Goal: Information Seeking & Learning: Learn about a topic

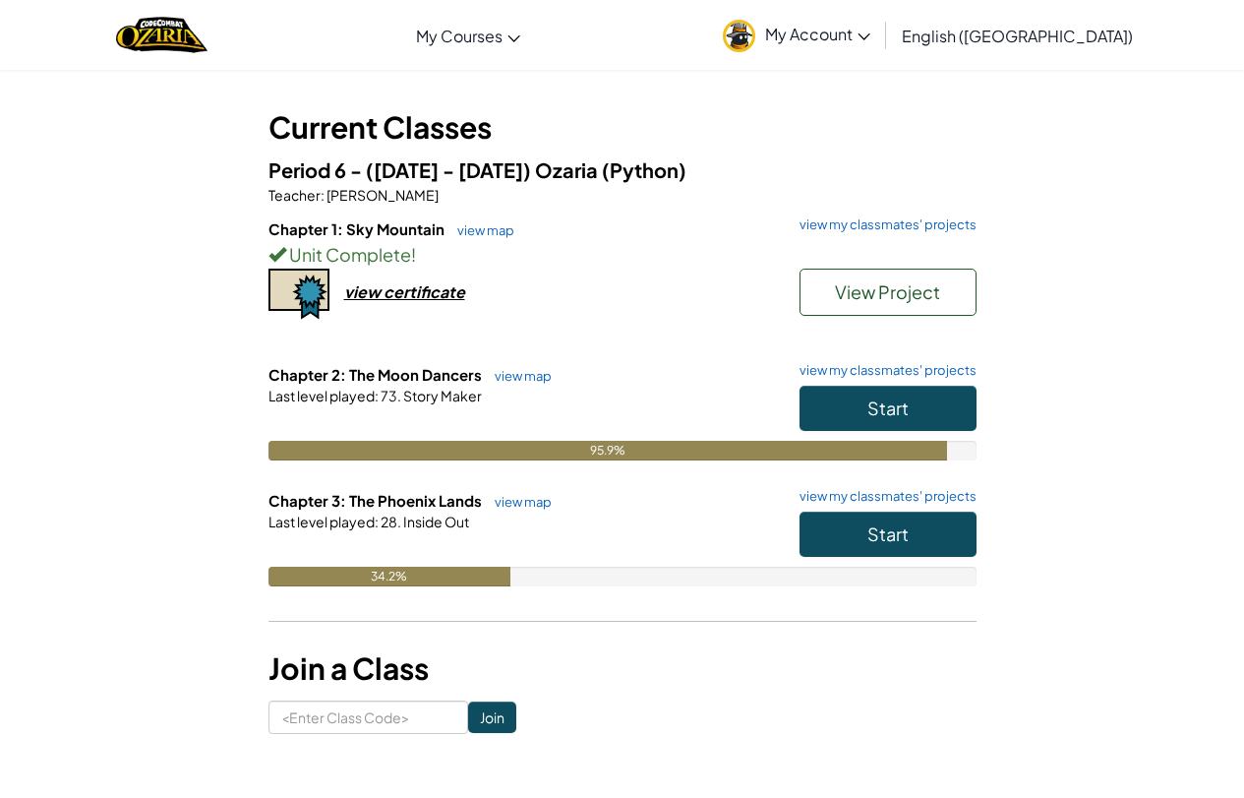
scroll to position [197, 0]
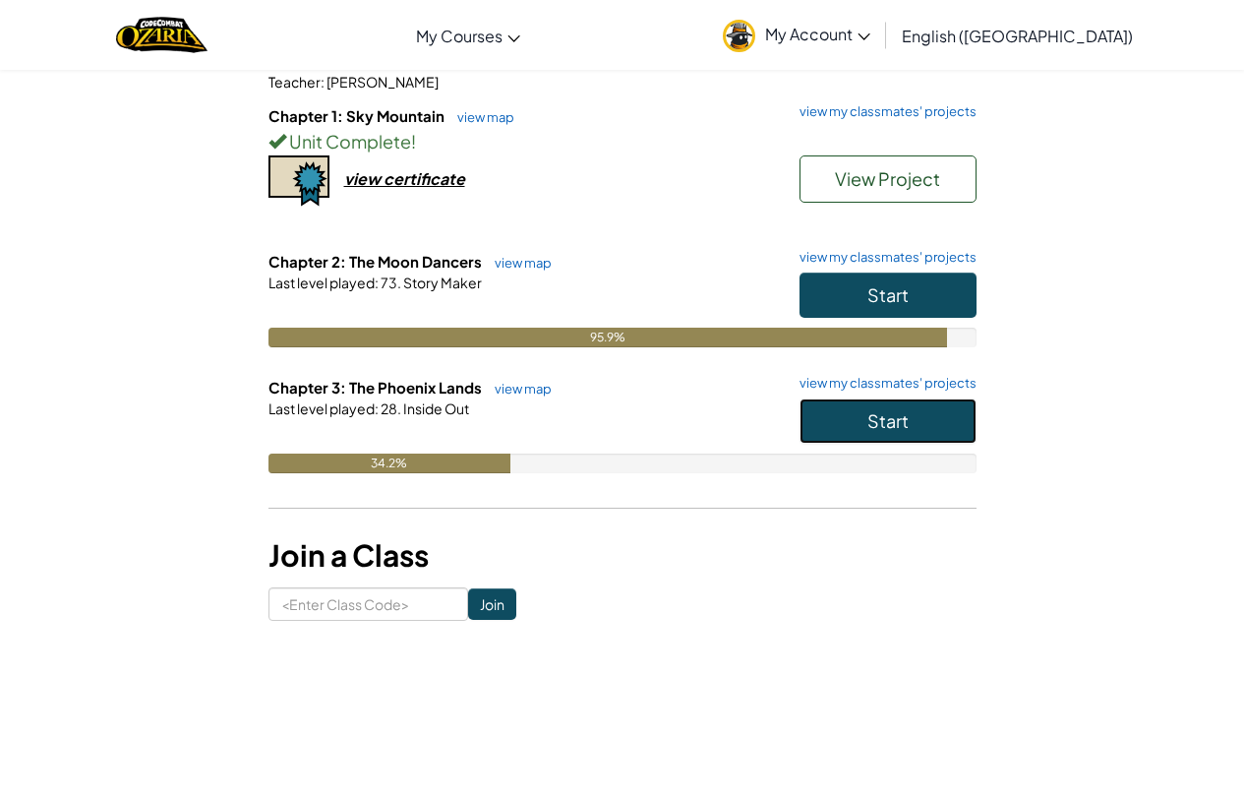
click at [868, 424] on span "Start" at bounding box center [888, 420] width 41 height 23
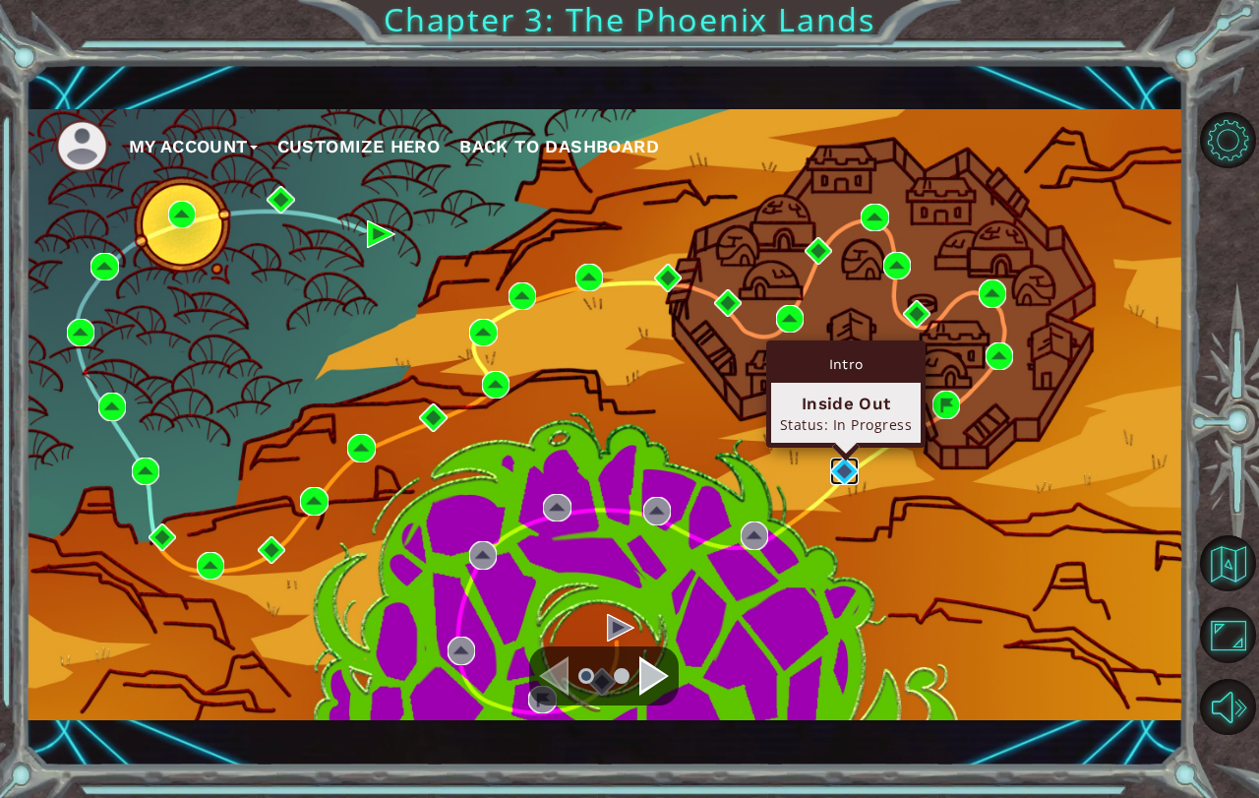
click at [841, 465] on img at bounding box center [844, 471] width 28 height 28
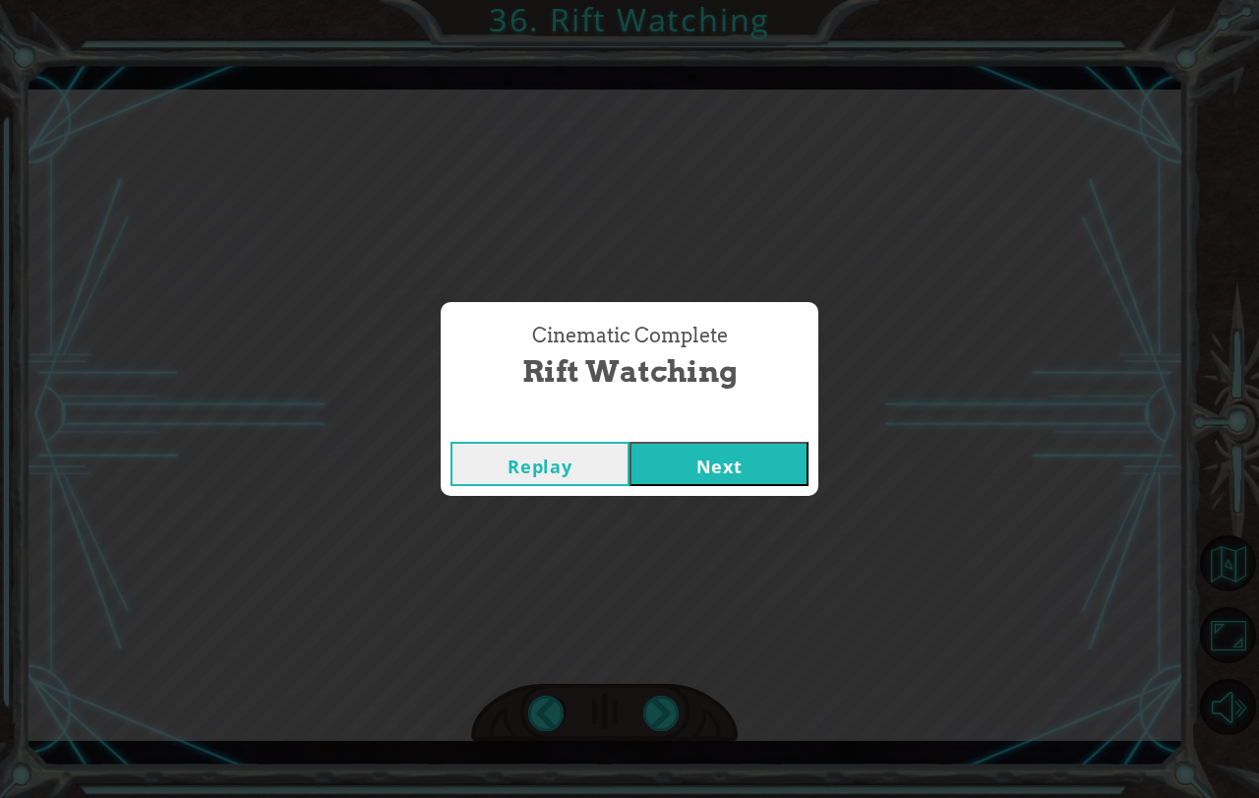
click at [789, 470] on button "Next" at bounding box center [719, 464] width 179 height 44
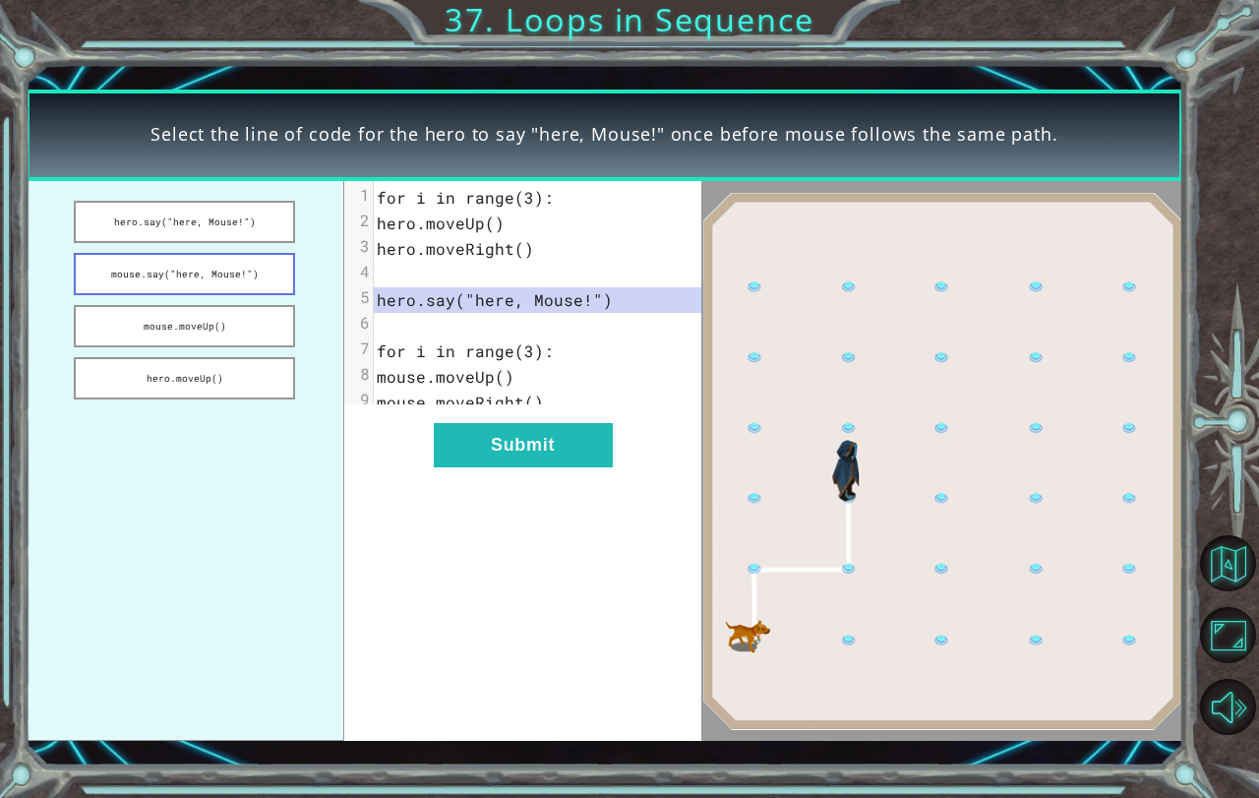
click at [162, 266] on button "mouse.say("here, Mouse!")" at bounding box center [185, 274] width 222 height 42
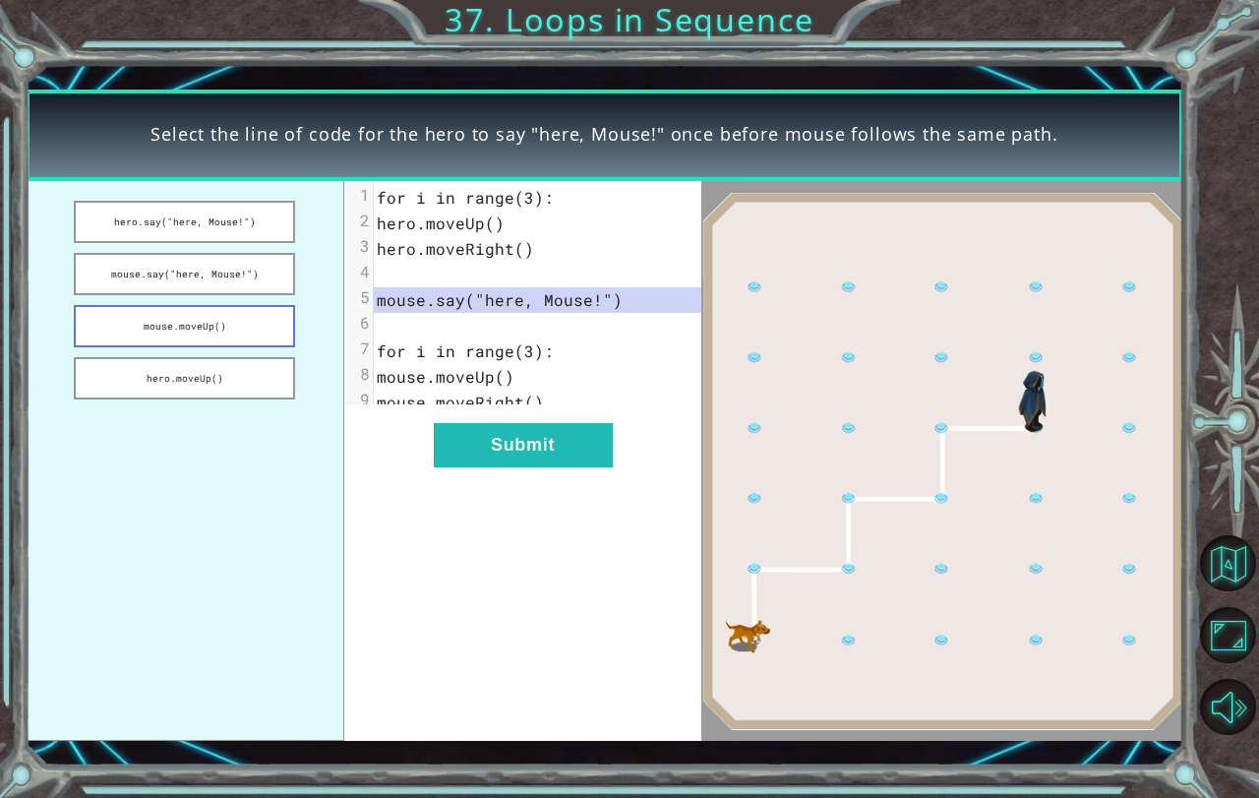
click at [186, 323] on button "mouse.moveUp()" at bounding box center [185, 326] width 222 height 42
click at [553, 433] on div "xxxxxxxxxx 9 1 for i in range(3): 2 hero.moveUp() 3 hero.moveRight() 4 ​ 5 mous…" at bounding box center [523, 461] width 358 height 560
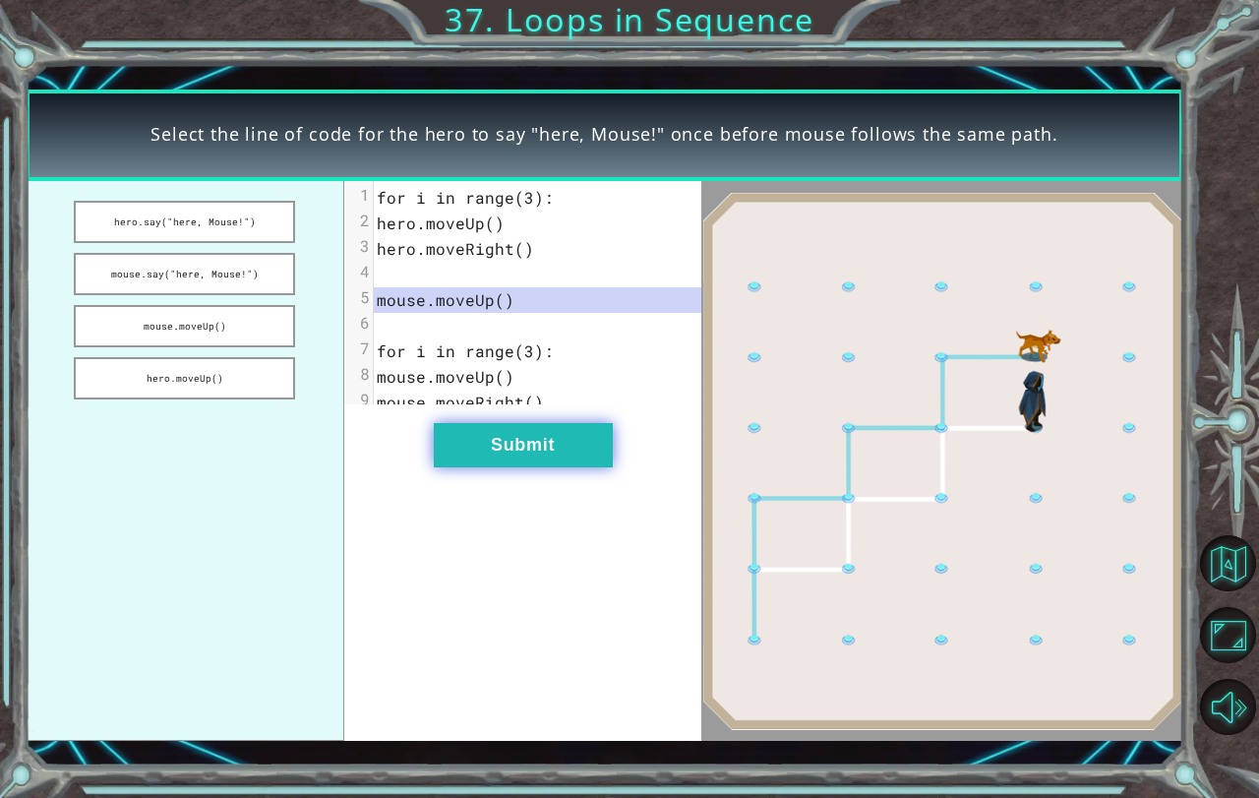
drag, startPoint x: 539, startPoint y: 453, endPoint x: 530, endPoint y: 464, distance: 14.0
click at [530, 464] on button "Submit" at bounding box center [523, 445] width 179 height 44
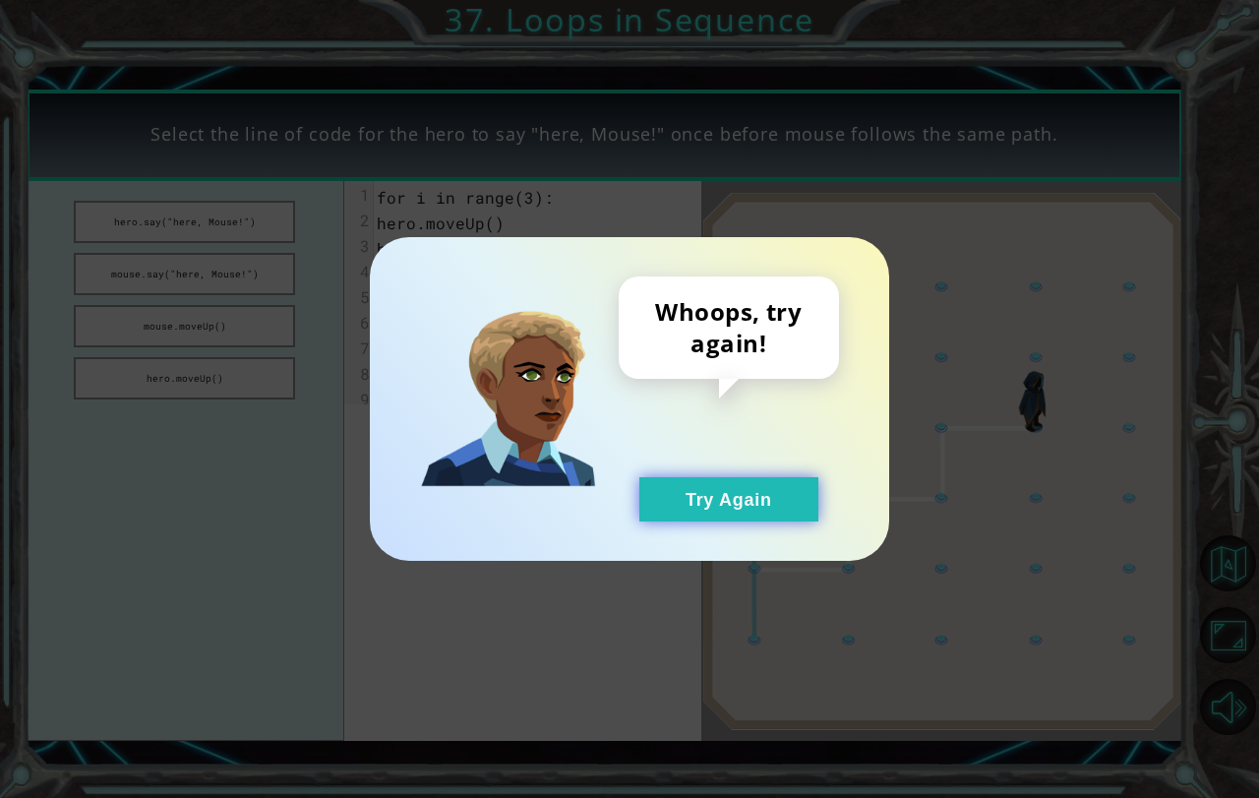
click at [775, 503] on button "Try Again" at bounding box center [728, 499] width 179 height 44
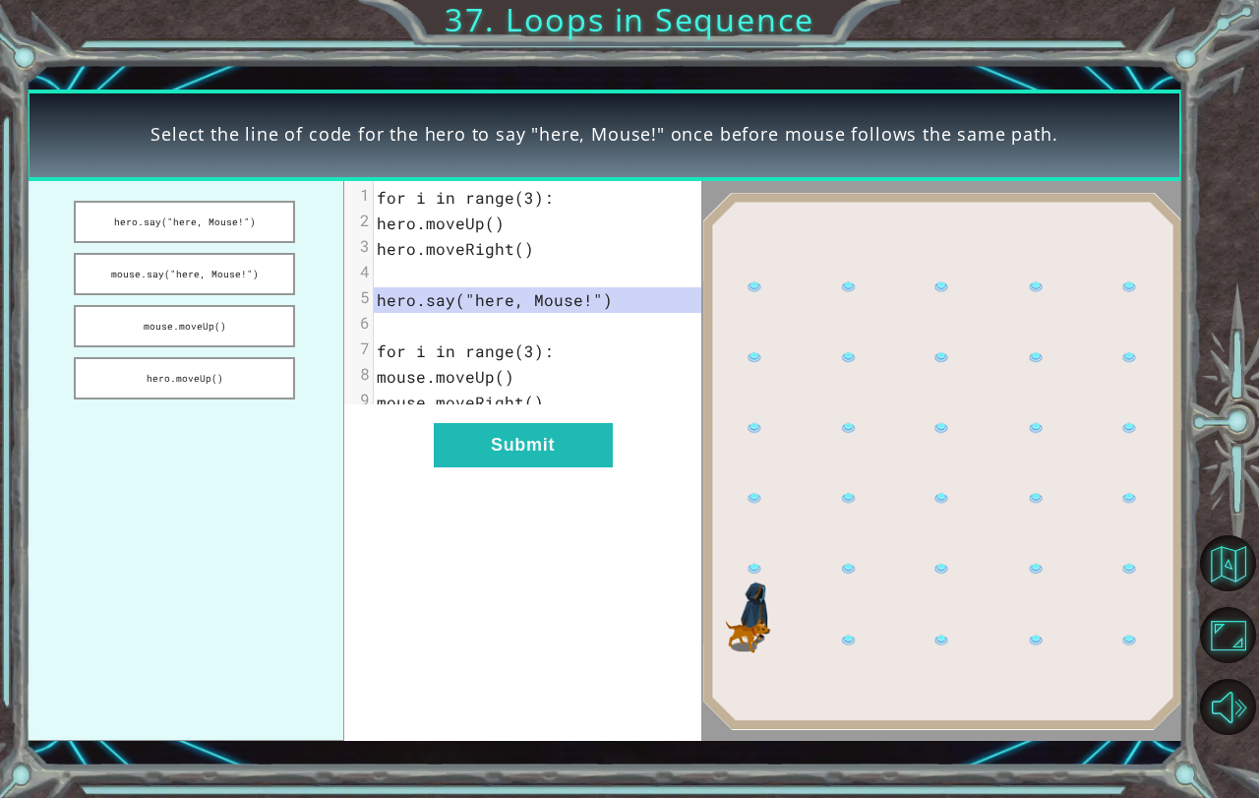
click at [770, 507] on button "Try Again" at bounding box center [728, 499] width 179 height 44
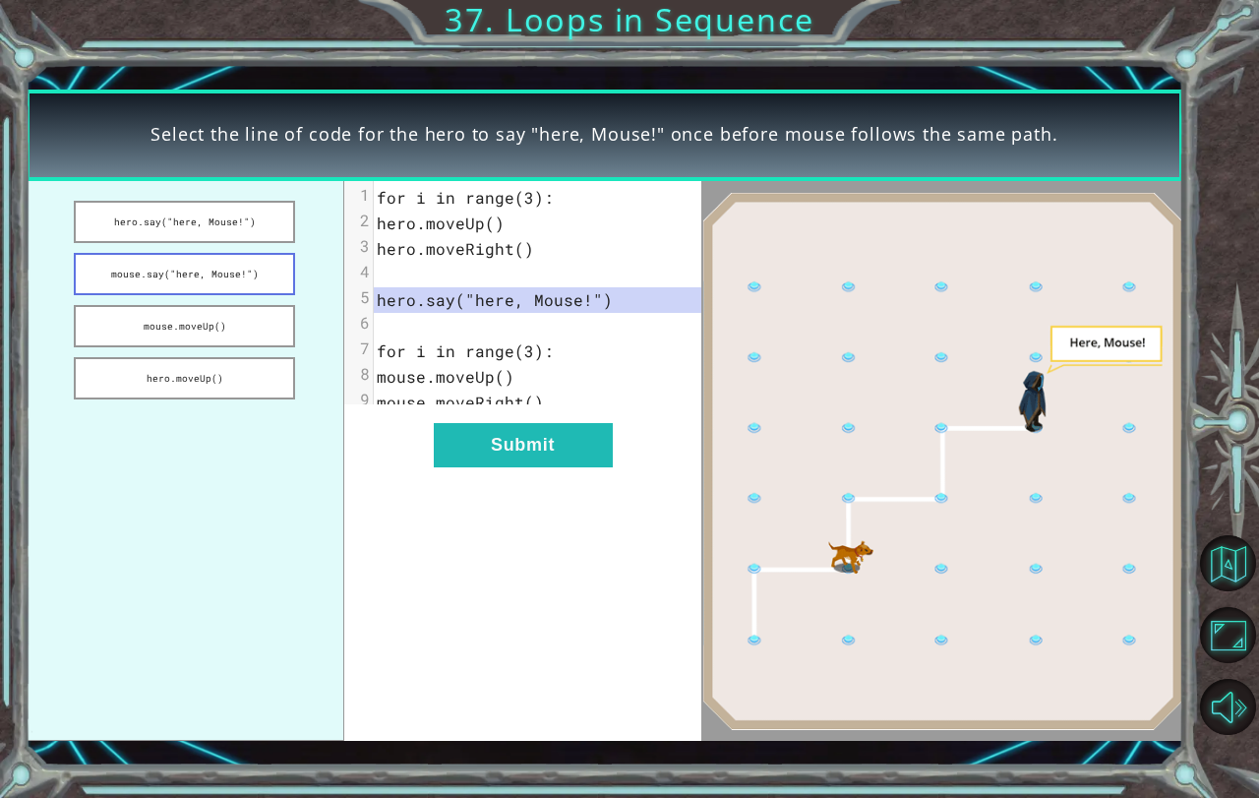
click at [216, 275] on button "mouse.say("here, Mouse!")" at bounding box center [185, 274] width 222 height 42
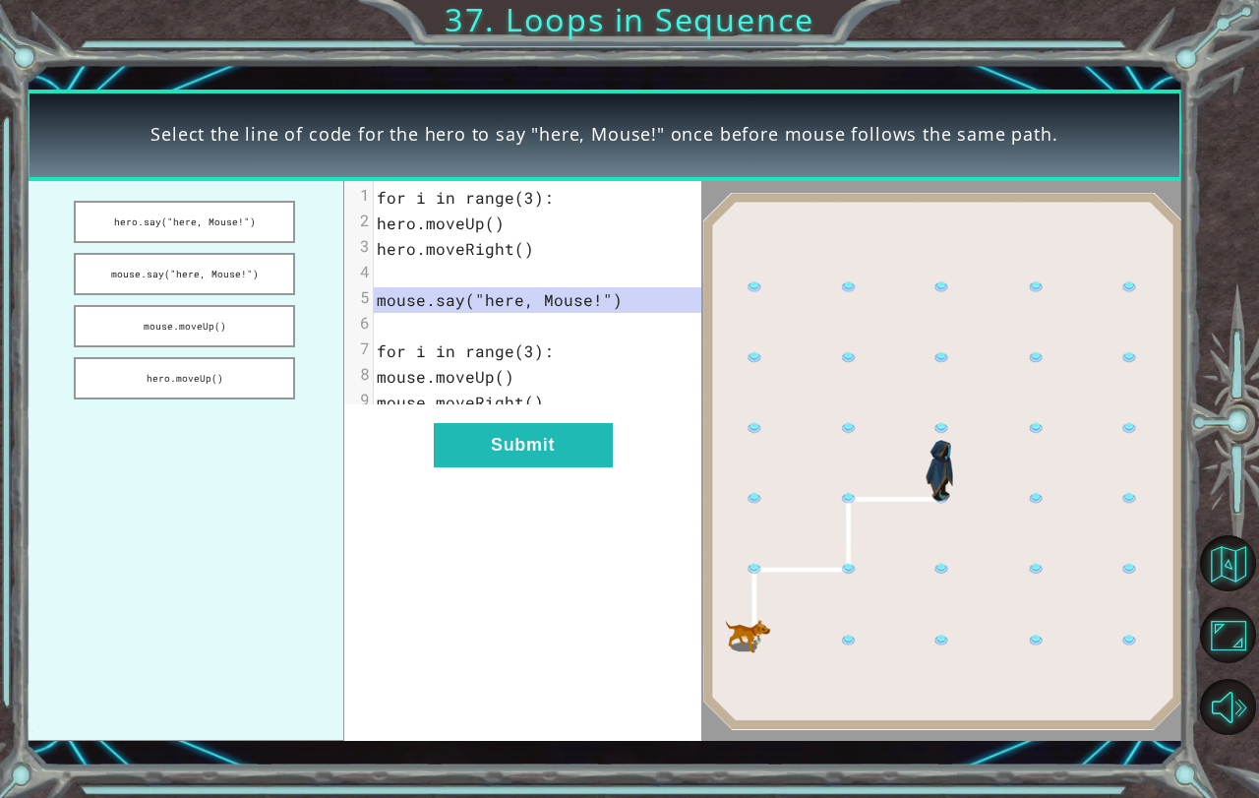
click at [541, 482] on div "xxxxxxxxxx 9 1 for i in range(3): 2 hero.moveUp() 3 hero.moveRight() 4 ​ 5 mous…" at bounding box center [523, 461] width 358 height 560
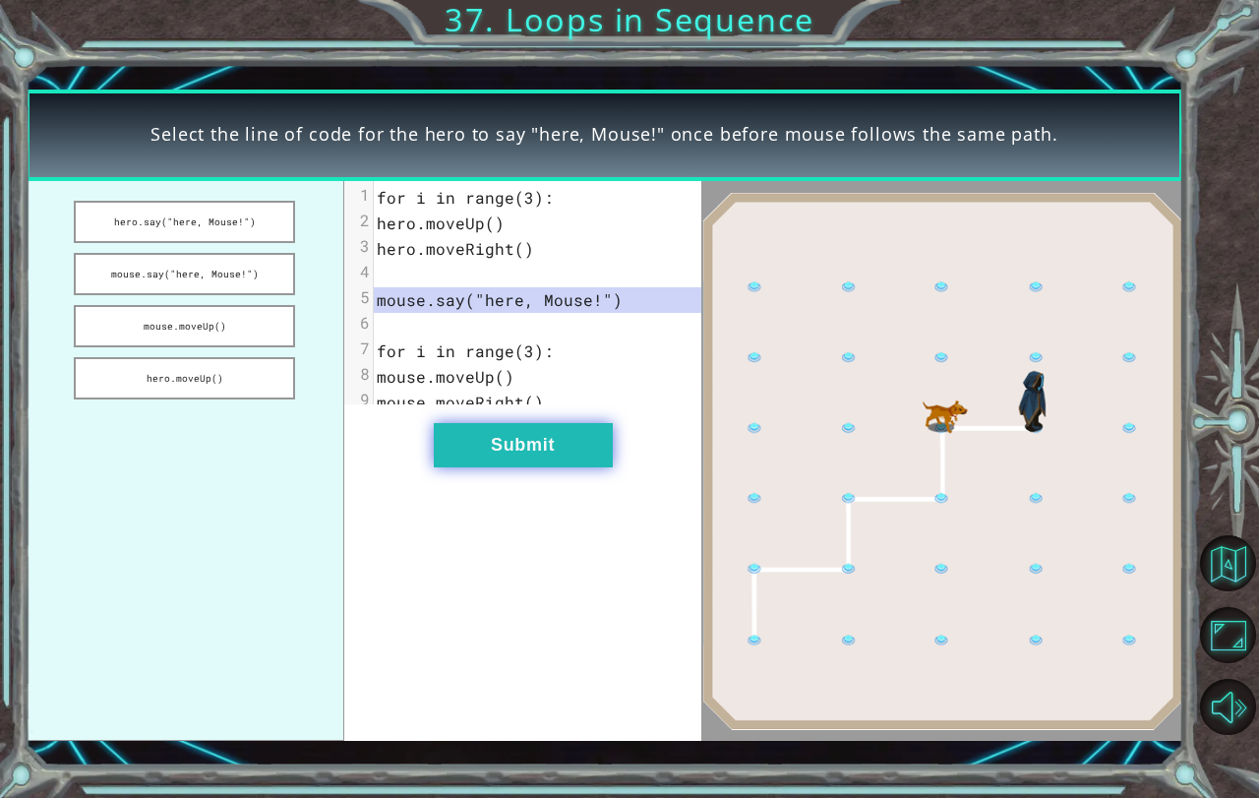
click at [563, 463] on button "Submit" at bounding box center [523, 445] width 179 height 44
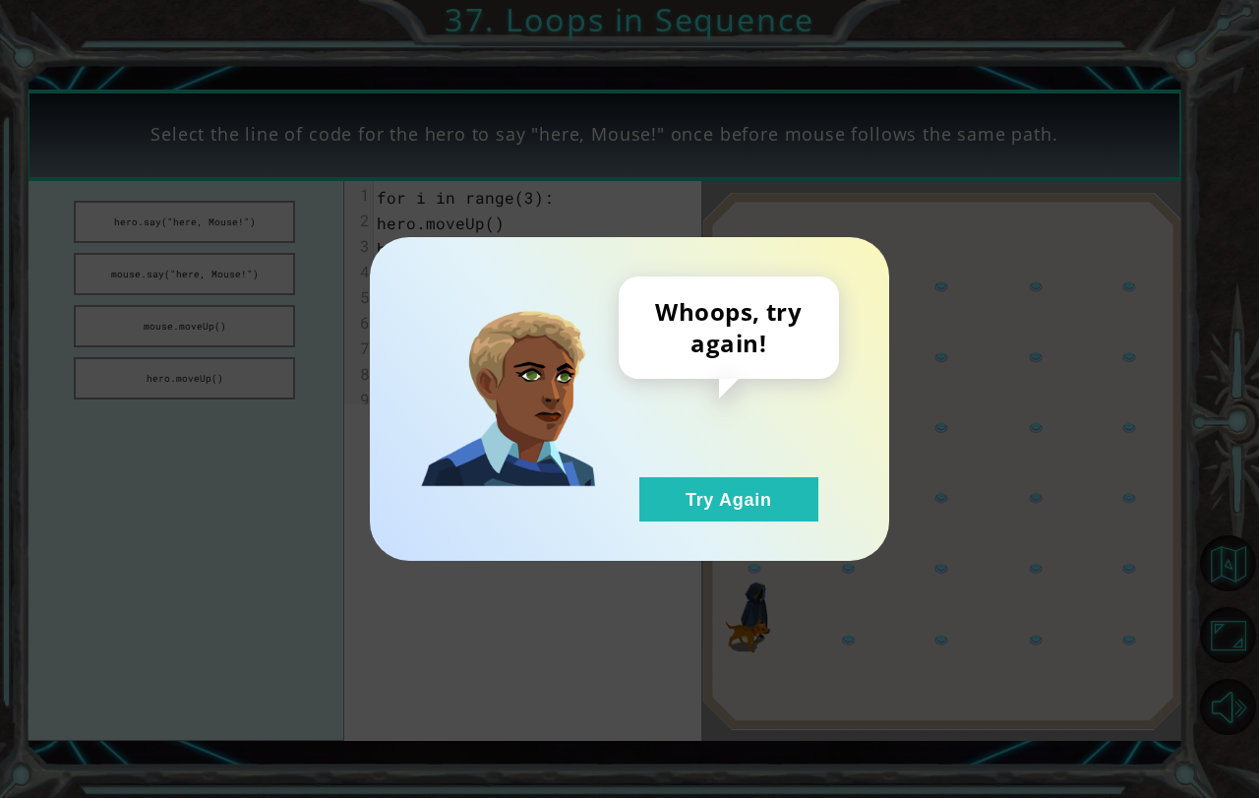
click at [702, 528] on div "Whoops, try again! Try Again" at bounding box center [629, 399] width 519 height 324
drag, startPoint x: 834, startPoint y: 533, endPoint x: 799, endPoint y: 527, distance: 35.9
click at [806, 529] on div "Whoops, try again! Try Again" at bounding box center [629, 399] width 519 height 324
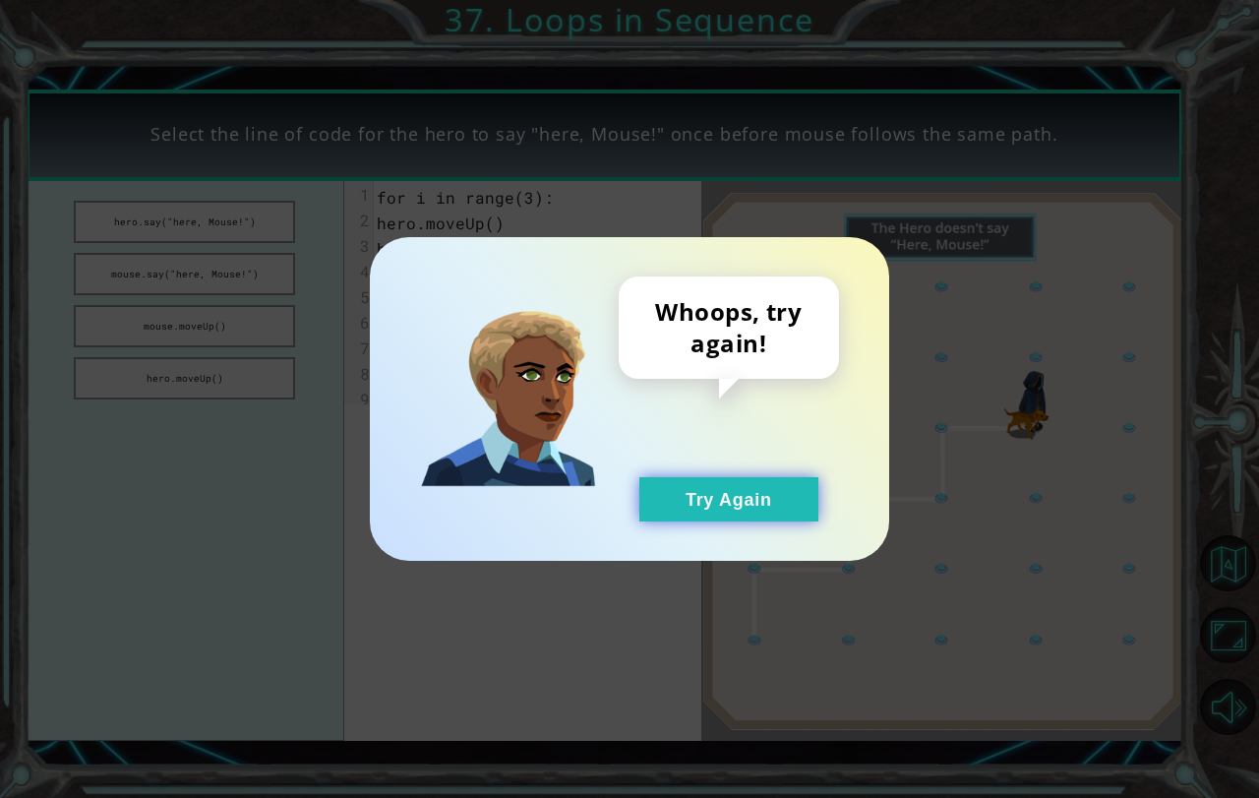
click at [732, 506] on button "Try Again" at bounding box center [728, 499] width 179 height 44
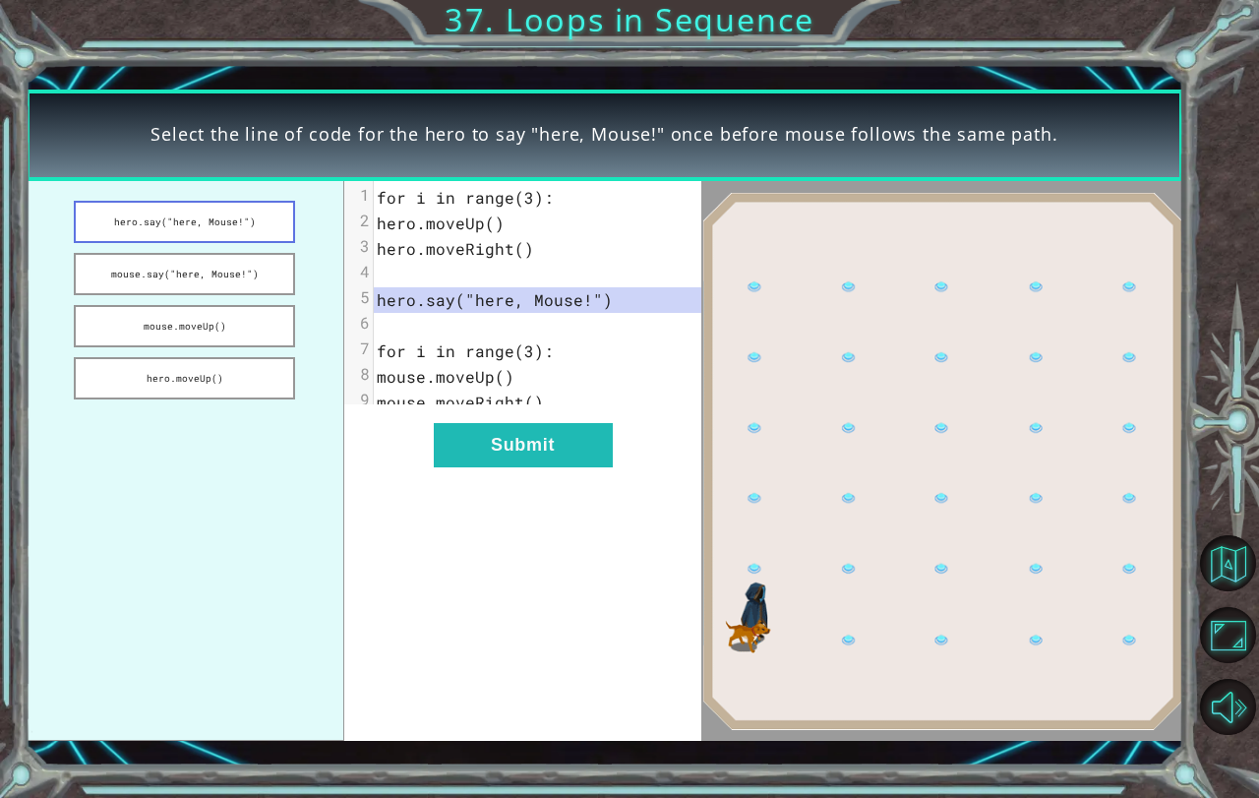
drag, startPoint x: 166, startPoint y: 202, endPoint x: 164, endPoint y: 221, distance: 19.8
click at [164, 220] on button "hero.say("here, Mouse!")" at bounding box center [185, 222] width 222 height 42
click at [164, 221] on button "hero.say("here, Mouse!")" at bounding box center [185, 222] width 222 height 42
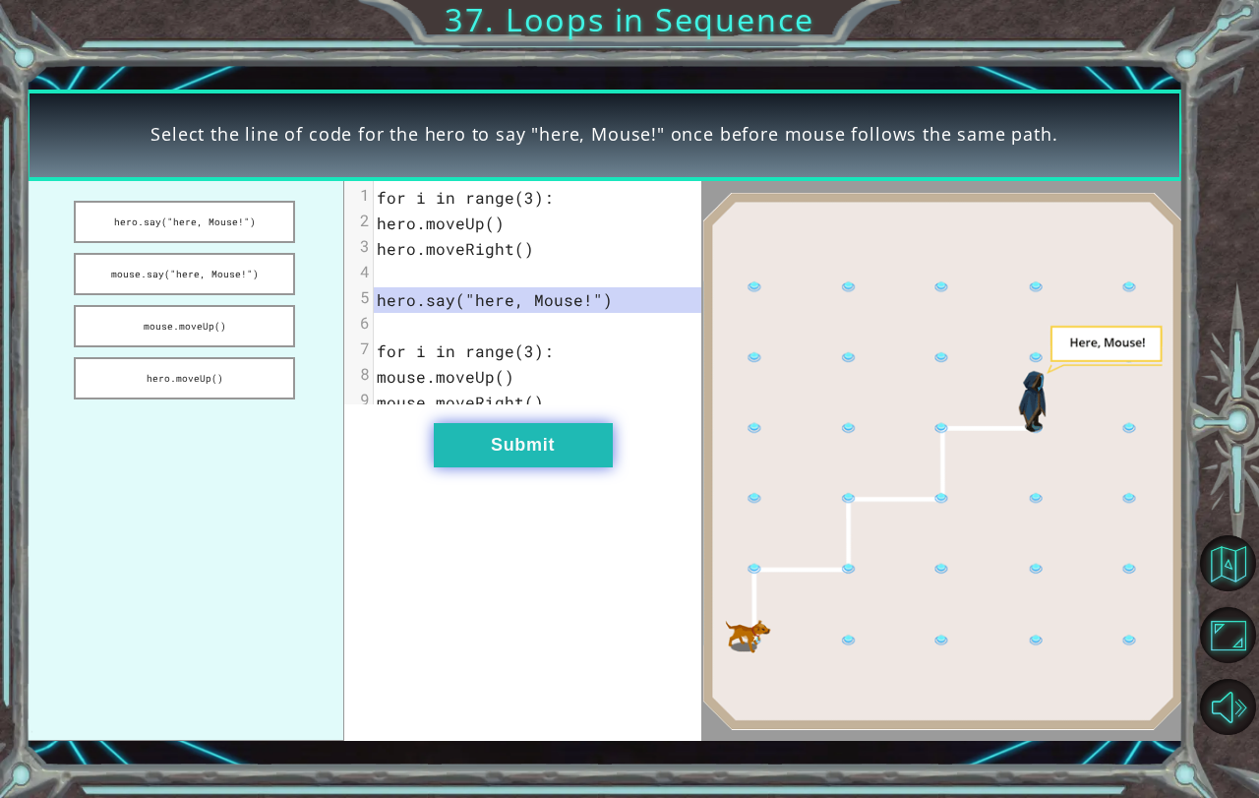
click at [552, 457] on button "Submit" at bounding box center [523, 445] width 179 height 44
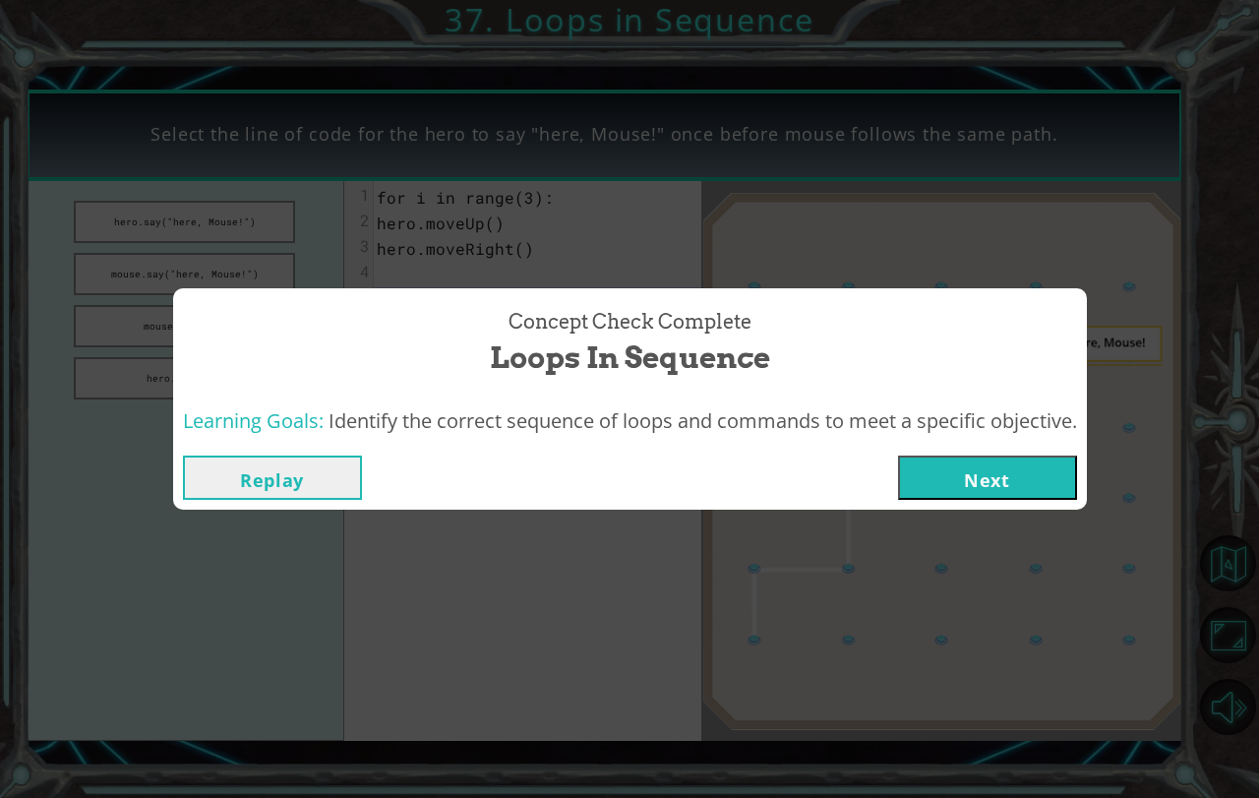
click at [941, 465] on button "Next" at bounding box center [987, 477] width 179 height 44
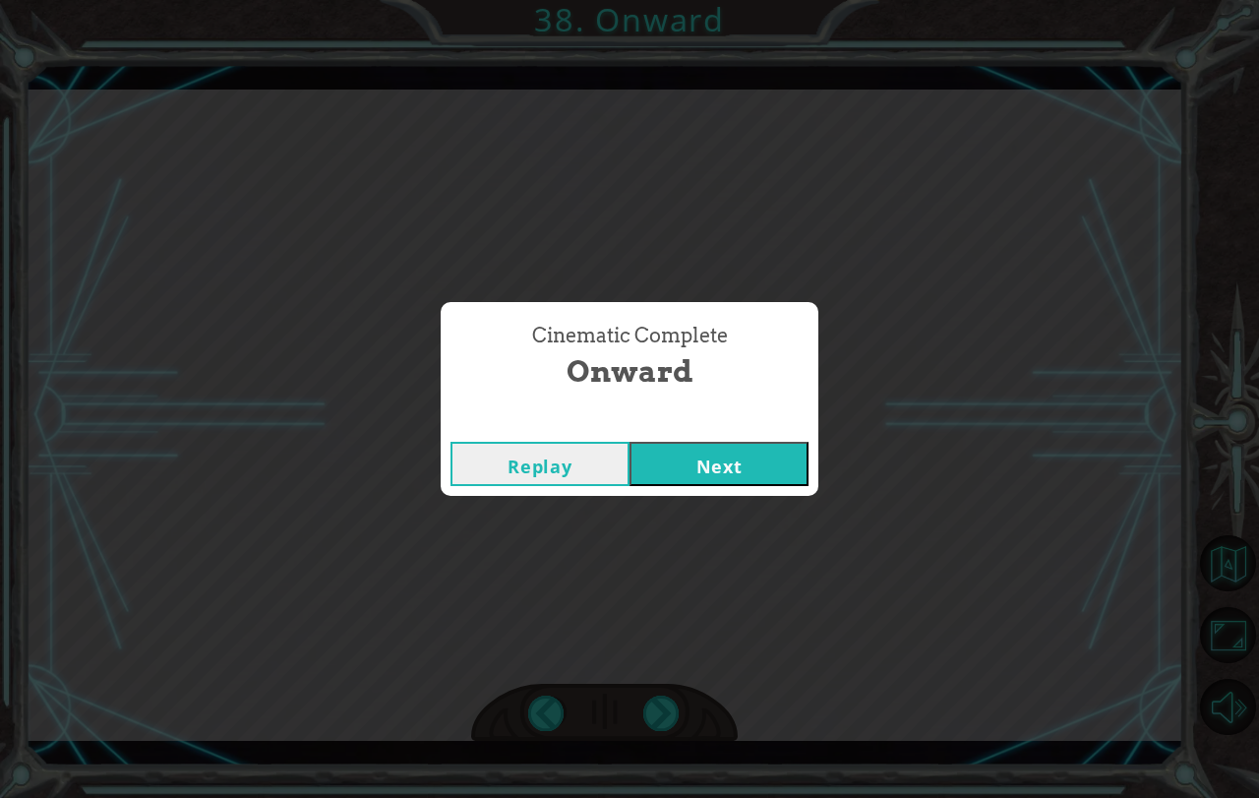
click at [782, 481] on button "Next" at bounding box center [719, 464] width 179 height 44
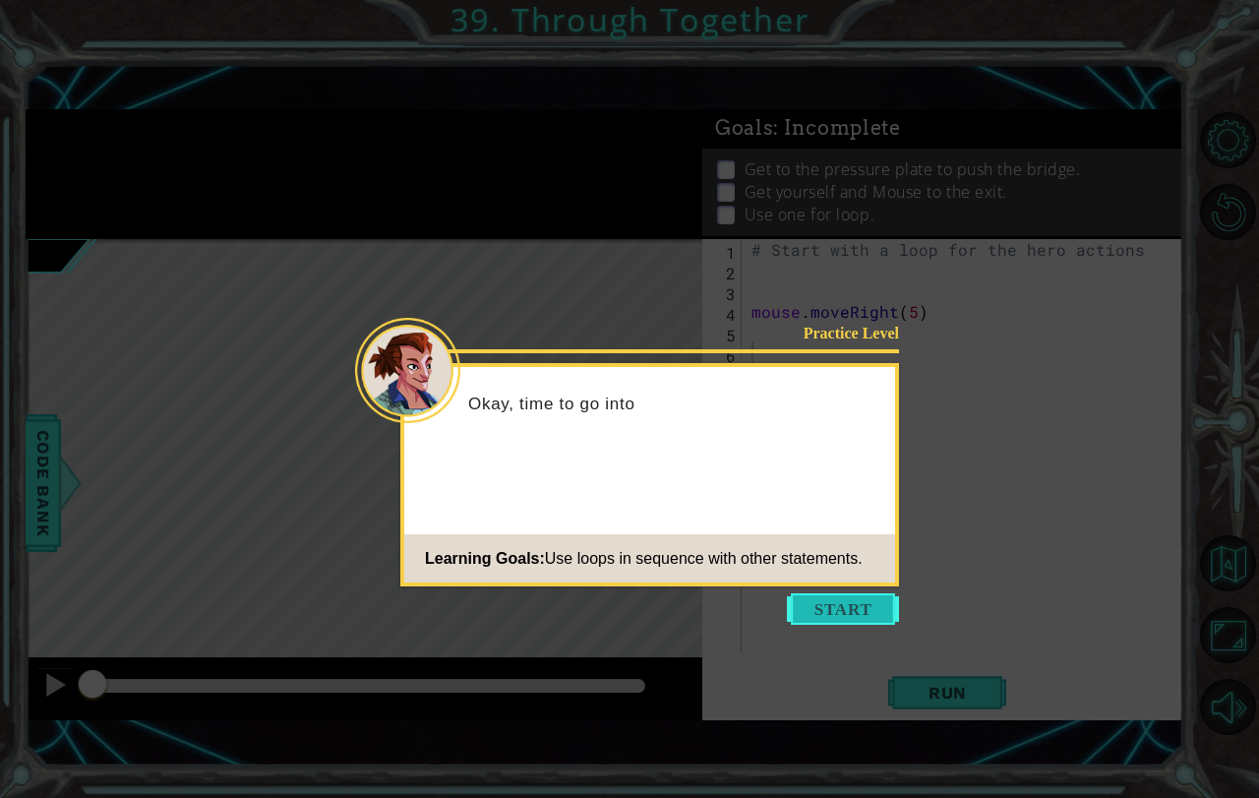
click at [843, 623] on button "Start" at bounding box center [843, 608] width 112 height 31
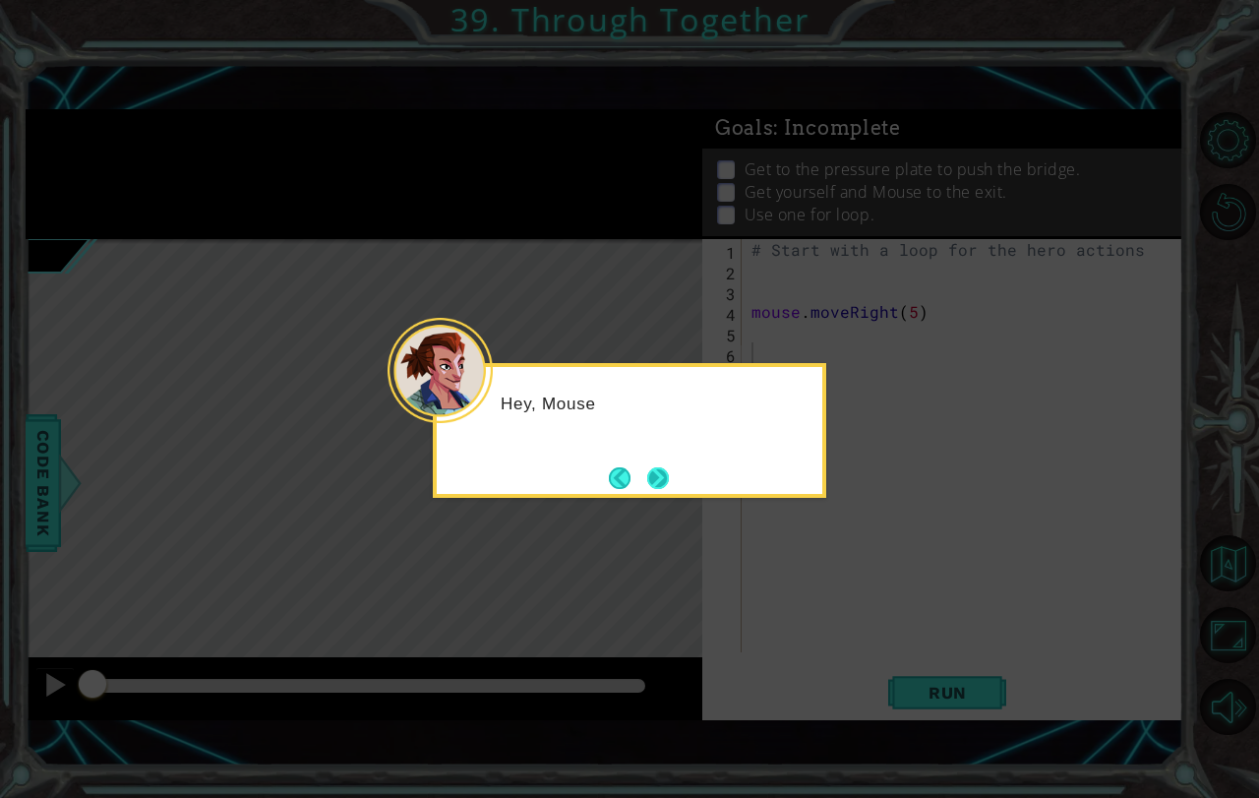
click at [654, 473] on button "Next" at bounding box center [658, 478] width 22 height 22
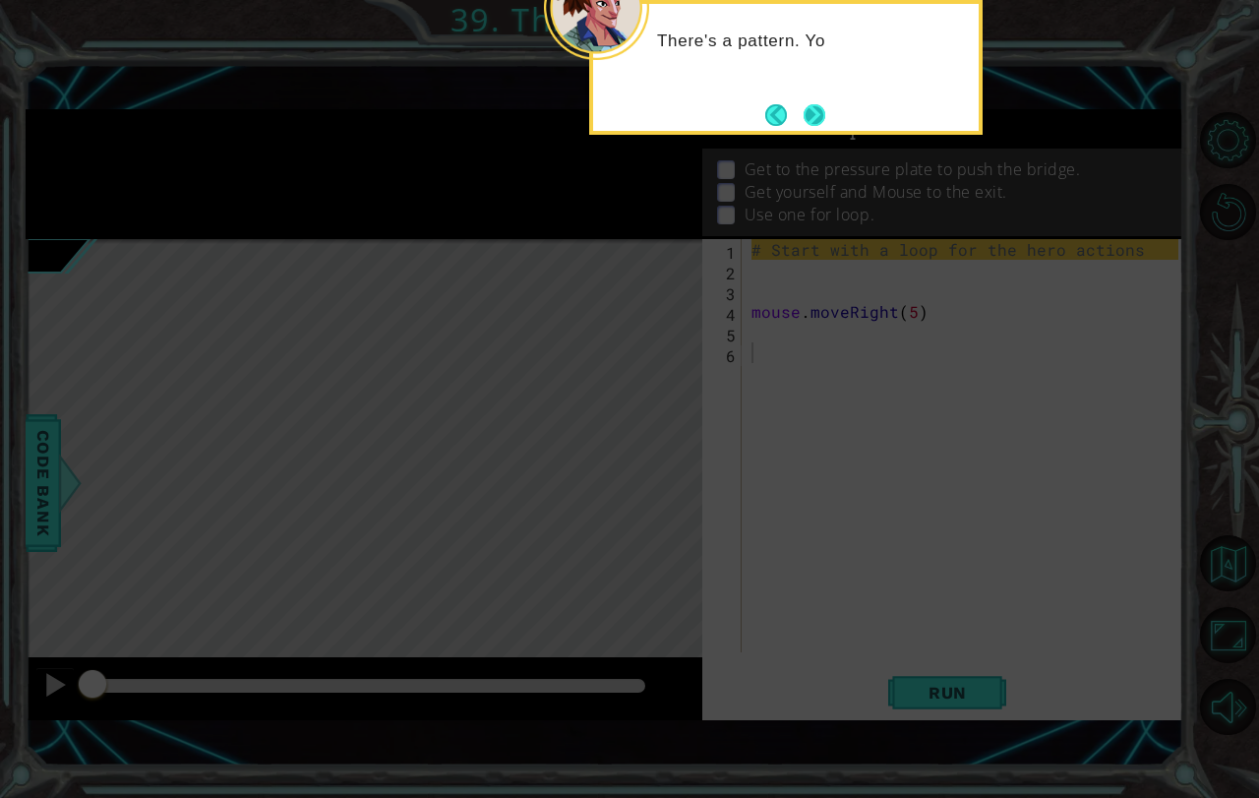
click at [821, 108] on button "Next" at bounding box center [815, 115] width 22 height 22
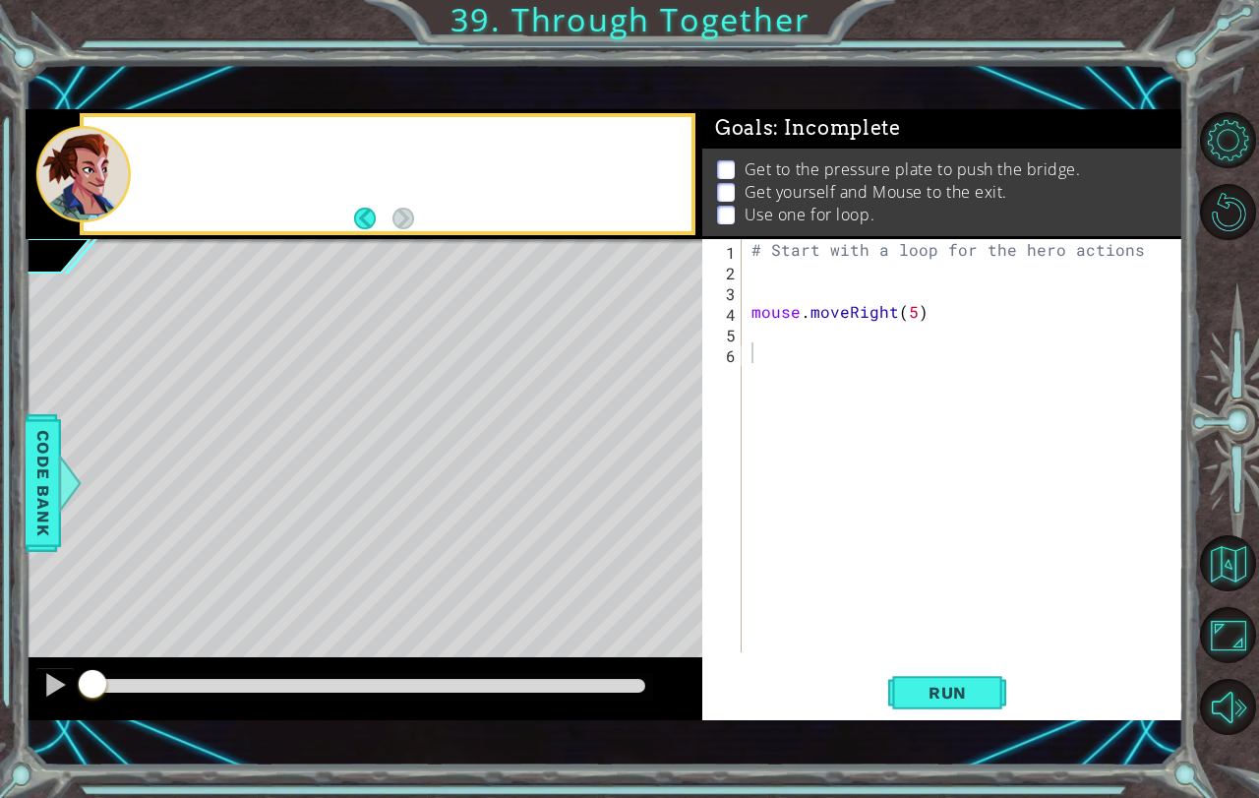
click at [821, 108] on div "1 ההההההההההההההההההההההההההההההההההההההההההההההההההההההההההההההההההההההההההההה…" at bounding box center [605, 415] width 1159 height 702
click at [950, 679] on button "Run" at bounding box center [947, 692] width 118 height 48
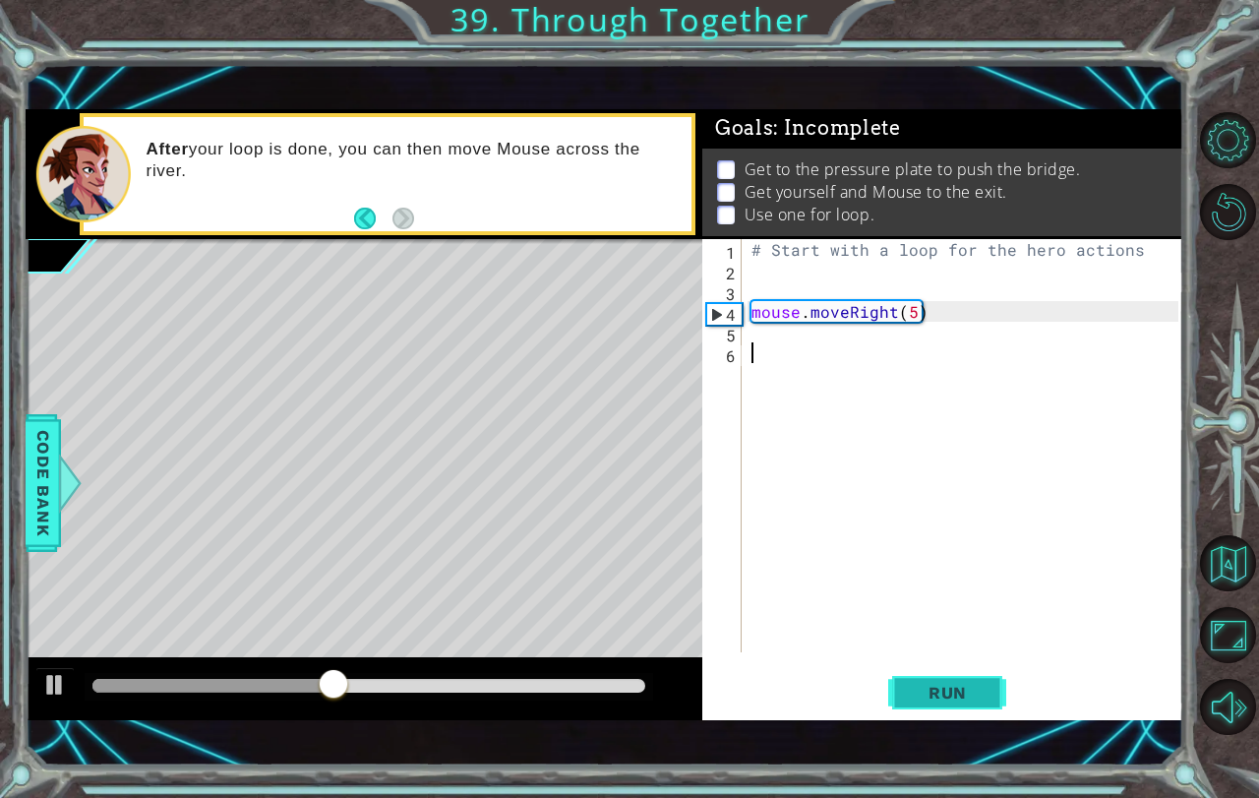
click at [960, 695] on span "Run" at bounding box center [948, 693] width 78 height 20
click at [26, 457] on div "Code Bank" at bounding box center [43, 483] width 35 height 138
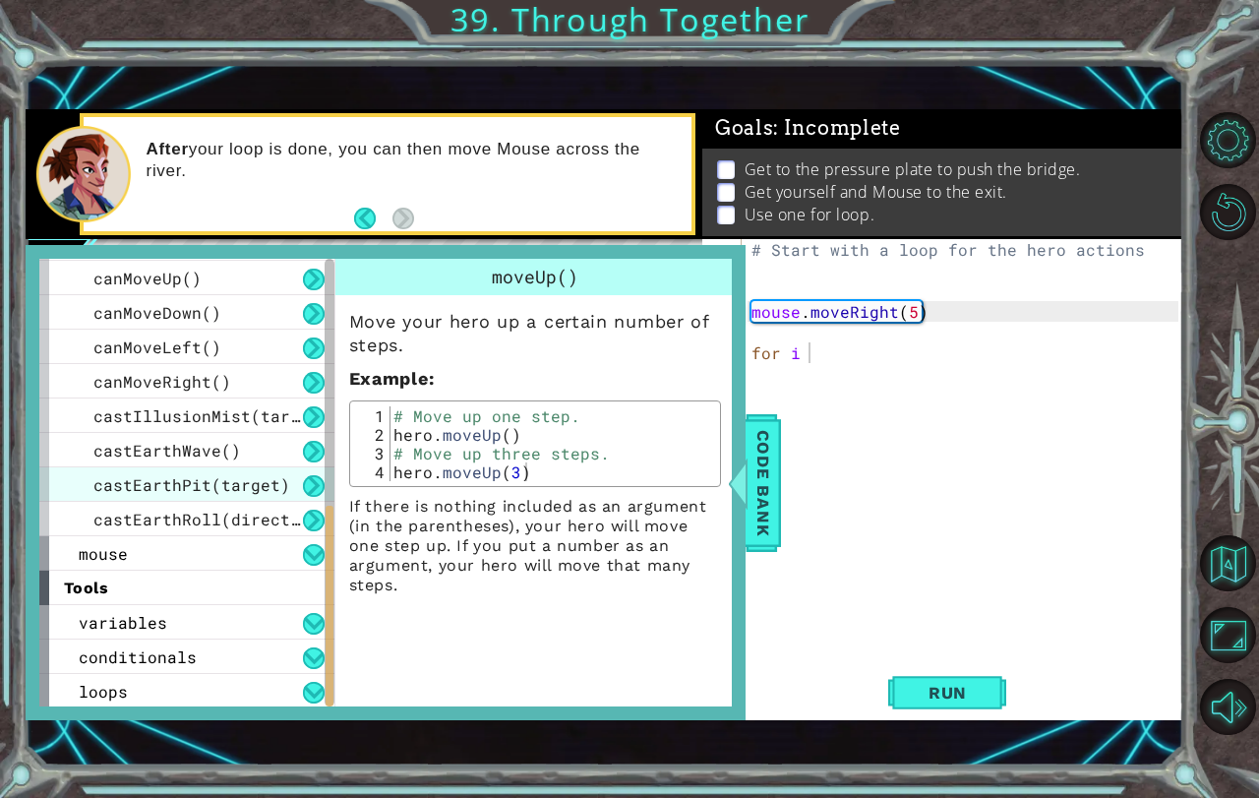
scroll to position [654, 0]
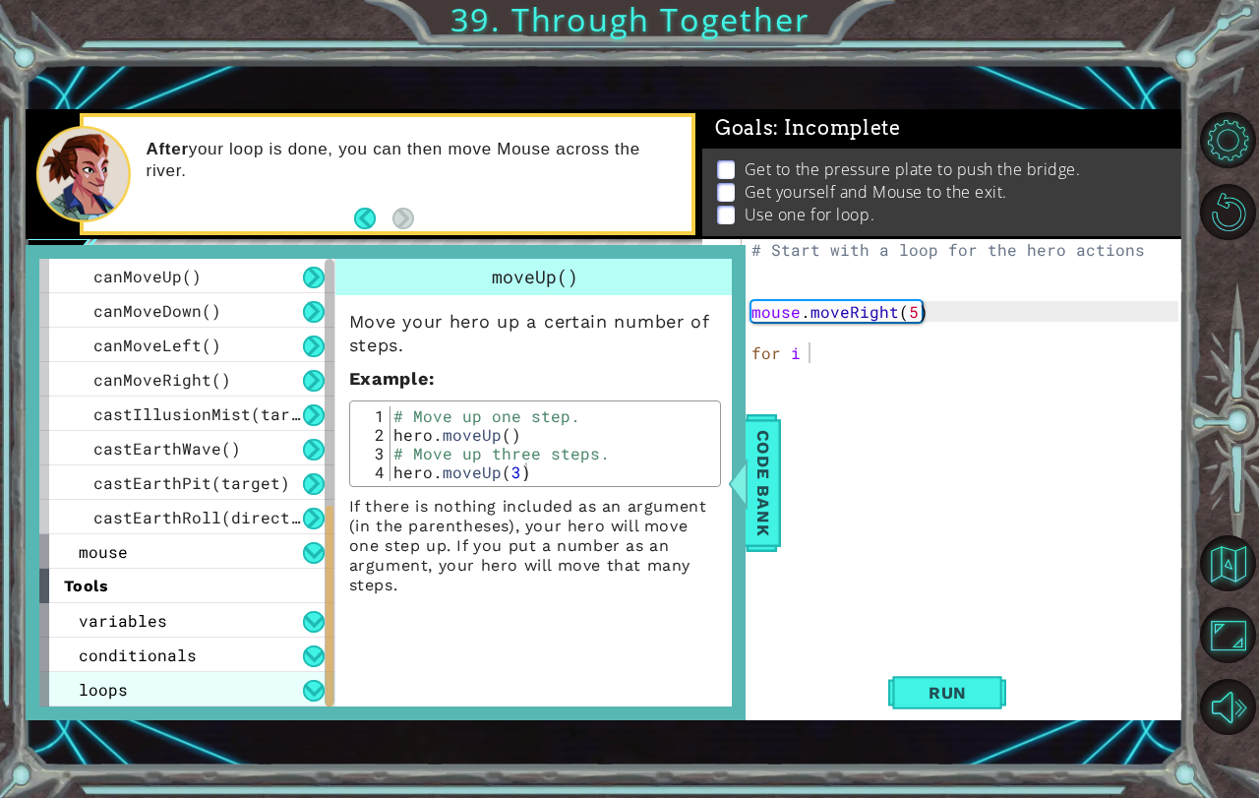
click at [150, 689] on div "loops" at bounding box center [186, 689] width 295 height 34
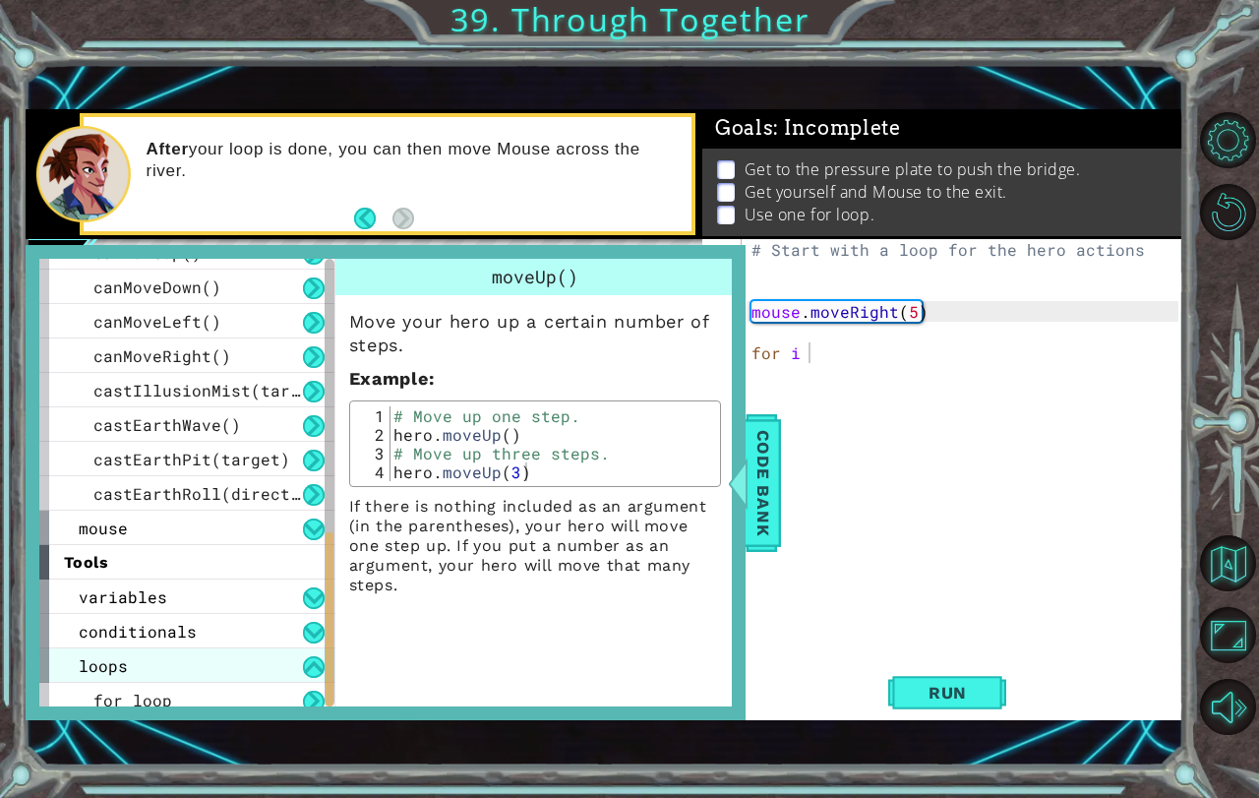
scroll to position [689, 0]
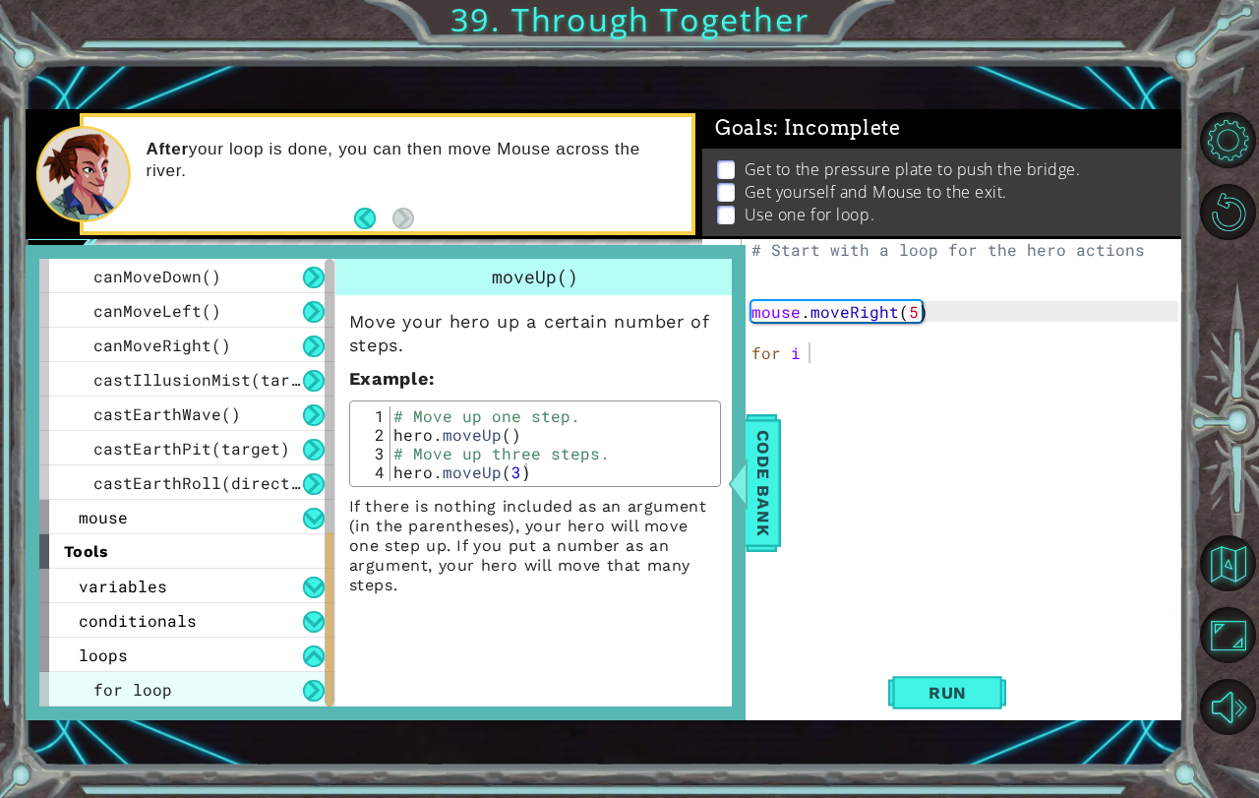
click at [148, 687] on span "for loop" at bounding box center [132, 689] width 79 height 21
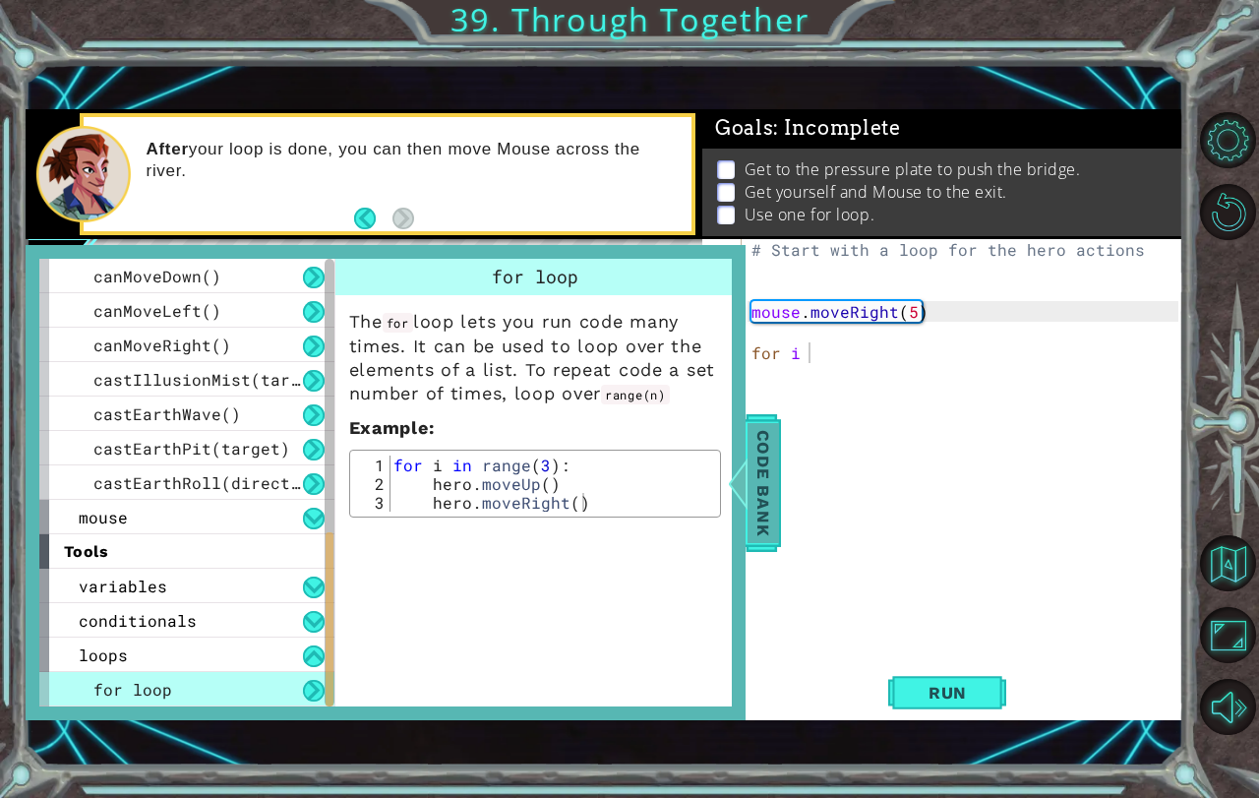
click at [764, 461] on span "Code Bank" at bounding box center [763, 483] width 31 height 120
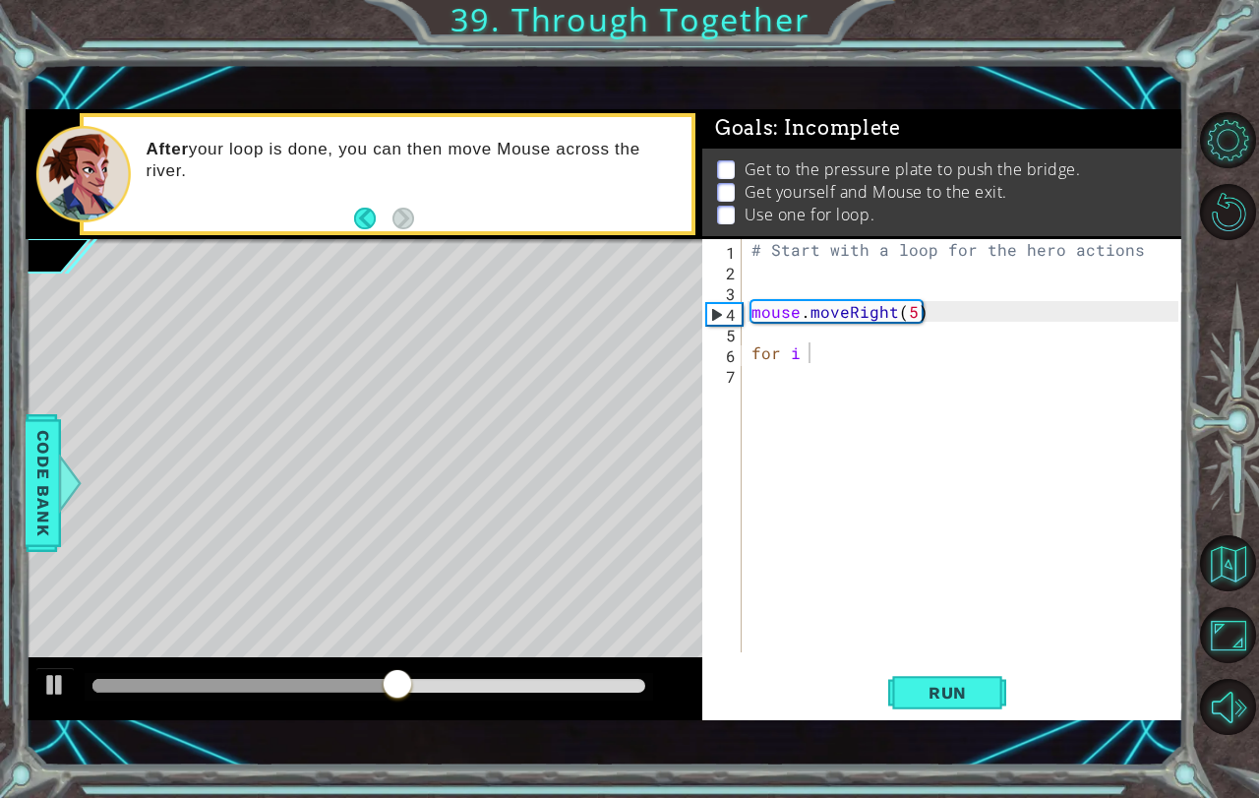
click at [823, 354] on div "# Start with a loop for the hero actions mouse . moveRight ( 5 ) for i" at bounding box center [968, 466] width 441 height 454
click at [61, 488] on div at bounding box center [69, 482] width 25 height 59
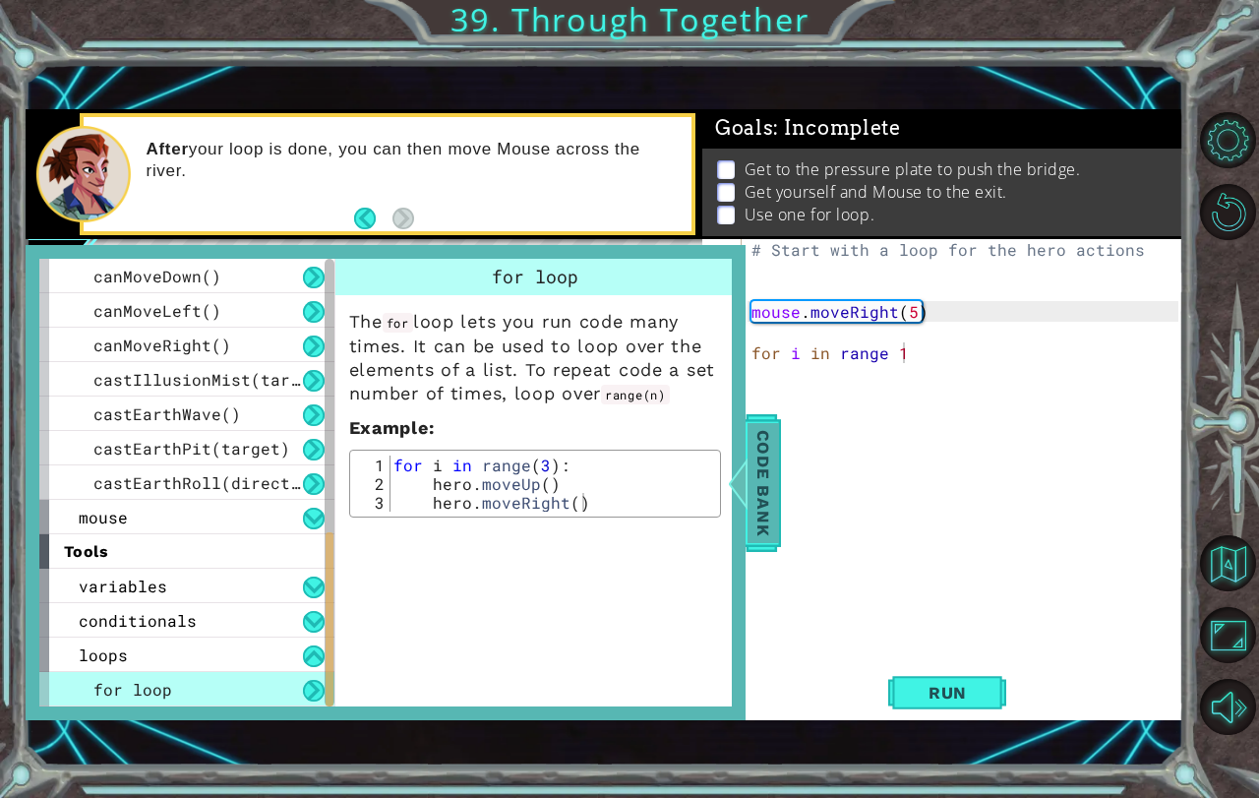
click at [761, 477] on span "Code Bank" at bounding box center [763, 483] width 31 height 120
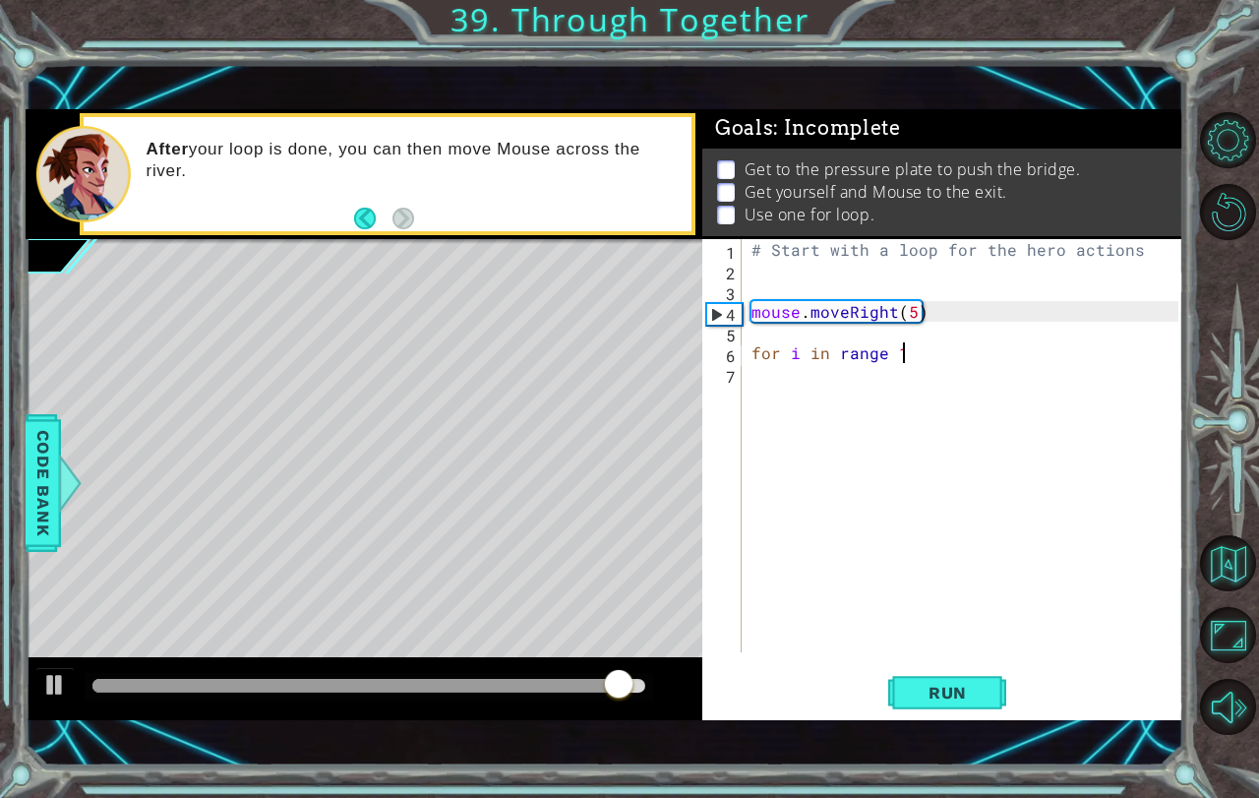
click at [898, 350] on div "# Start with a loop for the hero actions mouse . moveRight ( 5 ) for i in range…" at bounding box center [968, 466] width 441 height 454
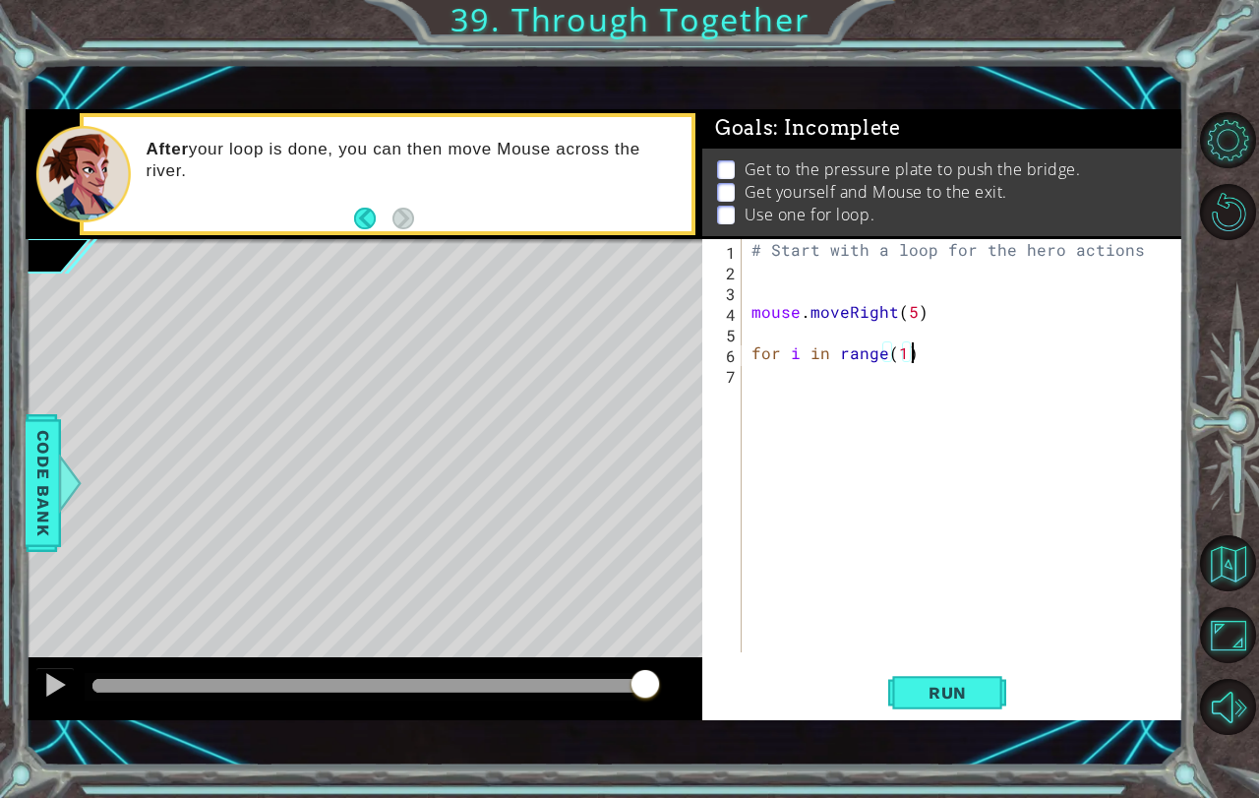
type textarea "for i in range(1):"
type textarea "d"
type textarea "mouse.moveDown()"
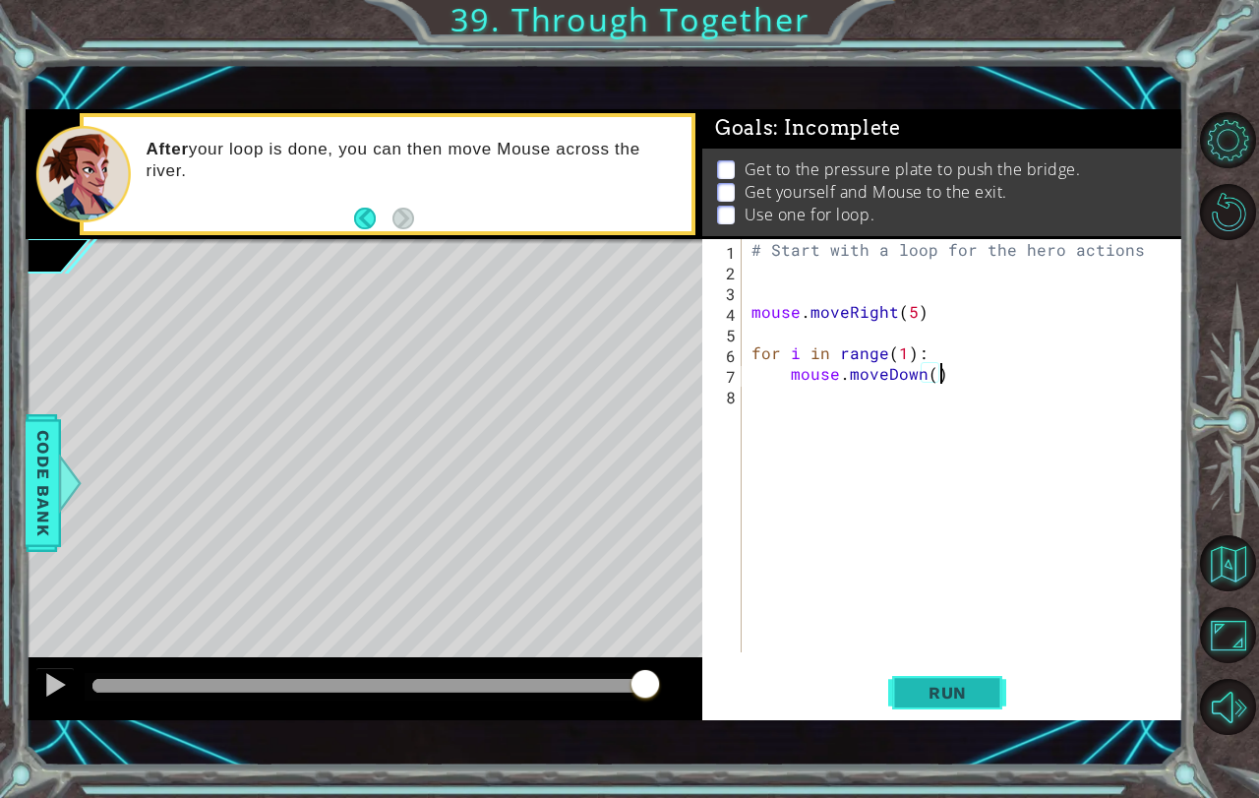
click at [956, 693] on span "Run" at bounding box center [948, 693] width 78 height 20
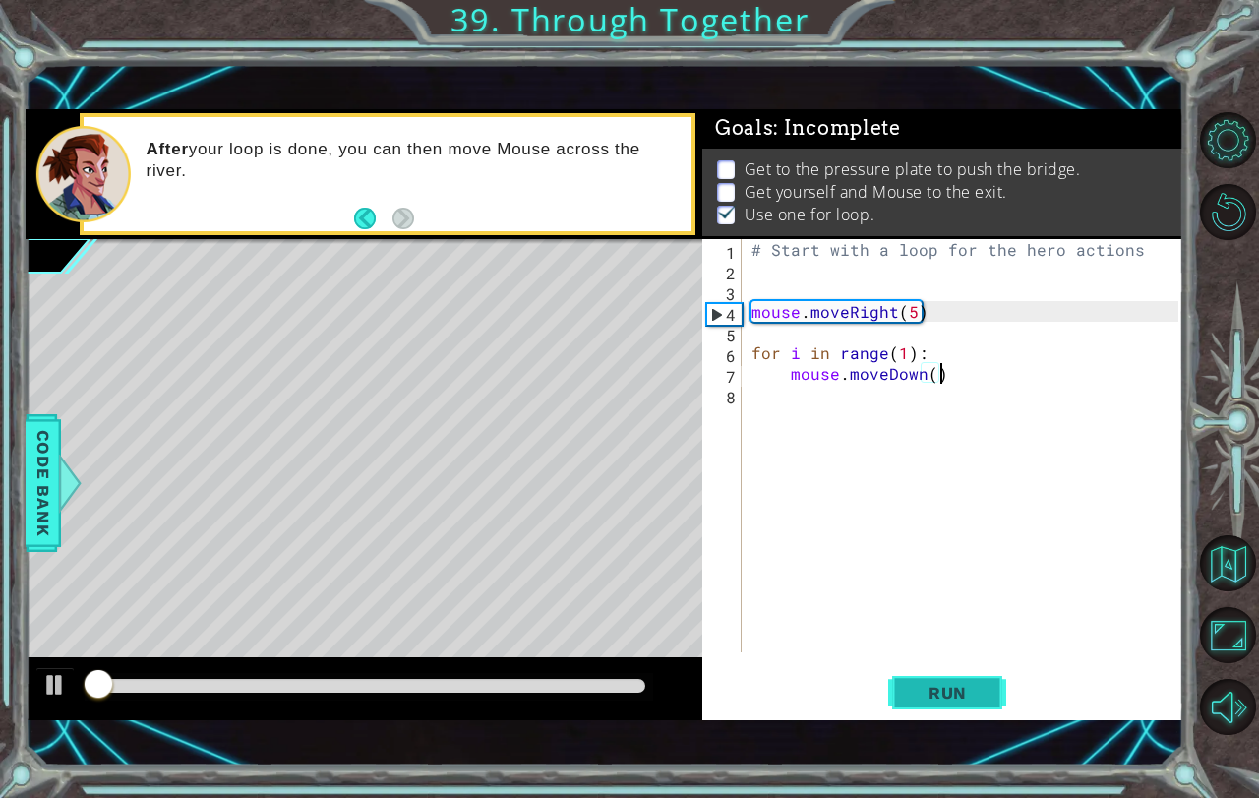
scroll to position [11, 0]
click at [831, 408] on div "# Start with a loop for the hero actions mouse . moveRight ( 5 ) for i in range…" at bounding box center [968, 466] width 441 height 454
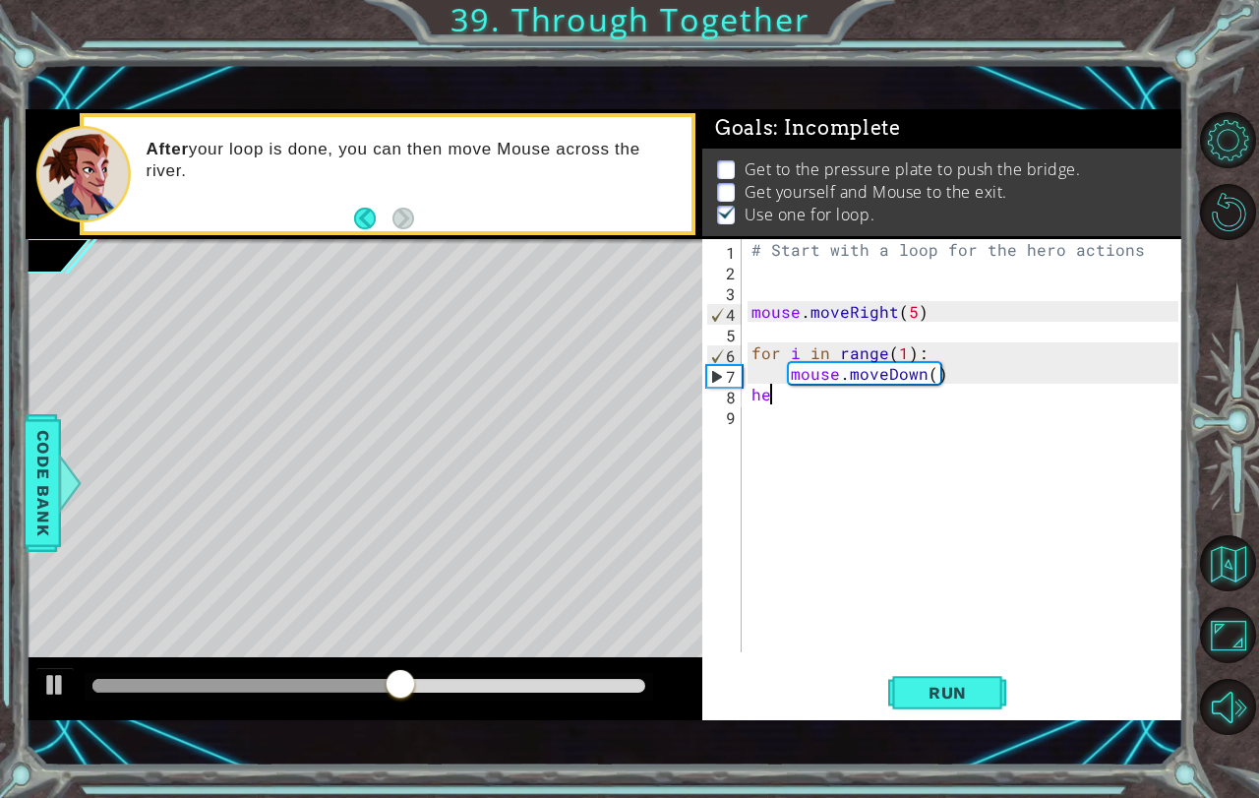
scroll to position [0, 0]
type textarea "h"
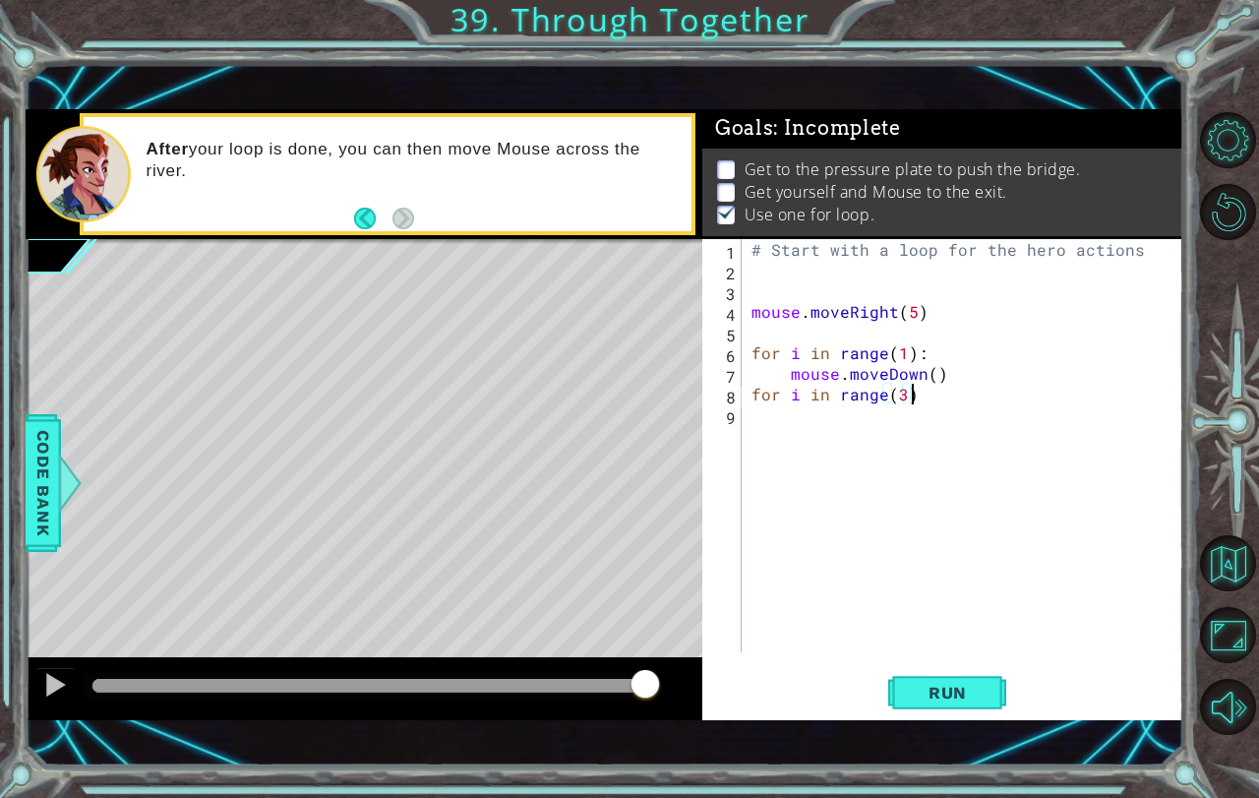
type textarea "for i in range(3):"
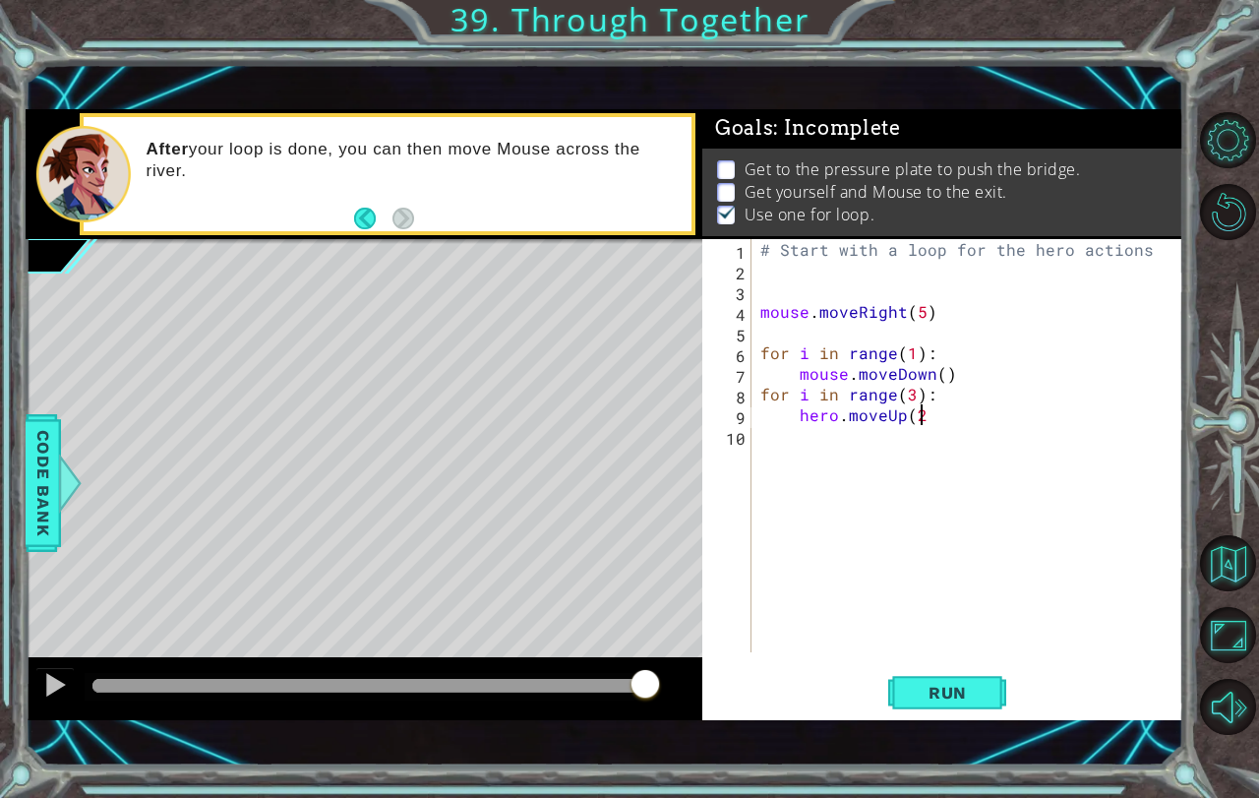
type textarea "hero.moveUp(2)"
type textarea "hero.moveRight()"
type textarea "hero.moveDown(2)"
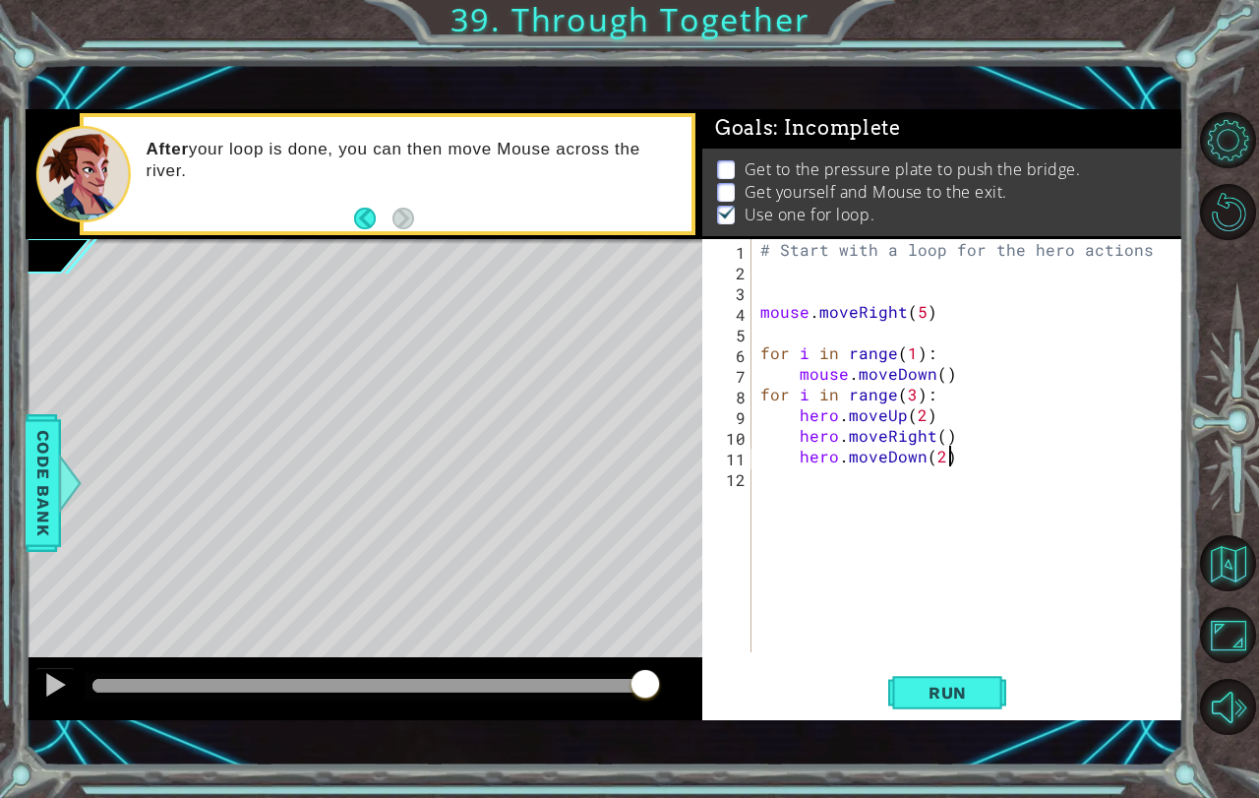
scroll to position [0, 11]
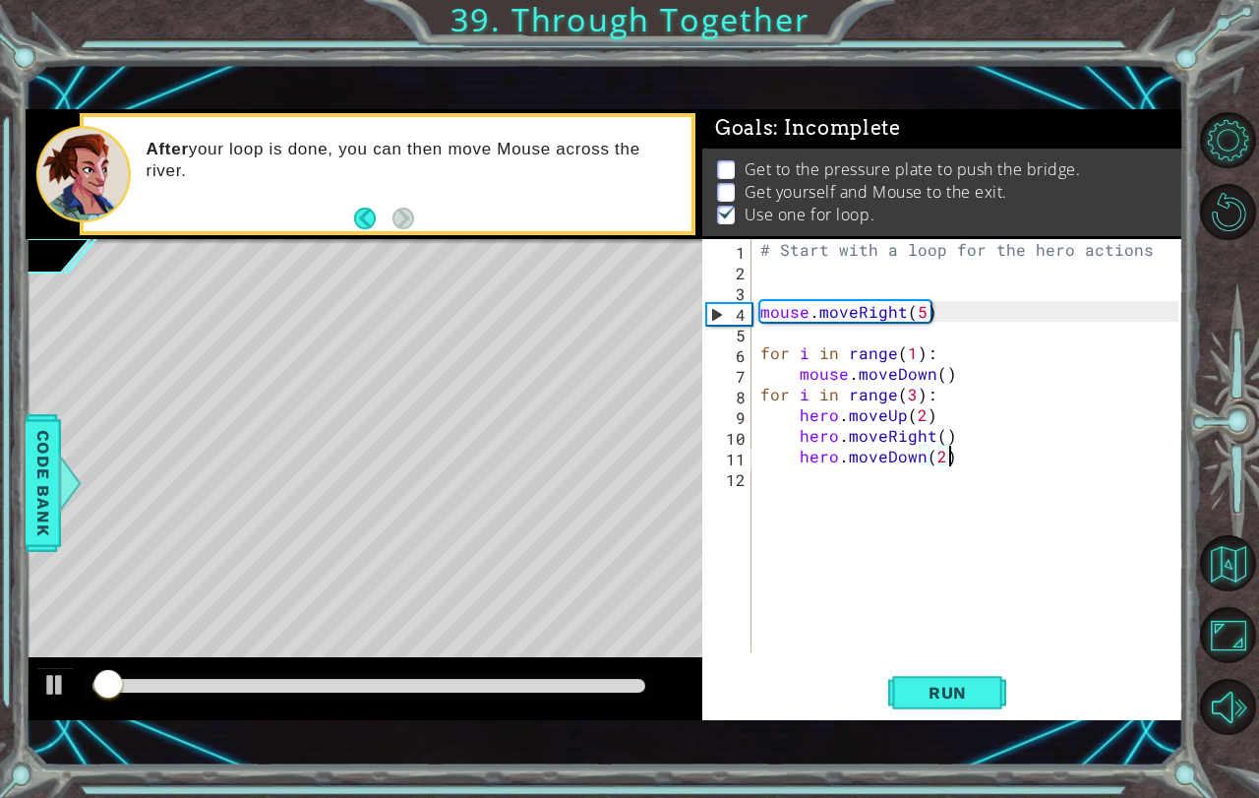
click at [806, 480] on div "# Start with a loop for the hero actions mouse . moveRight ( 5 ) for i in range…" at bounding box center [972, 466] width 432 height 454
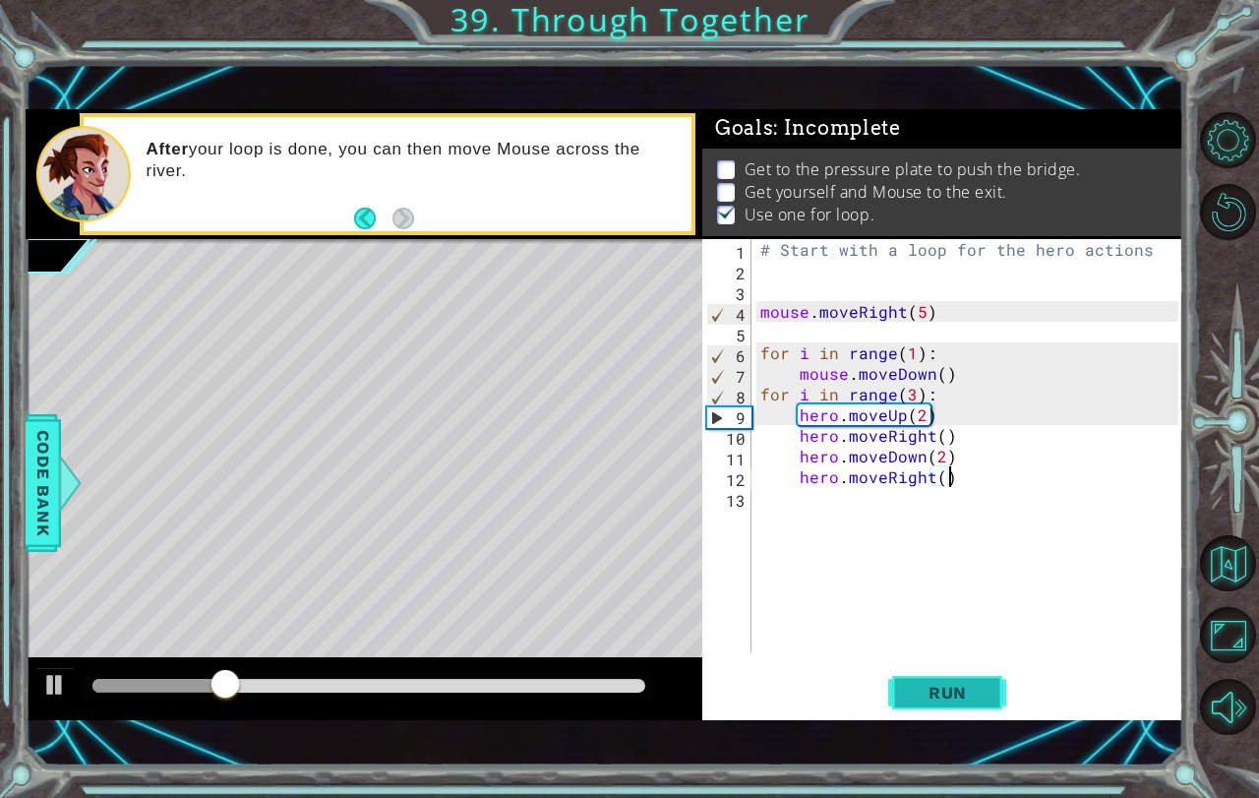
type textarea "hero.moveRight()"
click at [924, 701] on span "Run" at bounding box center [948, 693] width 78 height 20
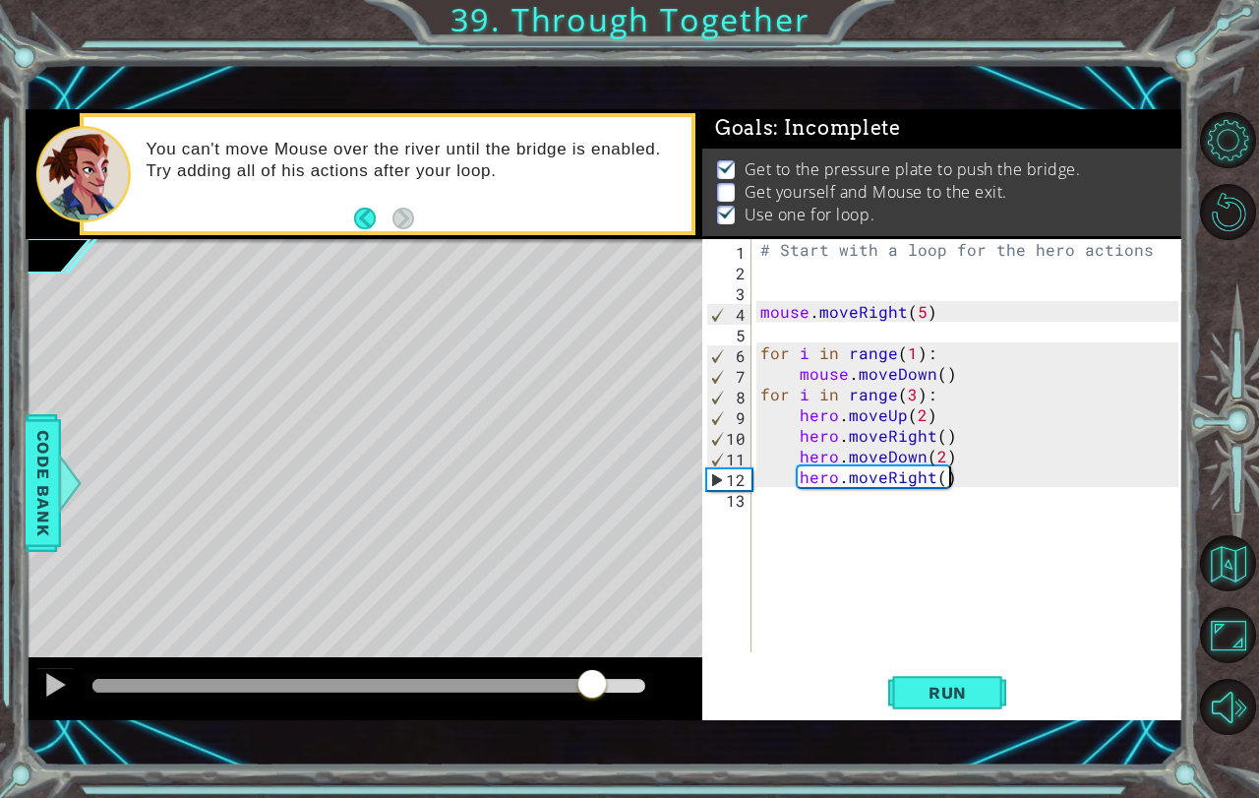
drag, startPoint x: 266, startPoint y: 689, endPoint x: 592, endPoint y: 688, distance: 326.6
click at [592, 688] on div at bounding box center [591, 685] width 35 height 35
click at [808, 513] on div "# Start with a loop for the hero actions mouse . moveRight ( 5 ) for i in range…" at bounding box center [972, 466] width 432 height 454
type textarea "h"
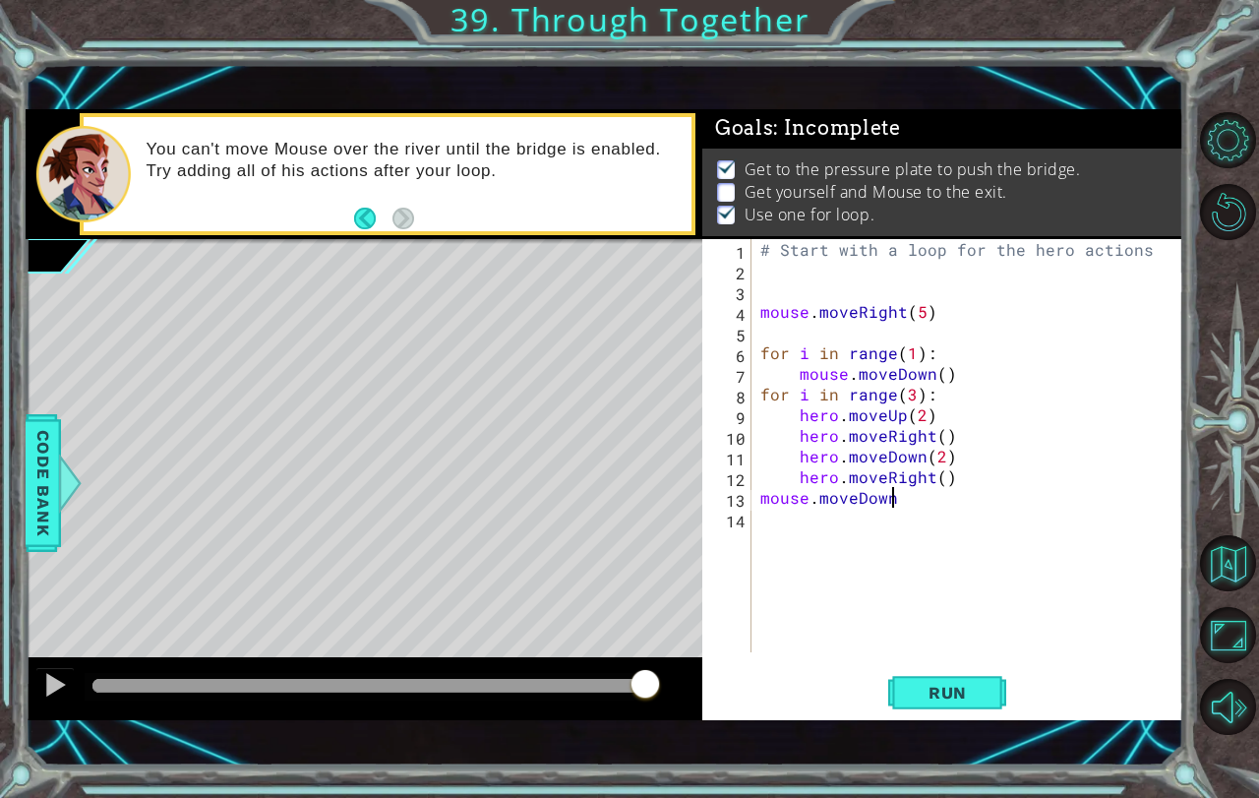
scroll to position [0, 8]
type textarea "mouse.moveDown(2)"
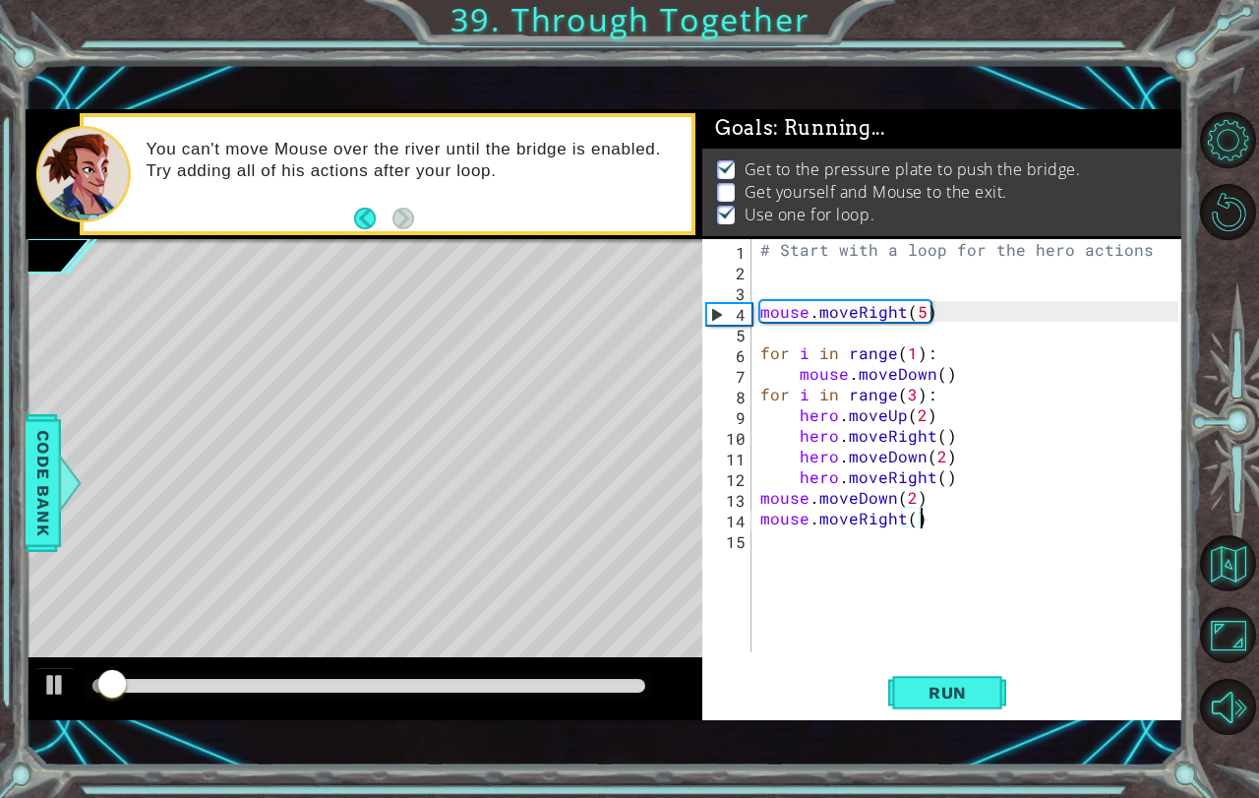
type textarea "mouse.moveRight()"
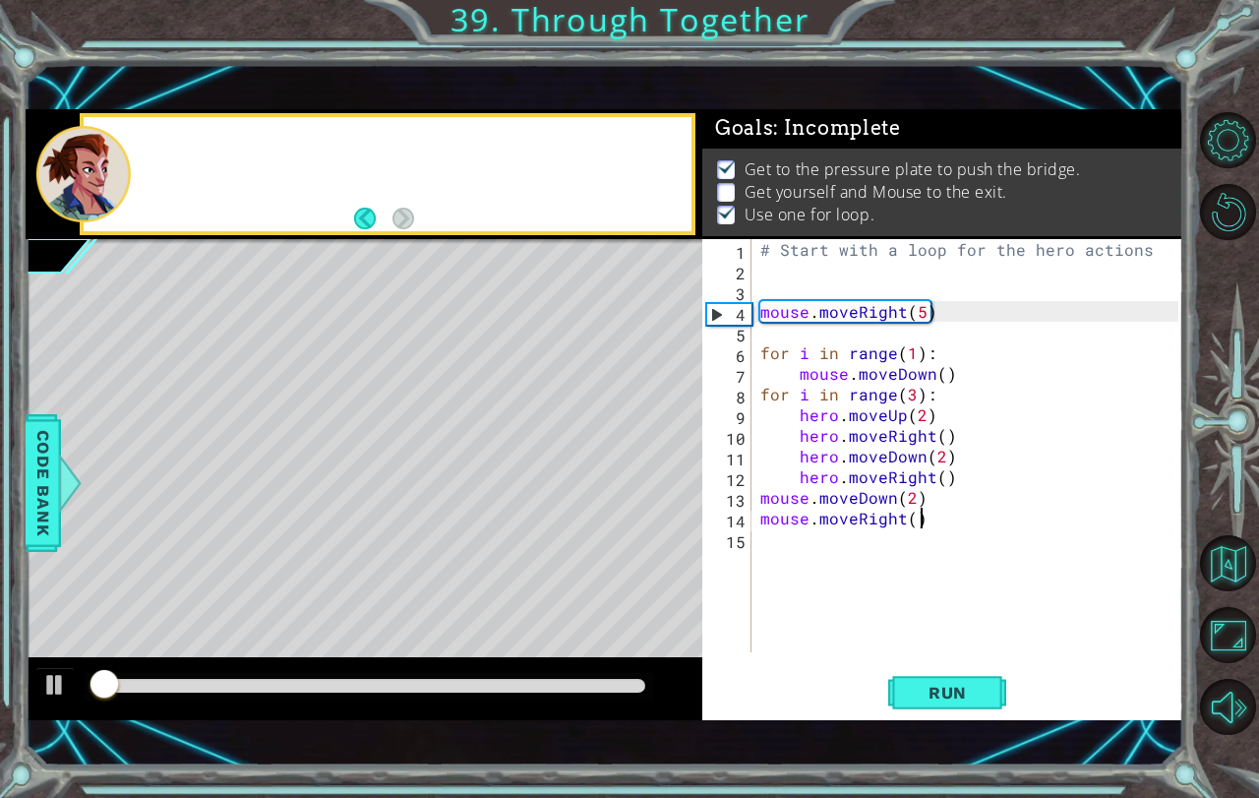
click at [811, 555] on div "# Start with a loop for the hero actions mouse . moveRight ( 5 ) for i in range…" at bounding box center [972, 466] width 432 height 454
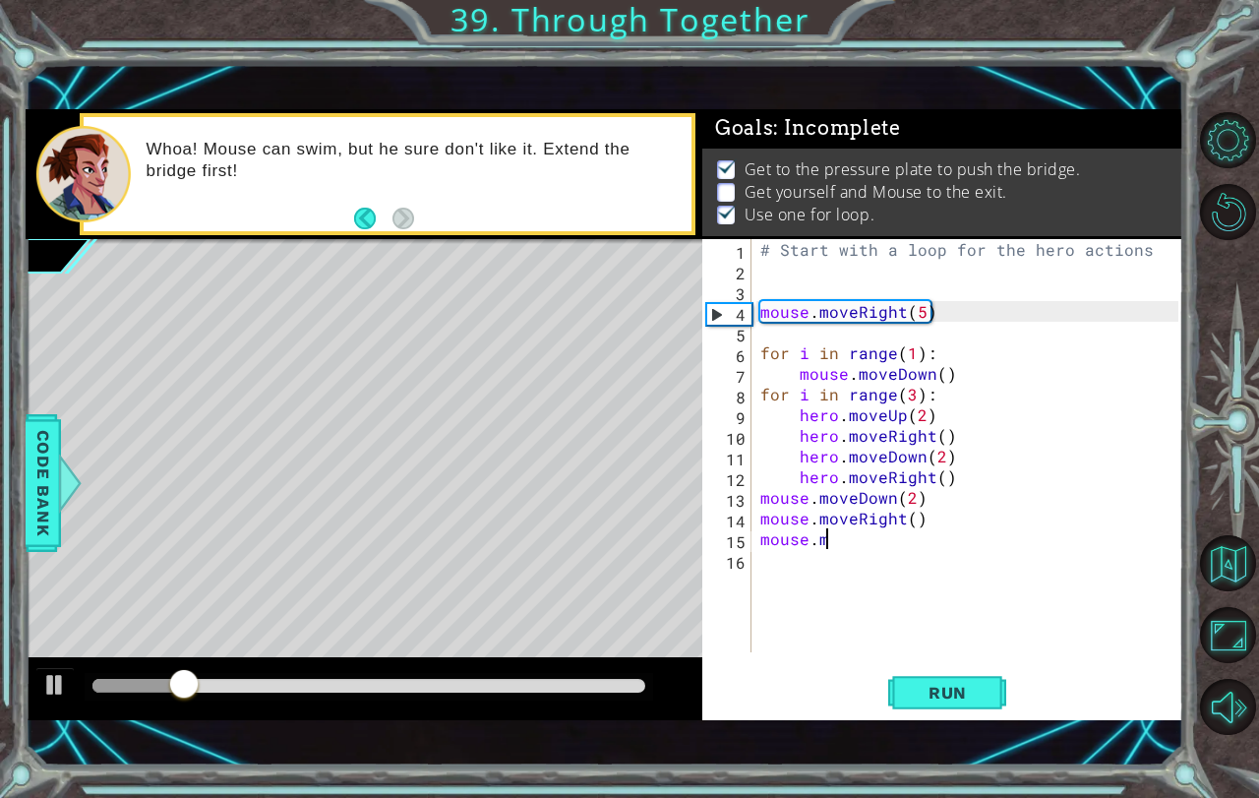
scroll to position [0, 1]
type textarea "m"
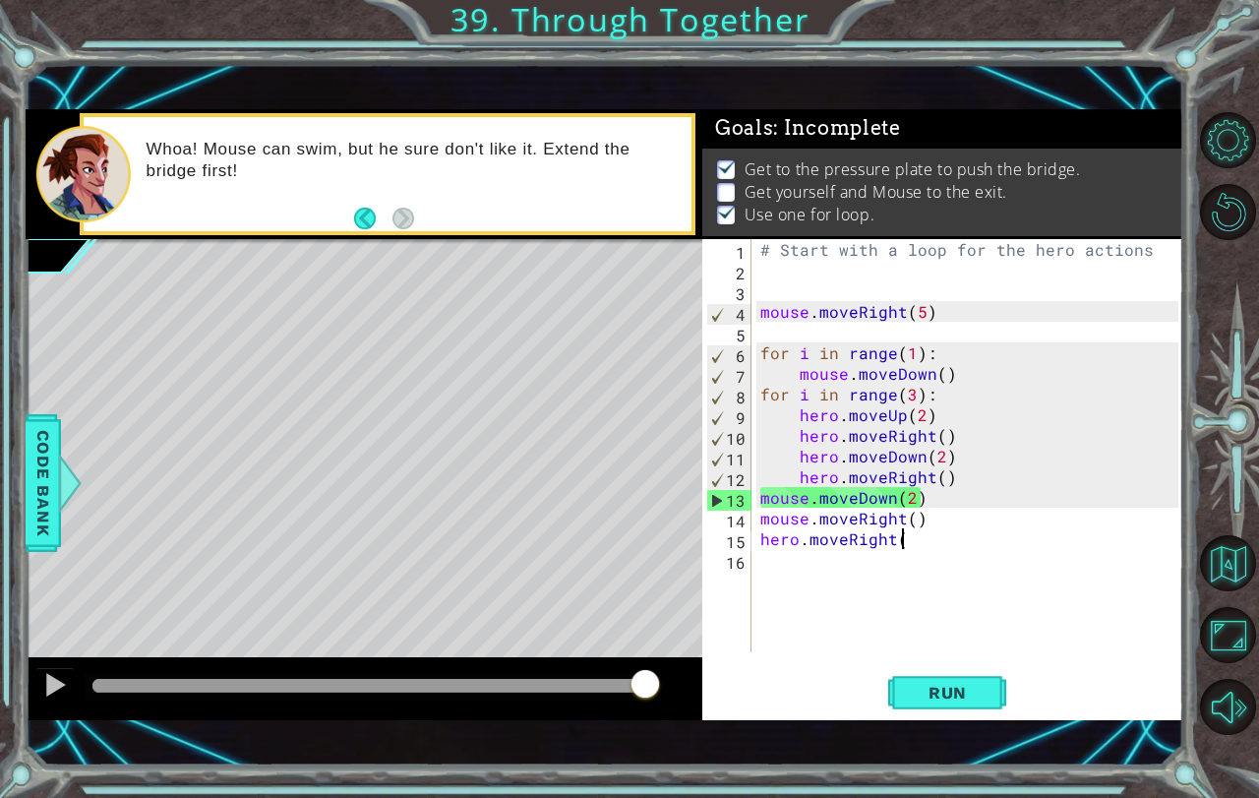
scroll to position [0, 8]
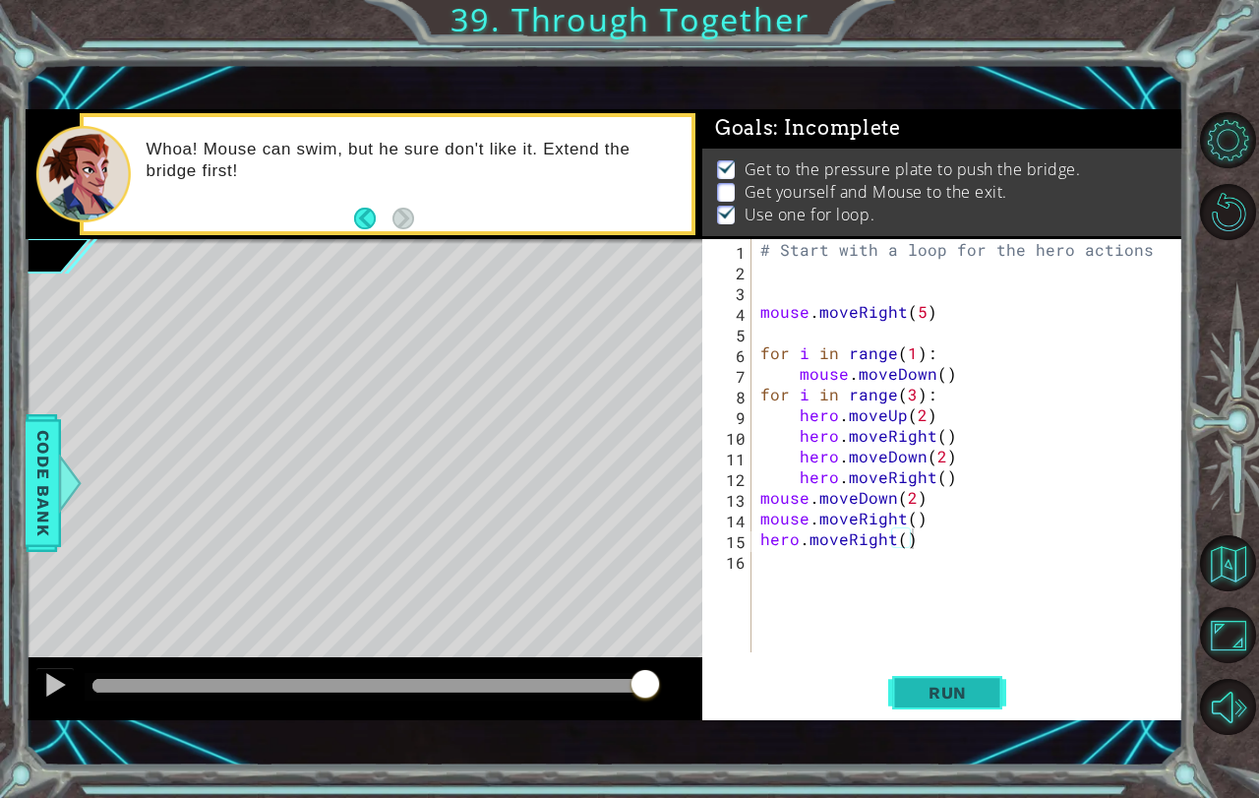
click at [942, 683] on span "Run" at bounding box center [948, 693] width 78 height 20
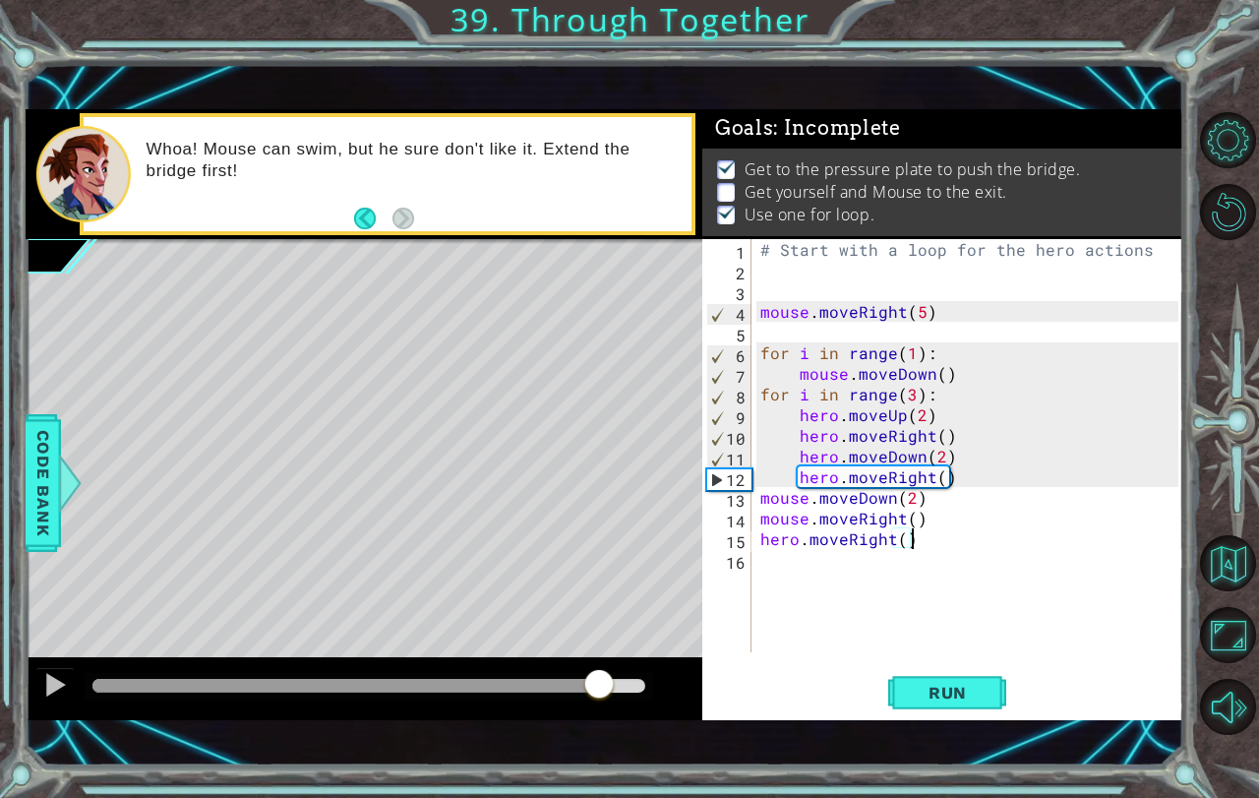
drag, startPoint x: 114, startPoint y: 683, endPoint x: 598, endPoint y: 697, distance: 484.2
click at [598, 697] on div at bounding box center [598, 685] width 35 height 35
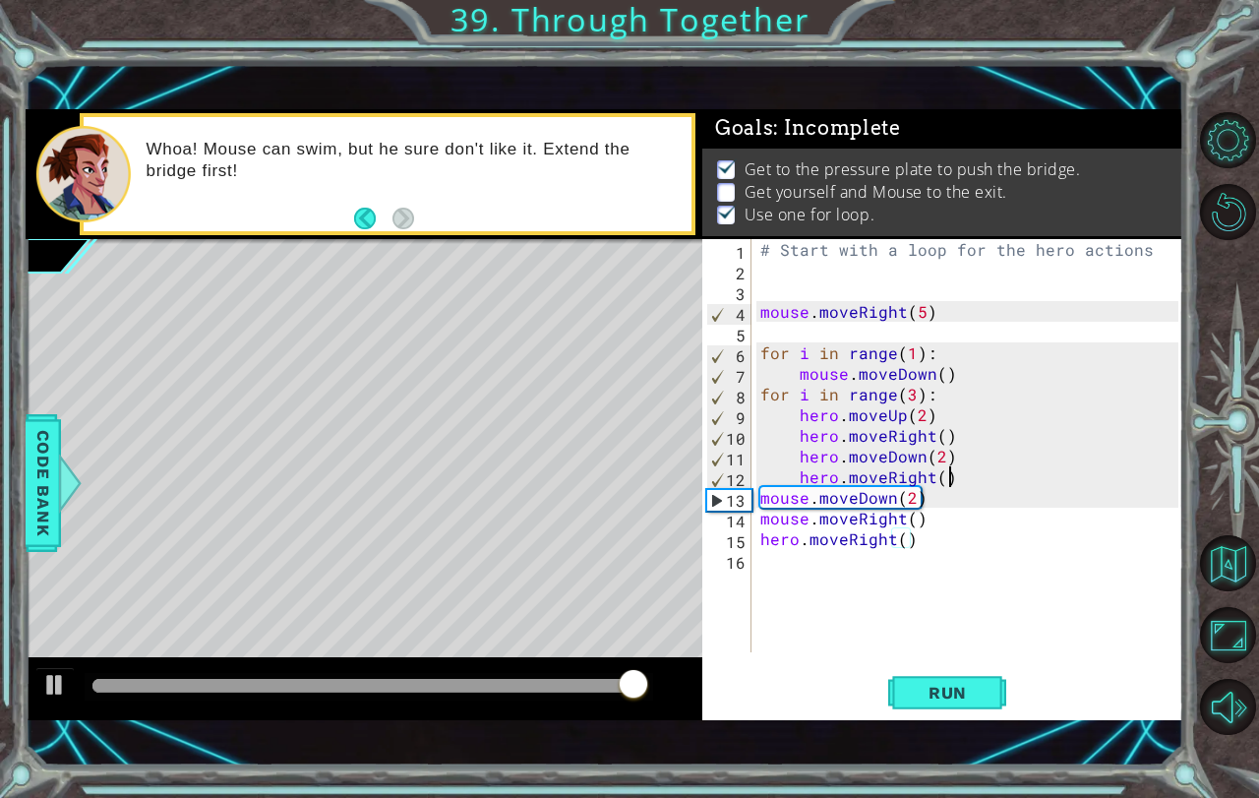
click at [954, 483] on div "# Start with a loop for the hero actions mouse . moveRight ( 5 ) for i in range…" at bounding box center [972, 466] width 432 height 454
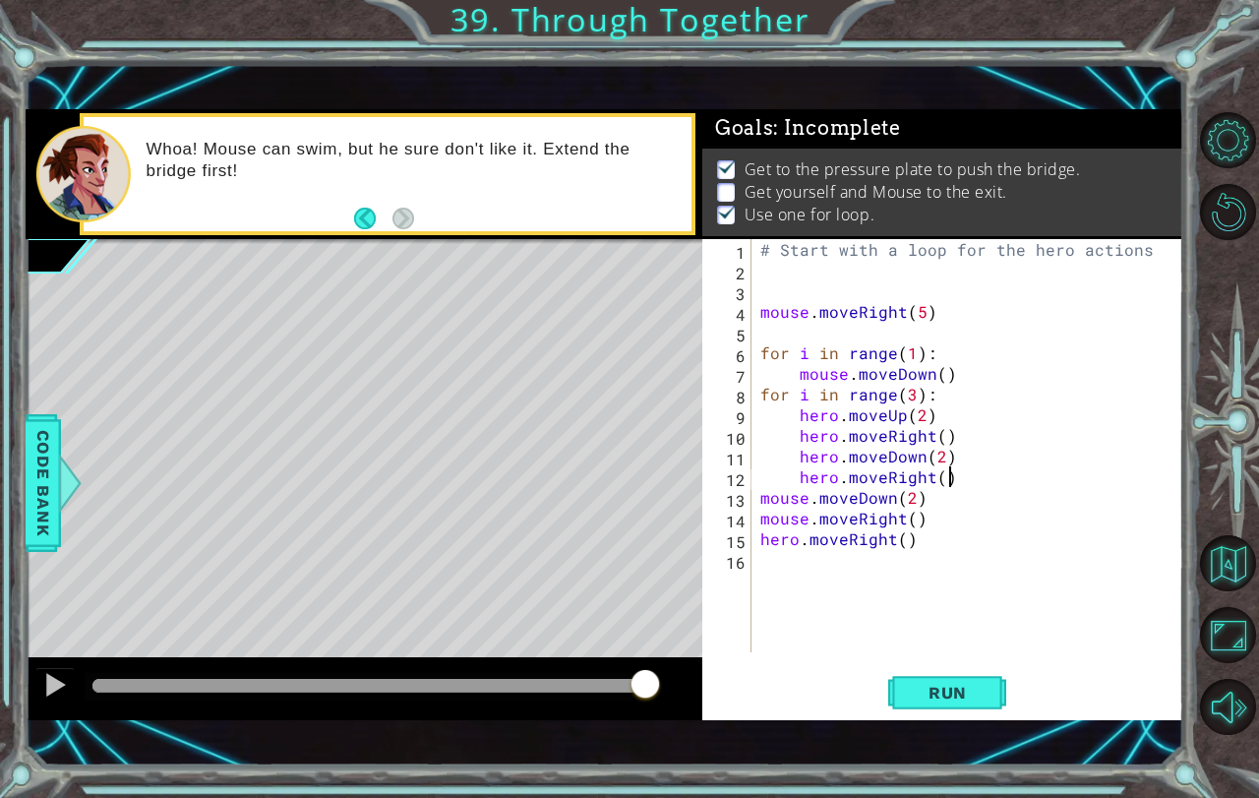
type textarea "hero.moveRight()"
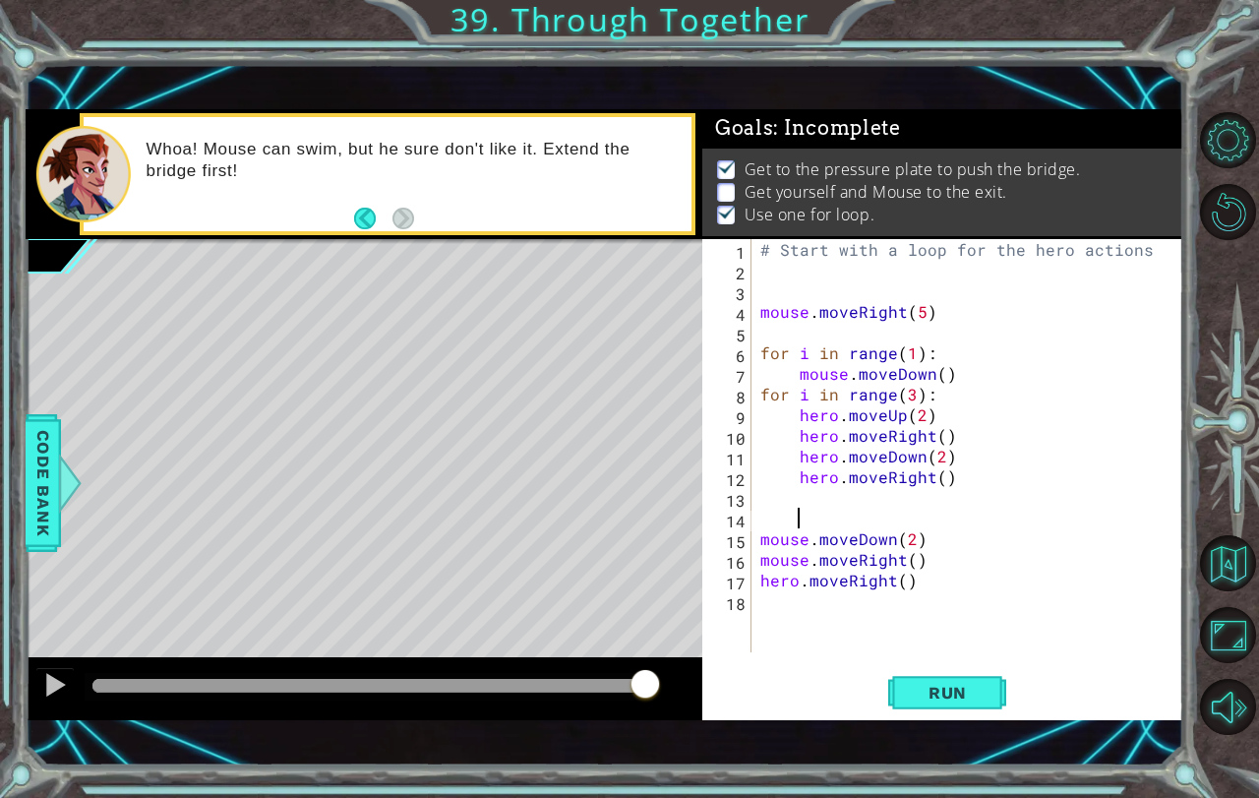
scroll to position [0, 0]
click at [980, 686] on span "Run" at bounding box center [948, 693] width 78 height 20
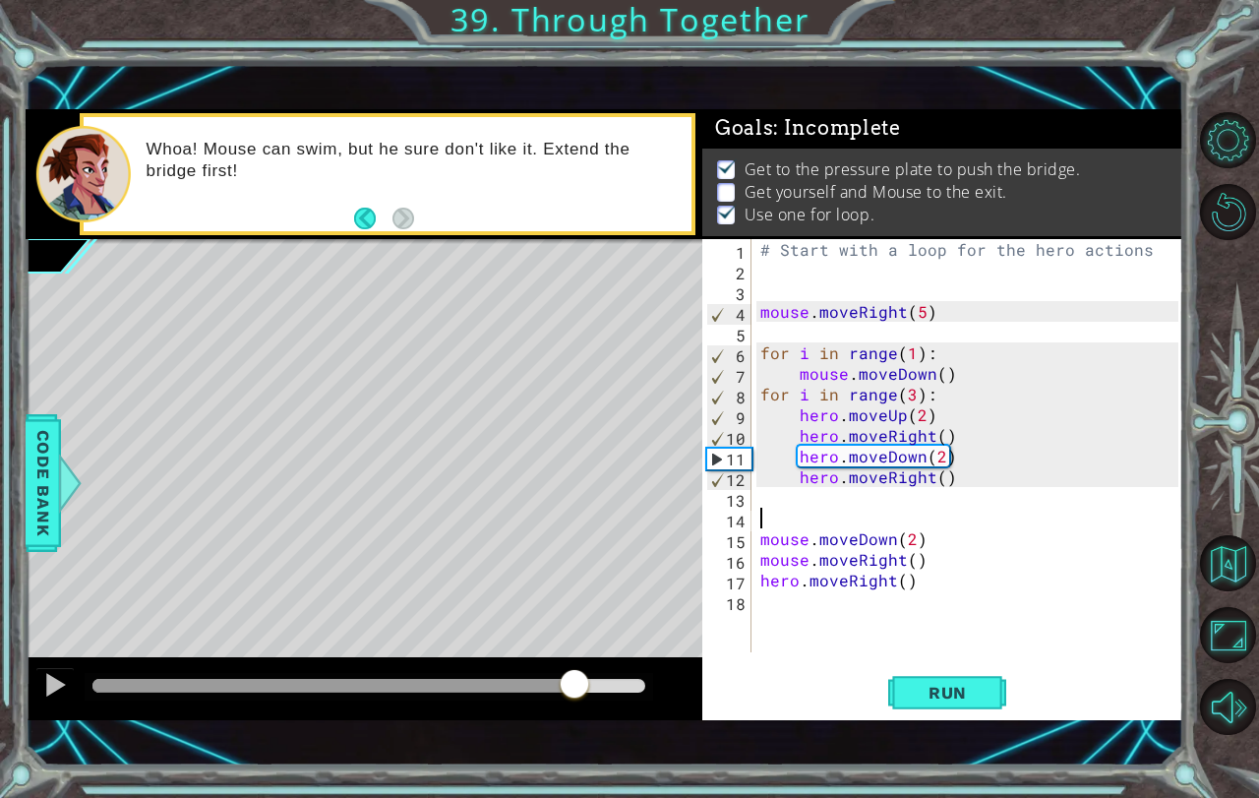
drag, startPoint x: 99, startPoint y: 671, endPoint x: 574, endPoint y: 729, distance: 478.6
click at [574, 729] on div "1 ההההההההההההההההההההההההההההההההההההההההההההההההההההההההההההההההההההההההההההה…" at bounding box center [605, 415] width 1159 height 702
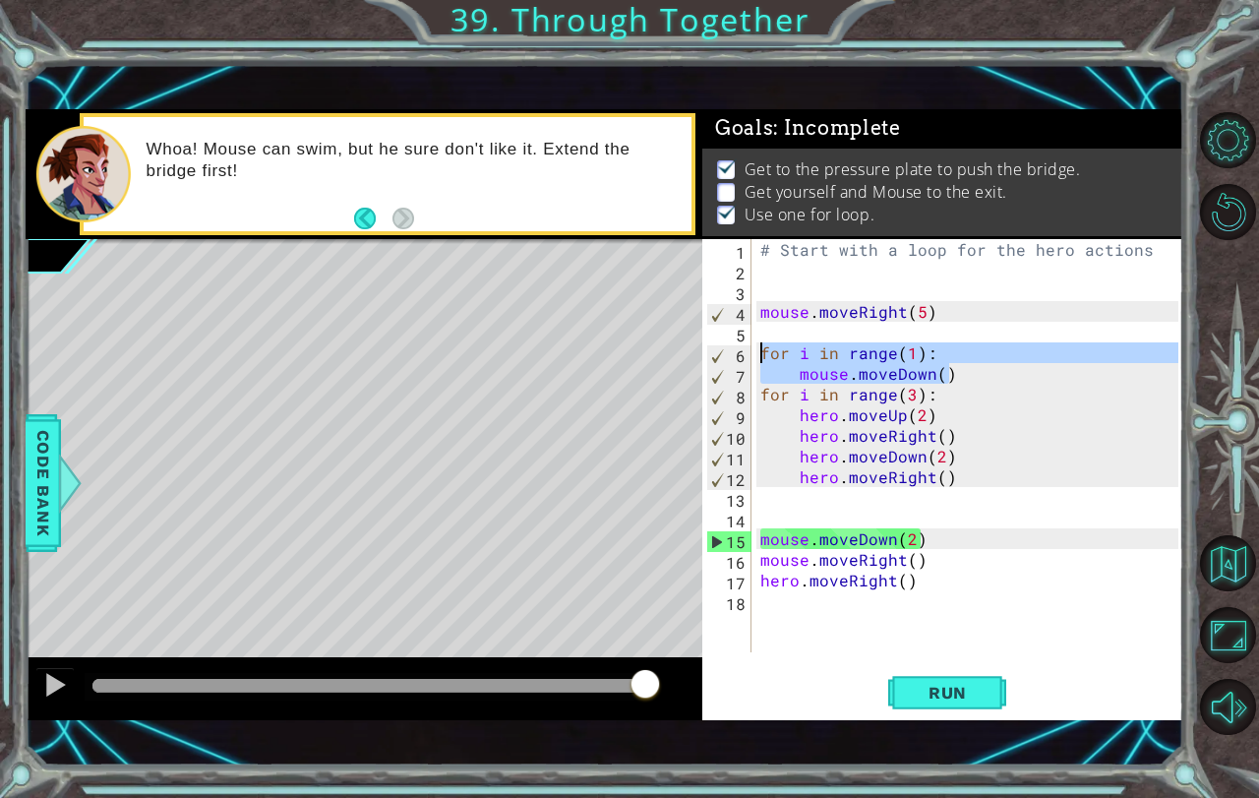
drag, startPoint x: 951, startPoint y: 371, endPoint x: 734, endPoint y: 348, distance: 218.6
click at [734, 348] on div "1 2 3 4 5 6 7 8 9 10 11 12 13 14 15 16 17 18 # Start with a loop for the hero a…" at bounding box center [940, 445] width 476 height 413
type textarea "for i in range(1): mouse.moveDown()"
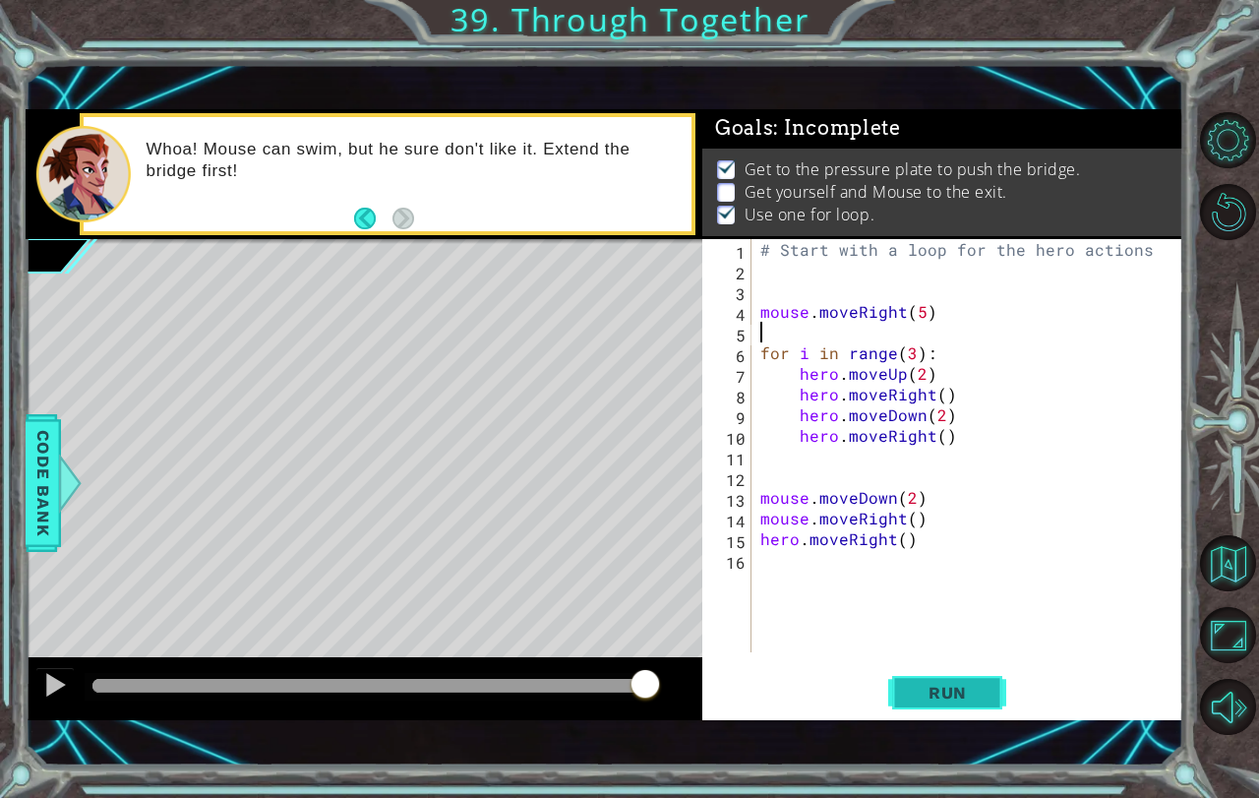
click at [958, 690] on span "Run" at bounding box center [948, 693] width 78 height 20
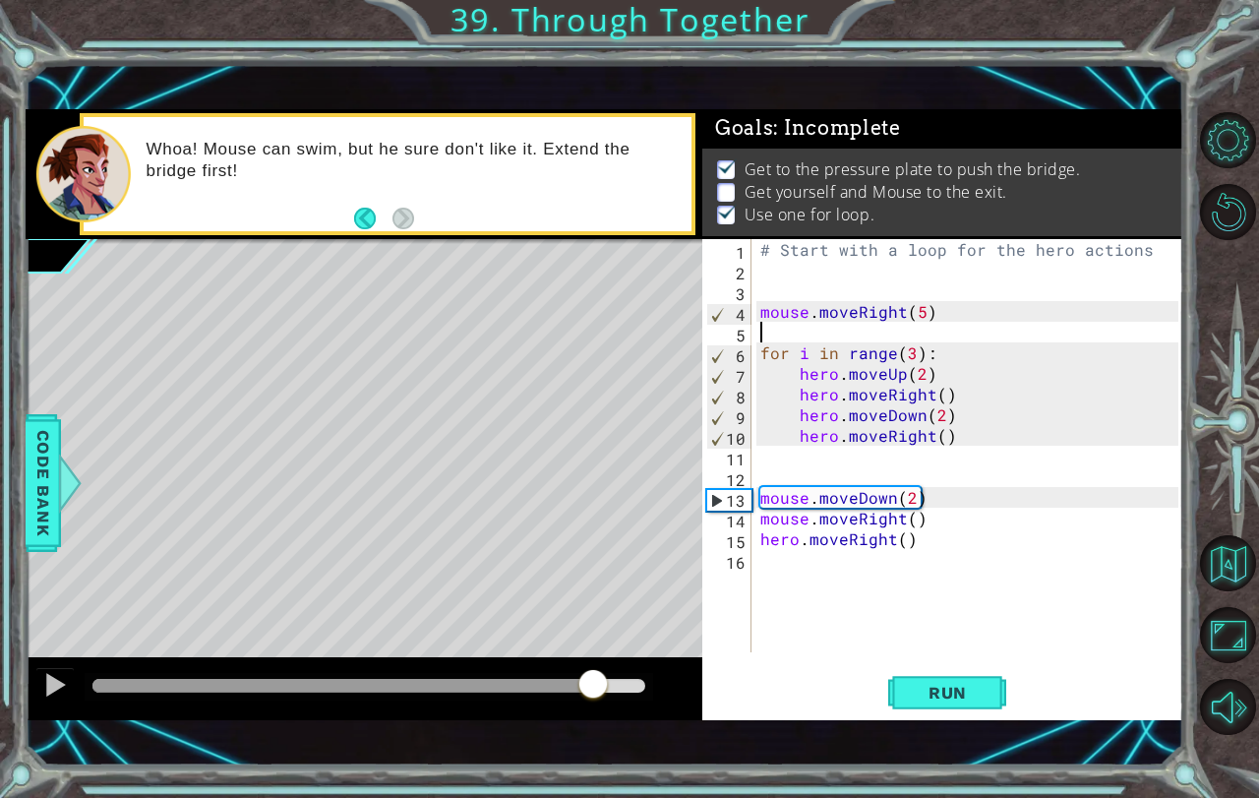
drag, startPoint x: 119, startPoint y: 678, endPoint x: 593, endPoint y: 656, distance: 474.6
click at [593, 656] on div "methods hero moveUp() moveDown() moveLeft() moveRight() sneakUp() sneakDown() s…" at bounding box center [605, 414] width 1159 height 611
click at [910, 505] on div "# Start with a loop for the hero actions mouse . moveRight ( 5 ) for i in range…" at bounding box center [972, 466] width 432 height 454
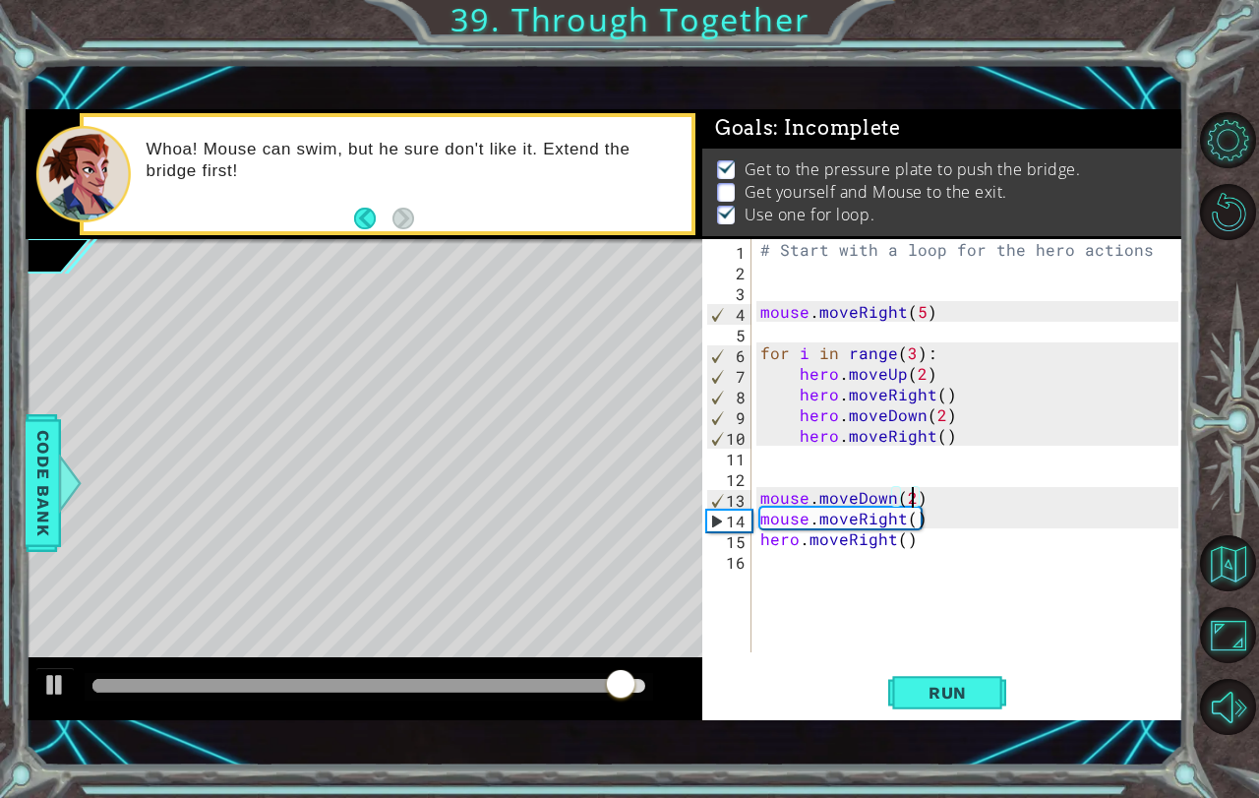
click at [910, 505] on div "# Start with a loop for the hero actions mouse . moveRight ( 5 ) for i in range…" at bounding box center [972, 466] width 432 height 454
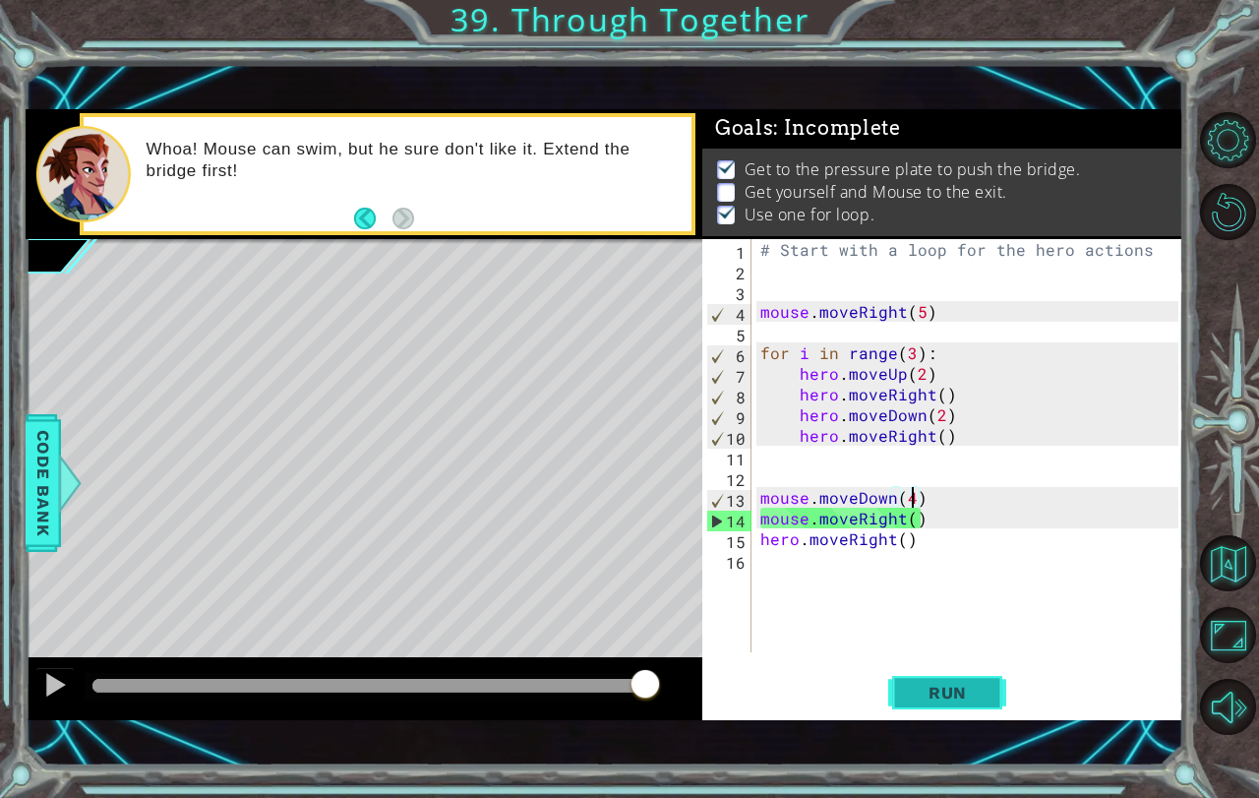
click at [976, 674] on button "Run" at bounding box center [947, 692] width 118 height 48
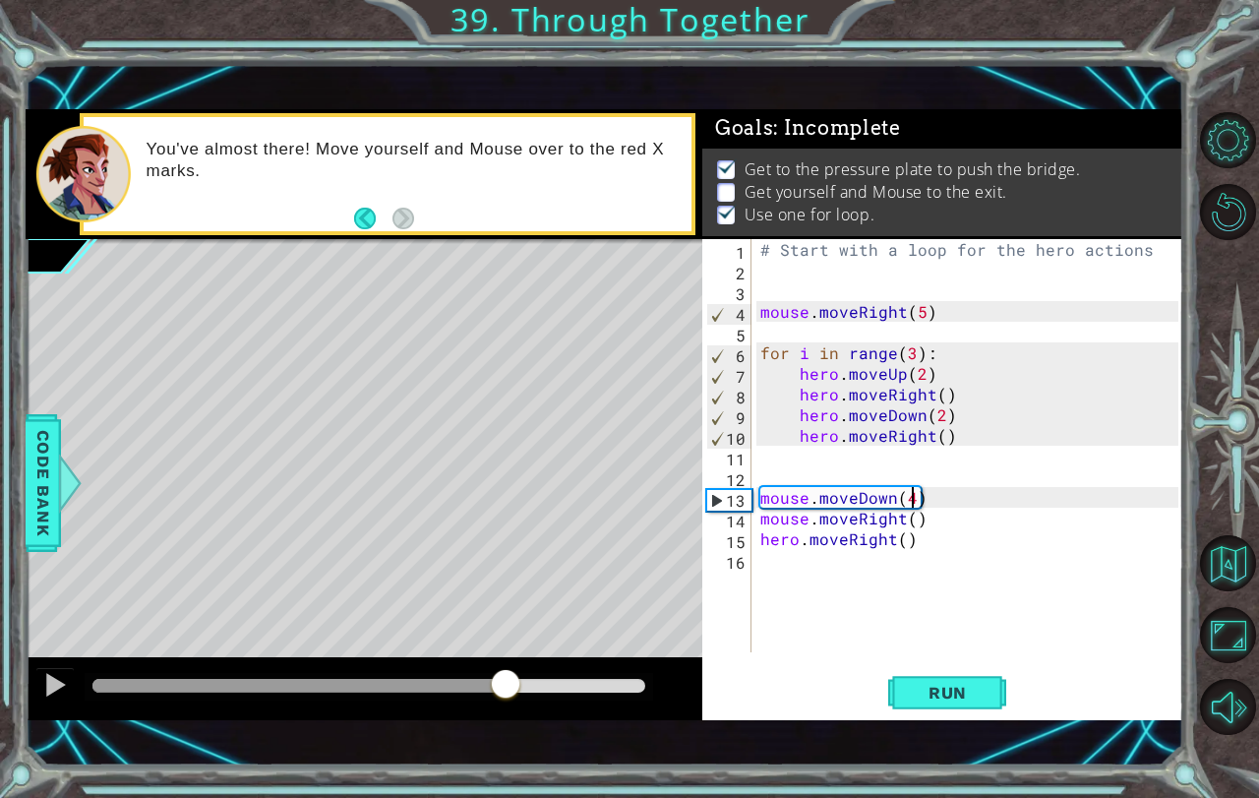
drag, startPoint x: 123, startPoint y: 690, endPoint x: 506, endPoint y: 658, distance: 383.9
click at [506, 658] on div at bounding box center [364, 688] width 677 height 63
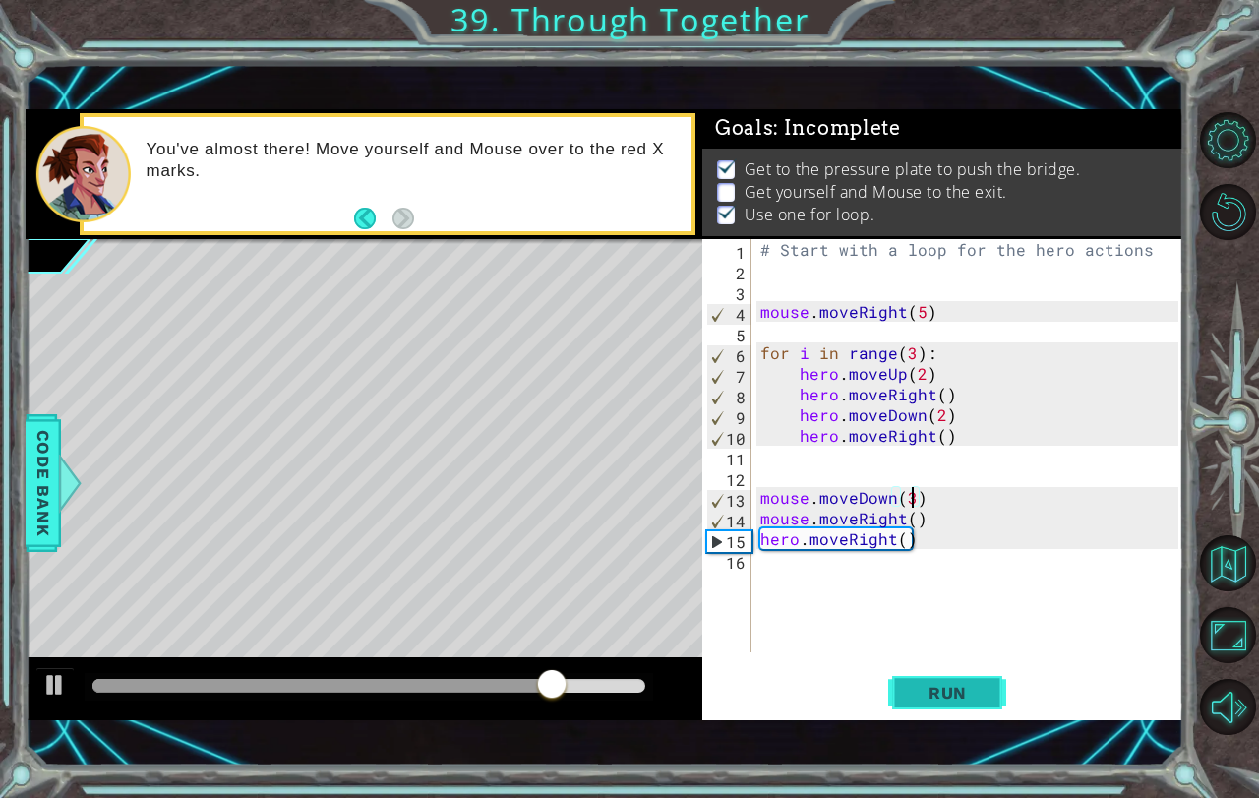
type textarea "mouse.moveDown(3)"
click at [929, 685] on span "Run" at bounding box center [948, 693] width 78 height 20
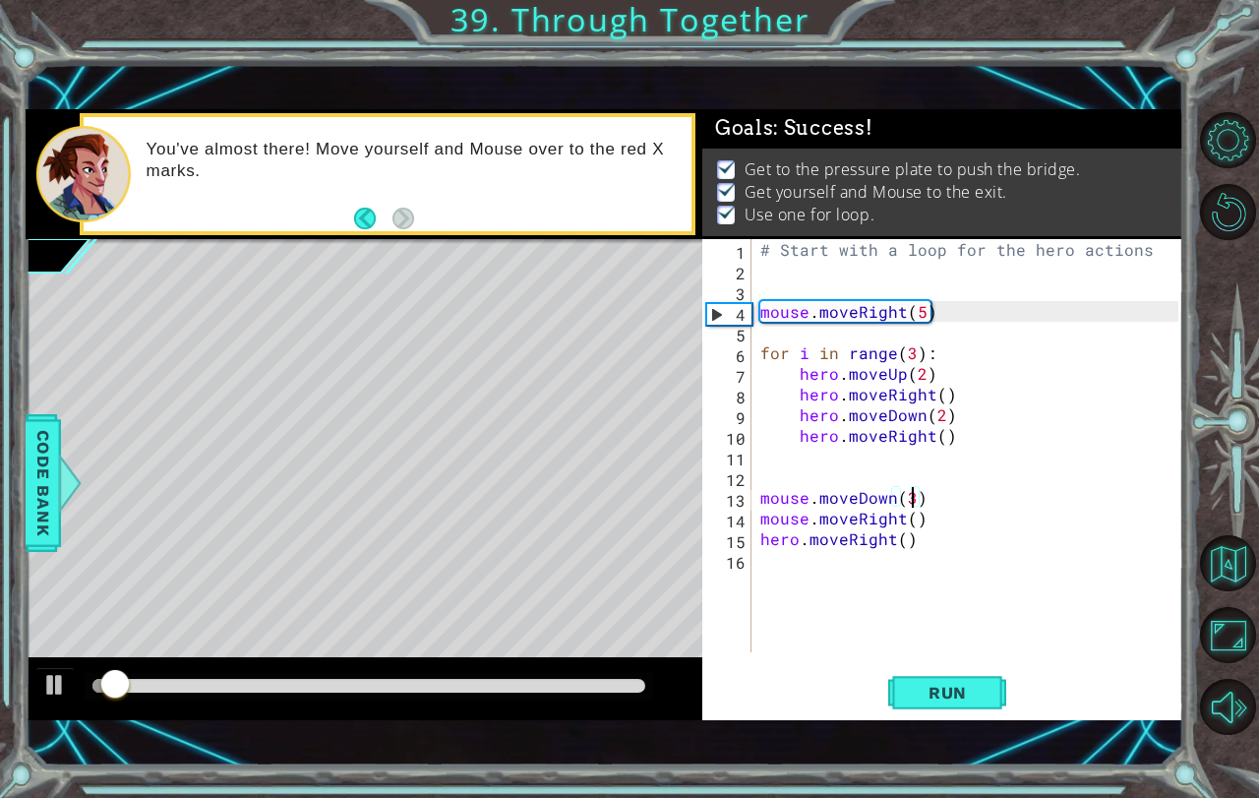
drag, startPoint x: 129, startPoint y: 683, endPoint x: 1258, endPoint y: 766, distance: 1132.3
click at [1243, 748] on div "1 ההההההההההההההההההההההההההההההההההההההההההההההההההההההההההההההההההההההההההההה…" at bounding box center [629, 399] width 1259 height 798
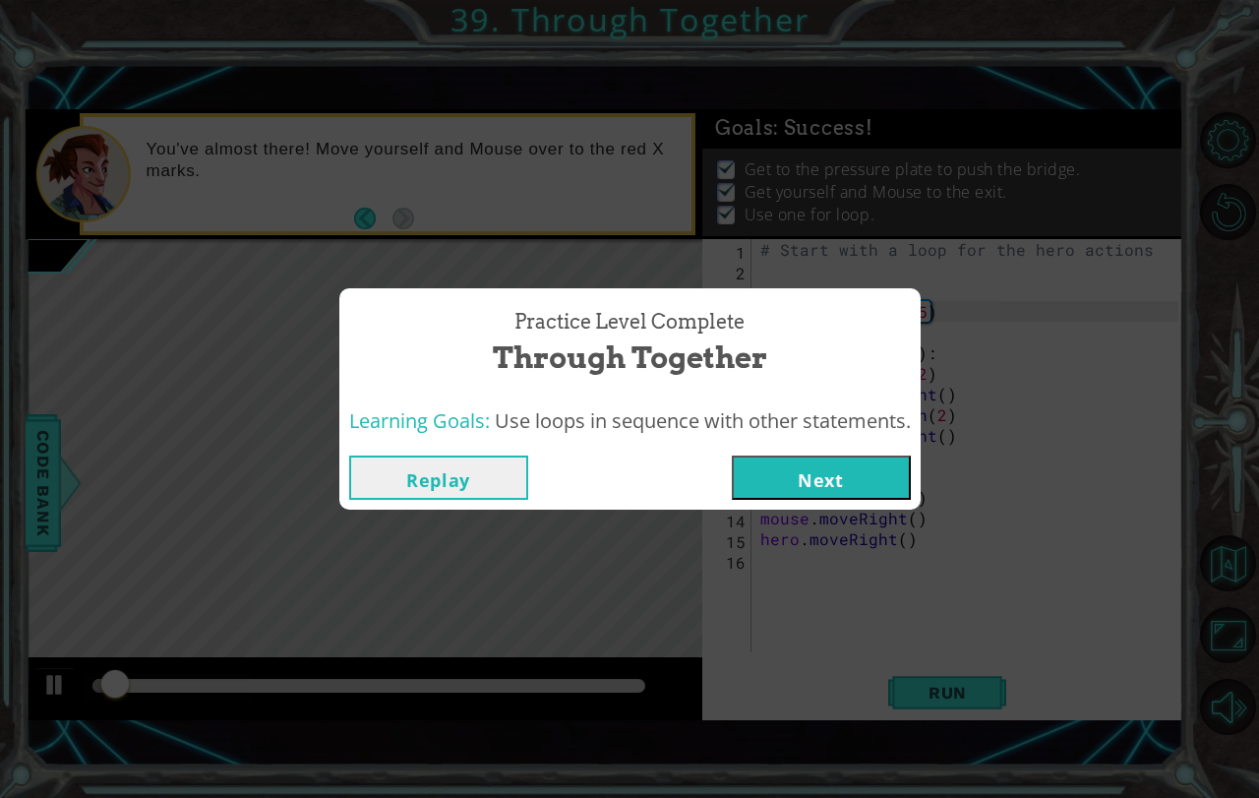
click at [769, 492] on button "Next" at bounding box center [821, 477] width 179 height 44
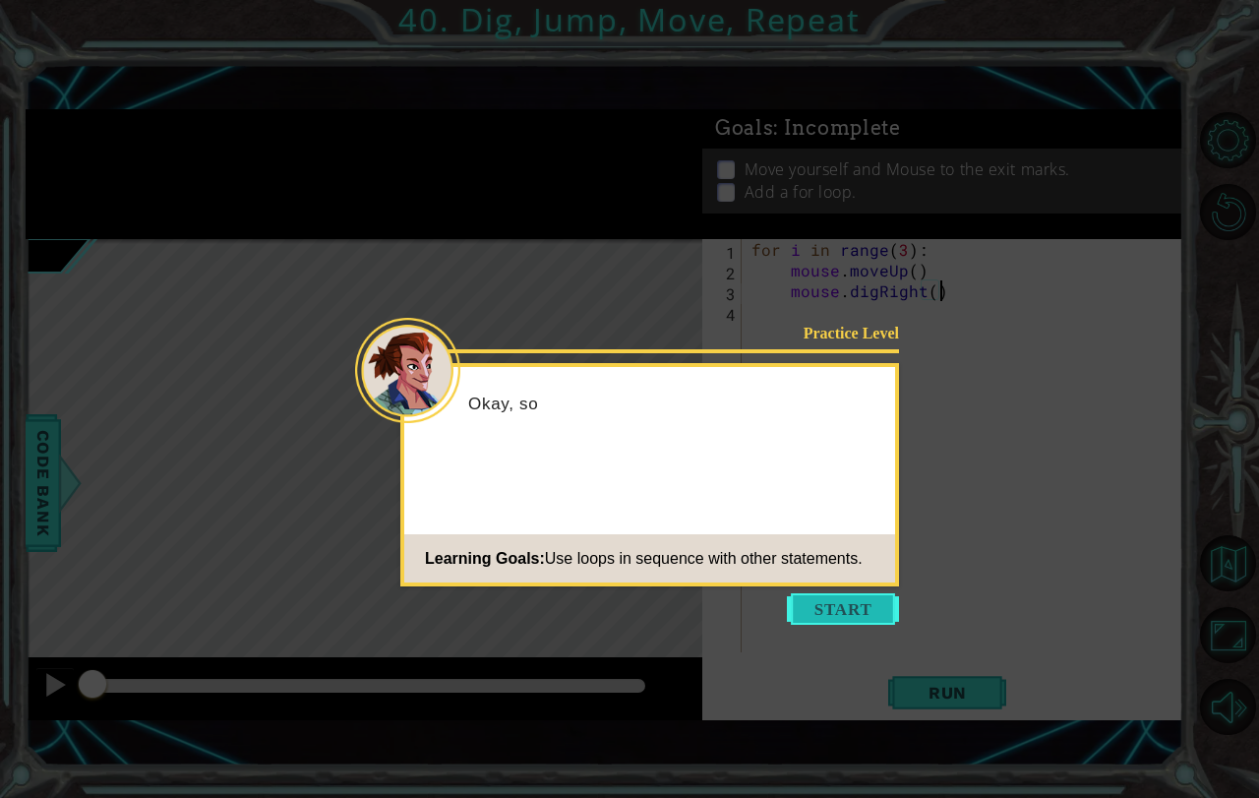
click at [857, 603] on button "Start" at bounding box center [843, 608] width 112 height 31
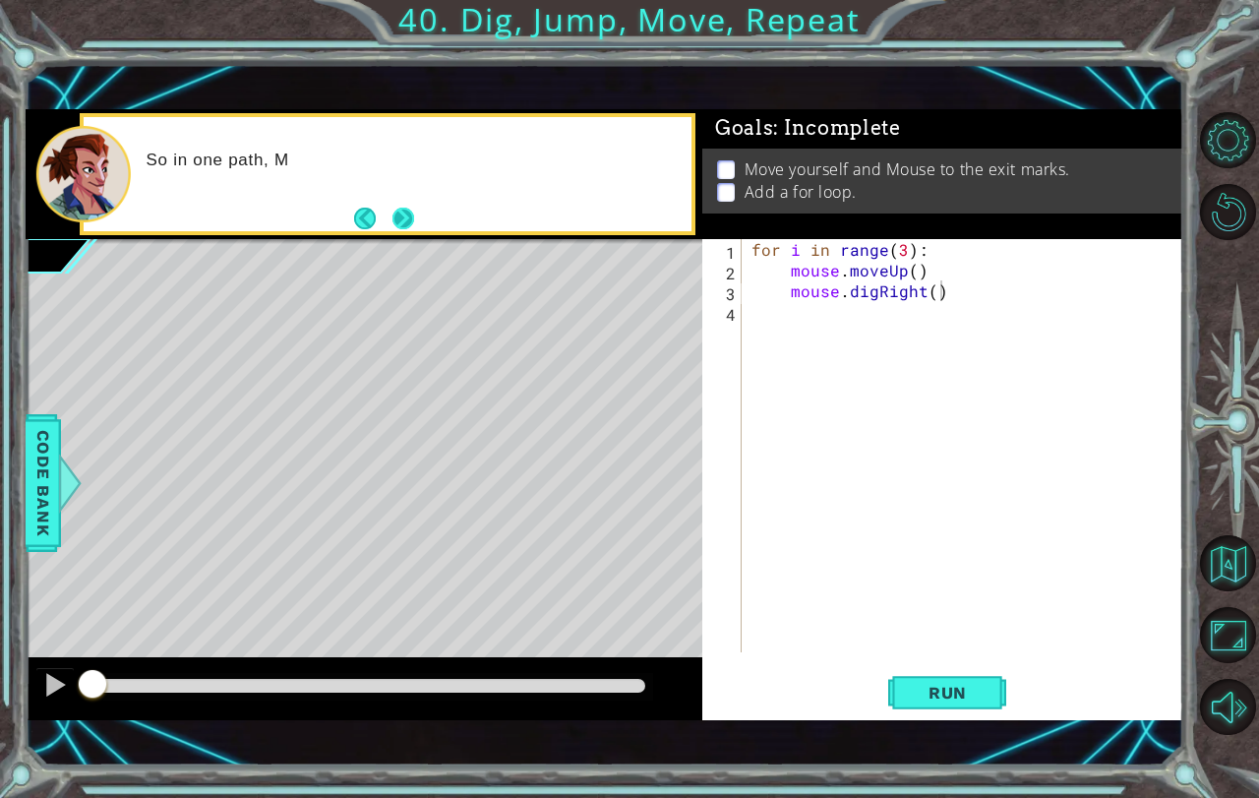
click at [414, 223] on button "Next" at bounding box center [403, 218] width 23 height 23
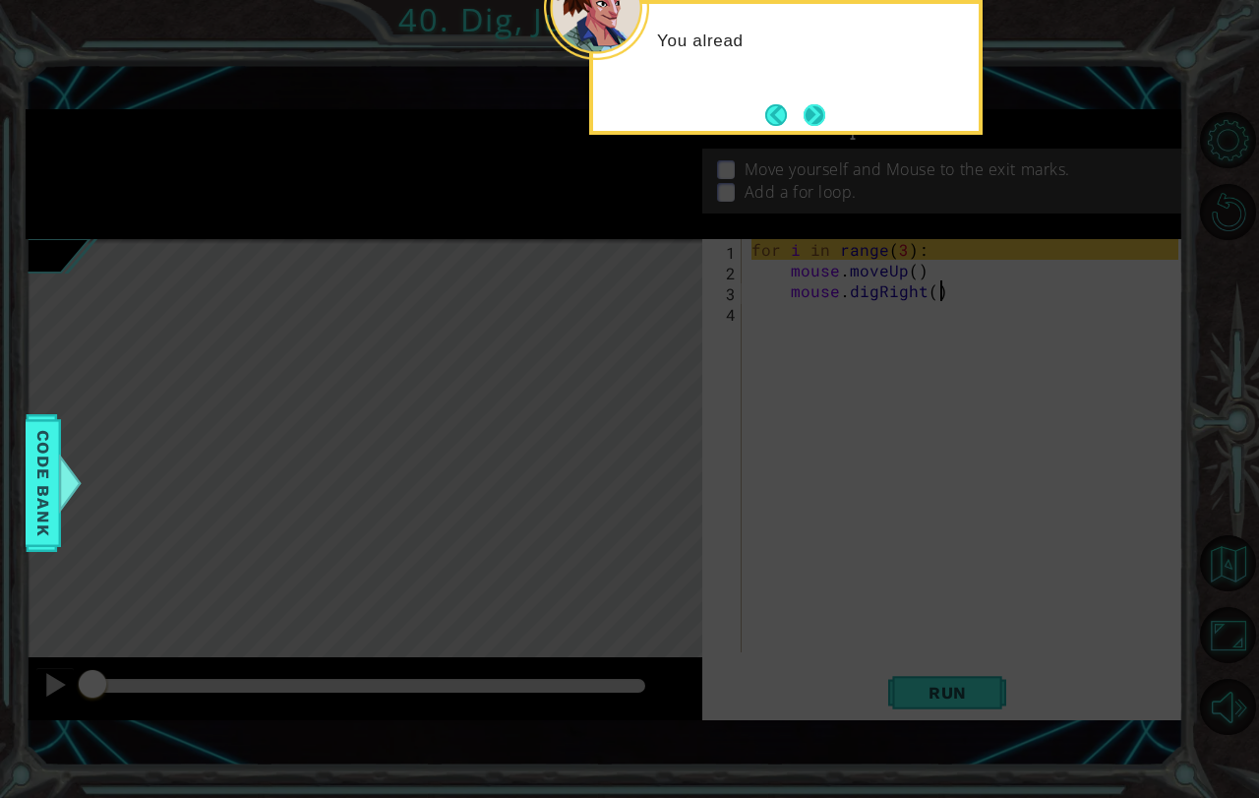
click at [817, 125] on button "Next" at bounding box center [815, 115] width 22 height 22
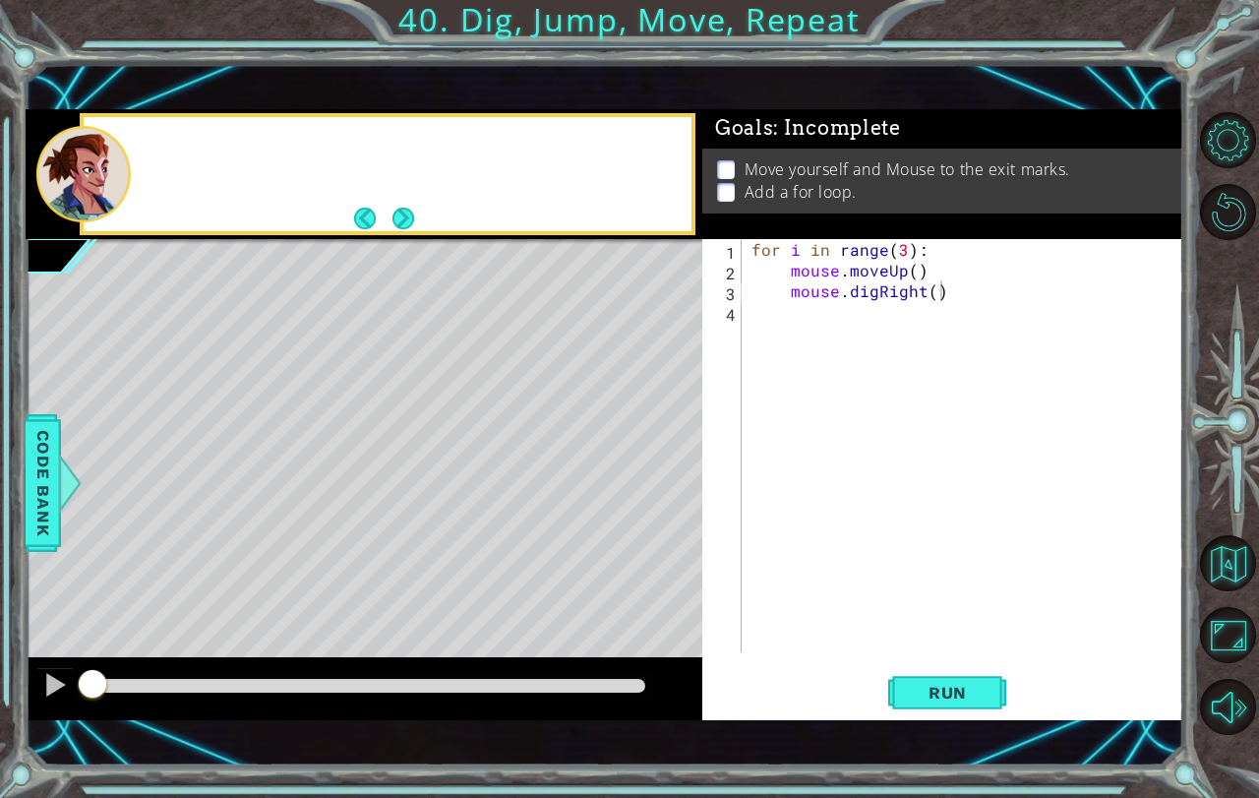
click at [817, 125] on span ": Incomplete" at bounding box center [836, 128] width 127 height 24
click at [397, 214] on button "Next" at bounding box center [403, 219] width 22 height 22
click at [926, 683] on span "Run" at bounding box center [948, 693] width 78 height 20
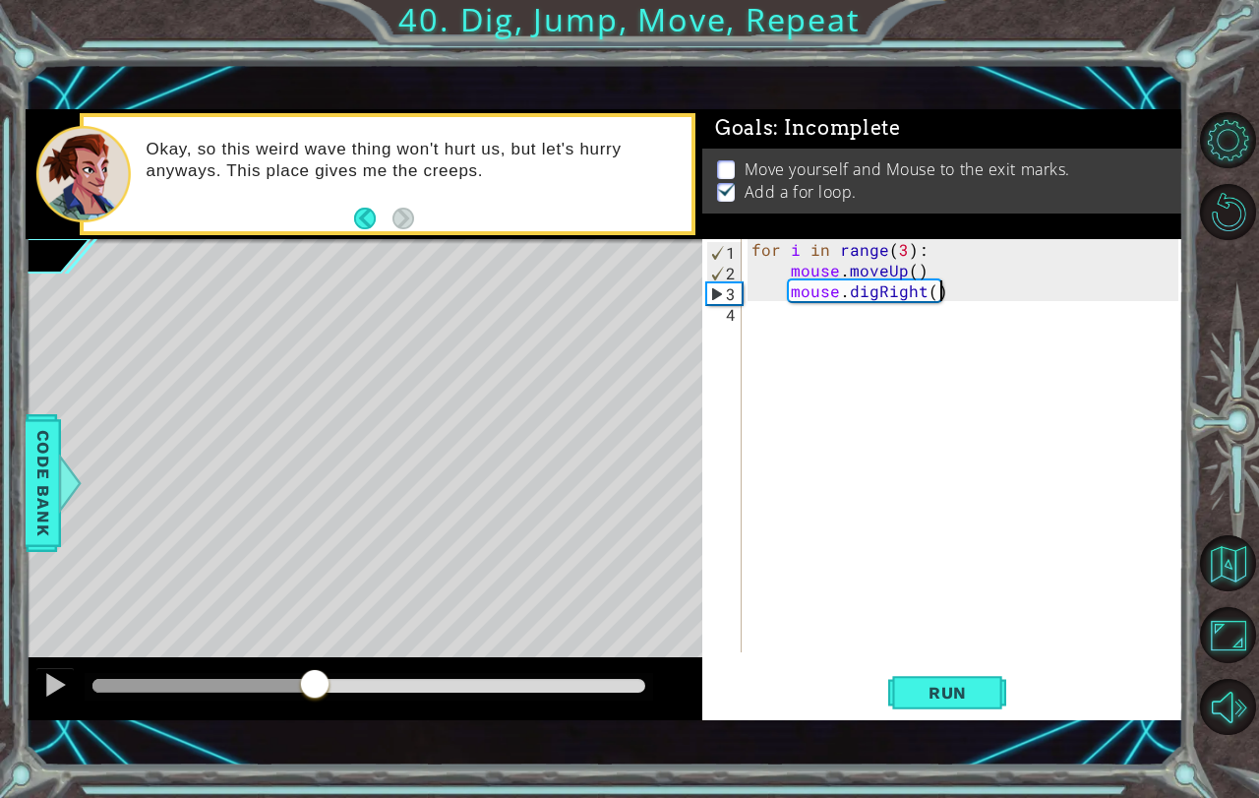
drag, startPoint x: 211, startPoint y: 672, endPoint x: 316, endPoint y: 673, distance: 105.3
click at [316, 673] on div at bounding box center [314, 685] width 35 height 35
click at [1231, 550] on button "Back to Map" at bounding box center [1228, 563] width 56 height 56
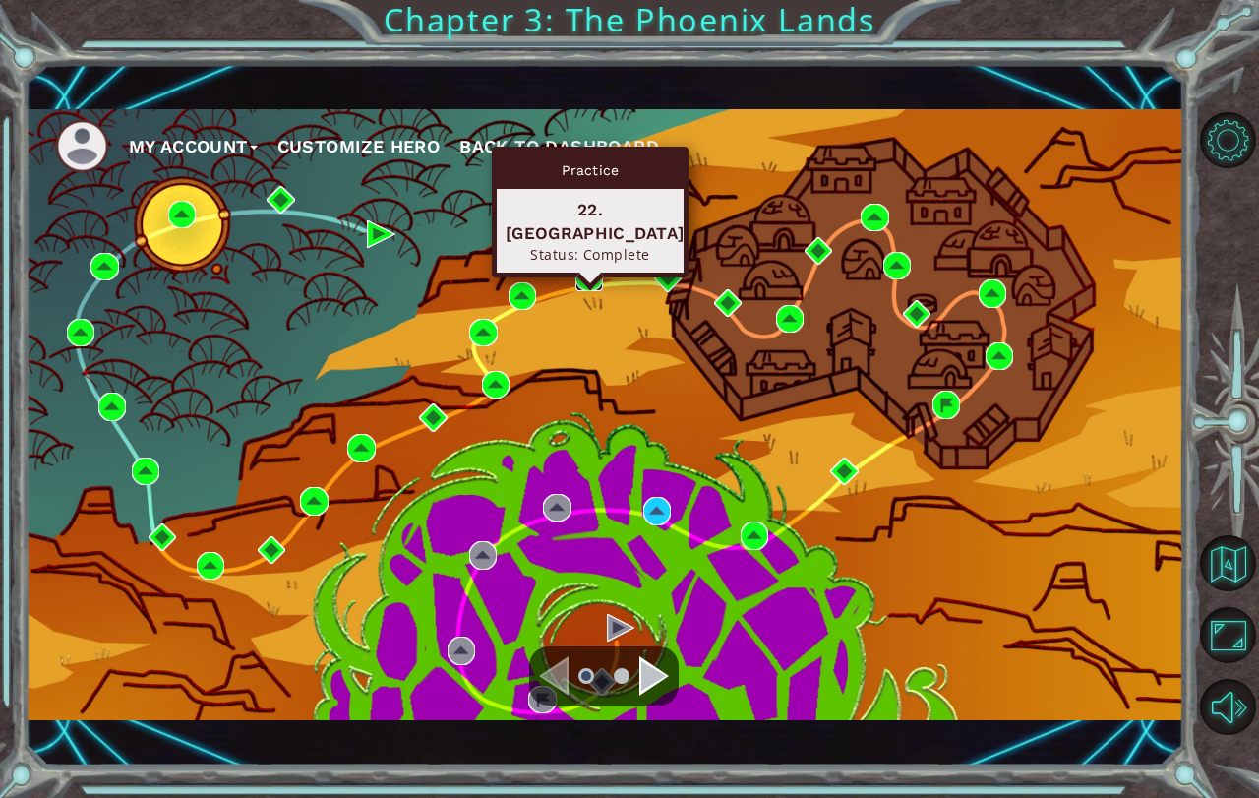
click at [582, 279] on img at bounding box center [589, 278] width 28 height 28
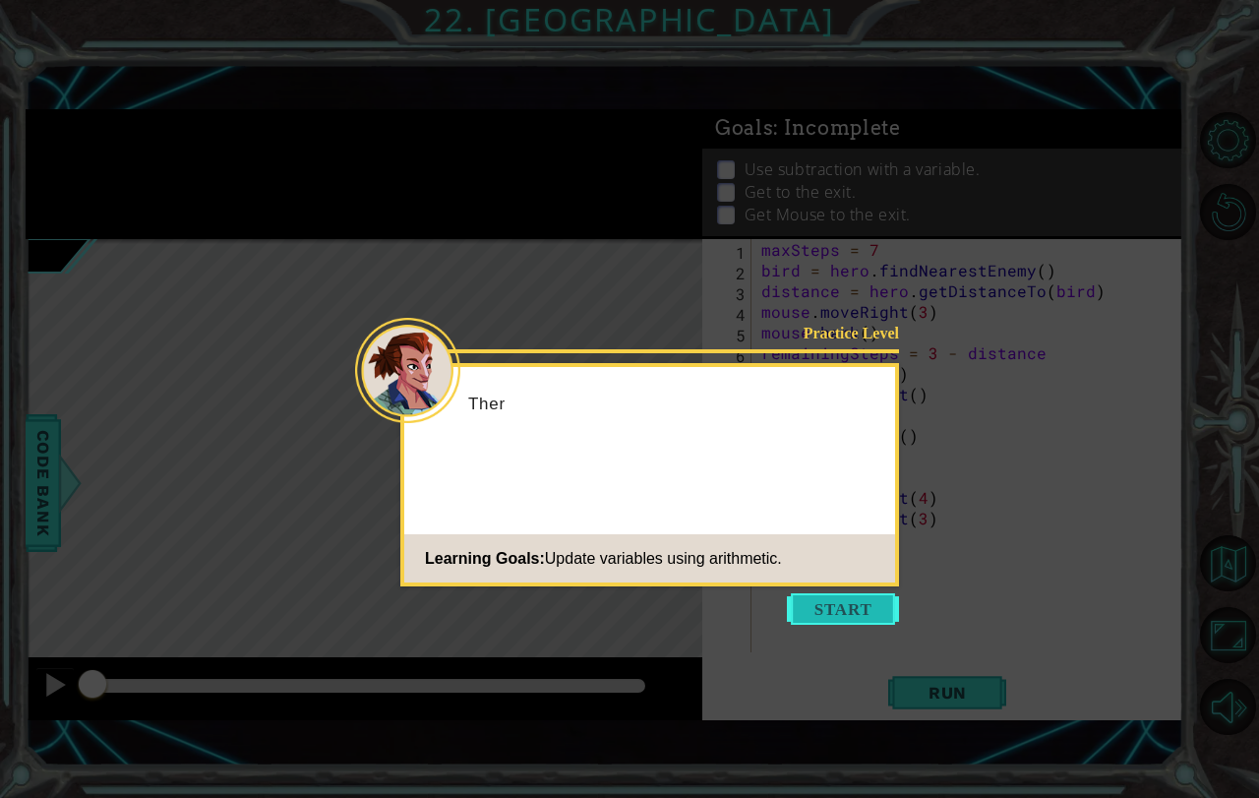
click at [873, 602] on button "Start" at bounding box center [843, 608] width 112 height 31
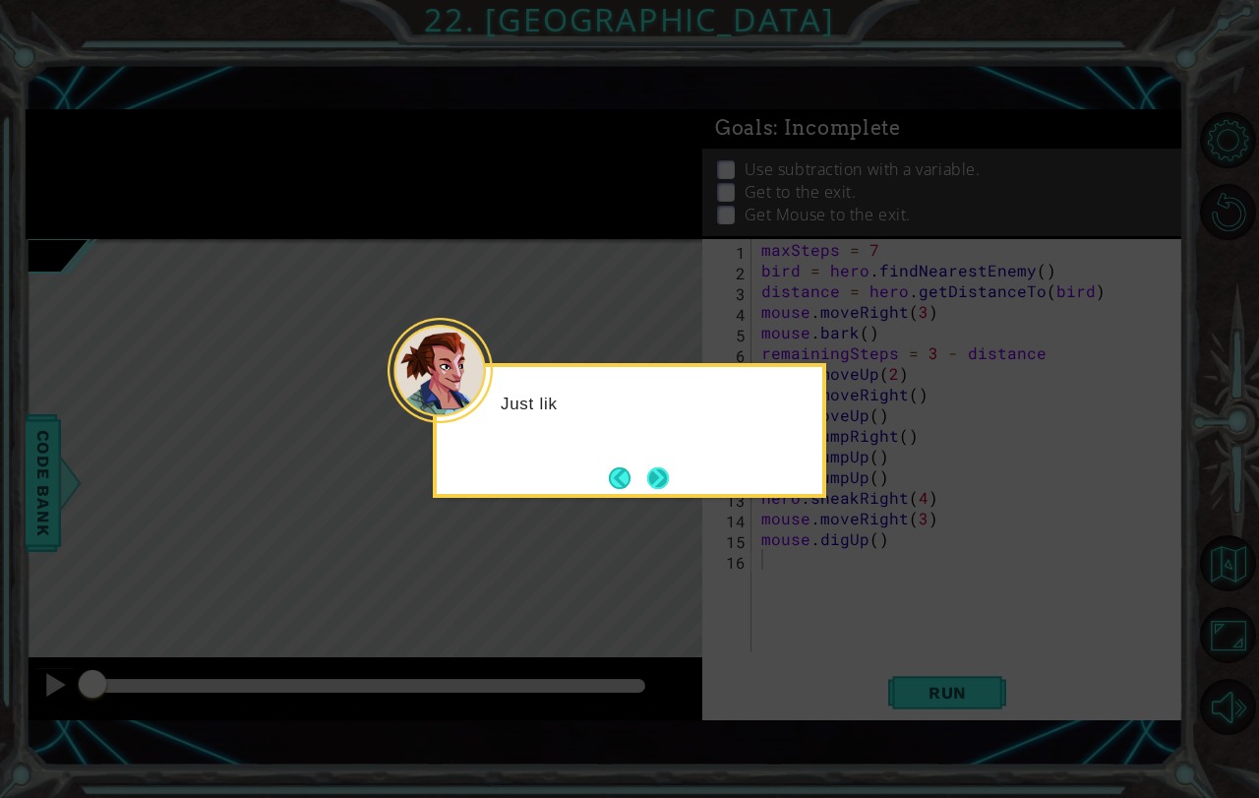
click at [665, 487] on button "Next" at bounding box center [658, 478] width 22 height 22
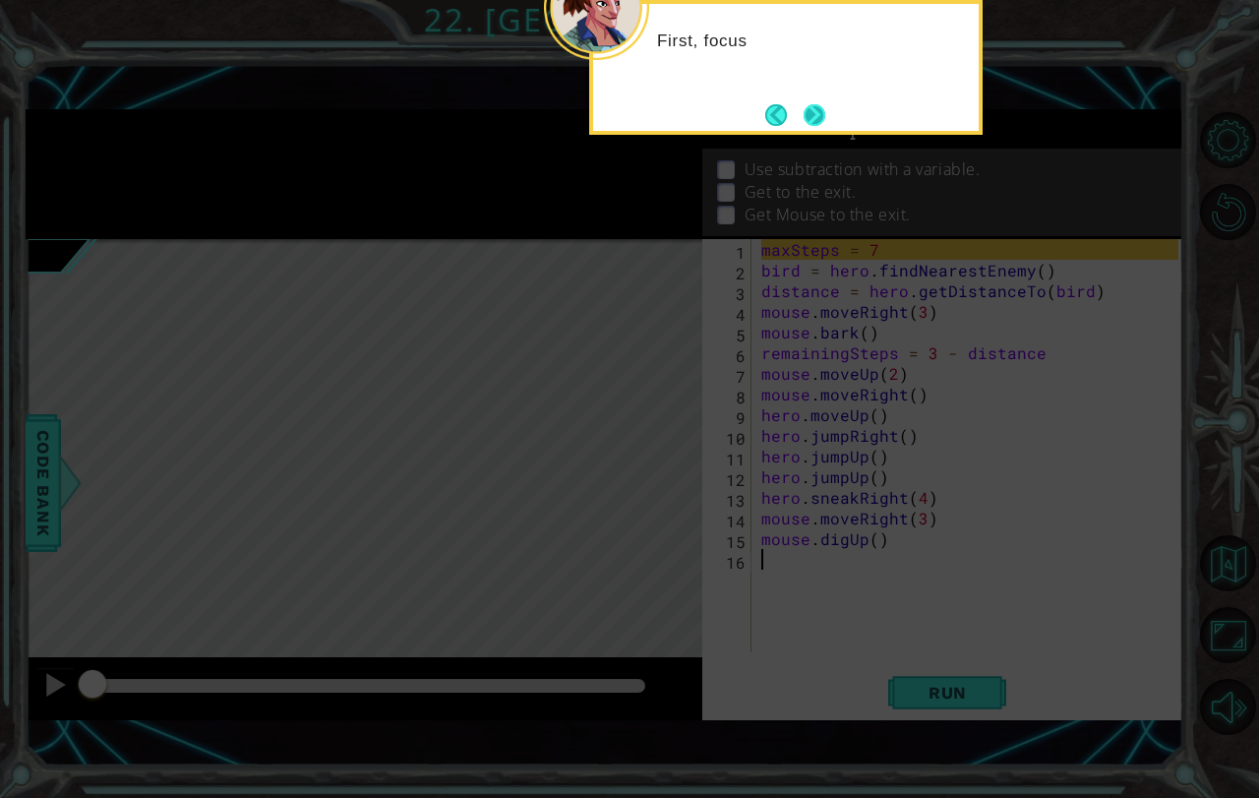
click at [822, 108] on button "Next" at bounding box center [815, 115] width 22 height 22
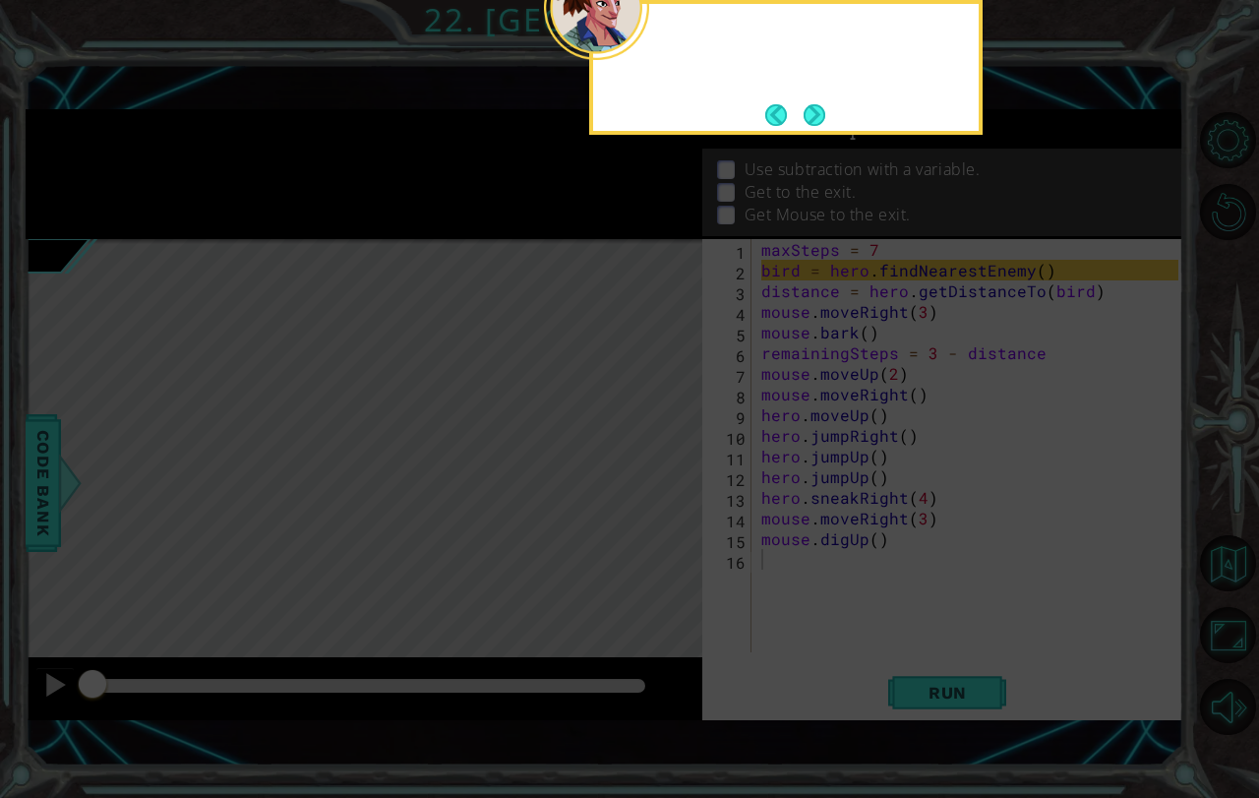
click at [822, 108] on button "Next" at bounding box center [815, 115] width 22 height 22
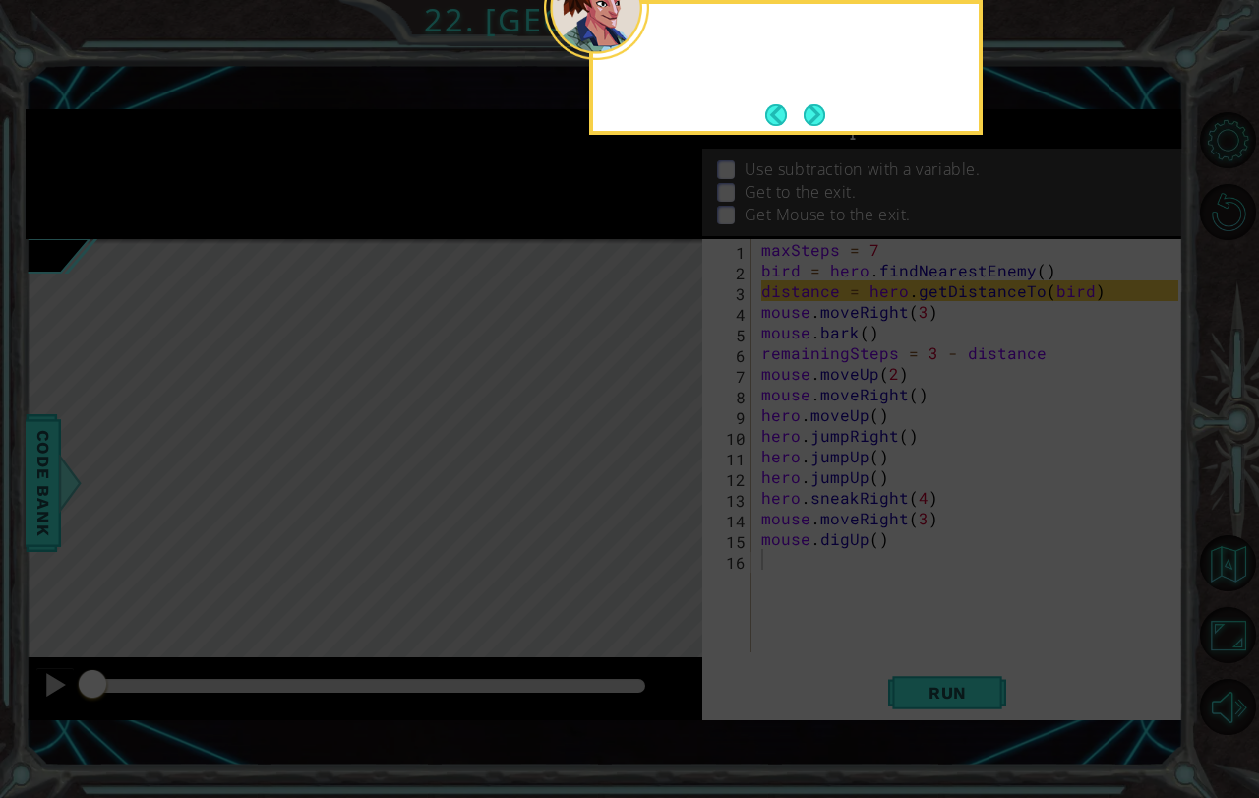
click at [822, 108] on button "Next" at bounding box center [815, 115] width 22 height 22
click at [822, 108] on div "1 ההההההההההההההההההההההההההההההההההההההההההההההההההההההההההההההההההההההההההההה…" at bounding box center [605, 415] width 1159 height 702
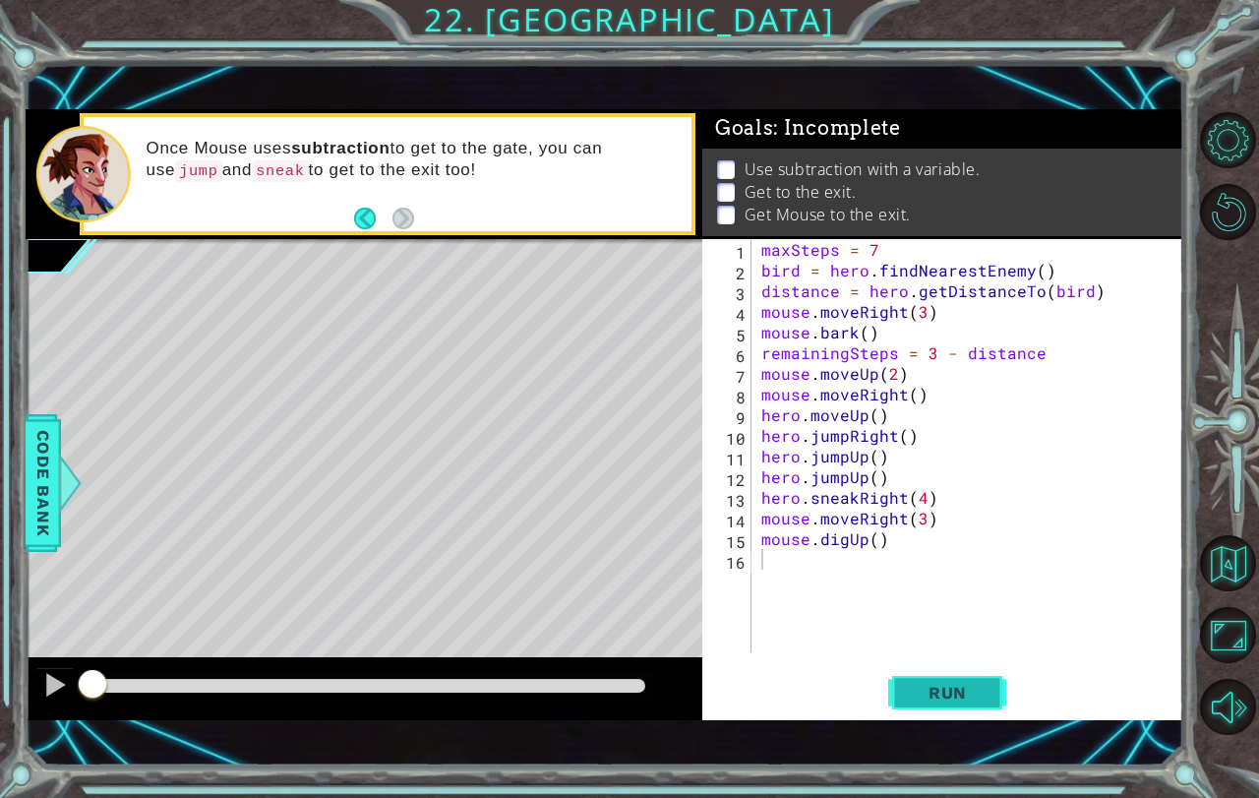
click at [978, 701] on button "Run" at bounding box center [947, 692] width 118 height 48
click at [977, 701] on span "Run" at bounding box center [948, 693] width 78 height 20
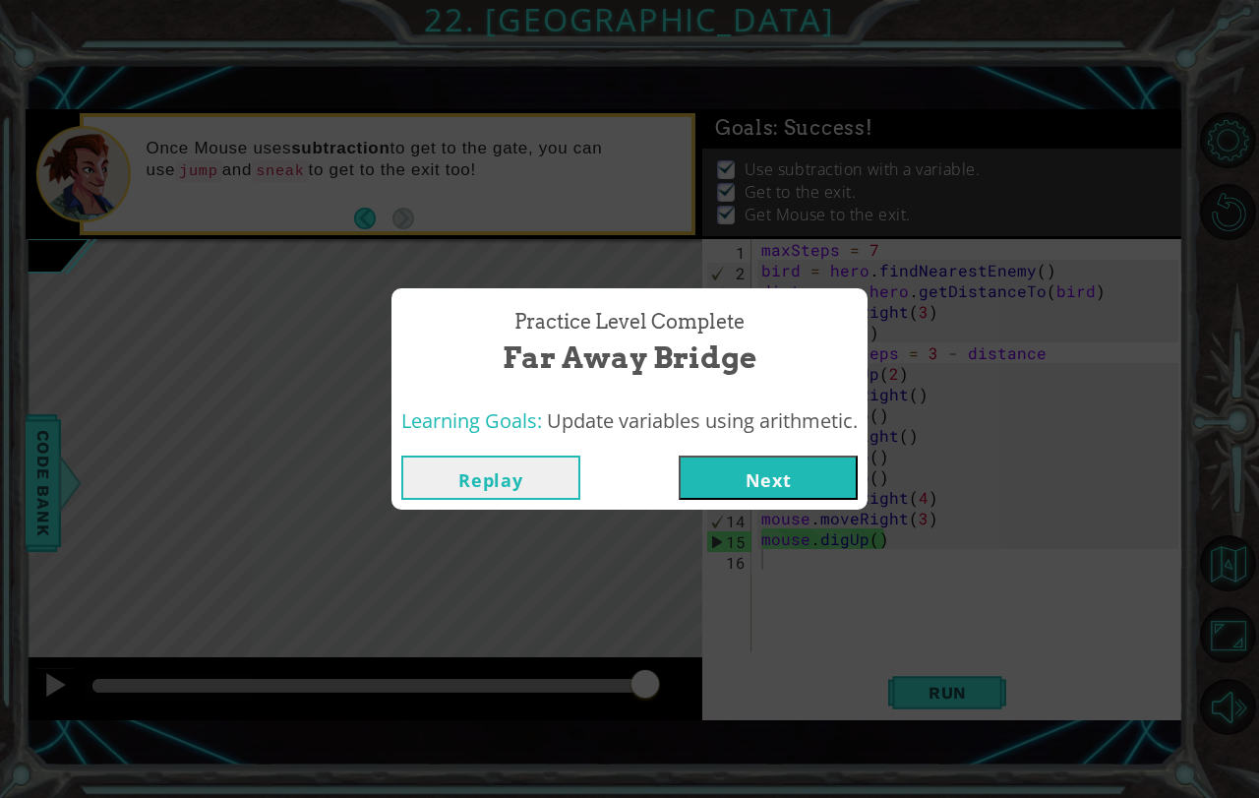
click at [786, 471] on button "Next" at bounding box center [768, 477] width 179 height 44
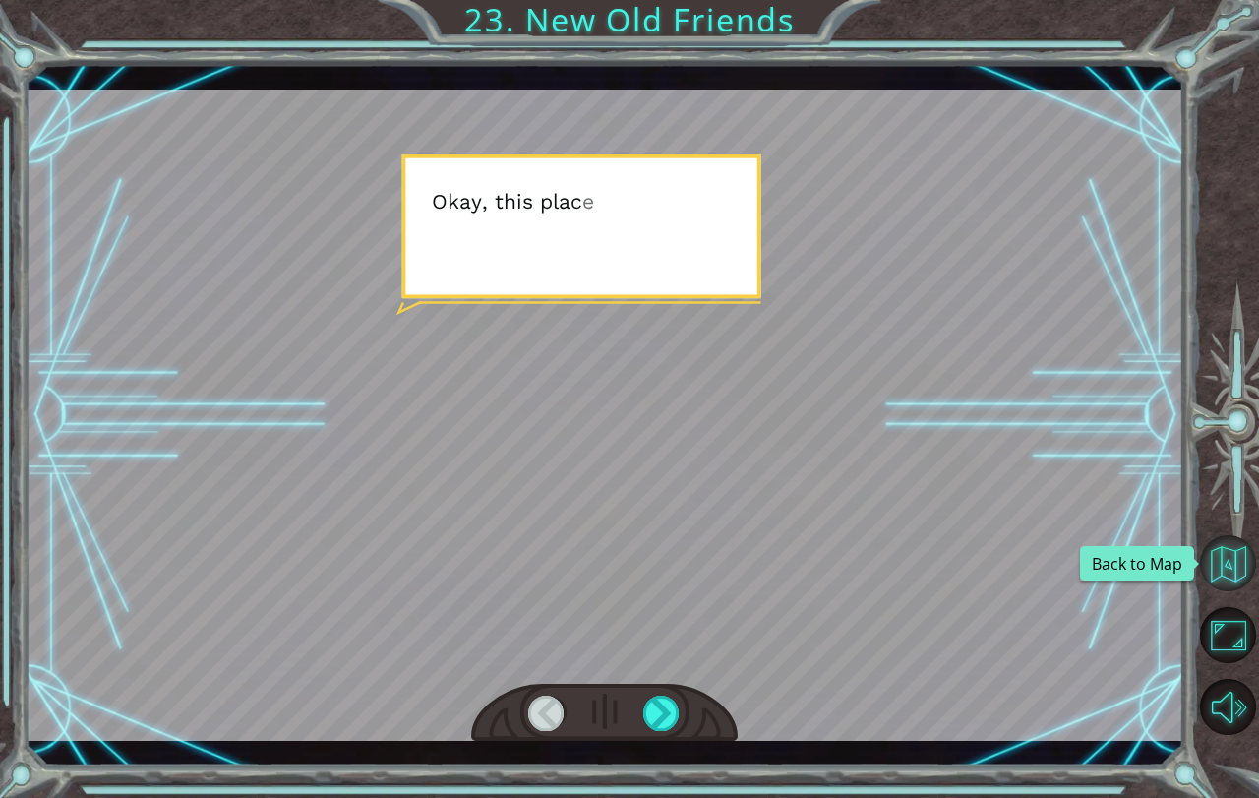
click at [1232, 539] on button "Back to Map" at bounding box center [1228, 563] width 56 height 56
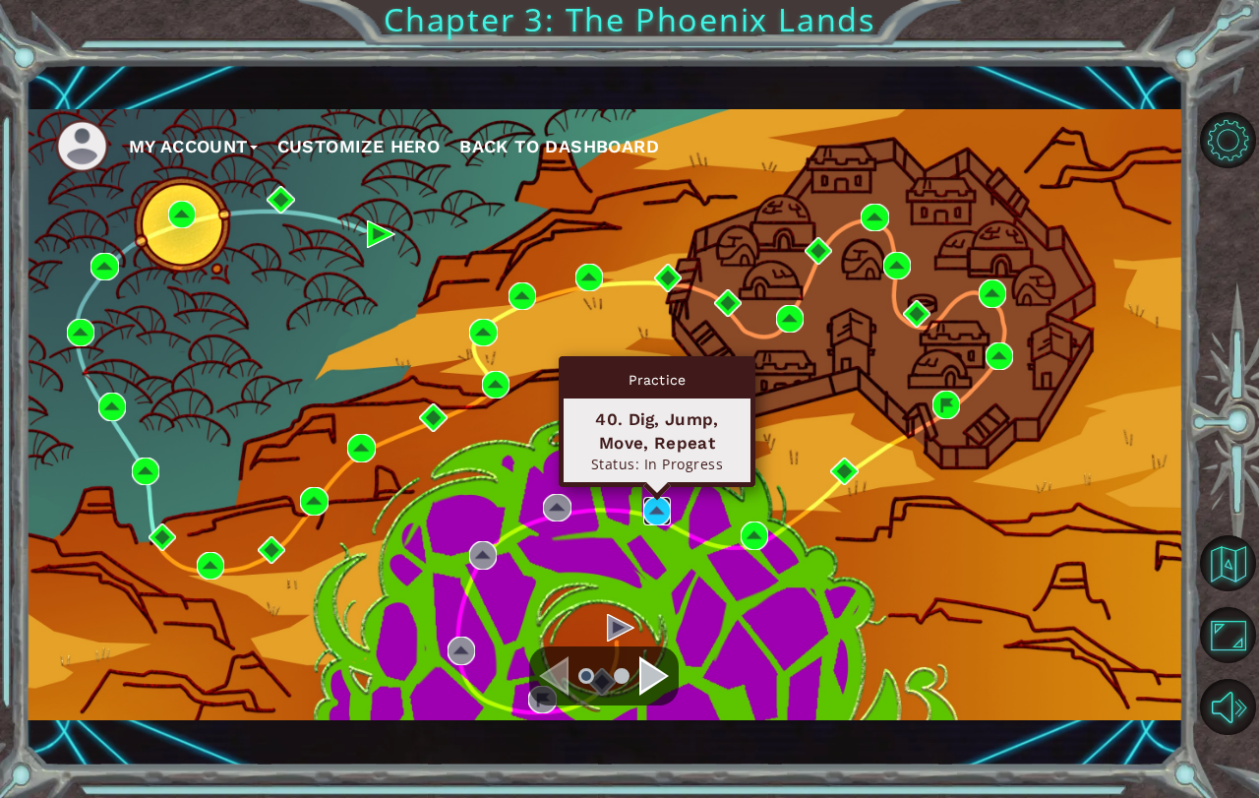
click at [666, 512] on img at bounding box center [657, 511] width 28 height 28
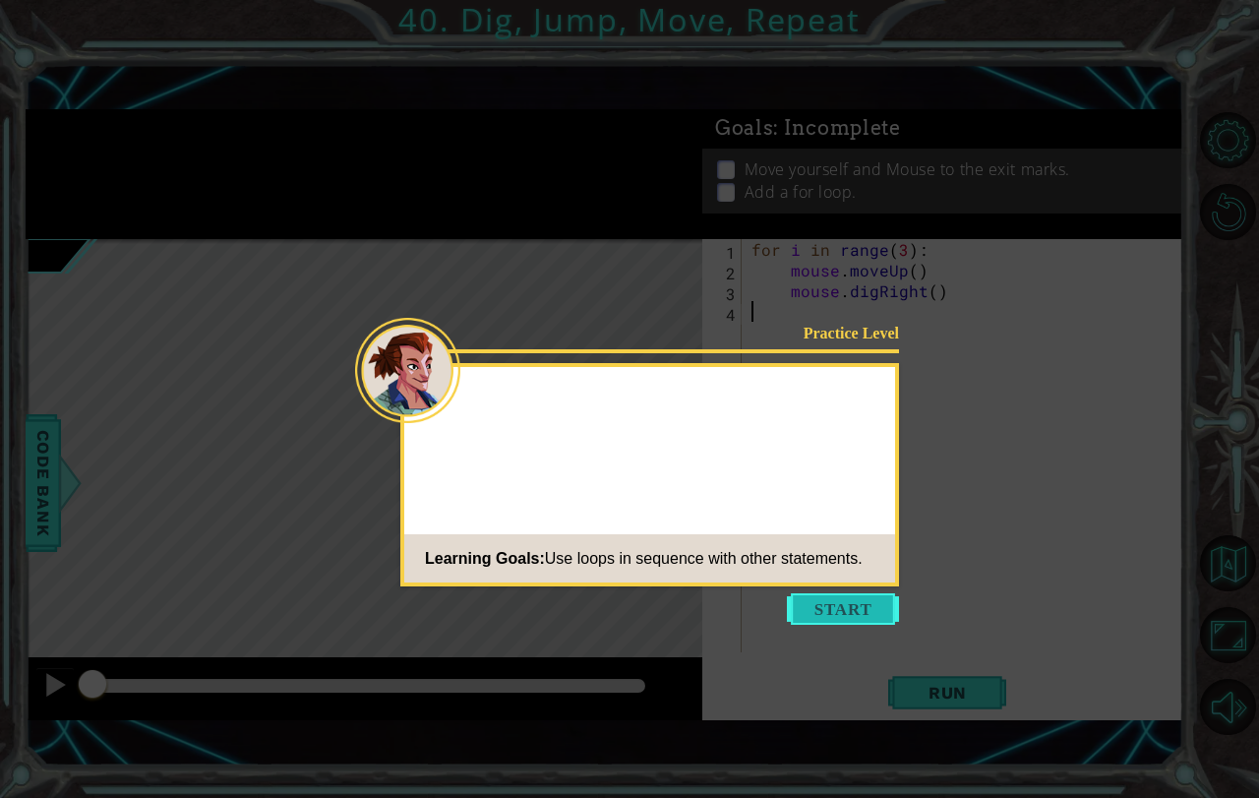
click at [829, 595] on body "1 ההההההההההההההההההההההההההההההההההההההההההההההההההההההההההההההההההההההההההההה…" at bounding box center [629, 399] width 1259 height 798
click at [829, 597] on button "Start" at bounding box center [843, 608] width 112 height 31
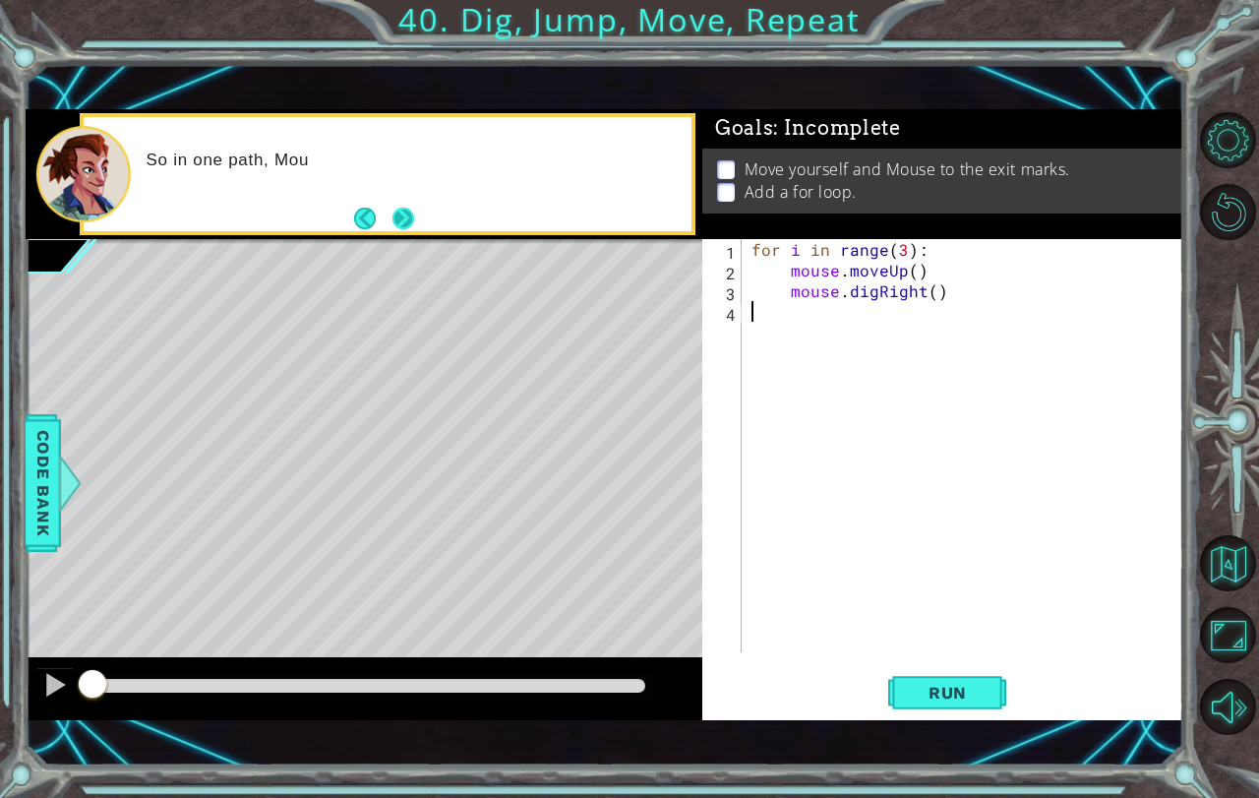
click at [401, 217] on button "Next" at bounding box center [403, 219] width 22 height 22
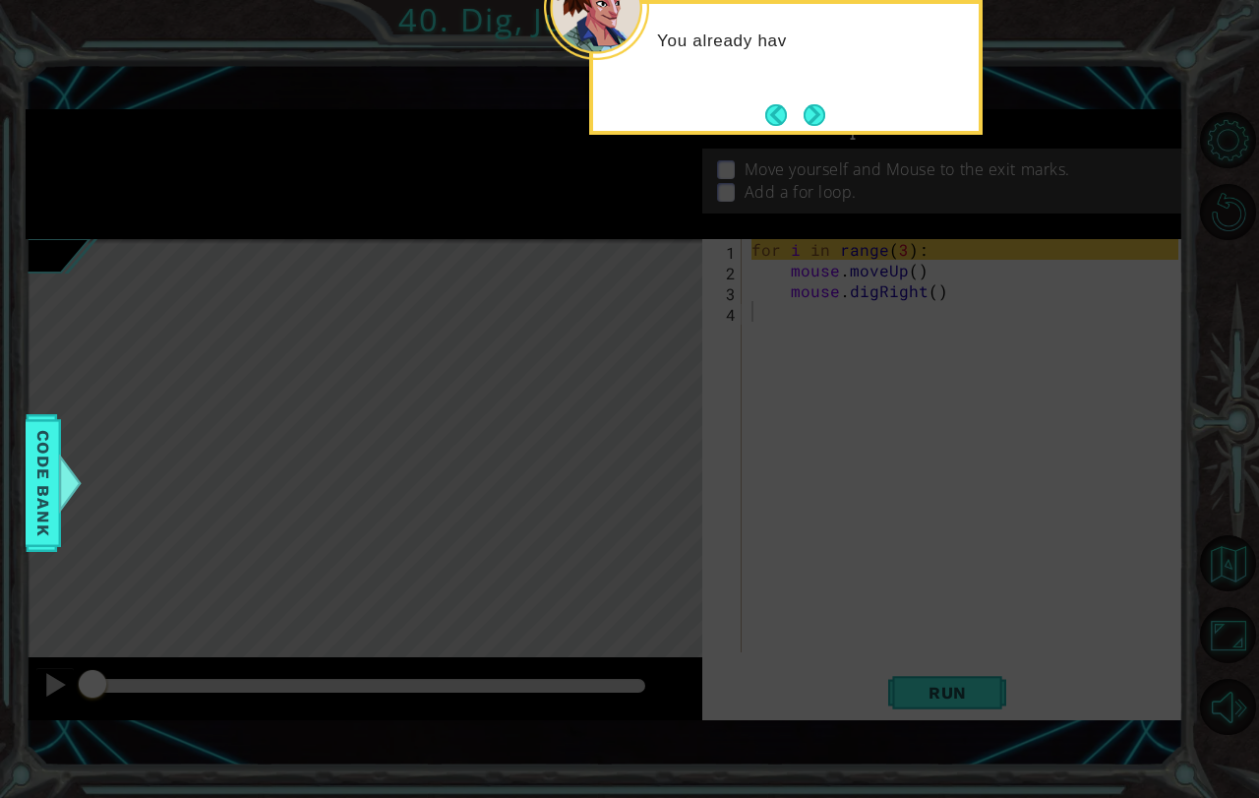
click at [823, 136] on icon at bounding box center [629, 182] width 1259 height 1231
click at [823, 126] on button "Next" at bounding box center [815, 115] width 22 height 22
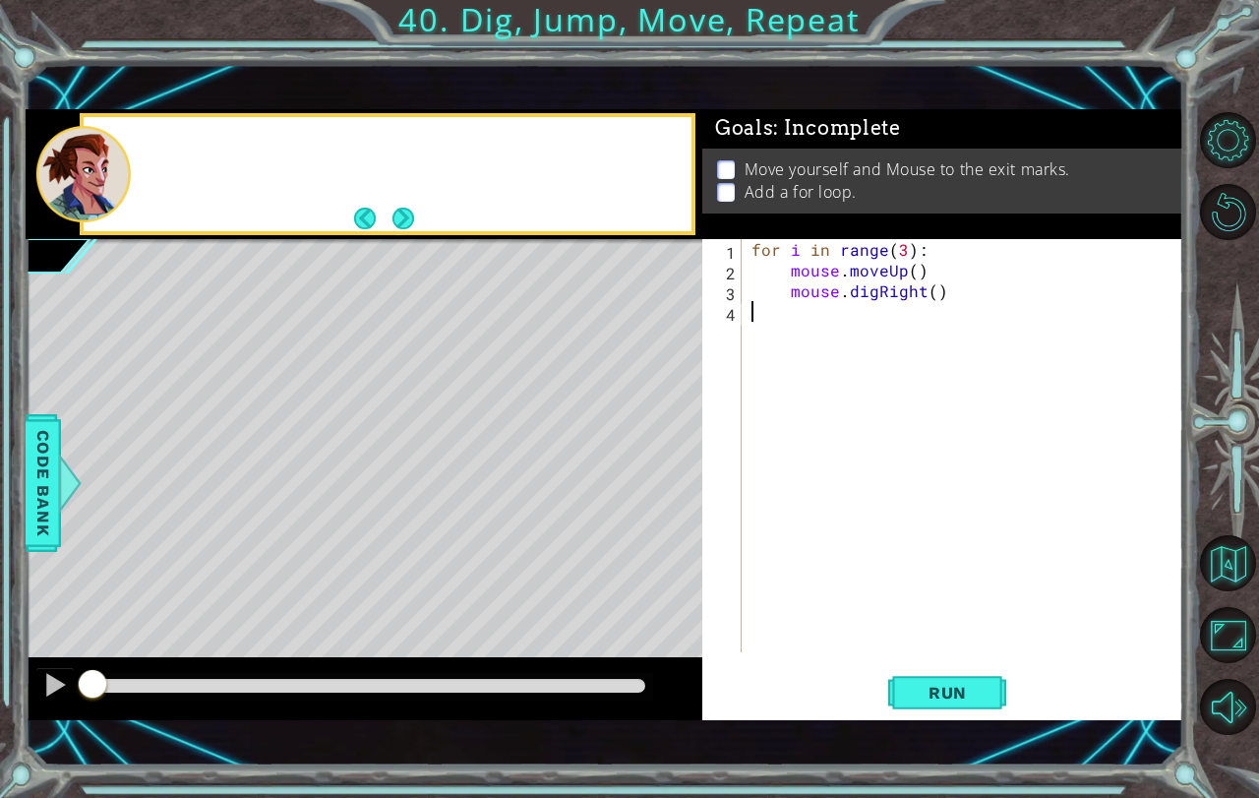
click at [823, 128] on span ": Incomplete" at bounding box center [836, 128] width 127 height 24
click at [399, 219] on button "Next" at bounding box center [403, 219] width 22 height 22
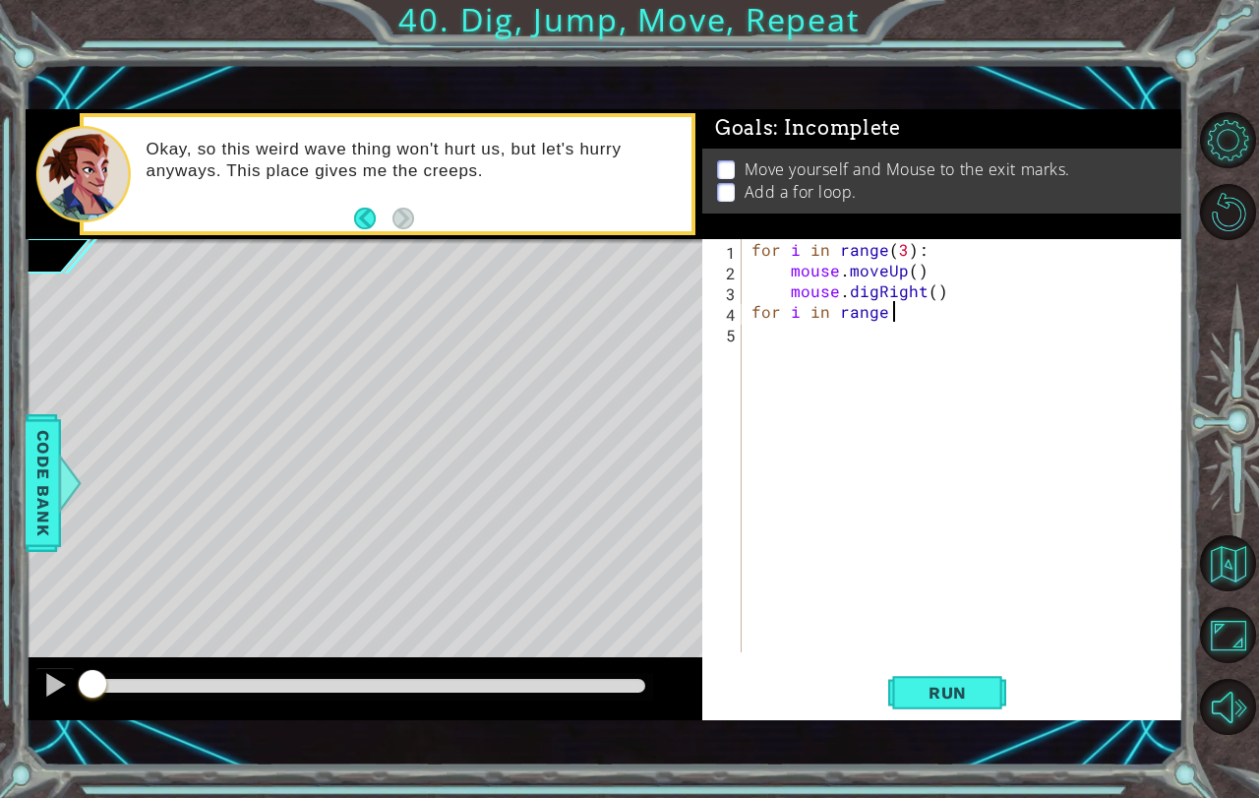
scroll to position [0, 8]
type textarea "for i in range (3):"
type textarea "hero.moveDown()"
type textarea "hero.jumpRight()"
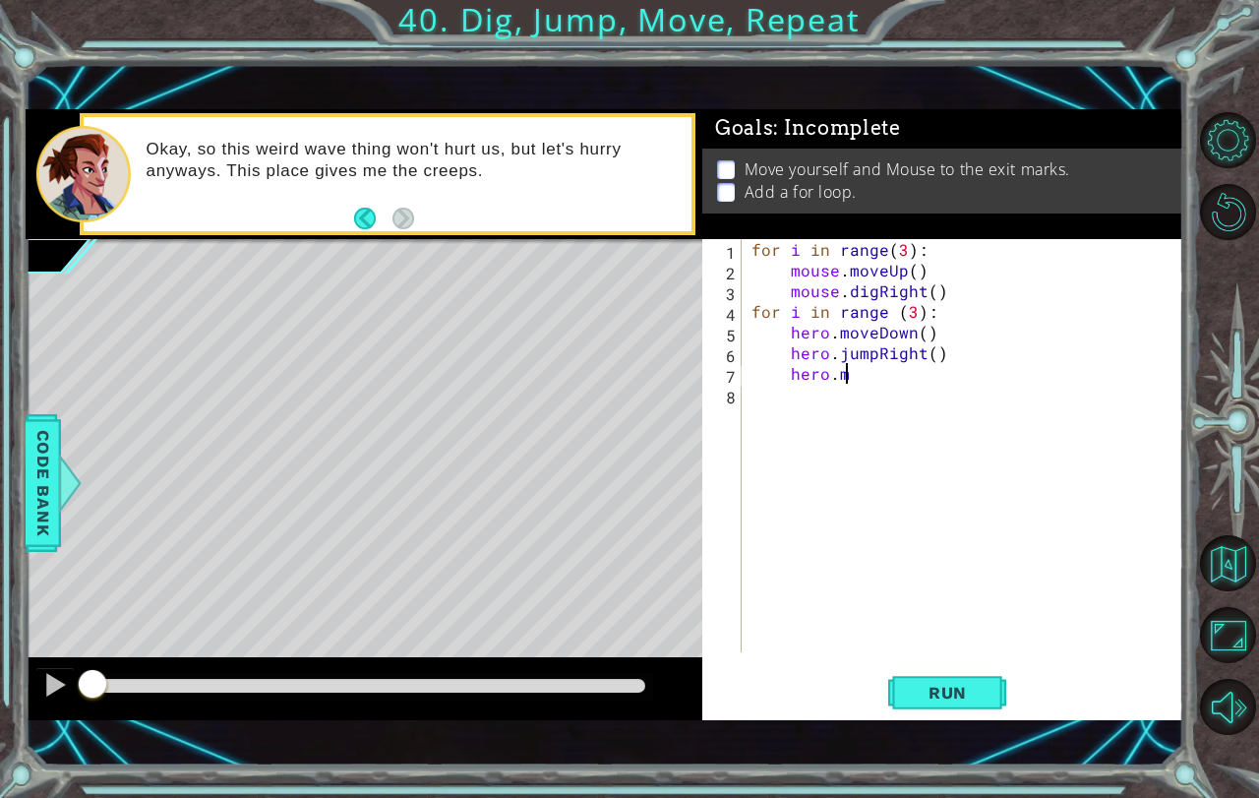
scroll to position [0, 4]
type textarea "h"
click at [924, 697] on span "Run" at bounding box center [948, 693] width 78 height 20
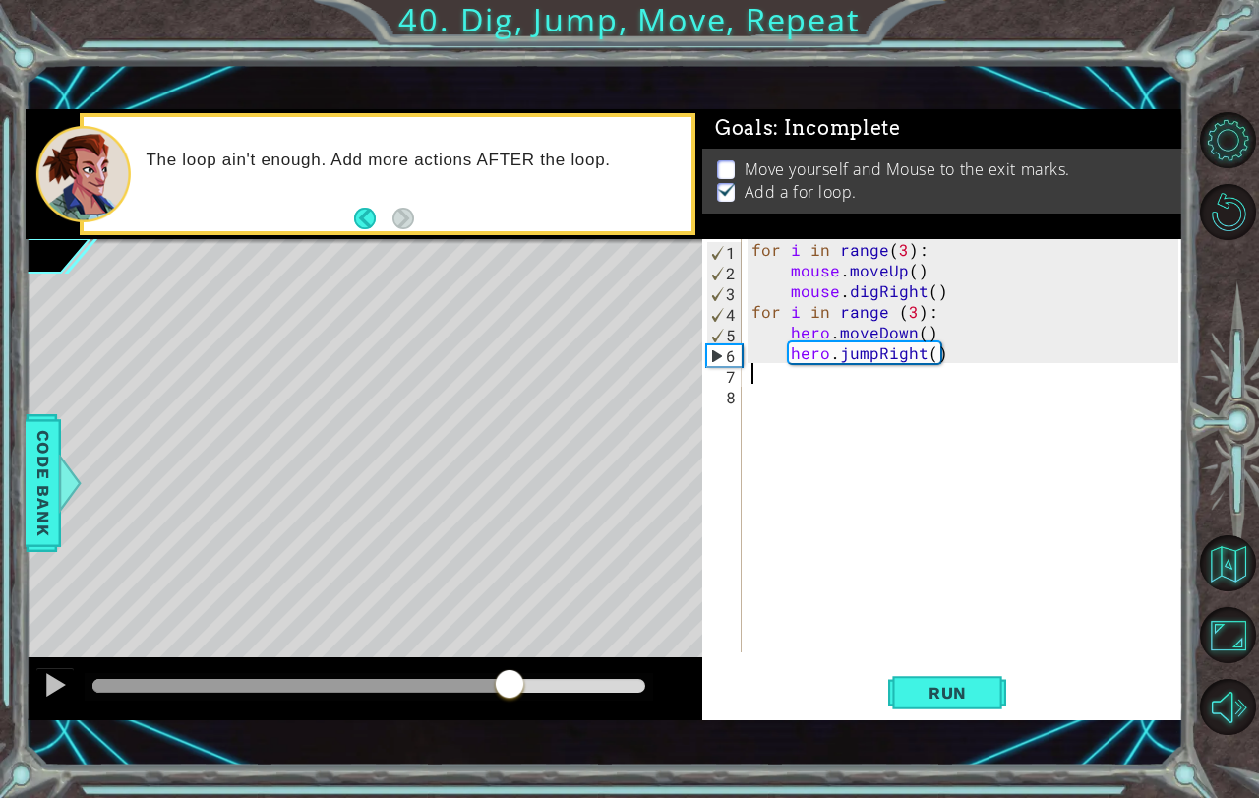
drag, startPoint x: 94, startPoint y: 680, endPoint x: 511, endPoint y: 677, distance: 416.1
click at [511, 677] on div at bounding box center [509, 685] width 35 height 35
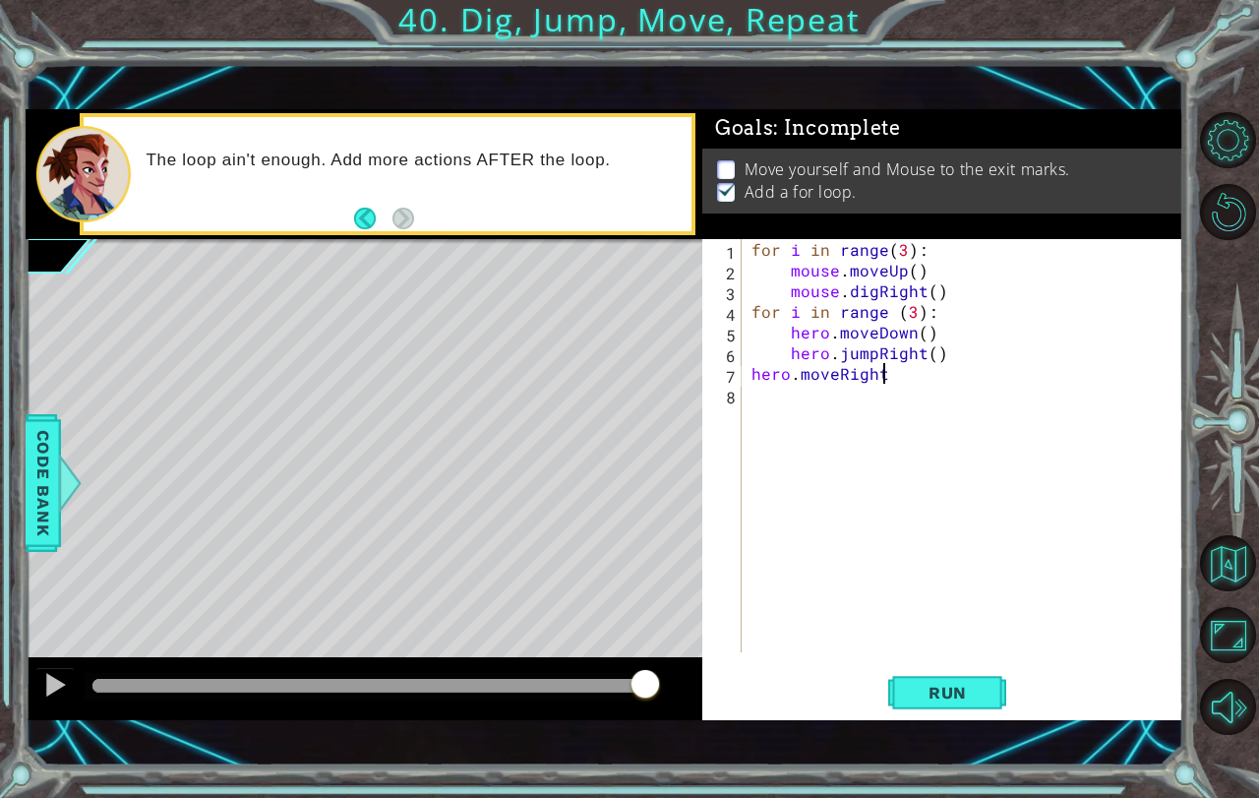
type textarea "hero.moveRight()"
type textarea "hero.moveUp(2)"
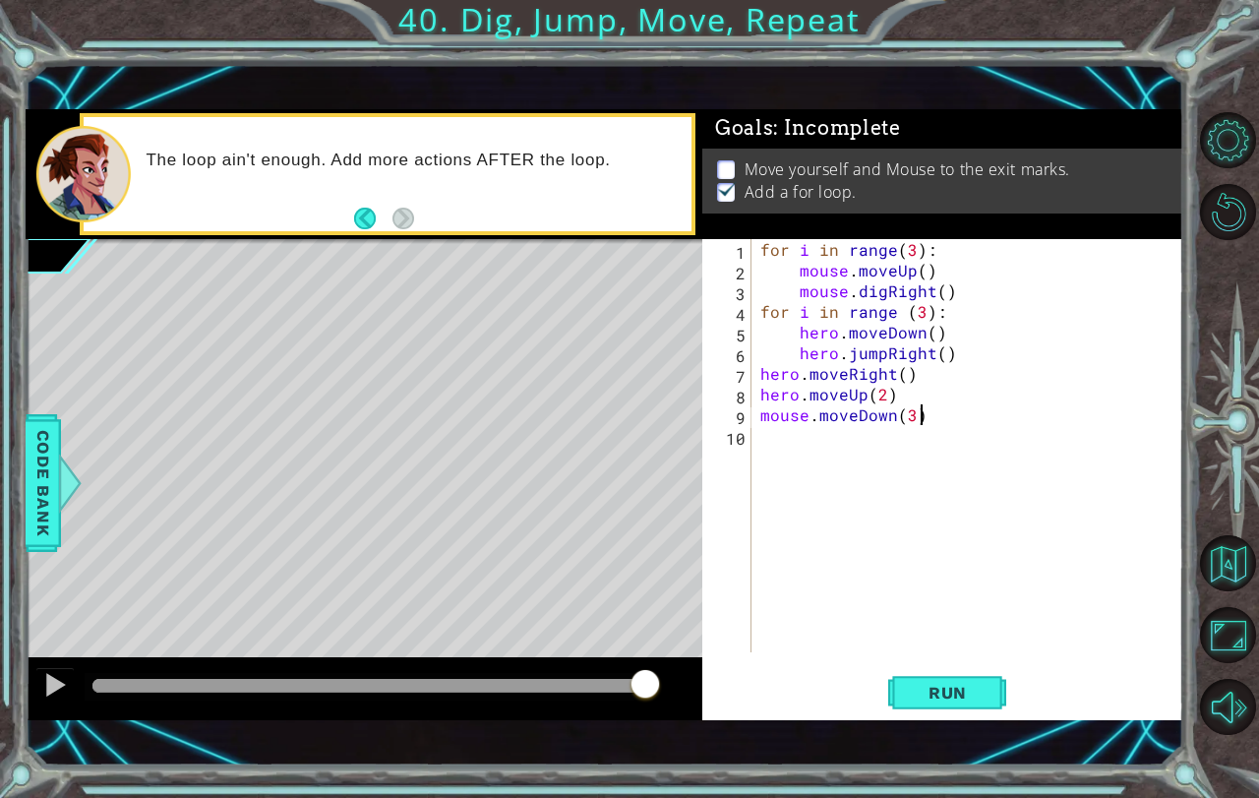
scroll to position [0, 9]
type textarea "mouse.moveDown(3)"
click at [924, 706] on button "Run" at bounding box center [947, 692] width 118 height 48
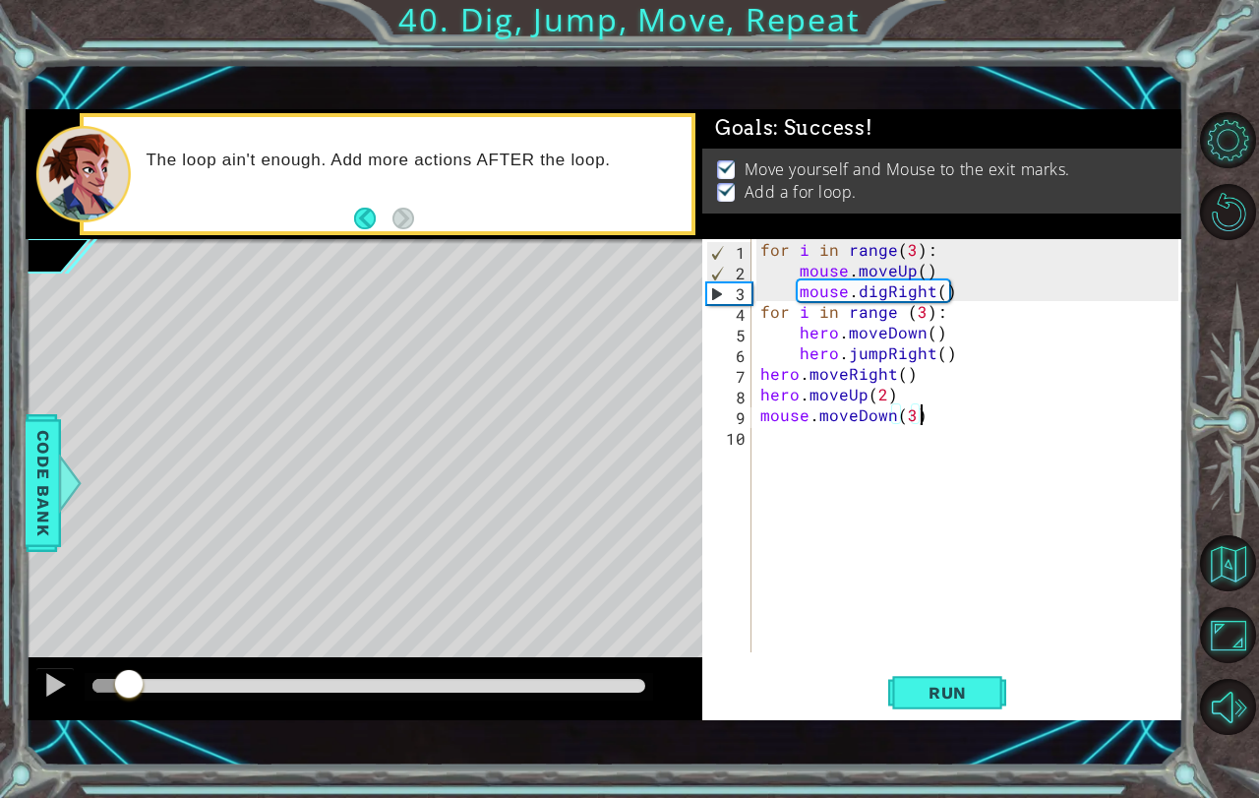
drag, startPoint x: 98, startPoint y: 675, endPoint x: 1080, endPoint y: 676, distance: 981.7
click at [1037, 676] on div "1 ההההההההההההההההההההההההההההההההההההההההההההההההההההההההההההההההההההההההההההה…" at bounding box center [605, 414] width 1159 height 611
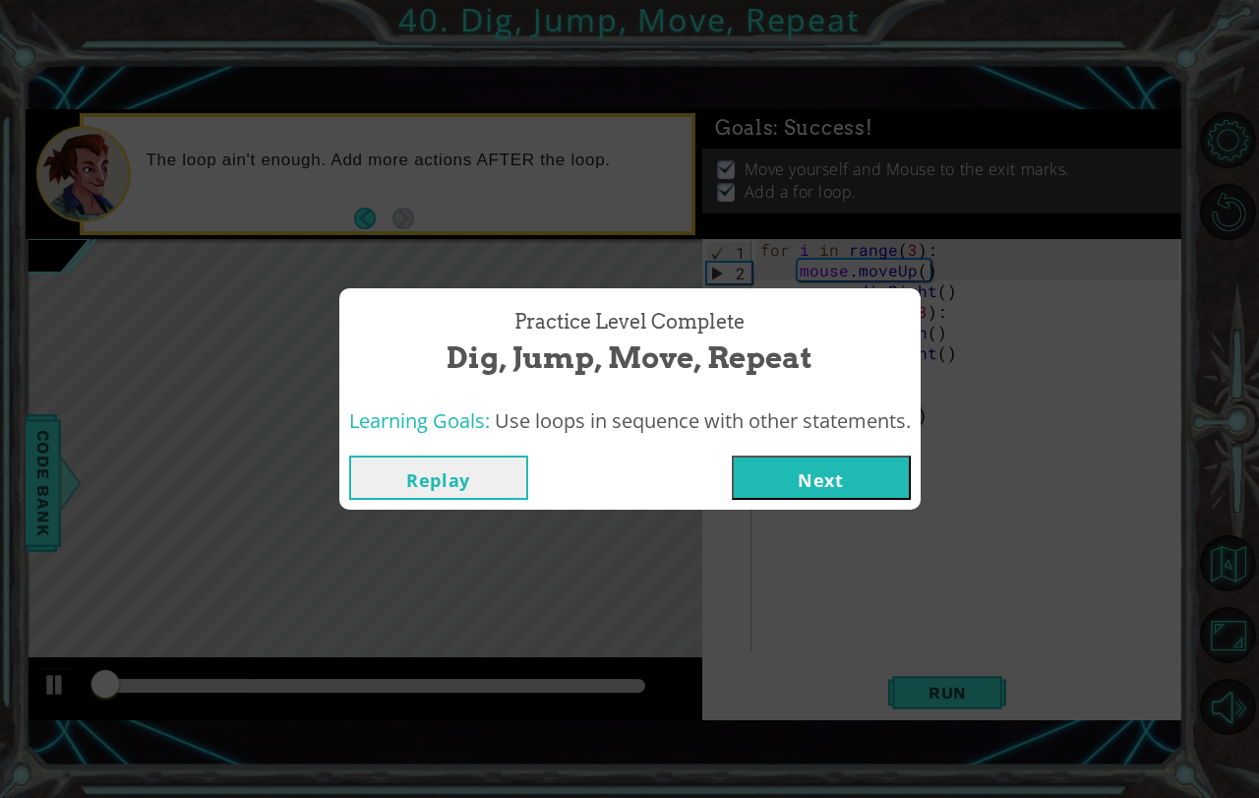
click at [831, 500] on div "Replay Next" at bounding box center [629, 478] width 581 height 64
click at [825, 482] on button "Next" at bounding box center [821, 477] width 179 height 44
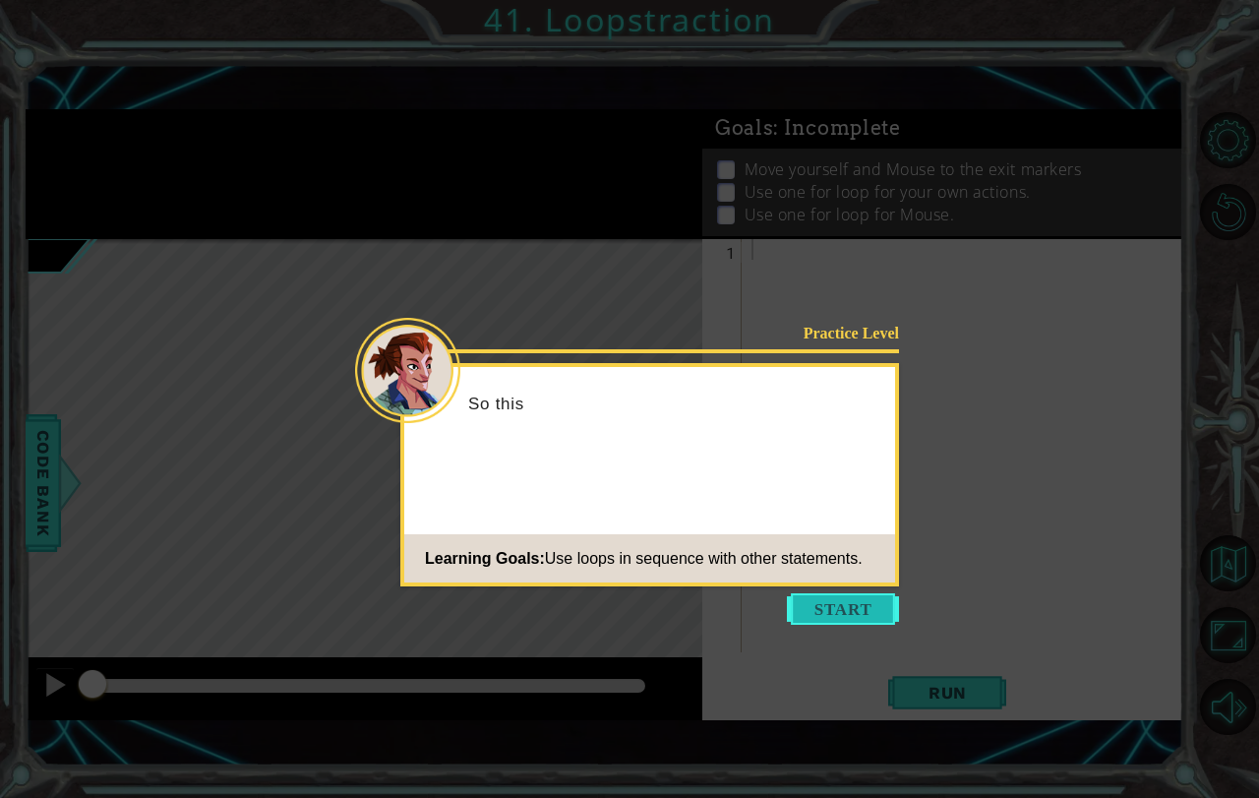
click at [855, 612] on button "Start" at bounding box center [843, 608] width 112 height 31
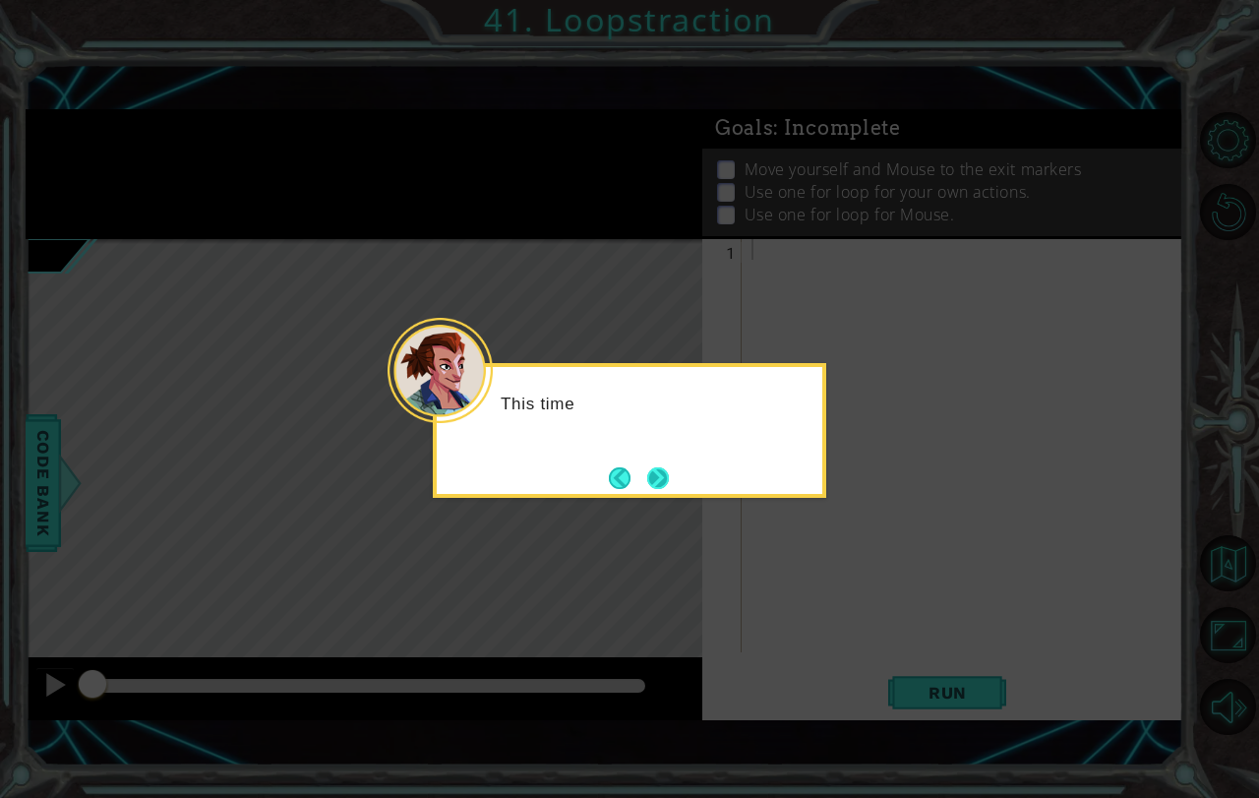
click at [656, 487] on button "Next" at bounding box center [658, 478] width 22 height 22
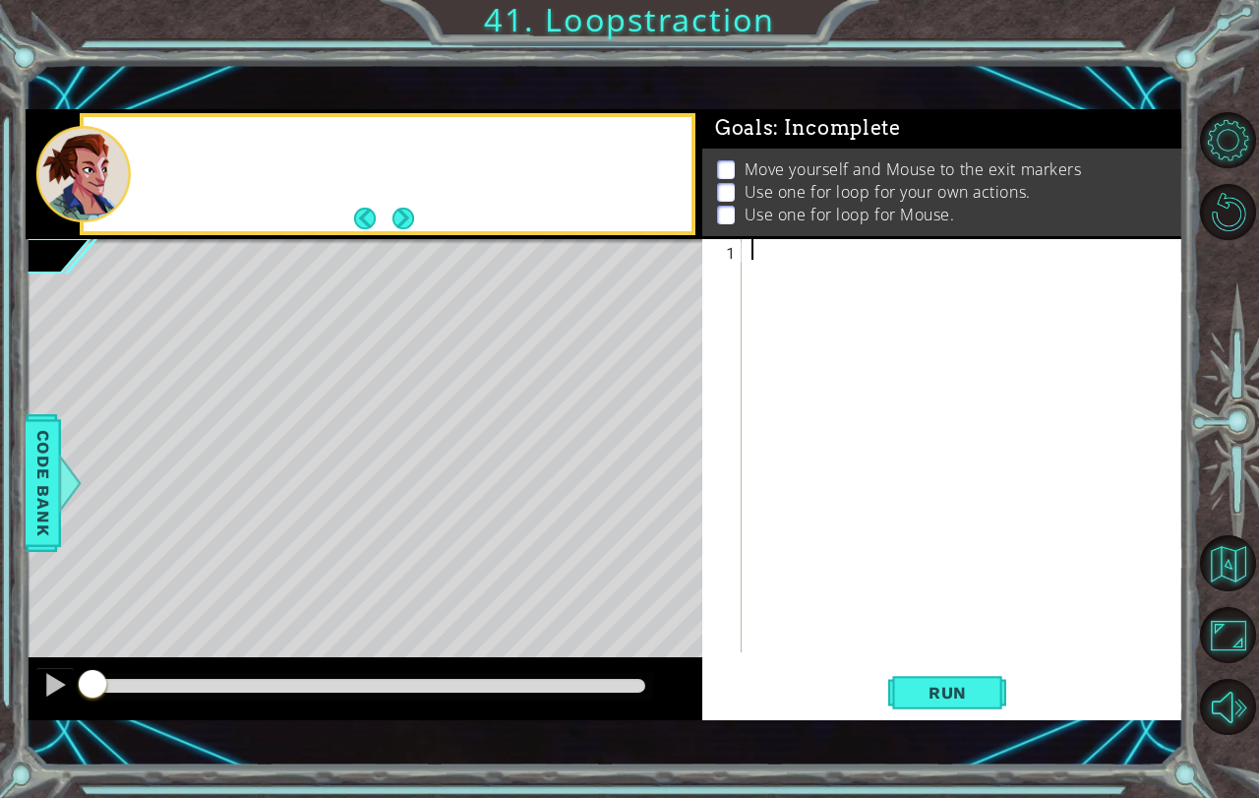
drag, startPoint x: 656, startPoint y: 487, endPoint x: 726, endPoint y: 326, distance: 175.8
click at [656, 478] on div "Level Map" at bounding box center [480, 528] width 909 height 579
click at [399, 211] on button "Next" at bounding box center [403, 219] width 22 height 22
click at [860, 253] on div at bounding box center [968, 466] width 441 height 454
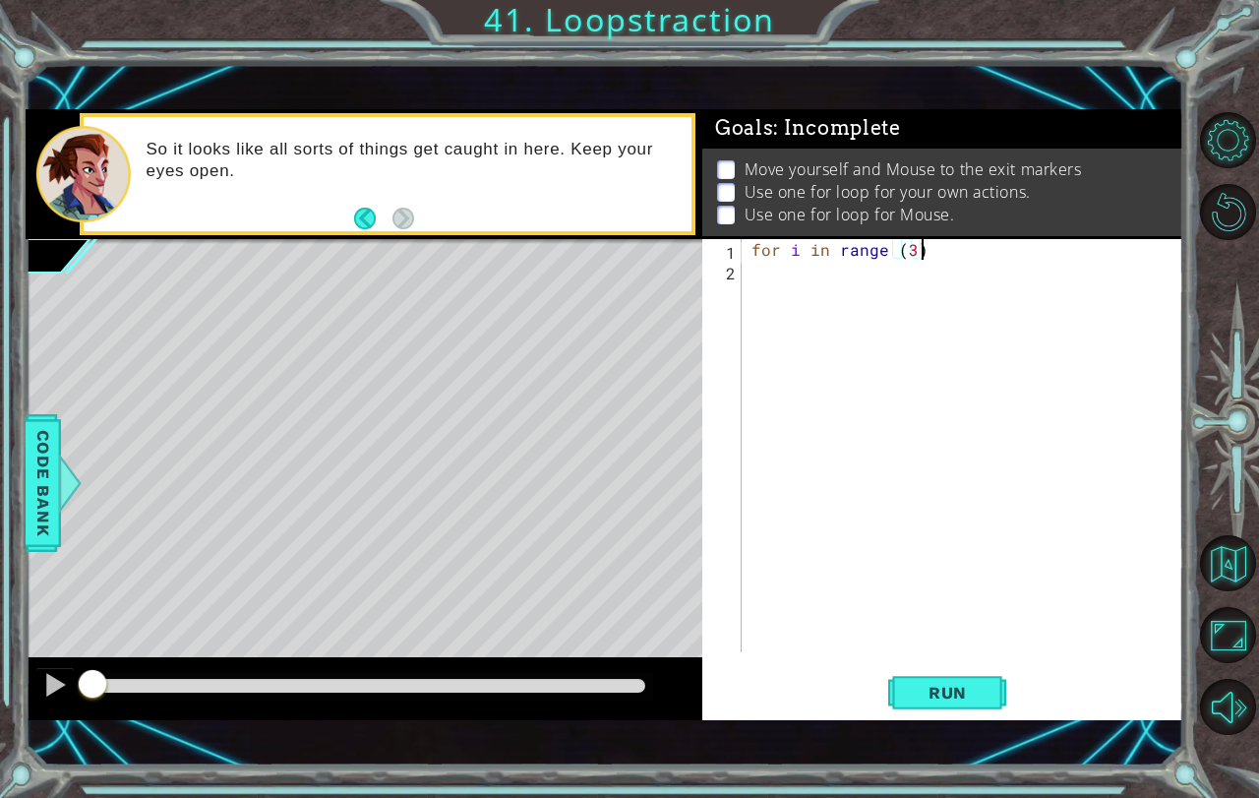
type textarea "for i in range (3):"
type textarea "hero.moveRight()"
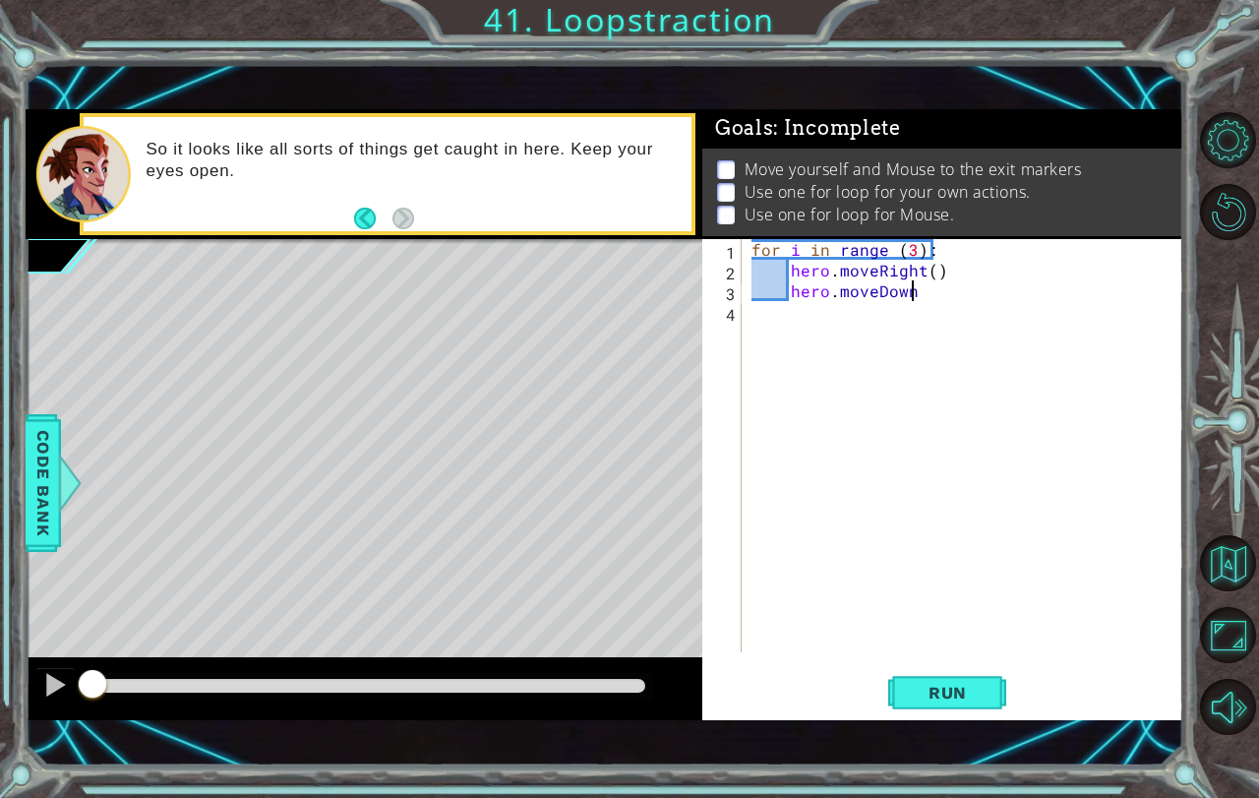
type textarea "hero.moveDown()"
click at [798, 319] on div "for i in range ( 3 ) : hero . moveRight ( ) hero . moveDown ( )" at bounding box center [968, 466] width 441 height 454
type textarea "f"
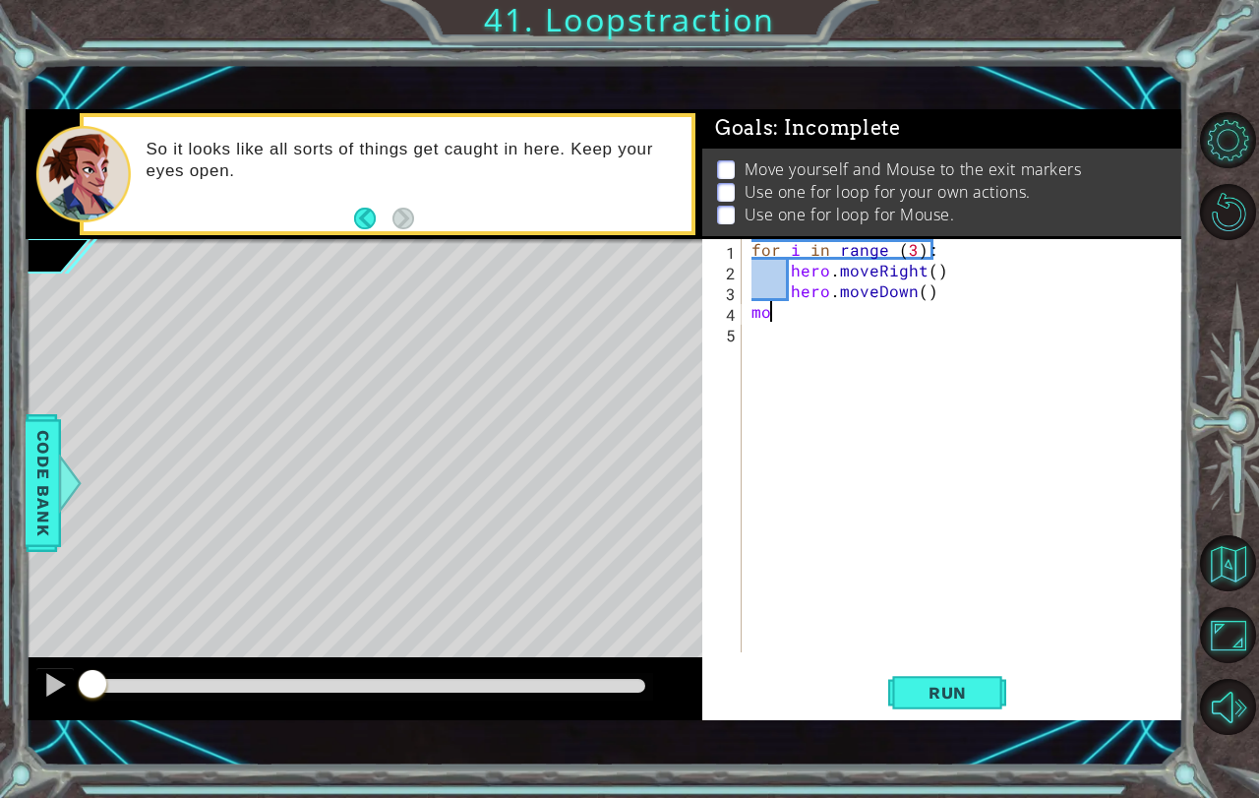
scroll to position [0, 0]
type textarea "m"
click at [927, 681] on button "Run" at bounding box center [947, 692] width 118 height 48
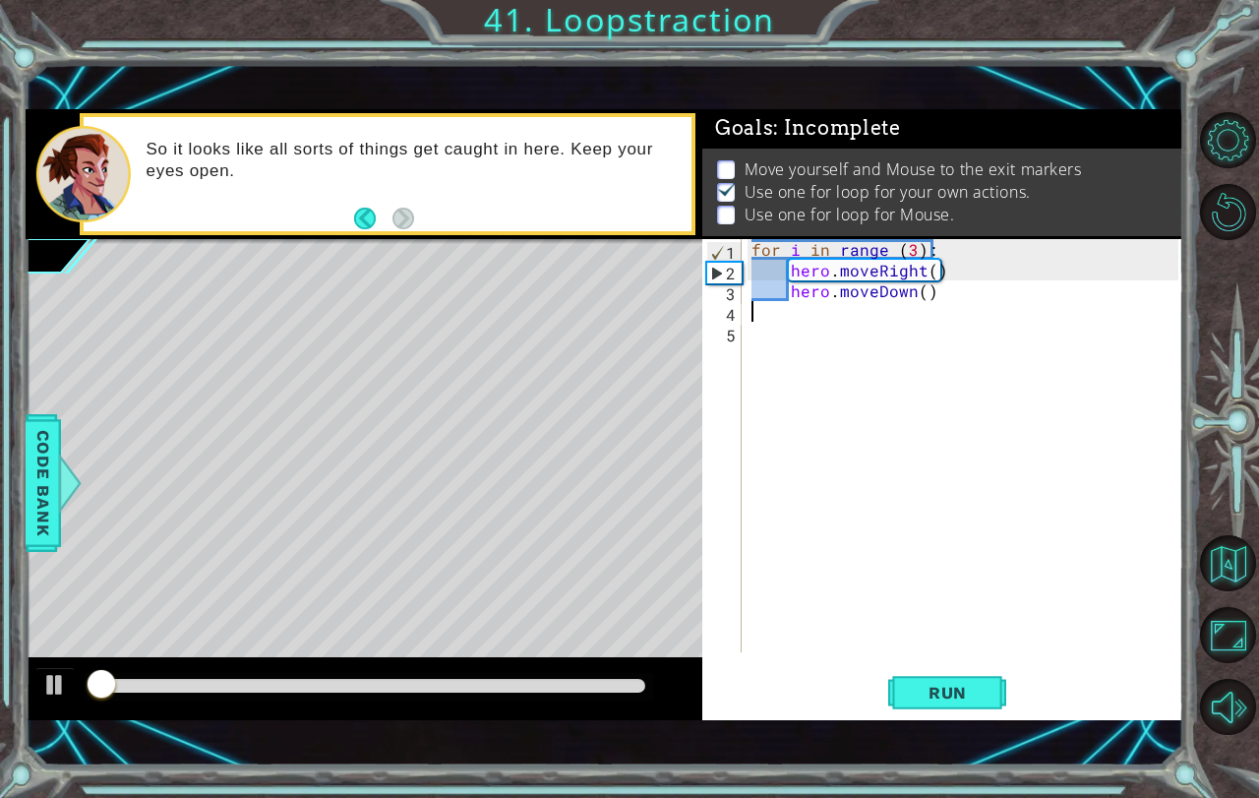
scroll to position [11, 0]
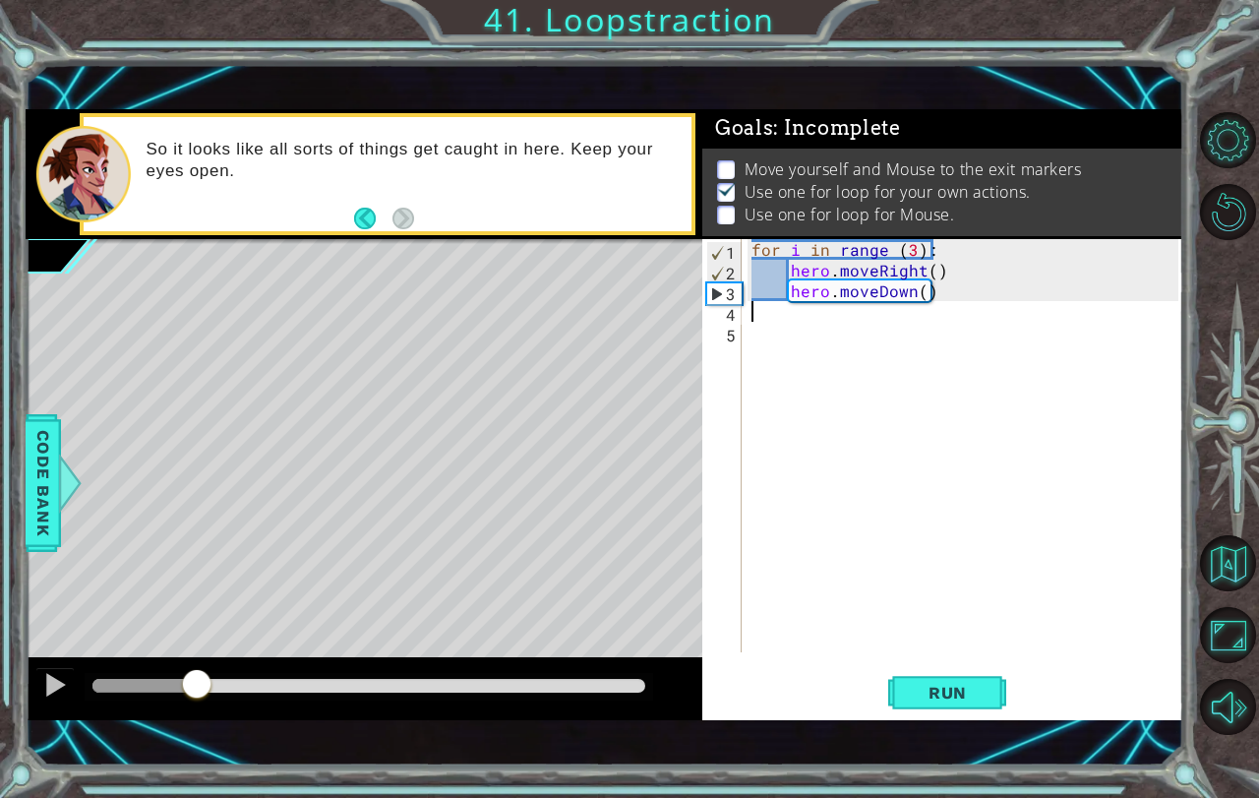
drag, startPoint x: 106, startPoint y: 694, endPoint x: 197, endPoint y: 693, distance: 90.5
click at [197, 693] on div at bounding box center [196, 685] width 35 height 35
type textarea "mouse.moveRight()"
click at [990, 693] on button "Run" at bounding box center [947, 692] width 118 height 48
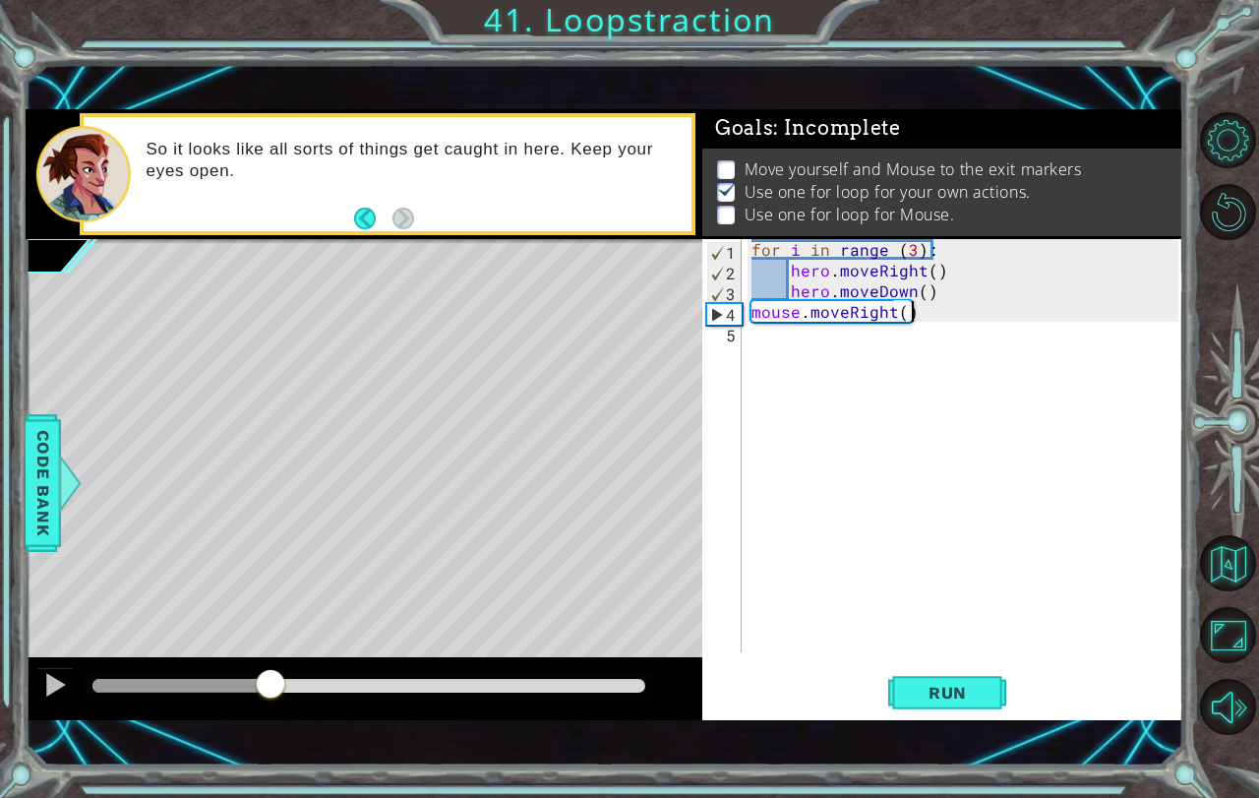
drag, startPoint x: 107, startPoint y: 682, endPoint x: 270, endPoint y: 674, distance: 162.5
click at [270, 674] on div at bounding box center [270, 685] width 35 height 35
click at [783, 339] on div "for i in range ( 3 ) : hero . moveRight ( ) hero . moveDown ( ) mouse . moveRig…" at bounding box center [968, 466] width 441 height 454
type textarea "for i in range(4):"
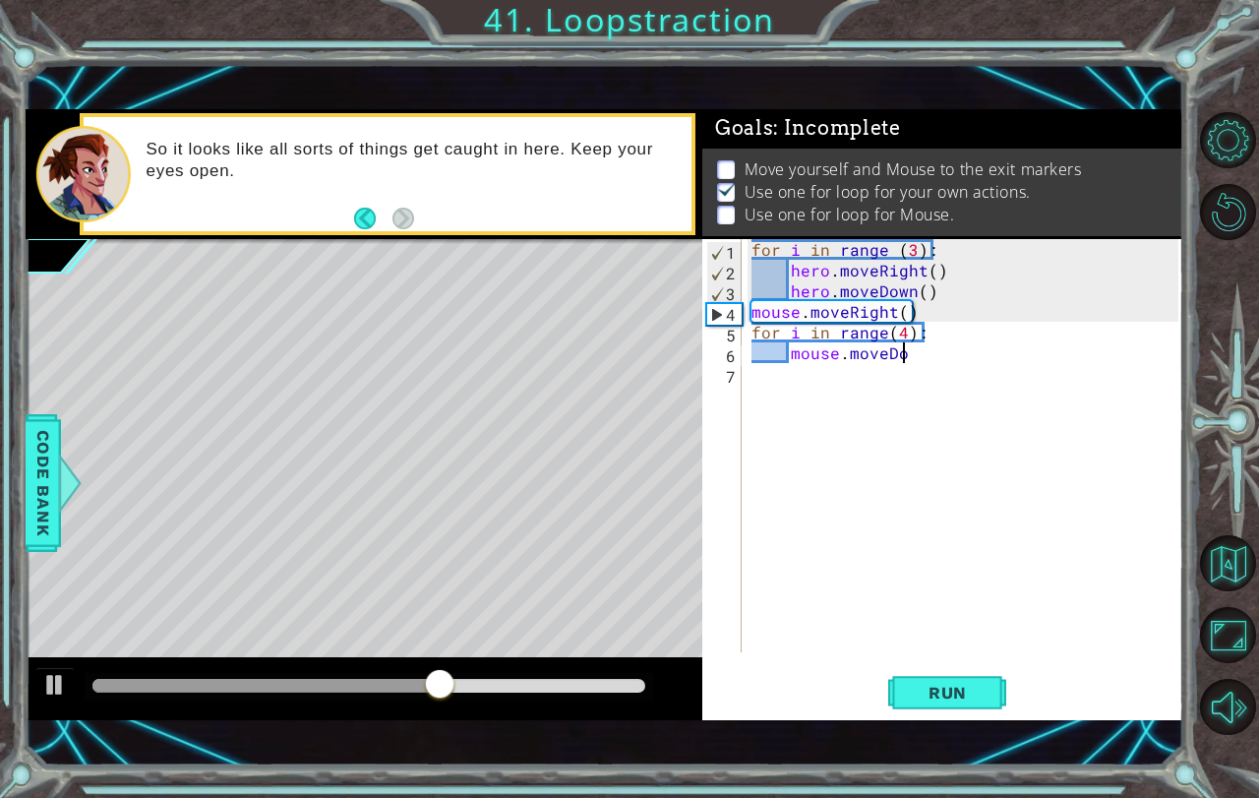
scroll to position [0, 9]
type textarea "mouse.moveRight()"
type textarea "mouse.moveDown()"
click at [943, 695] on span "Run" at bounding box center [948, 693] width 78 height 20
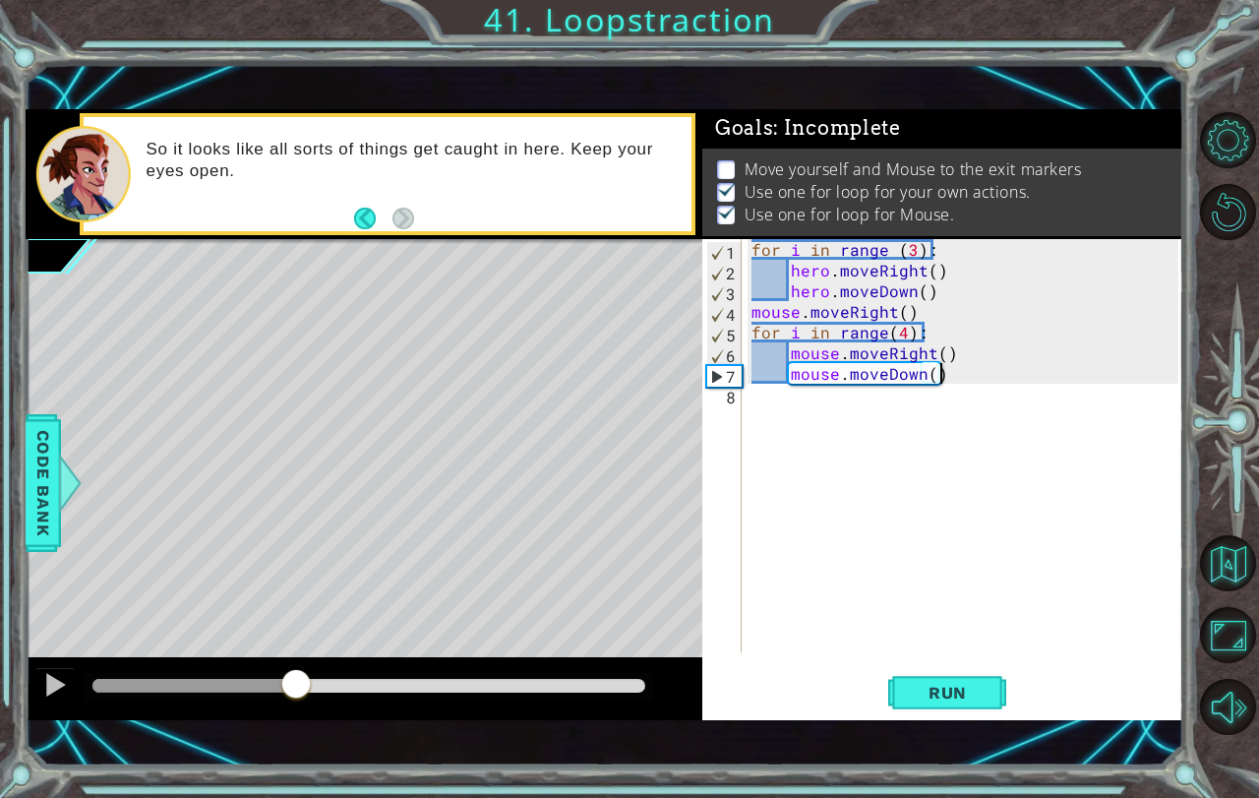
drag, startPoint x: 102, startPoint y: 681, endPoint x: 296, endPoint y: 692, distance: 194.1
click at [296, 692] on div at bounding box center [295, 685] width 35 height 35
click at [802, 414] on div "for i in range ( 3 ) : hero . moveRight ( ) hero . moveDown ( ) mouse . moveRig…" at bounding box center [968, 466] width 441 height 454
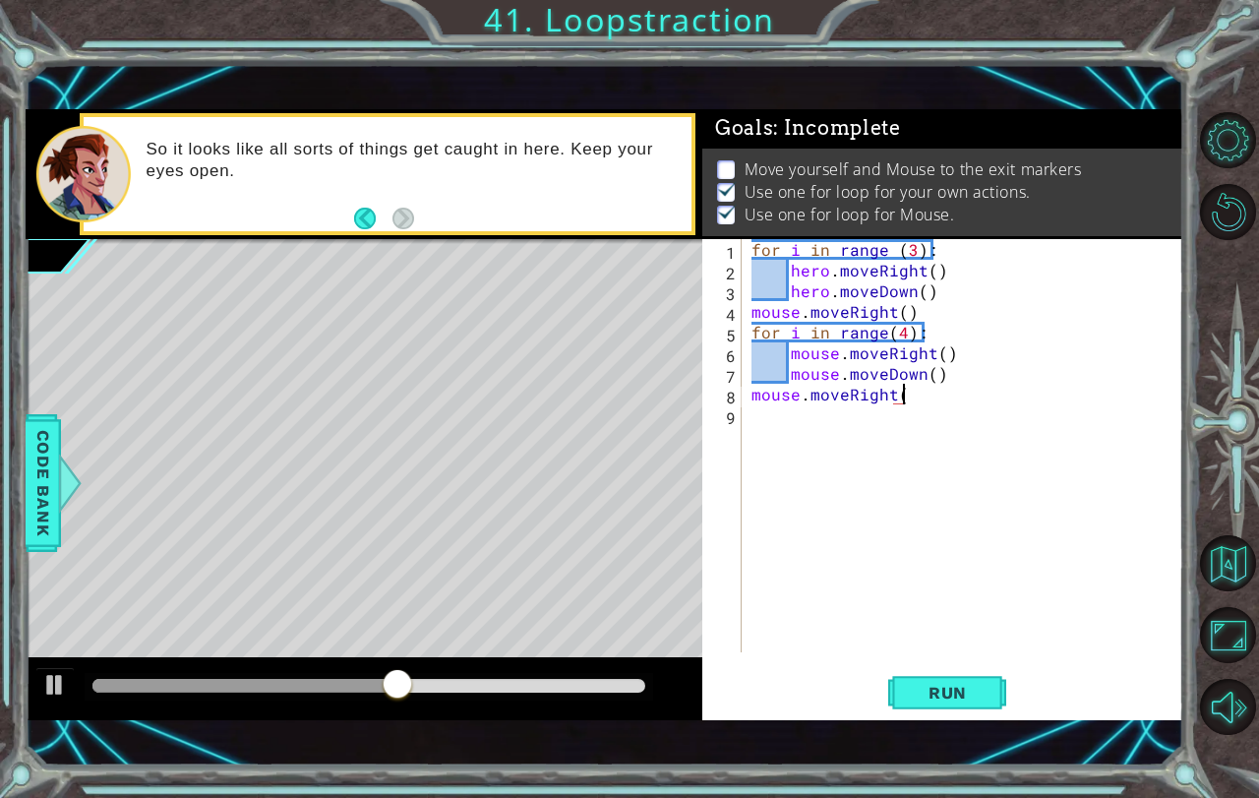
type textarea "mouse.moveRight()"
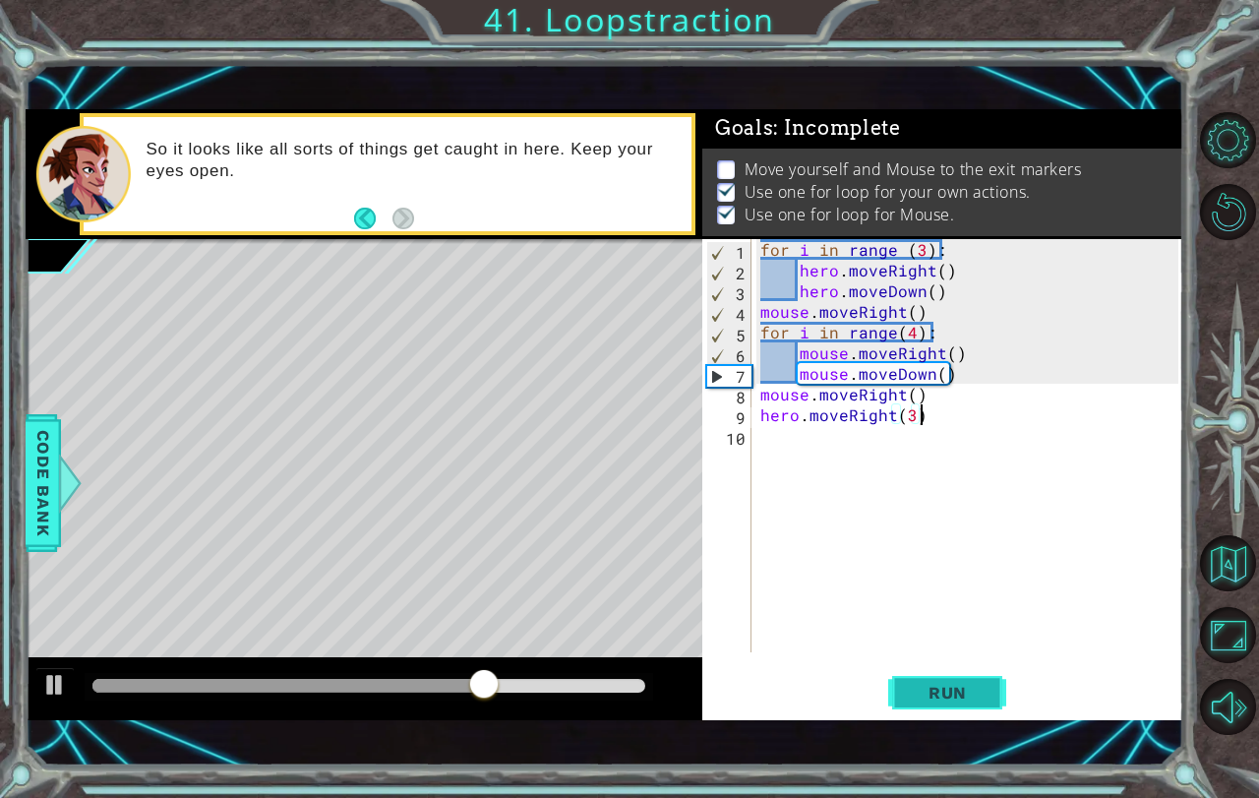
type textarea "hero.moveRight(3)"
click at [938, 688] on span "Run" at bounding box center [948, 693] width 78 height 20
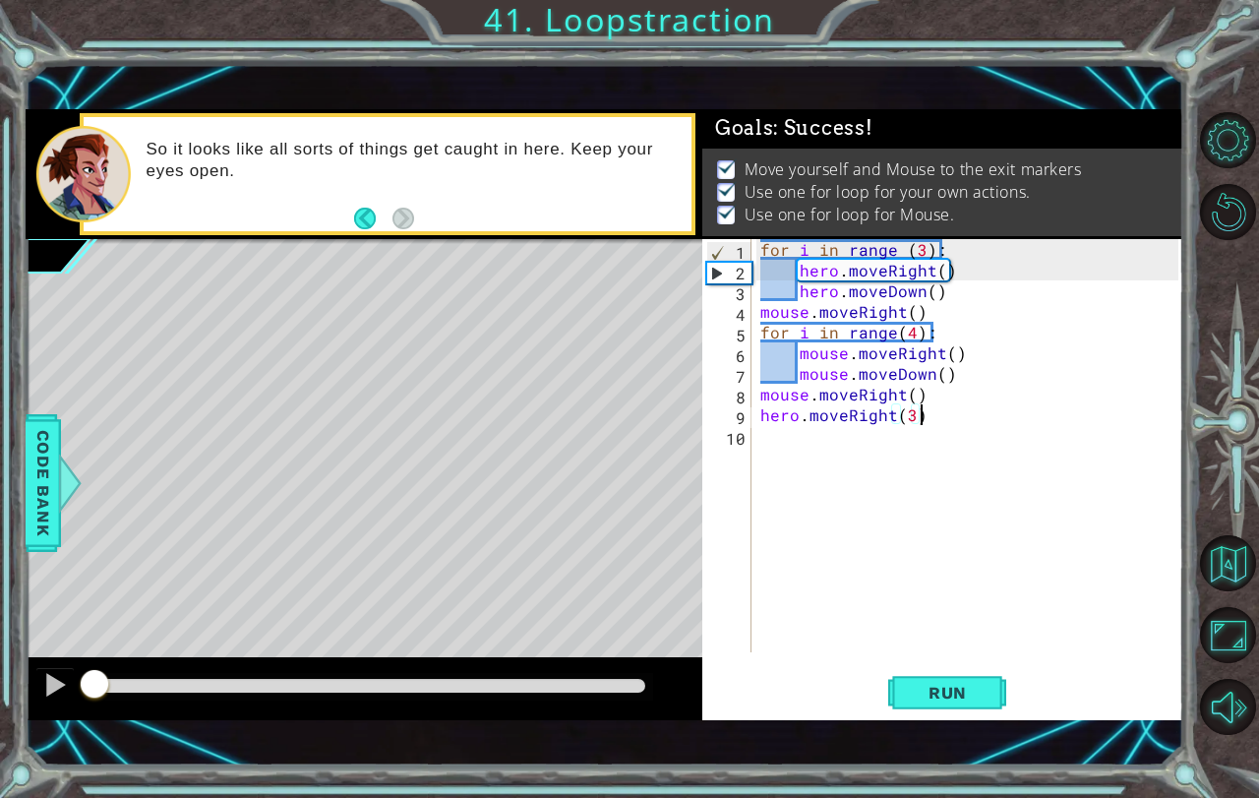
drag, startPoint x: 91, startPoint y: 689, endPoint x: 1258, endPoint y: 597, distance: 1170.2
click at [1243, 599] on div "1 ההההההההההההההההההההההההההההההההההההההההההההההההההההההההההההההההההההההההההההה…" at bounding box center [629, 399] width 1259 height 798
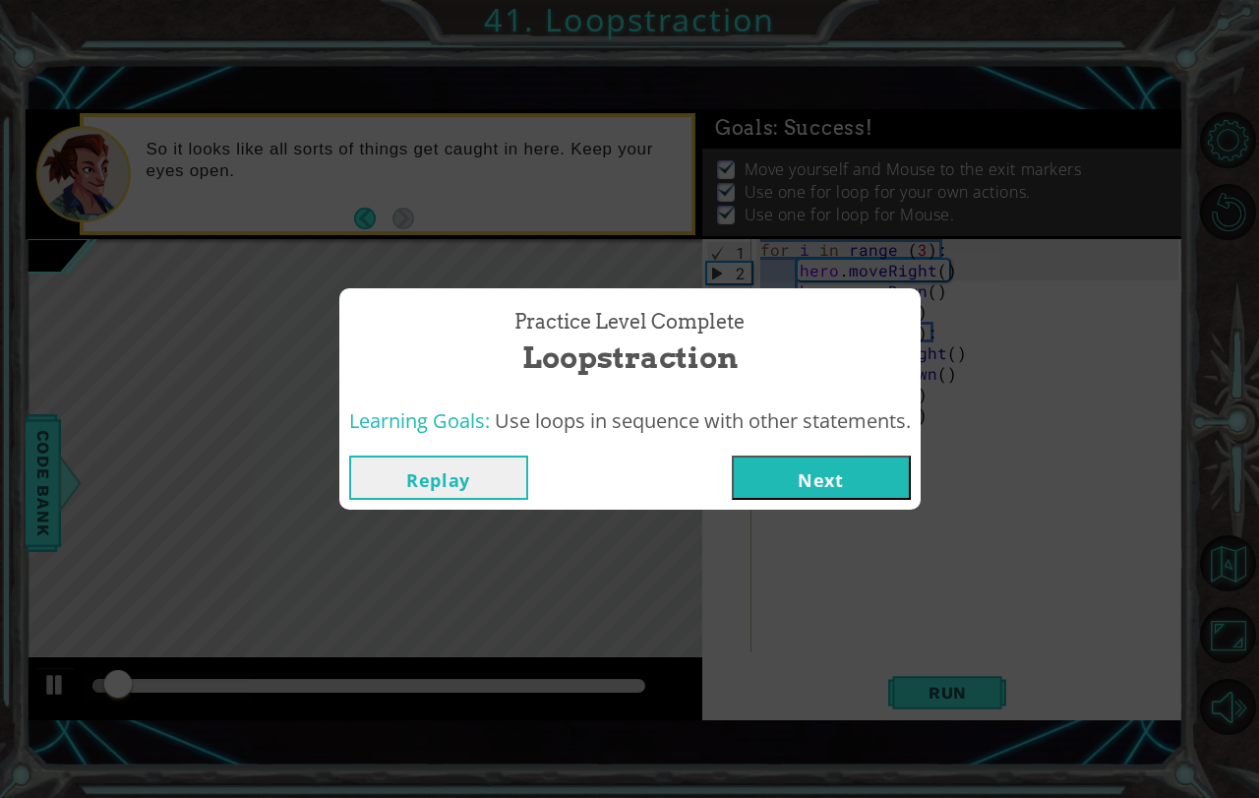
click at [811, 465] on button "Next" at bounding box center [821, 477] width 179 height 44
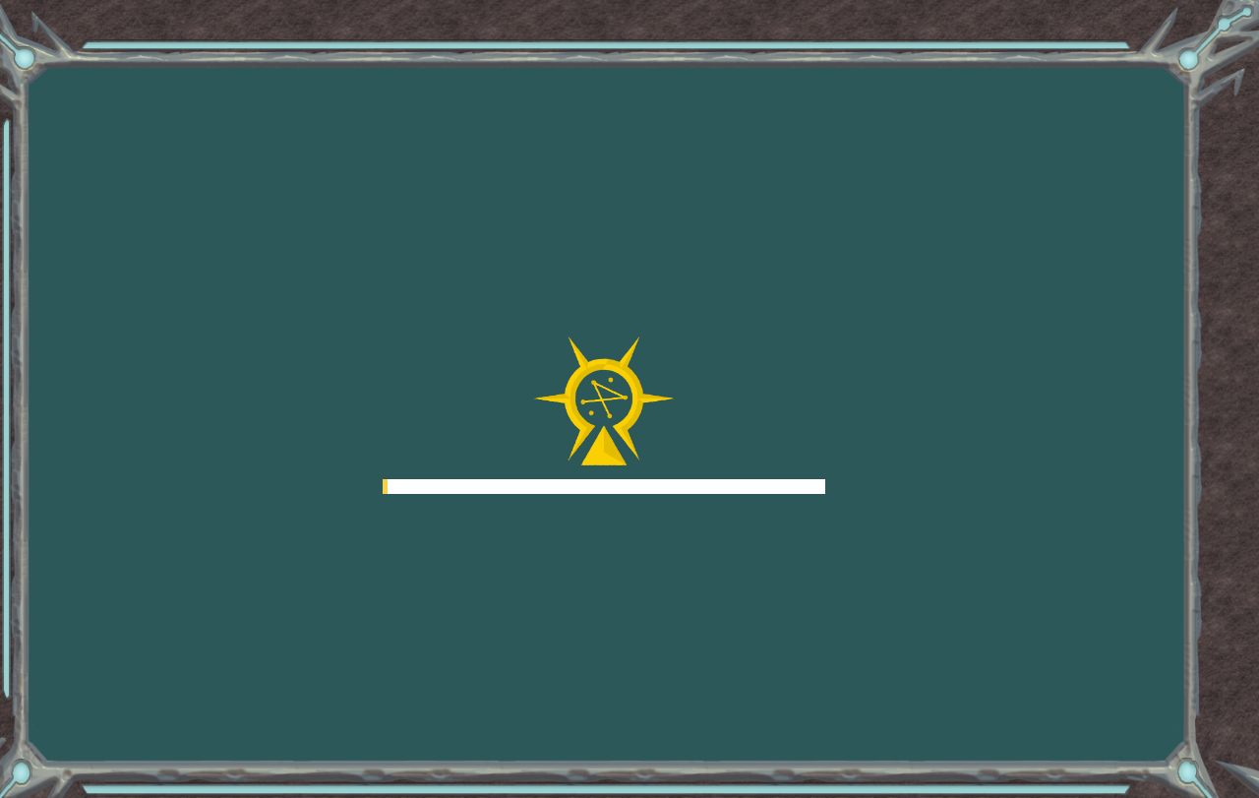
click at [813, 468] on div at bounding box center [604, 414] width 443 height 157
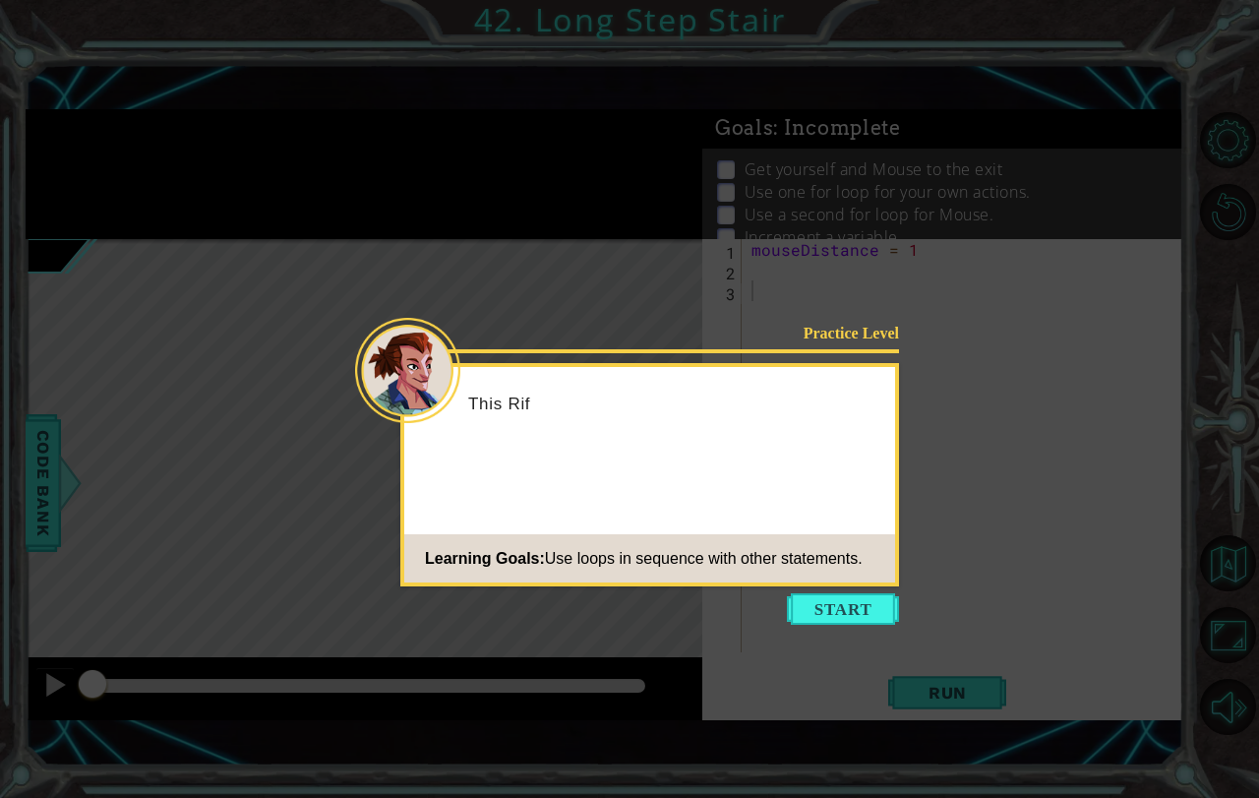
click at [810, 604] on button "Start" at bounding box center [843, 608] width 112 height 31
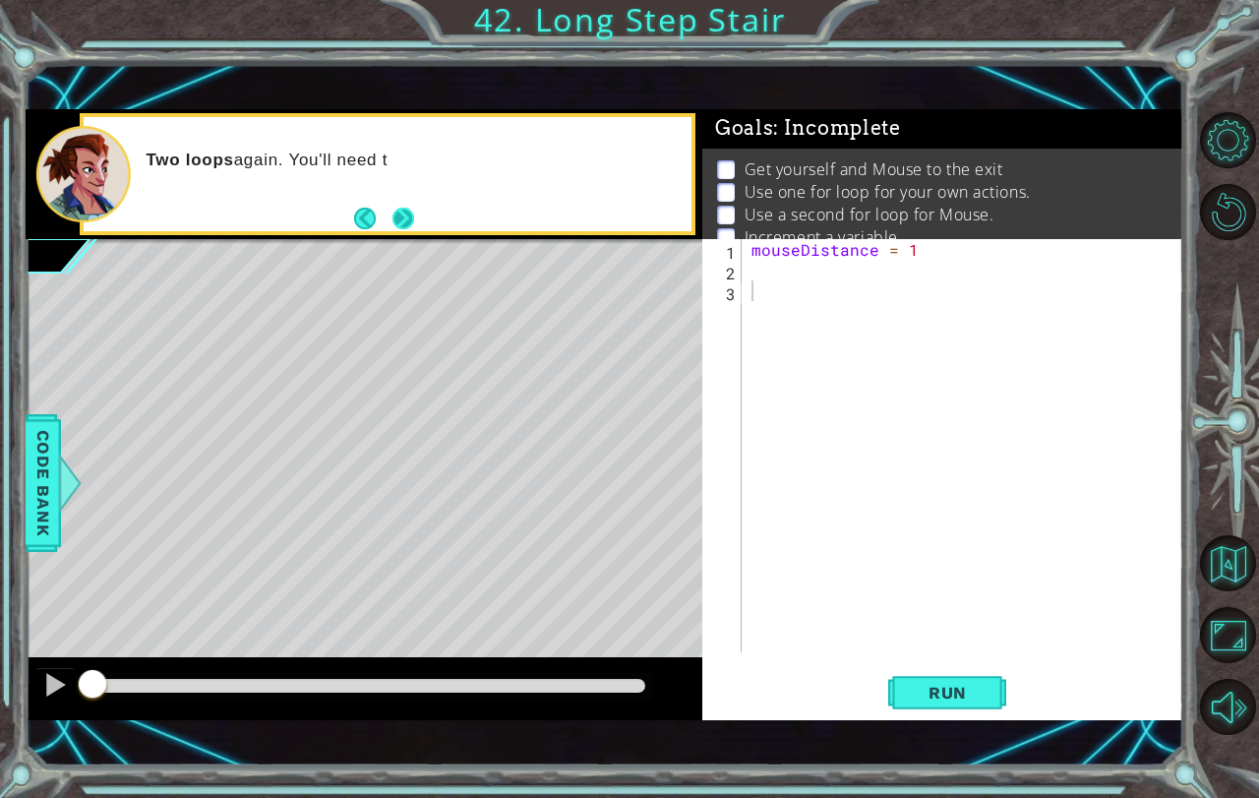
click at [413, 210] on button "Next" at bounding box center [403, 219] width 22 height 22
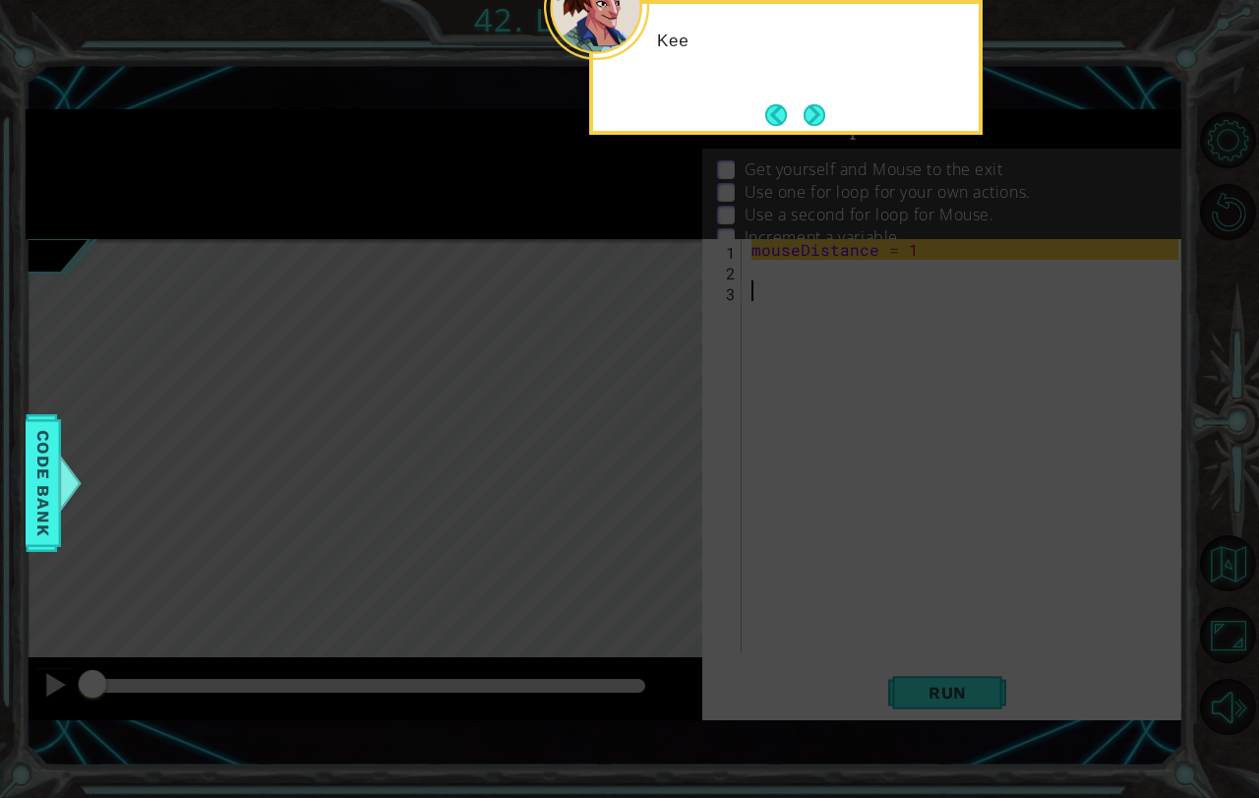
click at [821, 94] on div "Kee" at bounding box center [785, 67] width 393 height 135
click at [811, 112] on button "Next" at bounding box center [815, 115] width 22 height 22
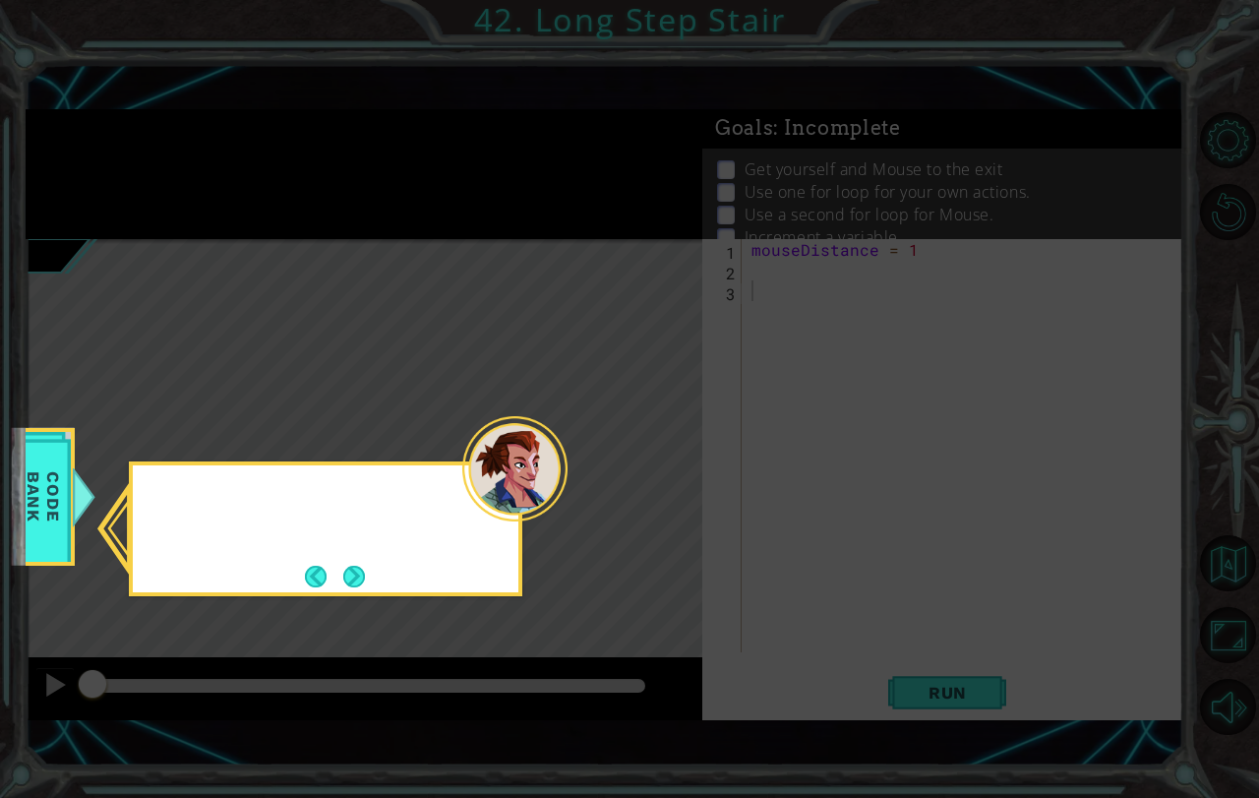
click at [811, 114] on icon at bounding box center [629, 399] width 1259 height 798
click at [357, 566] on button "Next" at bounding box center [354, 577] width 22 height 22
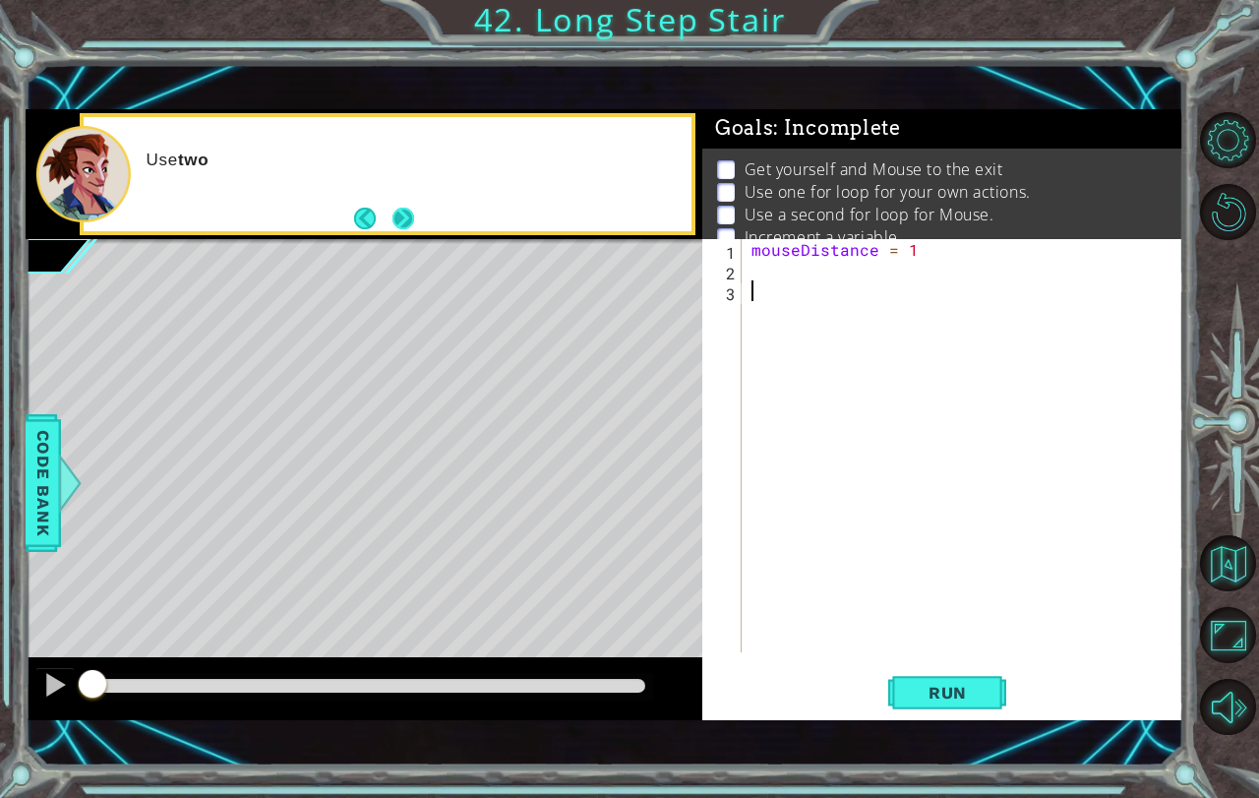
click at [414, 219] on button "Next" at bounding box center [403, 219] width 22 height 22
click at [924, 690] on span "Run" at bounding box center [948, 693] width 78 height 20
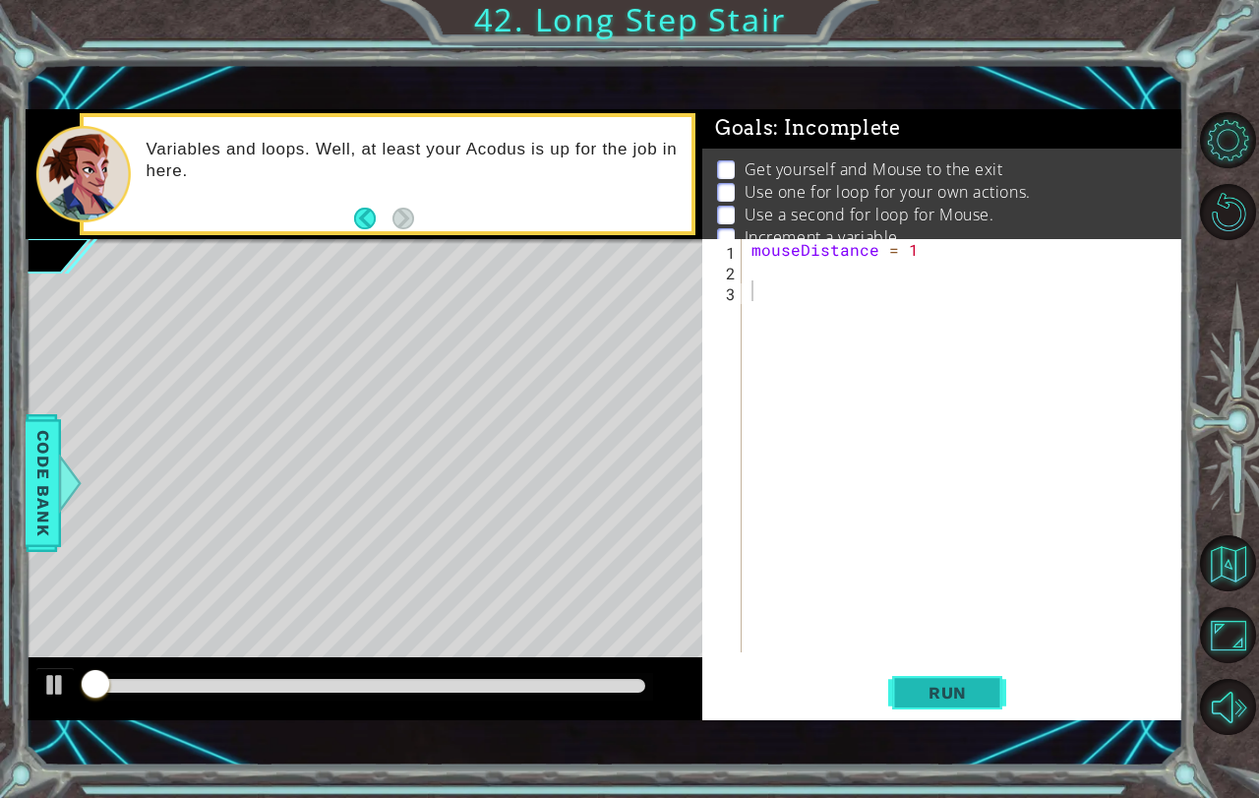
click at [924, 690] on span "Run" at bounding box center [948, 693] width 78 height 20
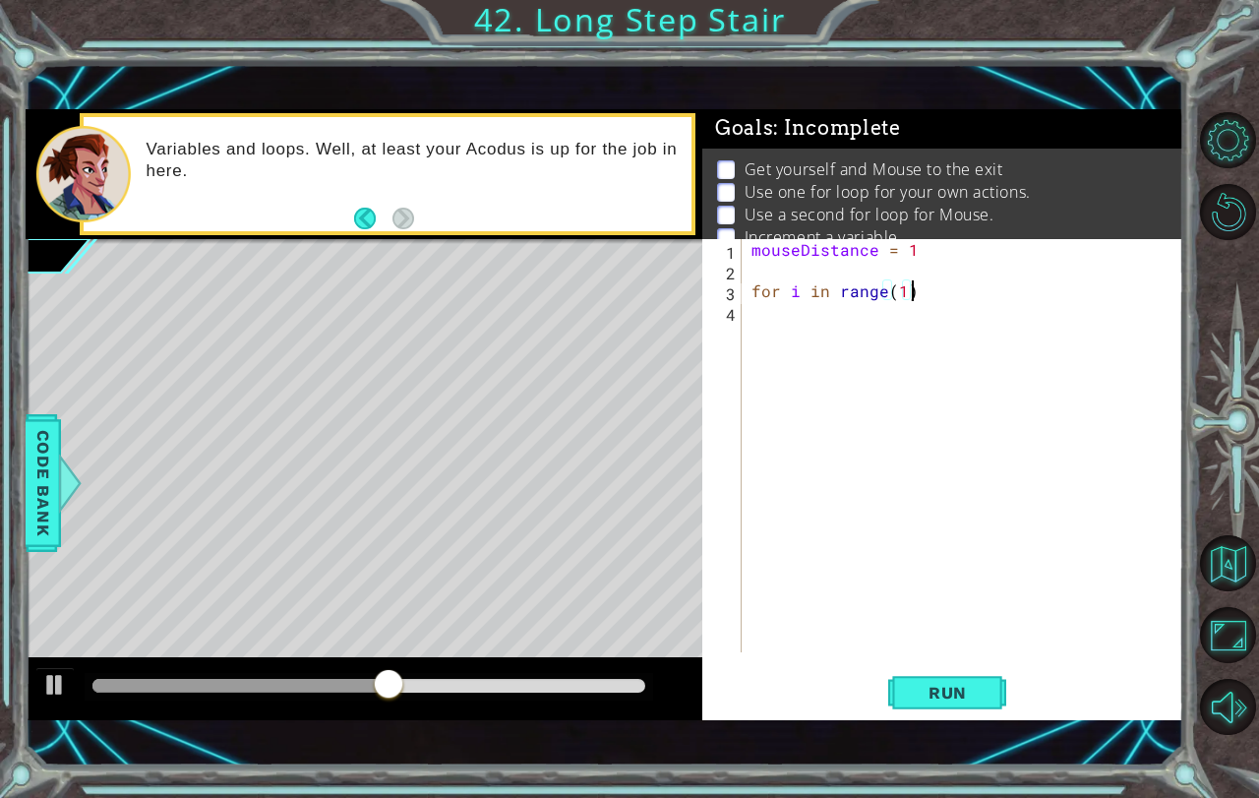
type textarea "for i in range(1):"
type textarea "hero.moveUp()"
type textarea "h"
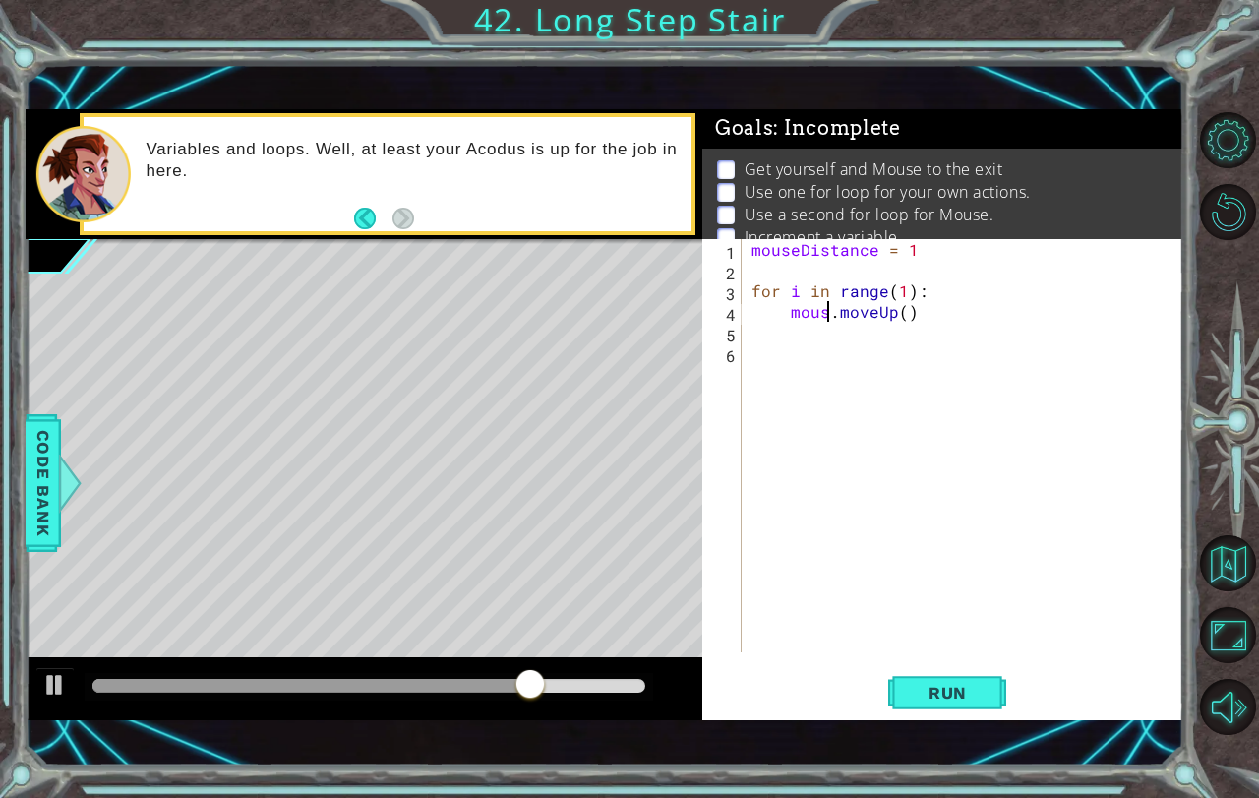
type textarea "mouse.moveUp()"
type textarea "h"
type textarea "mouse.moveRight()"
click at [941, 687] on span "Run" at bounding box center [948, 693] width 78 height 20
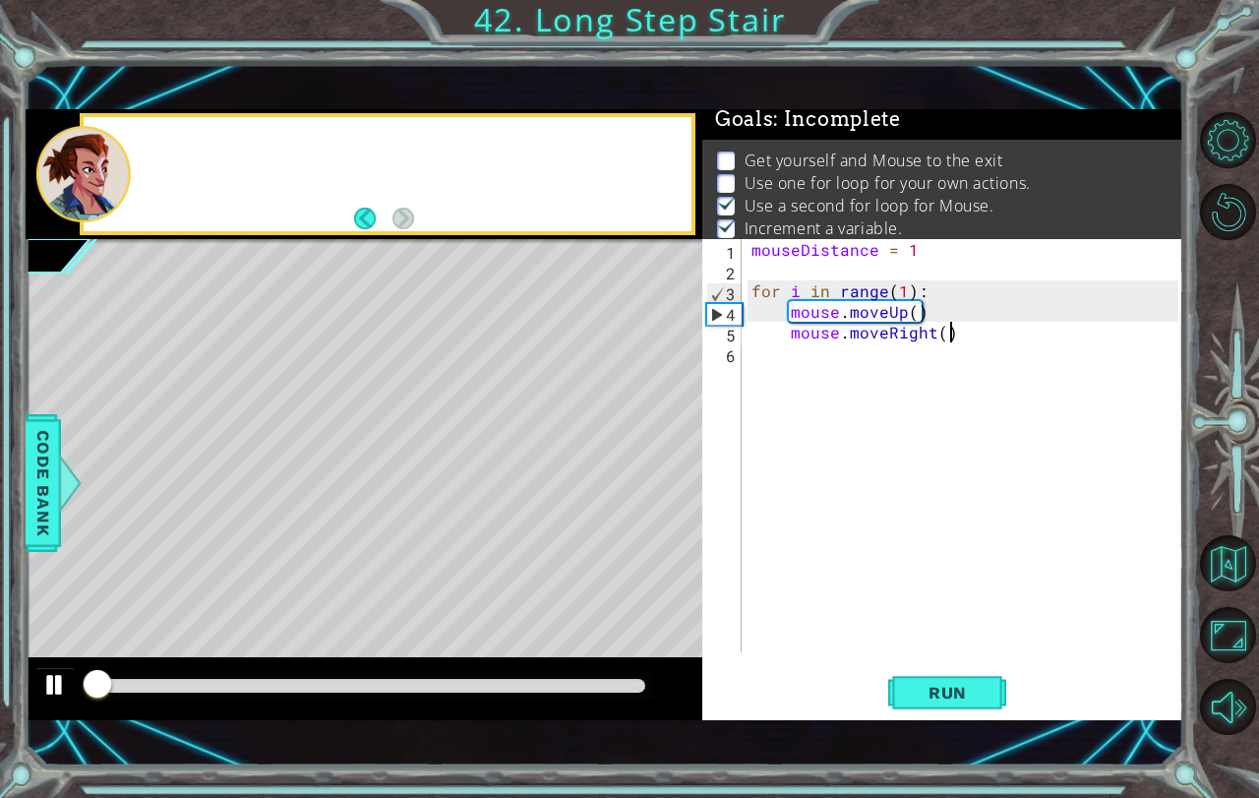
scroll to position [23, 0]
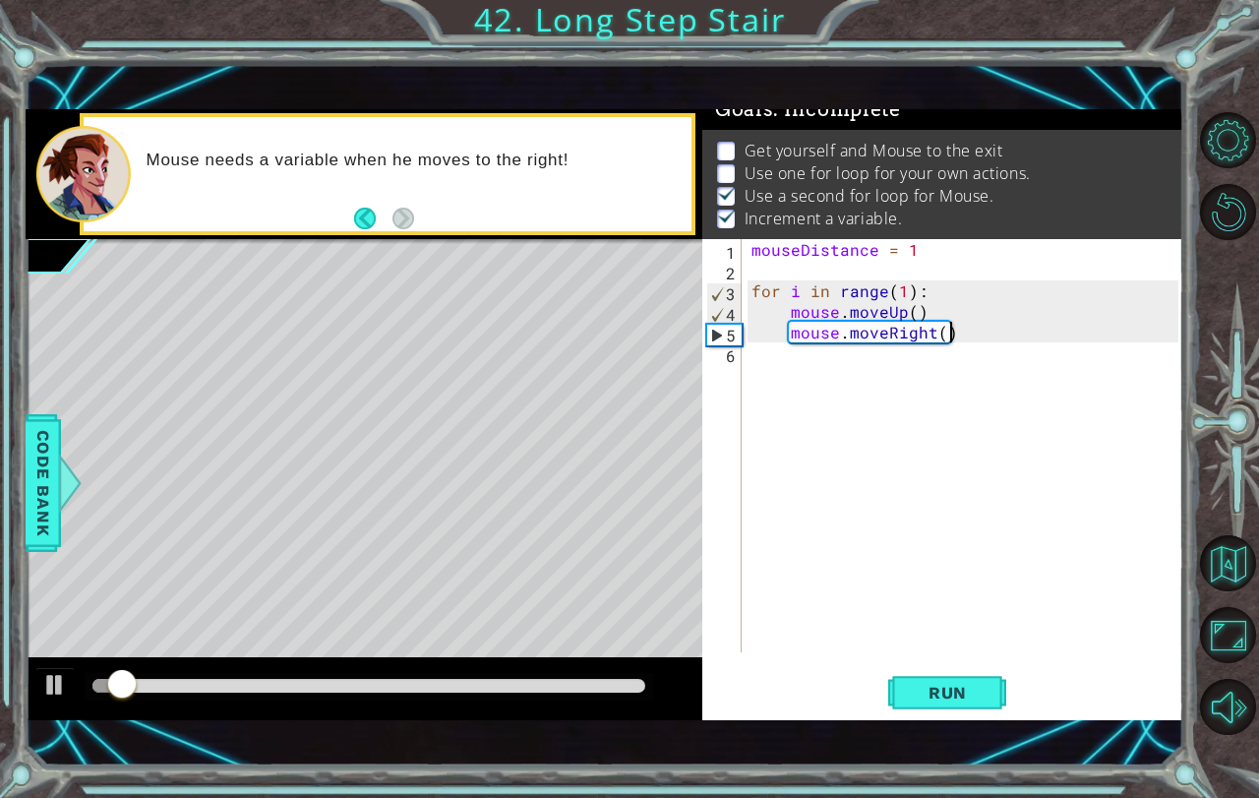
click at [851, 355] on div "mouseDistance = 1 for i in range ( 1 ) : mouse . moveUp ( ) mouse . moveRight (…" at bounding box center [968, 466] width 441 height 454
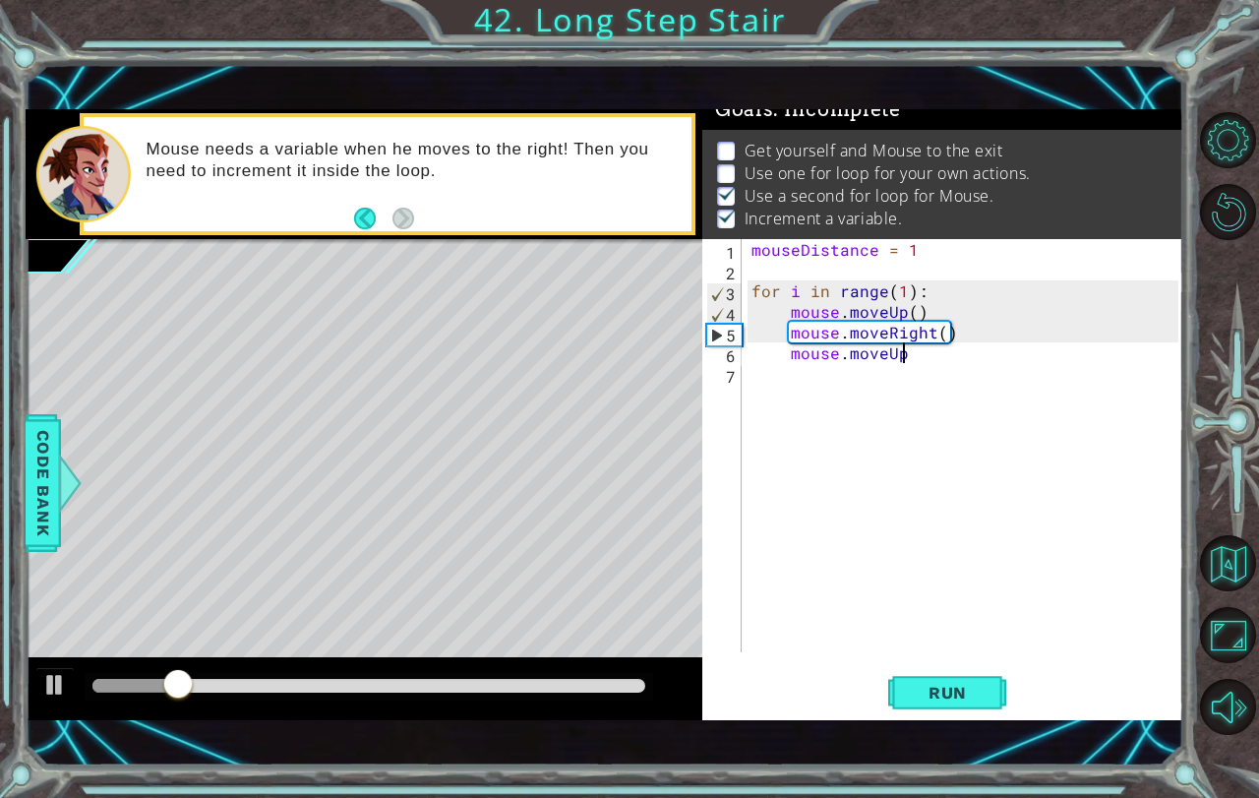
type textarea "mouse.moveUp()"
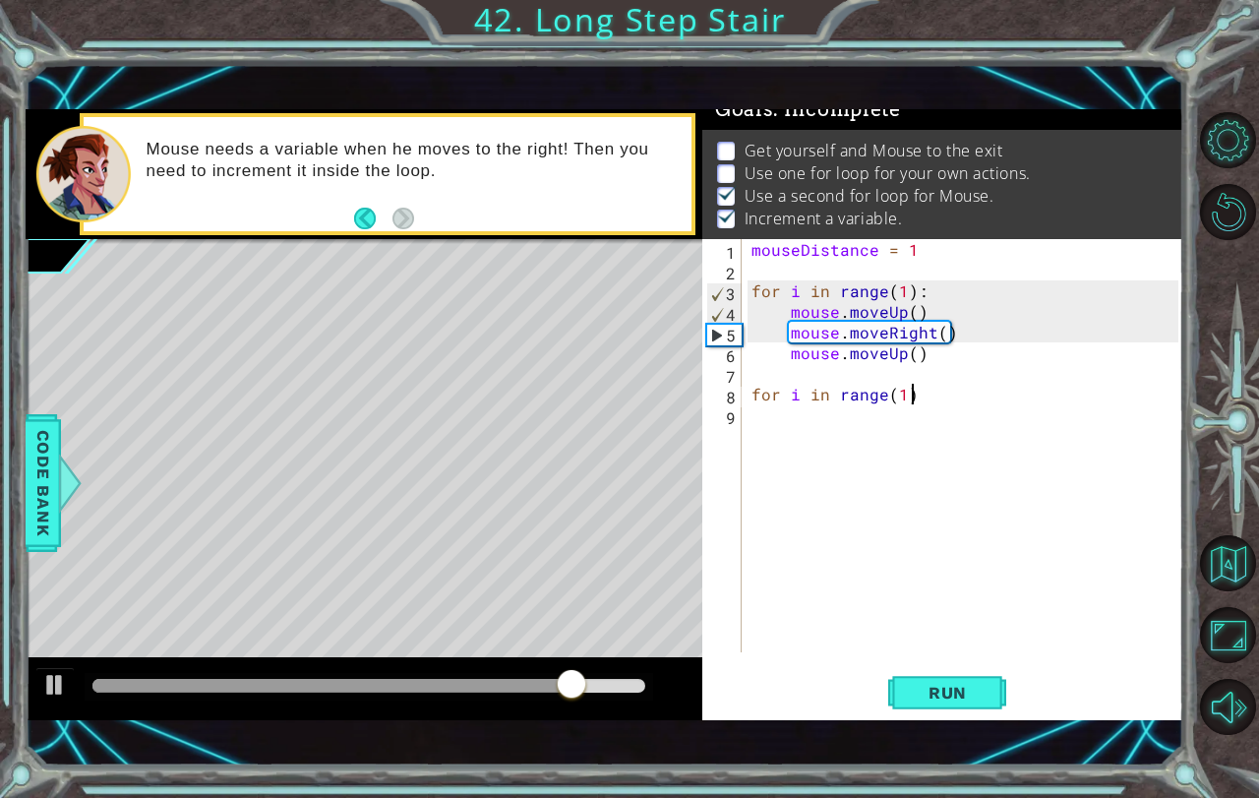
scroll to position [0, 9]
type textarea "for i in range(1):"
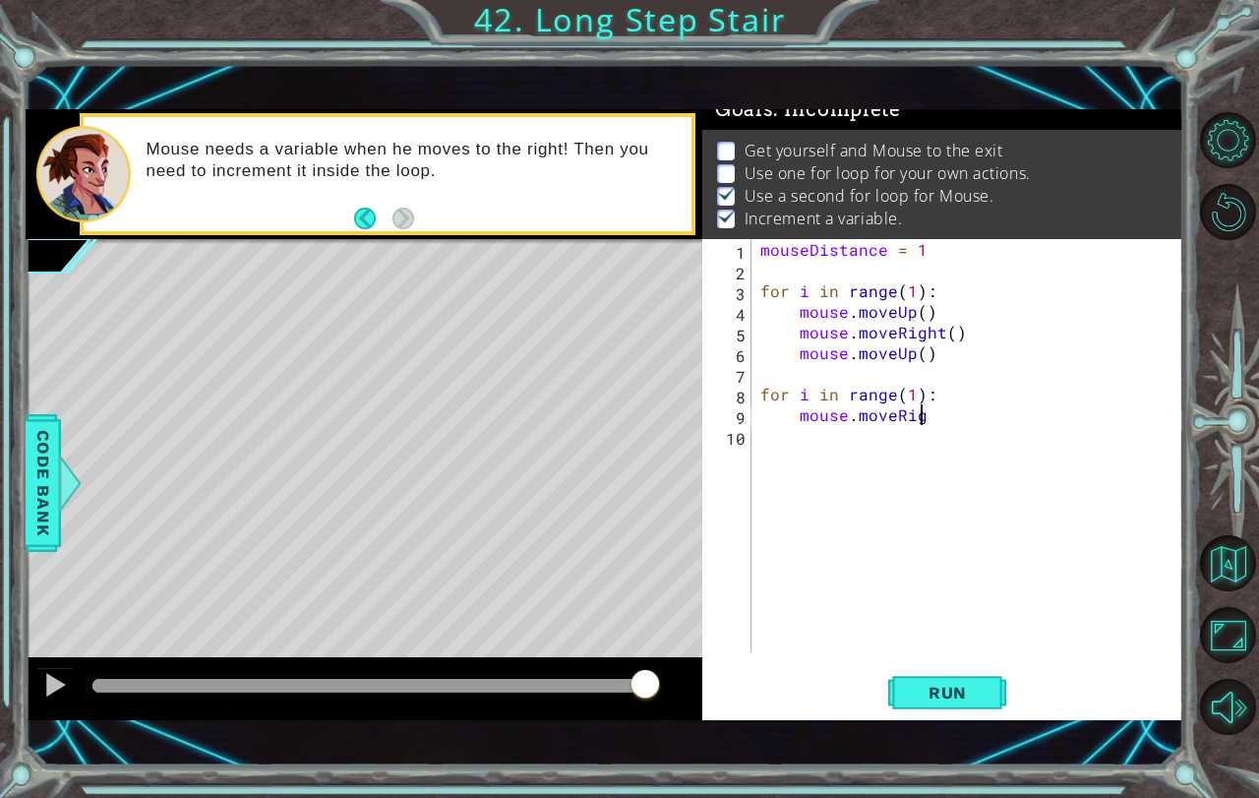
scroll to position [0, 10]
type textarea "mouse.moveRight(2)"
type textarea "mouse.moveUp()"
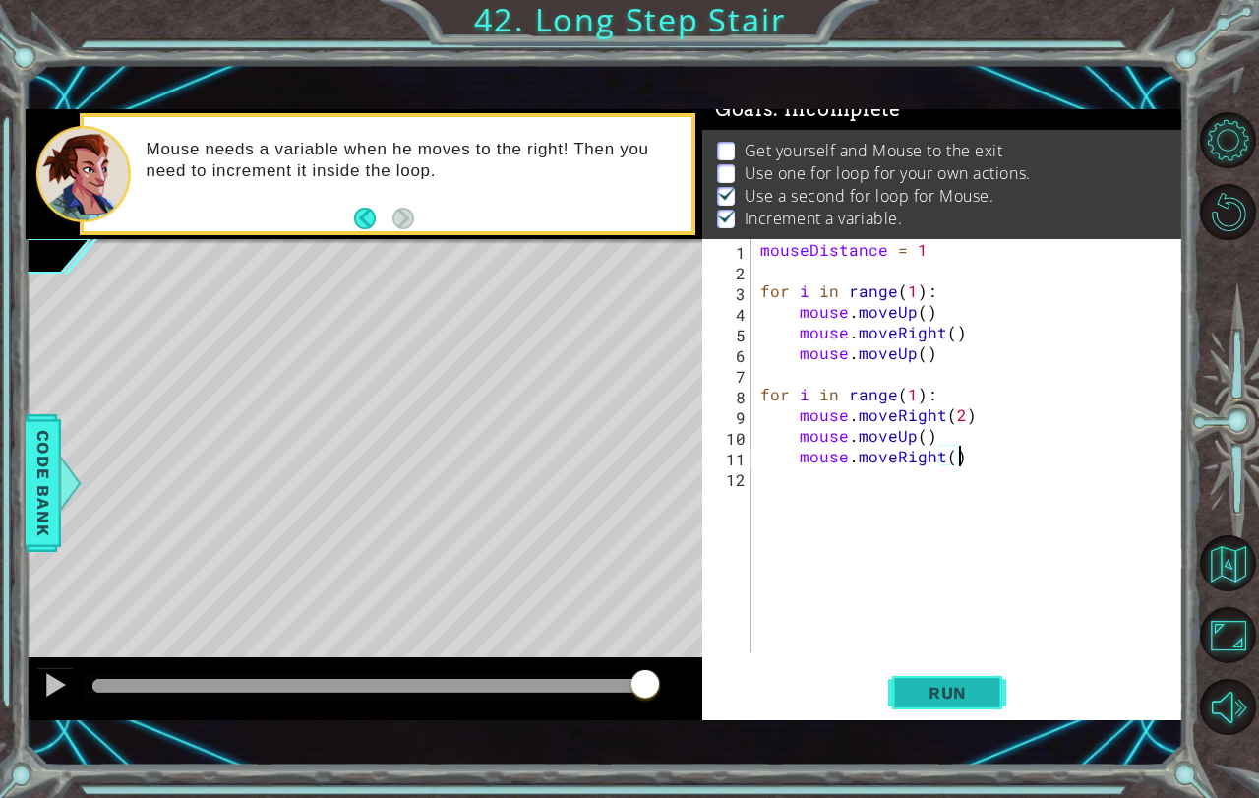
type textarea "mouse.moveRight()"
click at [940, 669] on button "Run" at bounding box center [947, 692] width 118 height 48
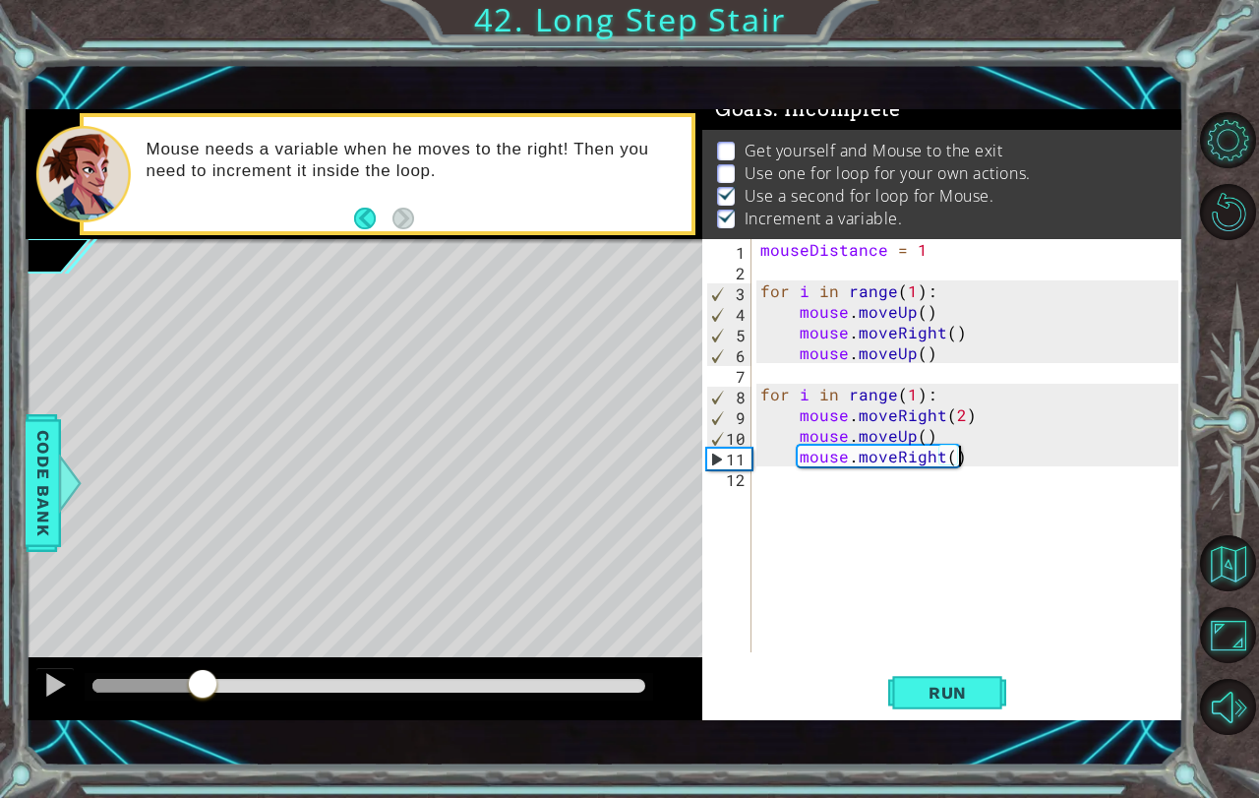
drag, startPoint x: 105, startPoint y: 685, endPoint x: 203, endPoint y: 668, distance: 98.8
click at [203, 668] on div at bounding box center [202, 685] width 35 height 35
click at [815, 502] on div "mouseDistance = 1 for i in range ( 1 ) : mouse . moveUp ( ) mouse . moveRight (…" at bounding box center [972, 466] width 432 height 454
type textarea "for i in range(3):"
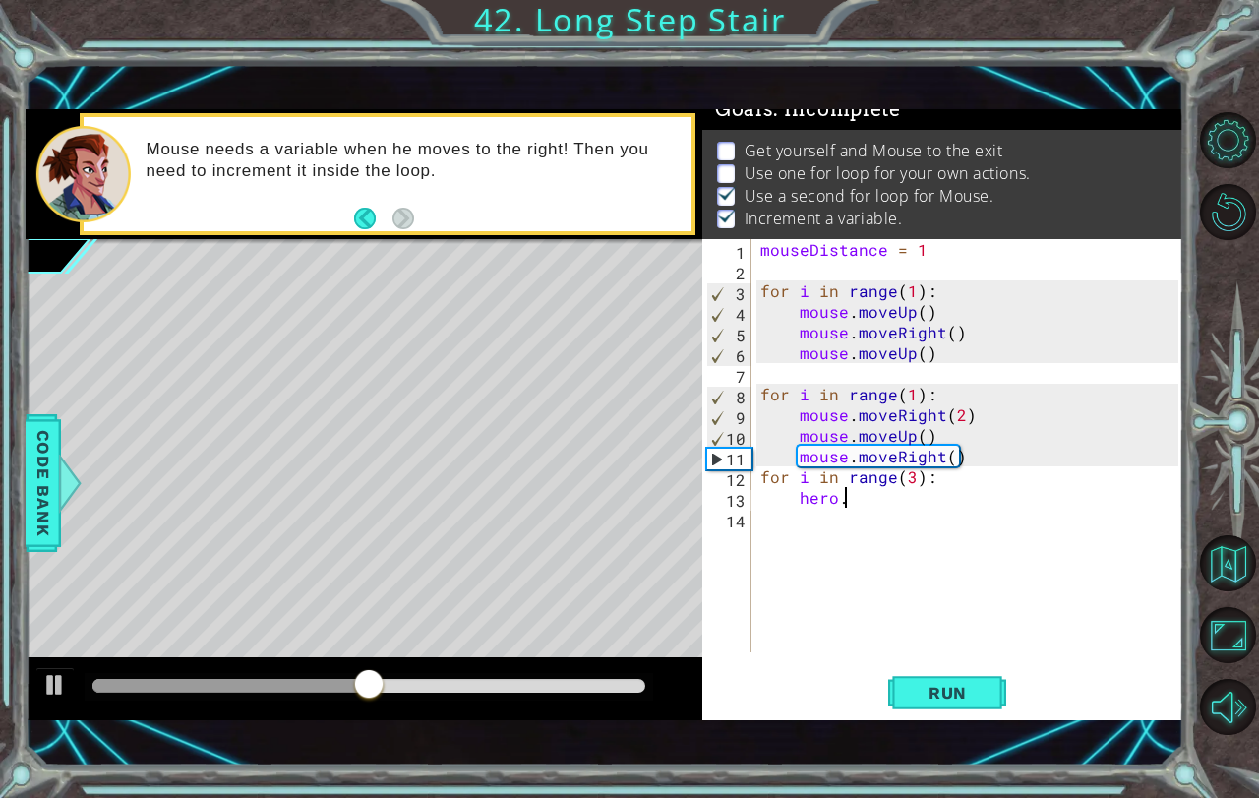
scroll to position [0, 6]
type textarea "hero.moveRight()"
type textarea "hero.moveUp()"
click at [925, 677] on button "Run" at bounding box center [947, 692] width 118 height 48
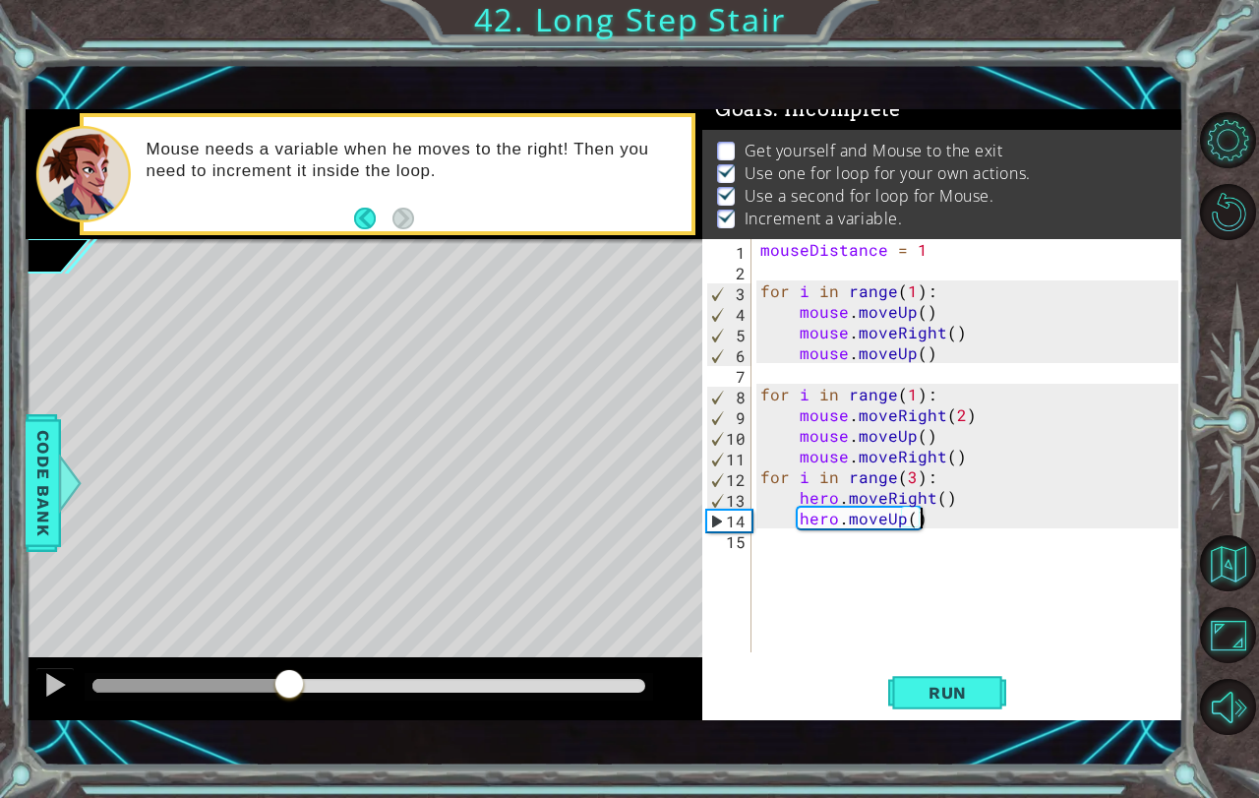
drag, startPoint x: 104, startPoint y: 680, endPoint x: 289, endPoint y: 690, distance: 185.2
click at [289, 690] on div at bounding box center [288, 685] width 35 height 35
click at [784, 569] on div "mouseDistance = 1 for i in range ( 1 ) : mouse . moveUp ( ) mouse . moveRight (…" at bounding box center [972, 466] width 432 height 454
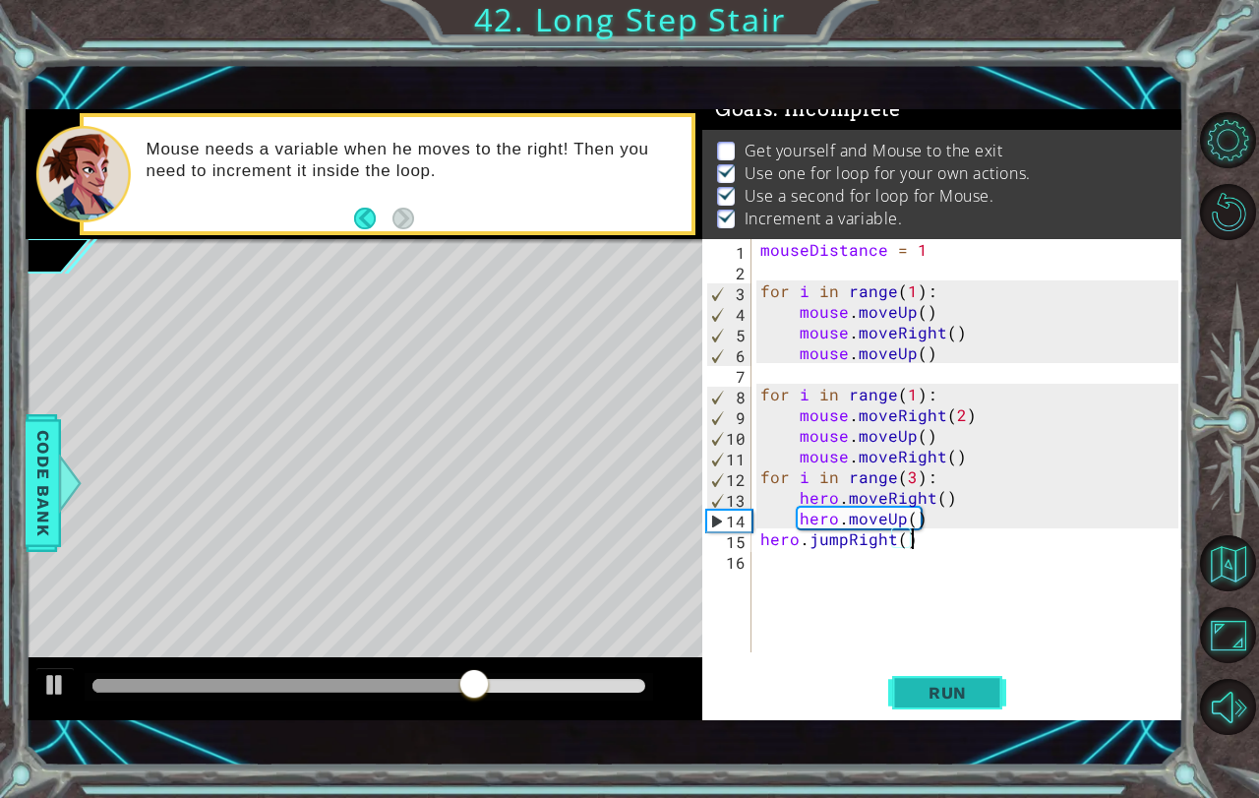
type textarea "hero.jumpRight()"
drag, startPoint x: 969, startPoint y: 699, endPoint x: 257, endPoint y: 676, distance: 712.6
click at [968, 699] on span "Run" at bounding box center [948, 693] width 78 height 20
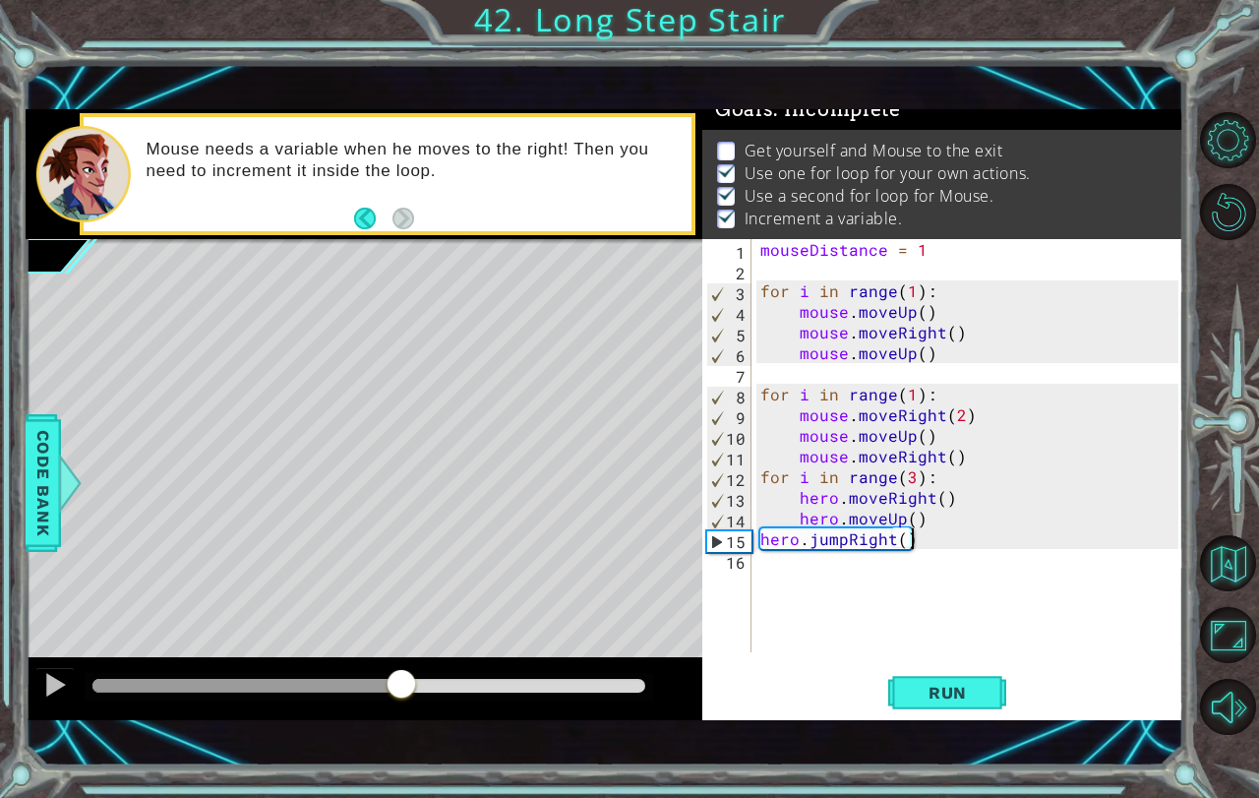
drag, startPoint x: 92, startPoint y: 692, endPoint x: 401, endPoint y: 698, distance: 308.9
click at [401, 698] on div at bounding box center [401, 685] width 35 height 35
click at [848, 591] on div "mouseDistance = 1 for i in range ( 1 ) : mouse . moveUp ( ) mouse . moveRight (…" at bounding box center [972, 466] width 432 height 454
type textarea "mouse.moveRight(2)"
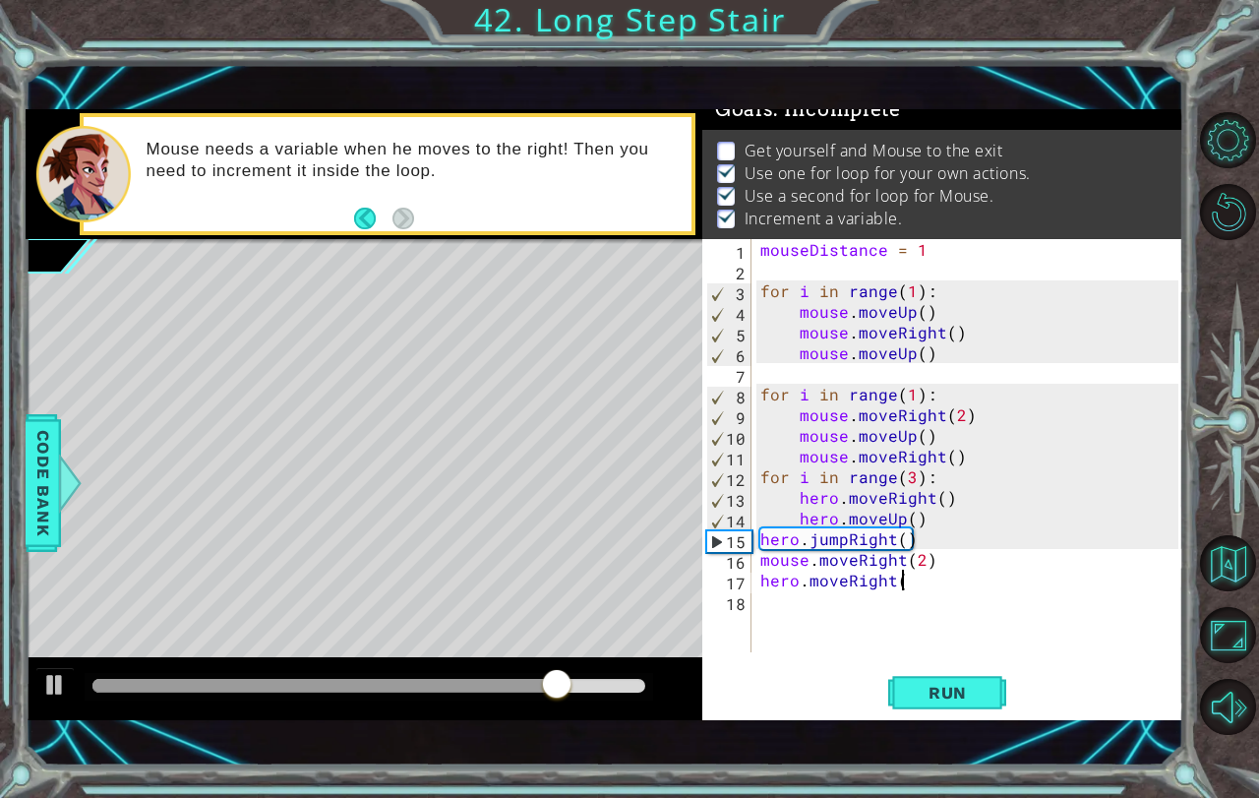
scroll to position [0, 8]
type textarea "hero.moveRight()"
click at [935, 695] on button "Run" at bounding box center [947, 692] width 118 height 48
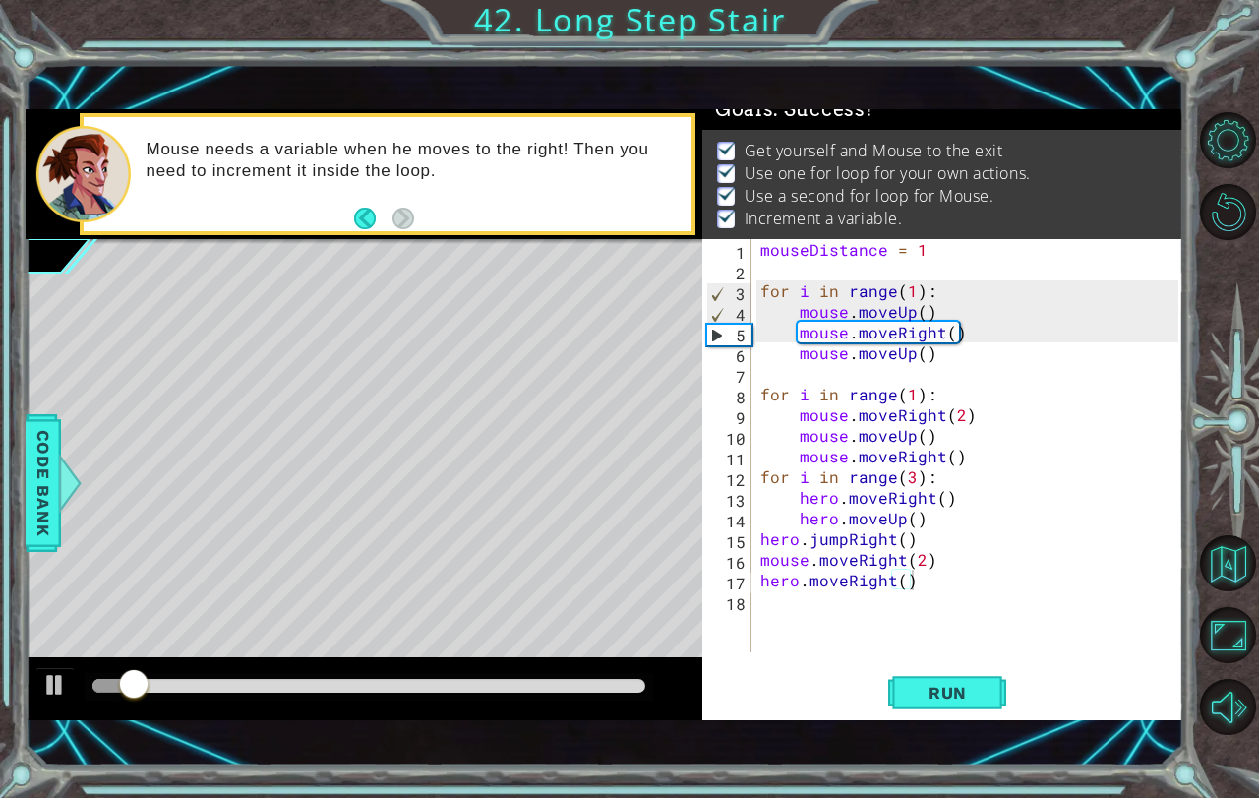
drag, startPoint x: 111, startPoint y: 670, endPoint x: 136, endPoint y: 673, distance: 24.8
click at [136, 673] on div at bounding box center [364, 688] width 677 height 63
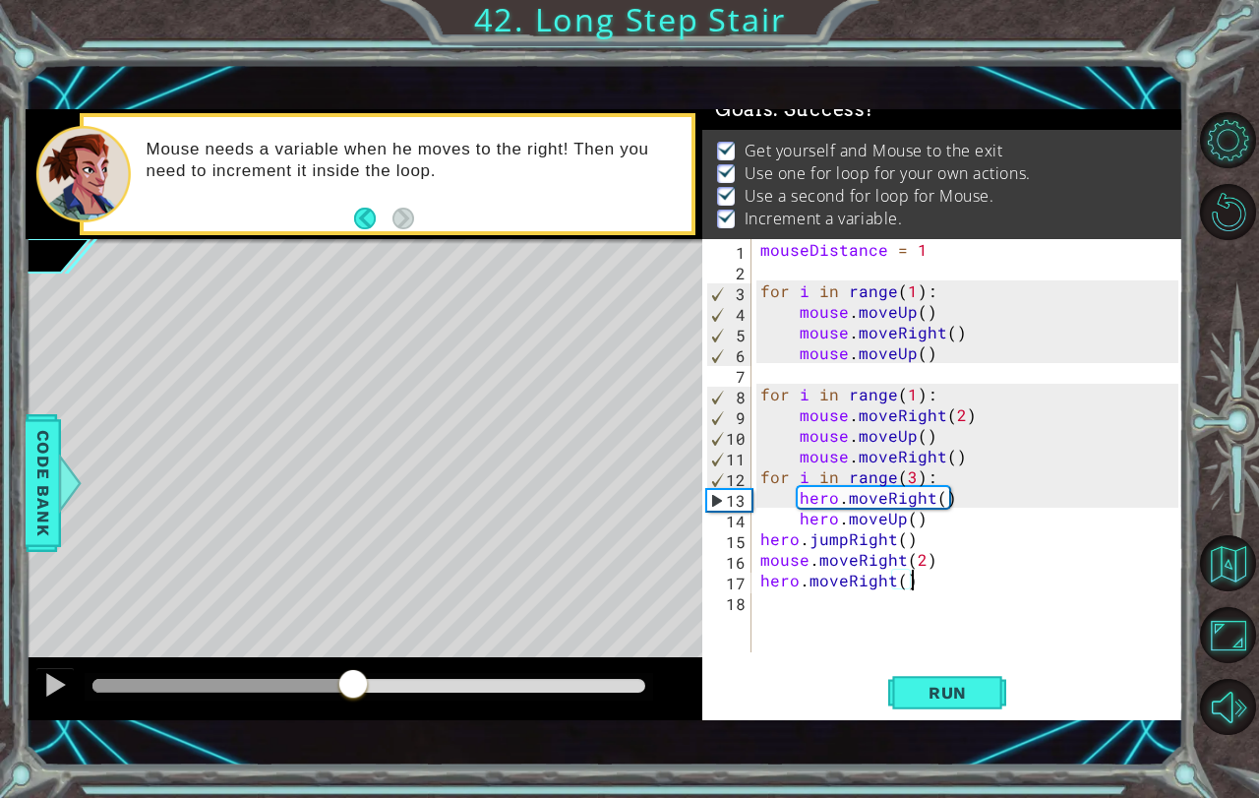
click at [613, 611] on div "methods hero moveUp() moveDown() moveLeft() moveRight() sneakUp() sneakDown() s…" at bounding box center [605, 414] width 1159 height 611
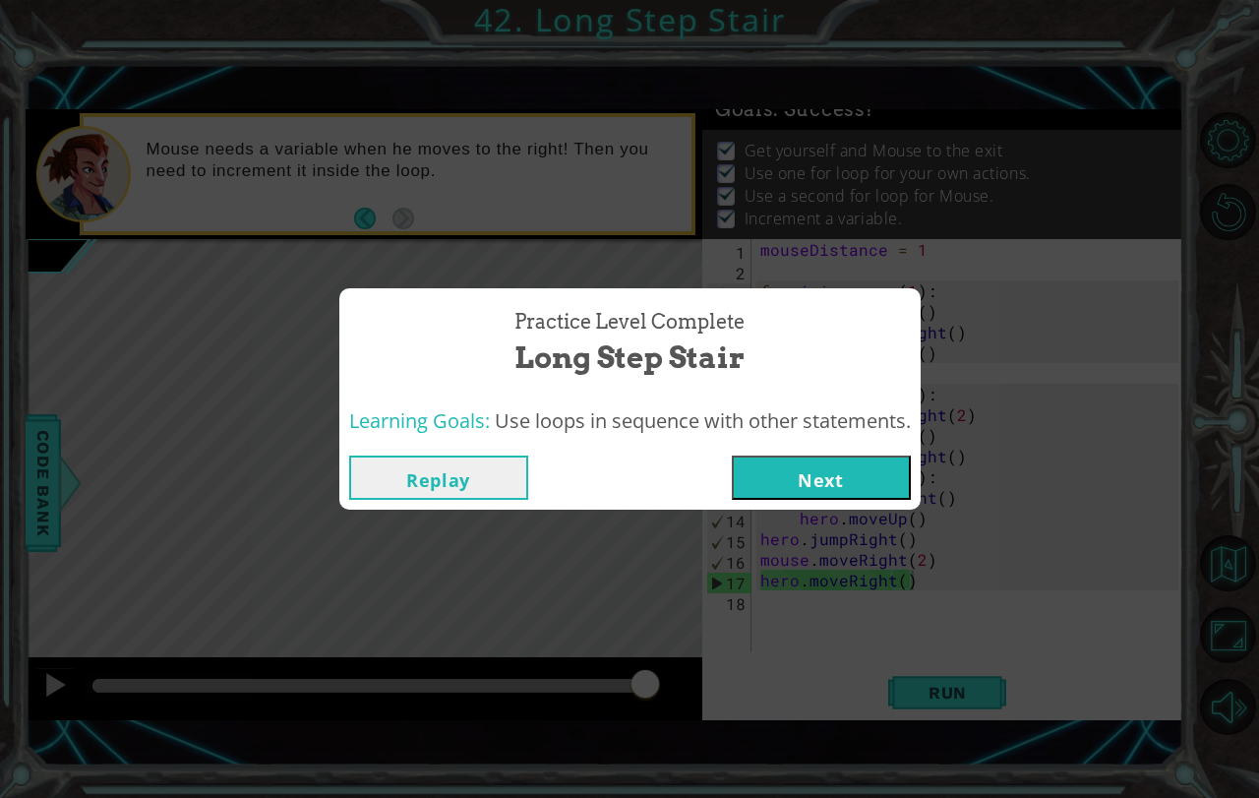
click at [786, 486] on button "Next" at bounding box center [821, 477] width 179 height 44
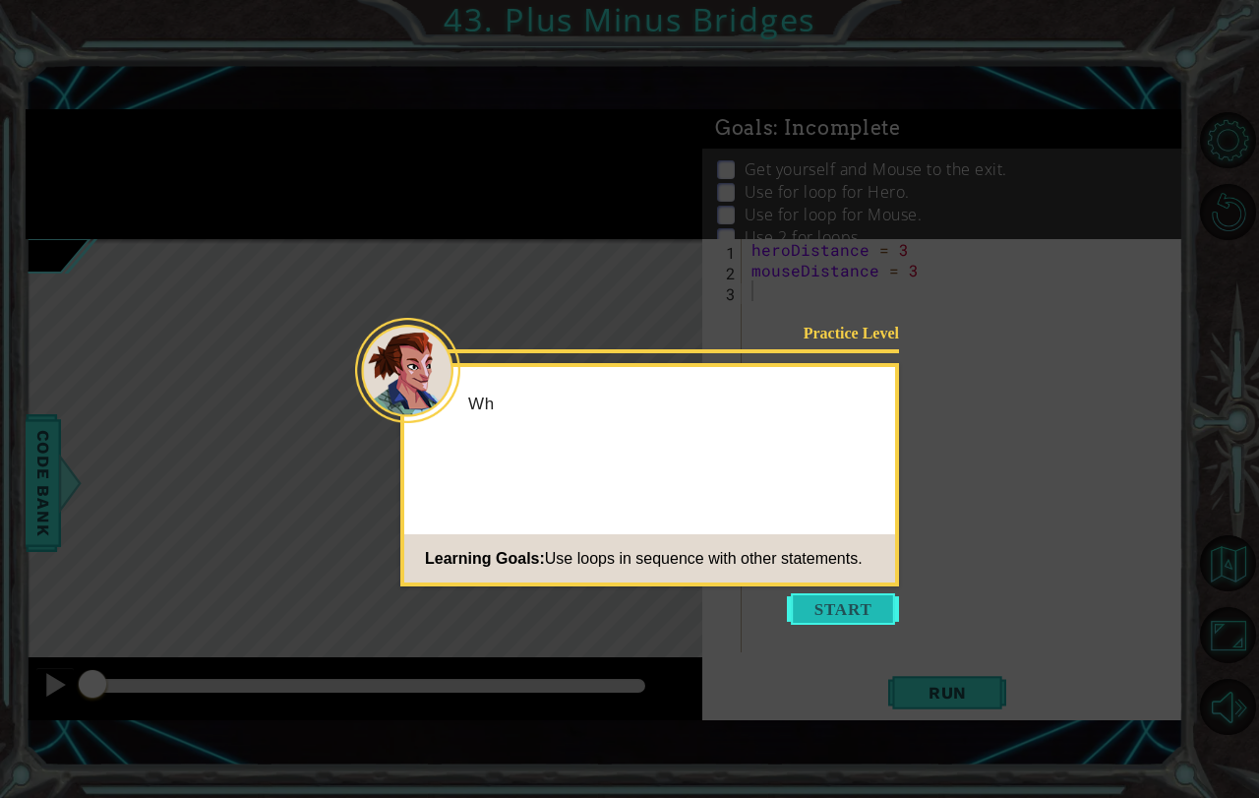
click at [848, 607] on button "Start" at bounding box center [843, 608] width 112 height 31
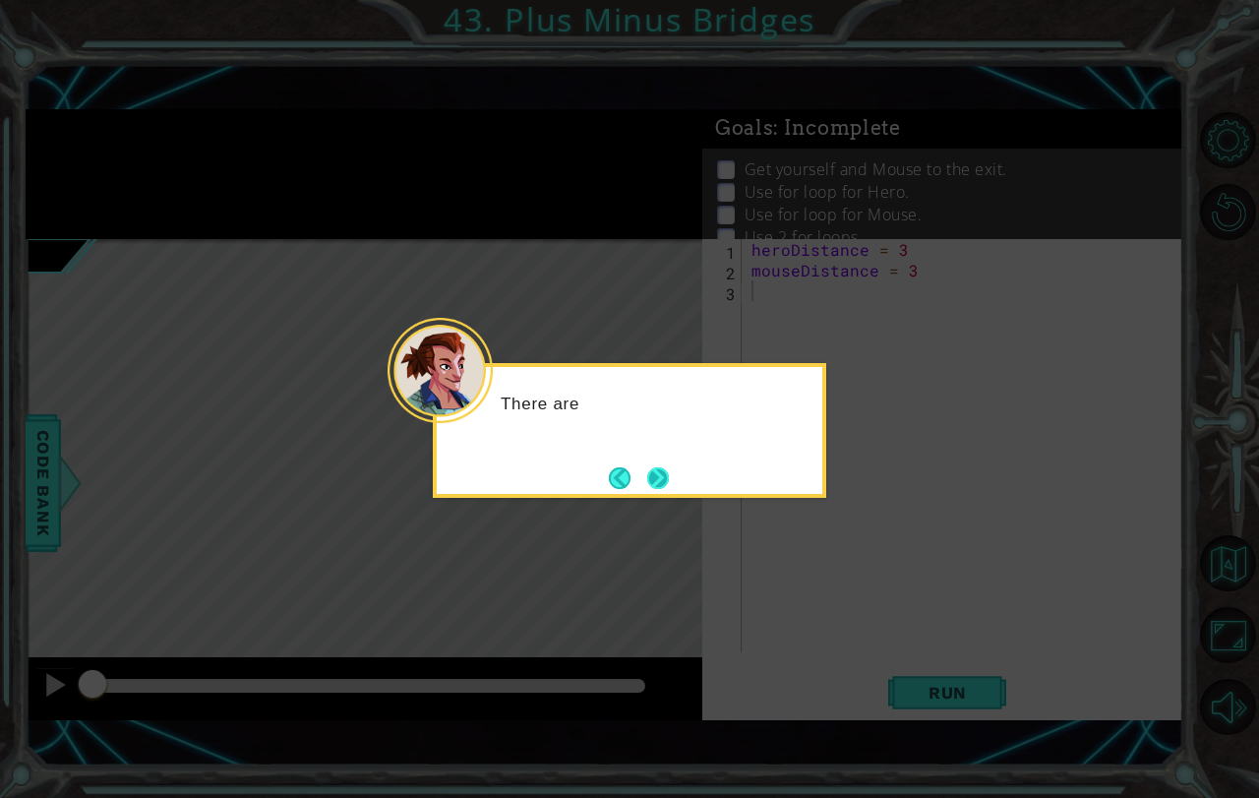
click at [669, 476] on button "Next" at bounding box center [658, 478] width 22 height 22
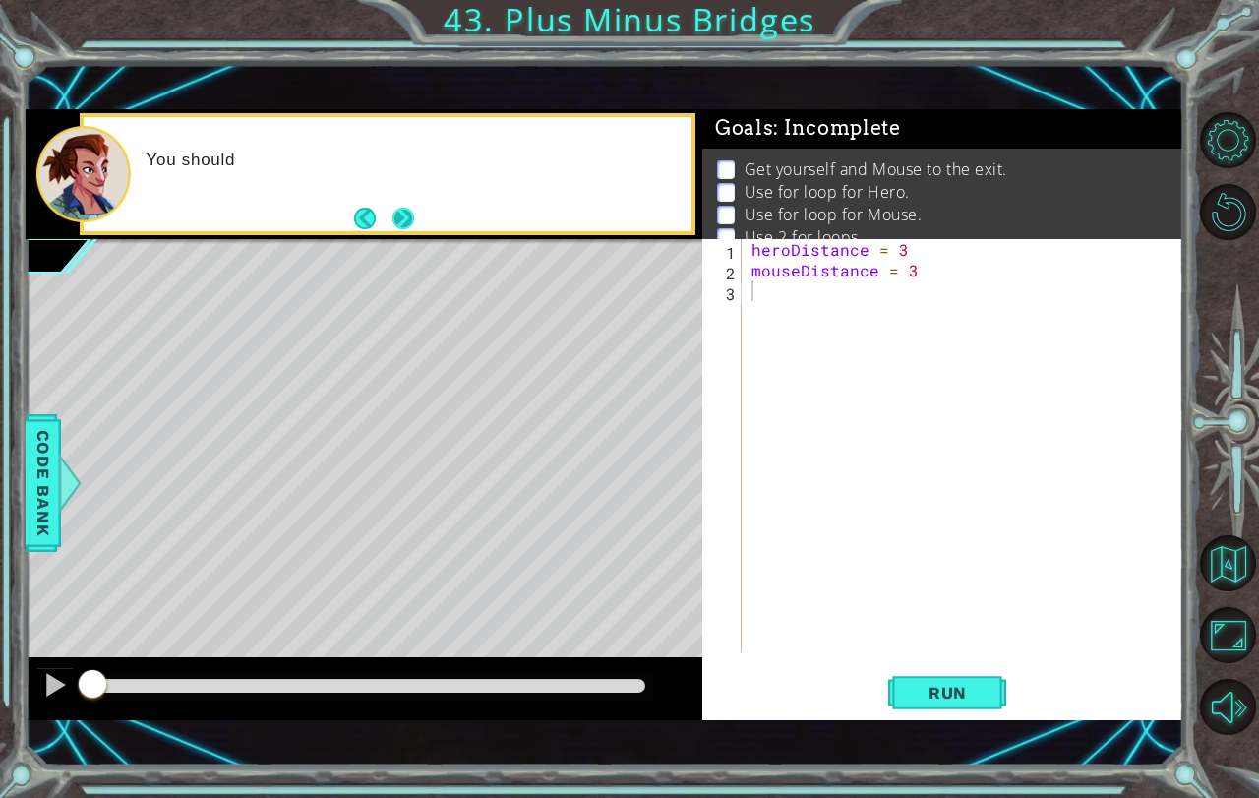
click at [405, 222] on button "Next" at bounding box center [403, 219] width 22 height 22
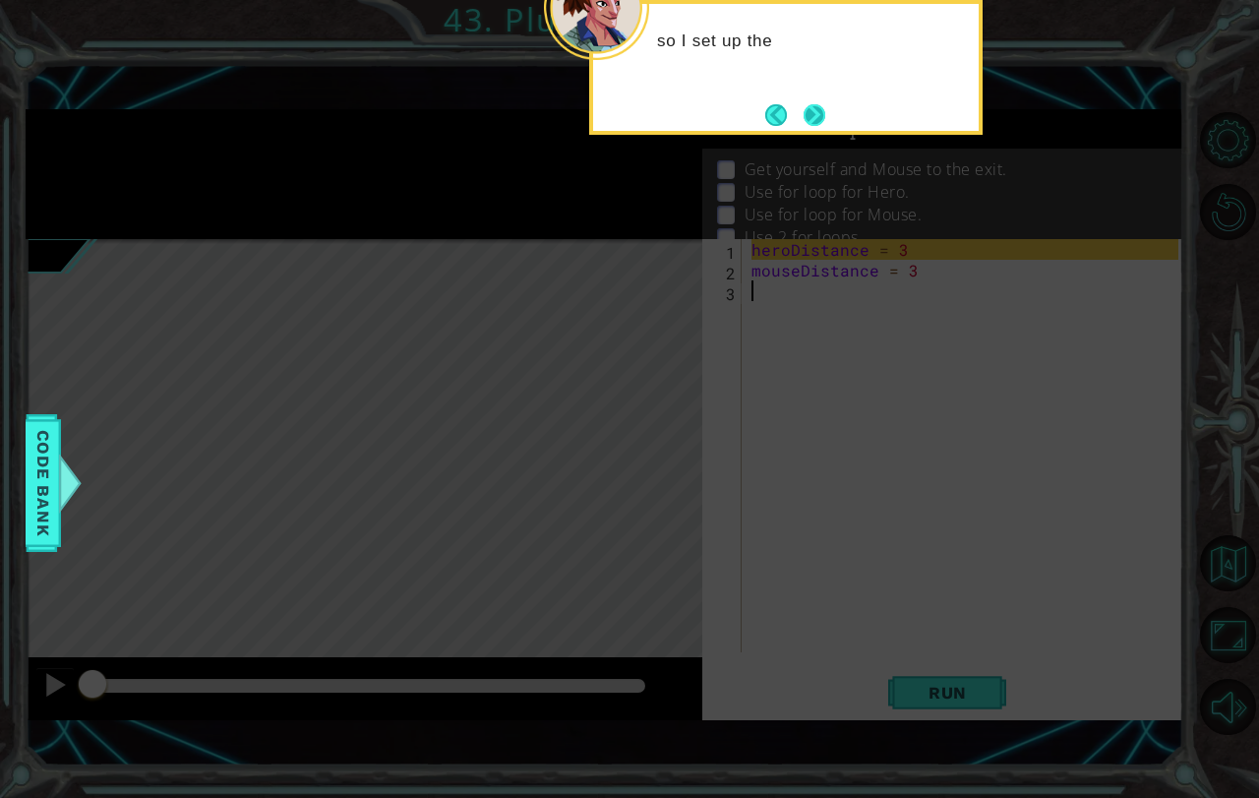
click at [825, 104] on button "Next" at bounding box center [815, 115] width 22 height 22
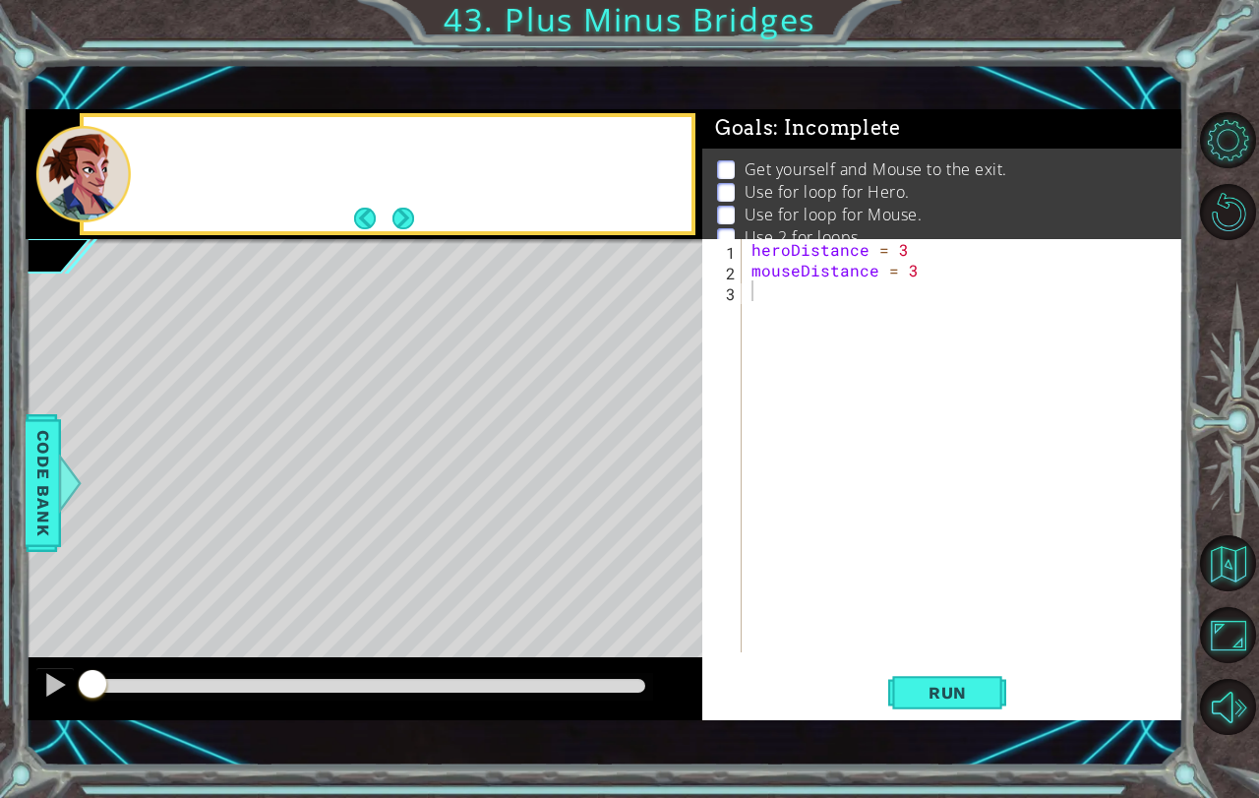
click at [827, 101] on div "1 ההההההההההההההההההההההההההההההההההההההההההההההההההההההההההההההההההההההההההההה…" at bounding box center [605, 415] width 1159 height 702
click at [422, 220] on div "Add two loops and use vari" at bounding box center [388, 174] width 608 height 114
click at [407, 219] on button "Next" at bounding box center [403, 219] width 22 height 22
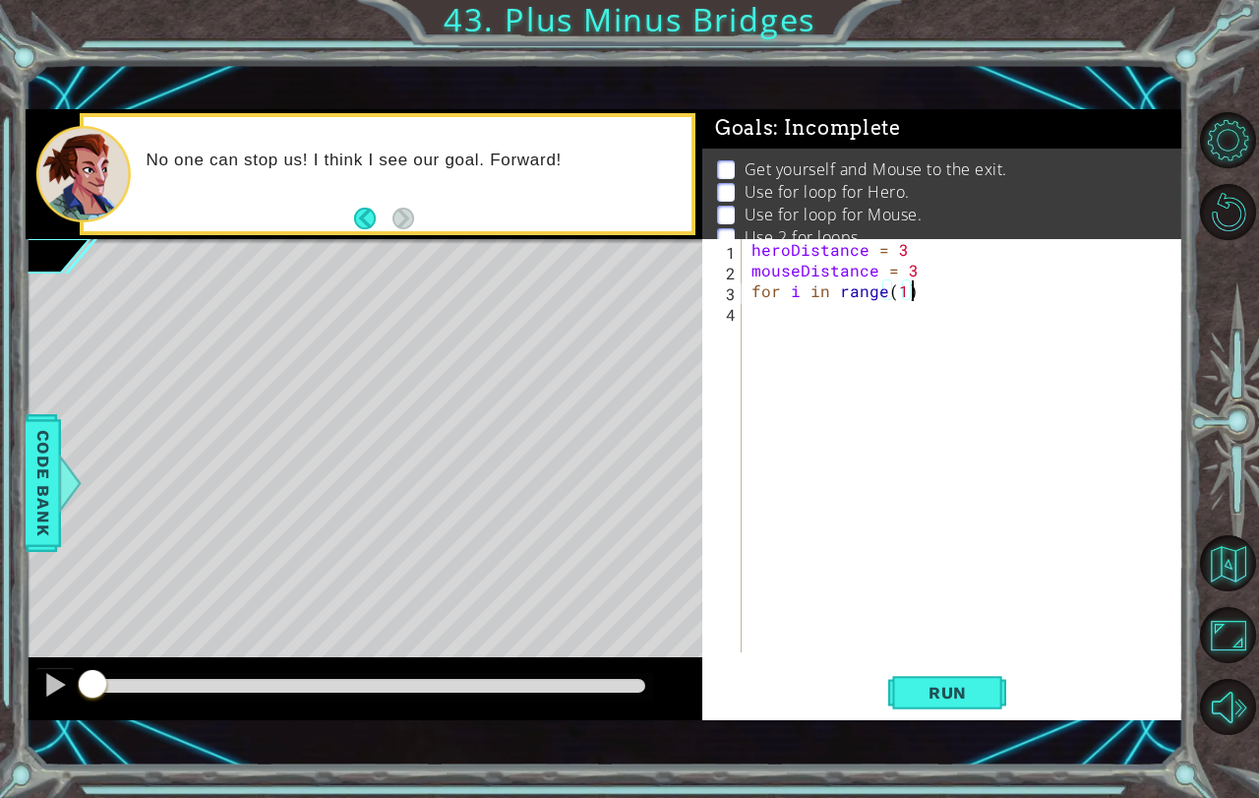
type textarea "for i in range(1):"
type textarea "hero.moveRight(3)"
type textarea "hero.moveUp"
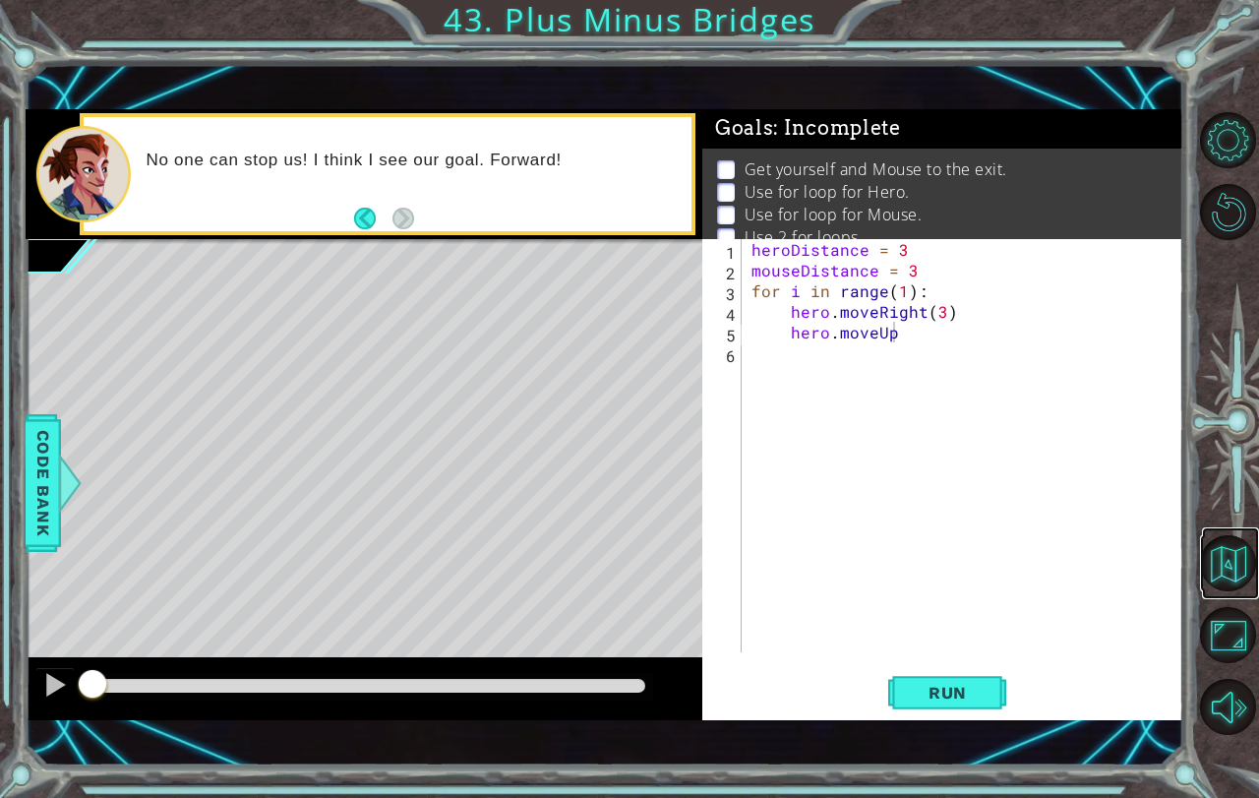
click at [1212, 530] on link at bounding box center [1230, 563] width 57 height 72
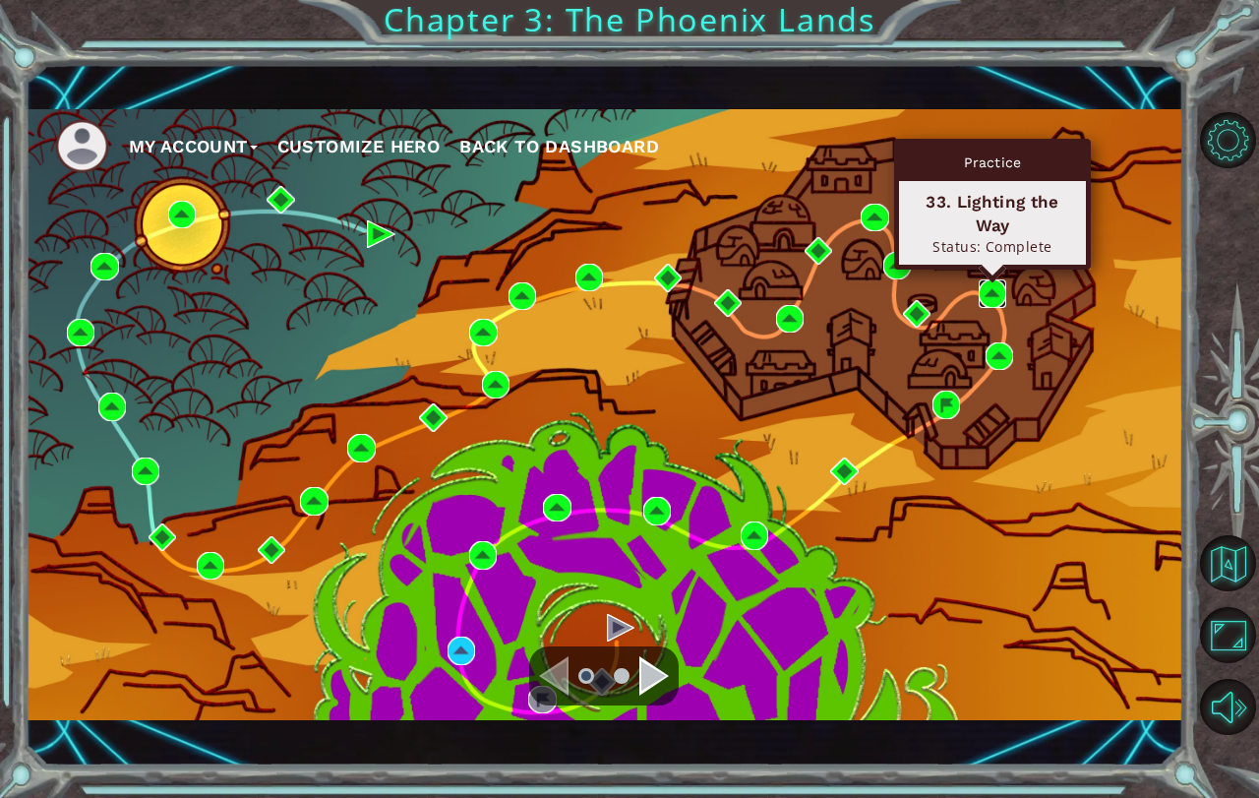
click at [989, 282] on img at bounding box center [993, 293] width 28 height 28
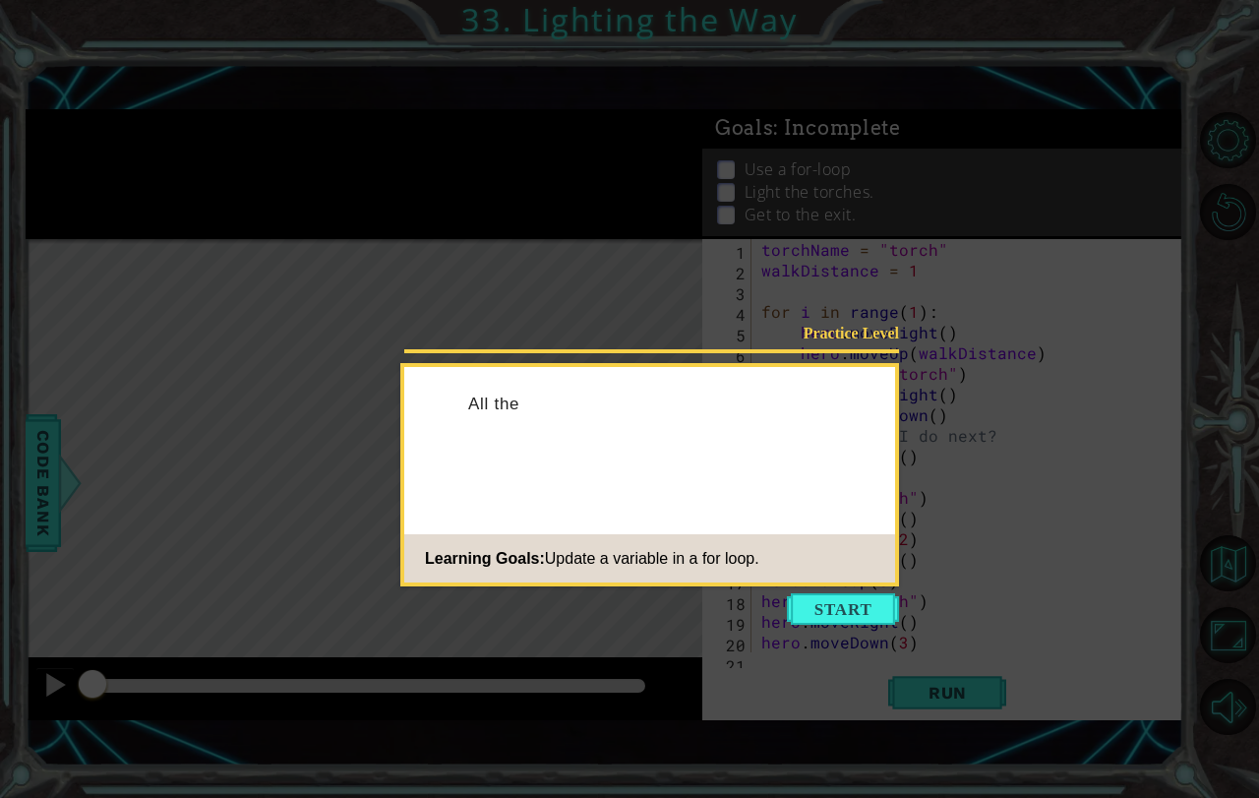
scroll to position [21, 0]
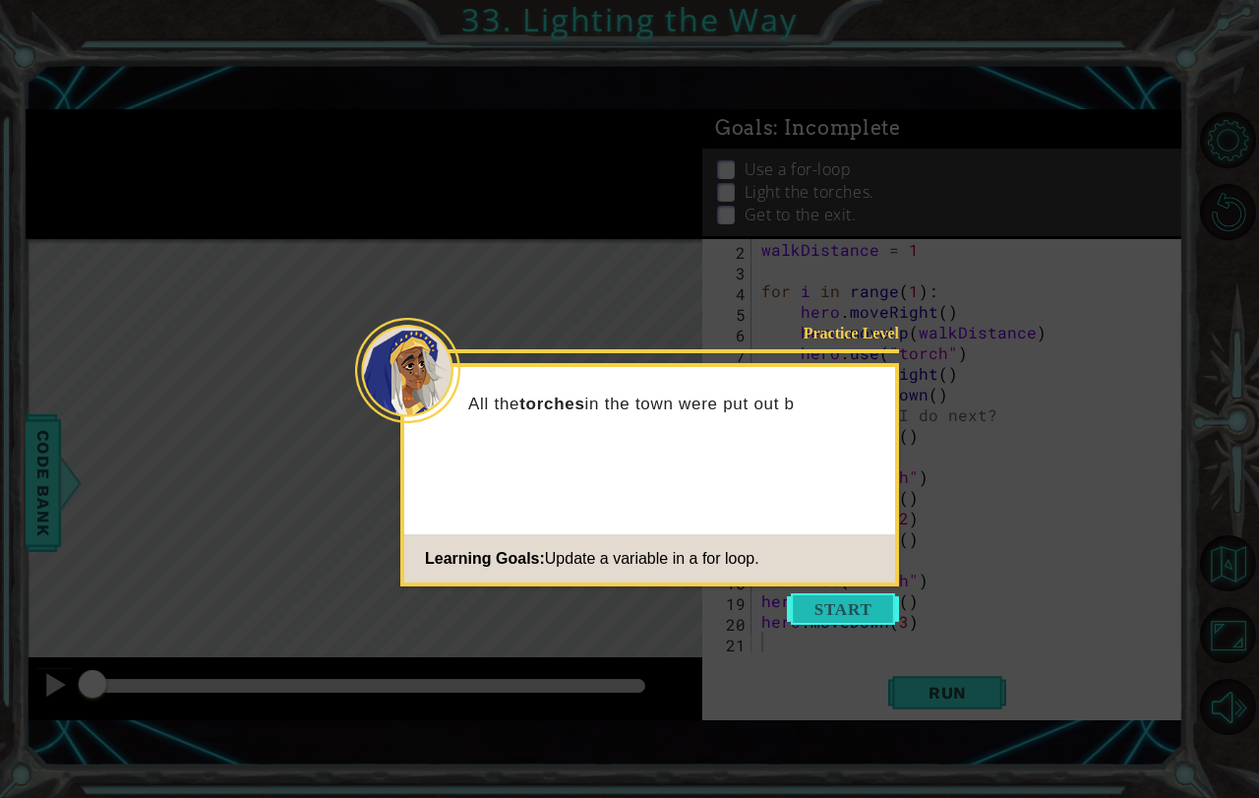
click at [871, 617] on button "Start" at bounding box center [843, 608] width 112 height 31
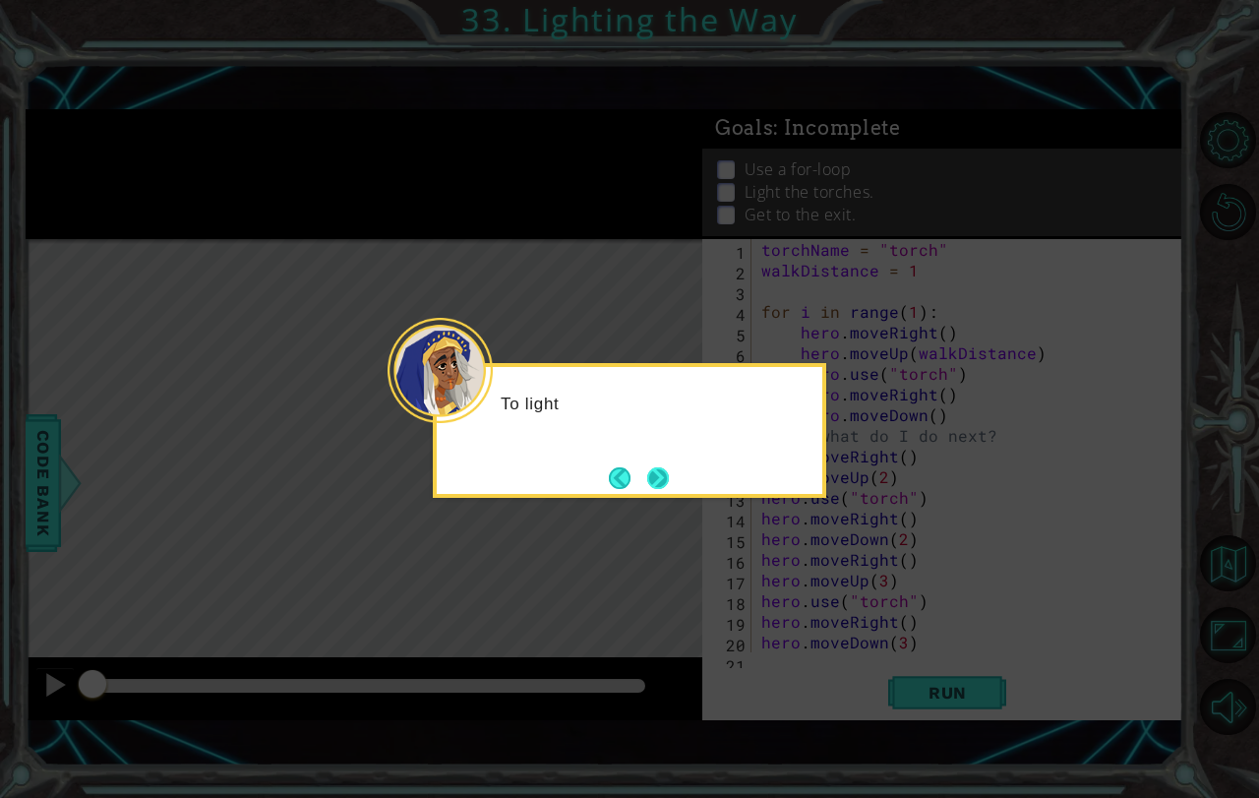
click at [661, 472] on button "Next" at bounding box center [658, 478] width 22 height 22
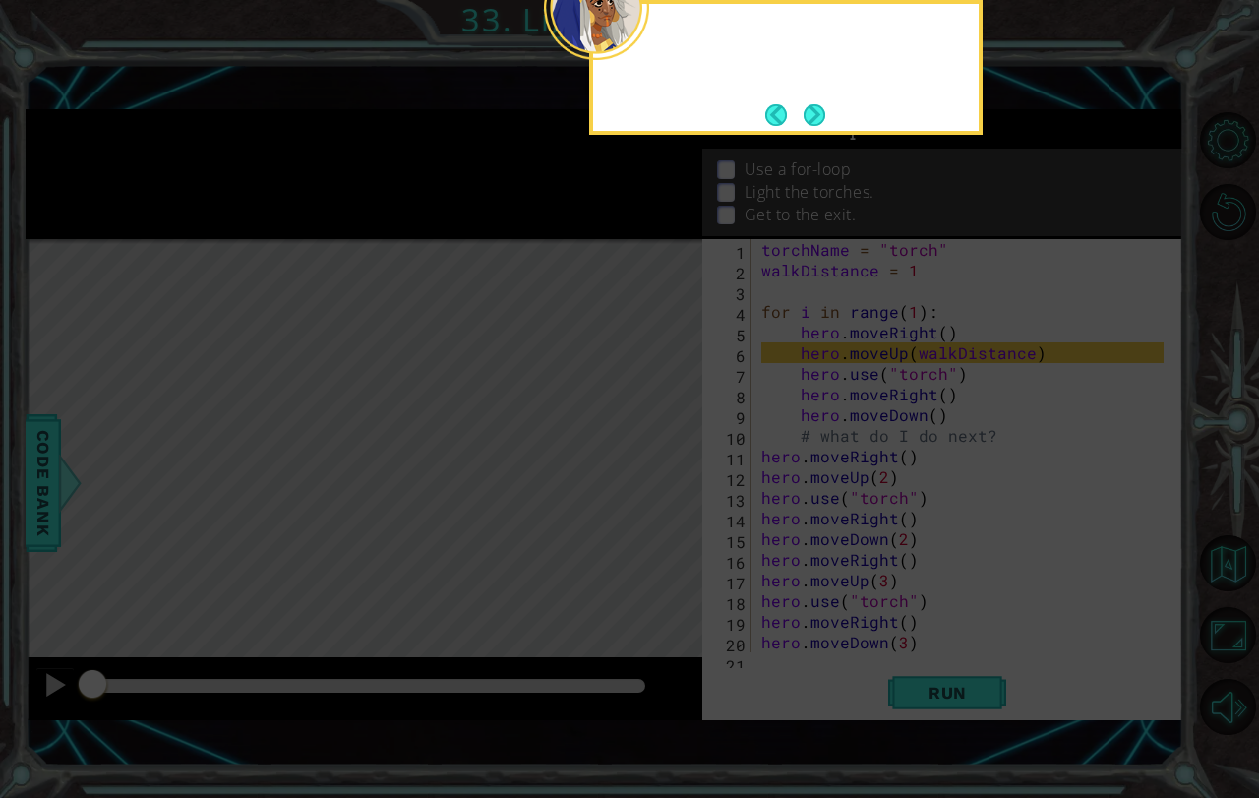
click at [661, 472] on icon at bounding box center [629, 182] width 1259 height 1231
click at [809, 110] on button "Next" at bounding box center [815, 115] width 22 height 22
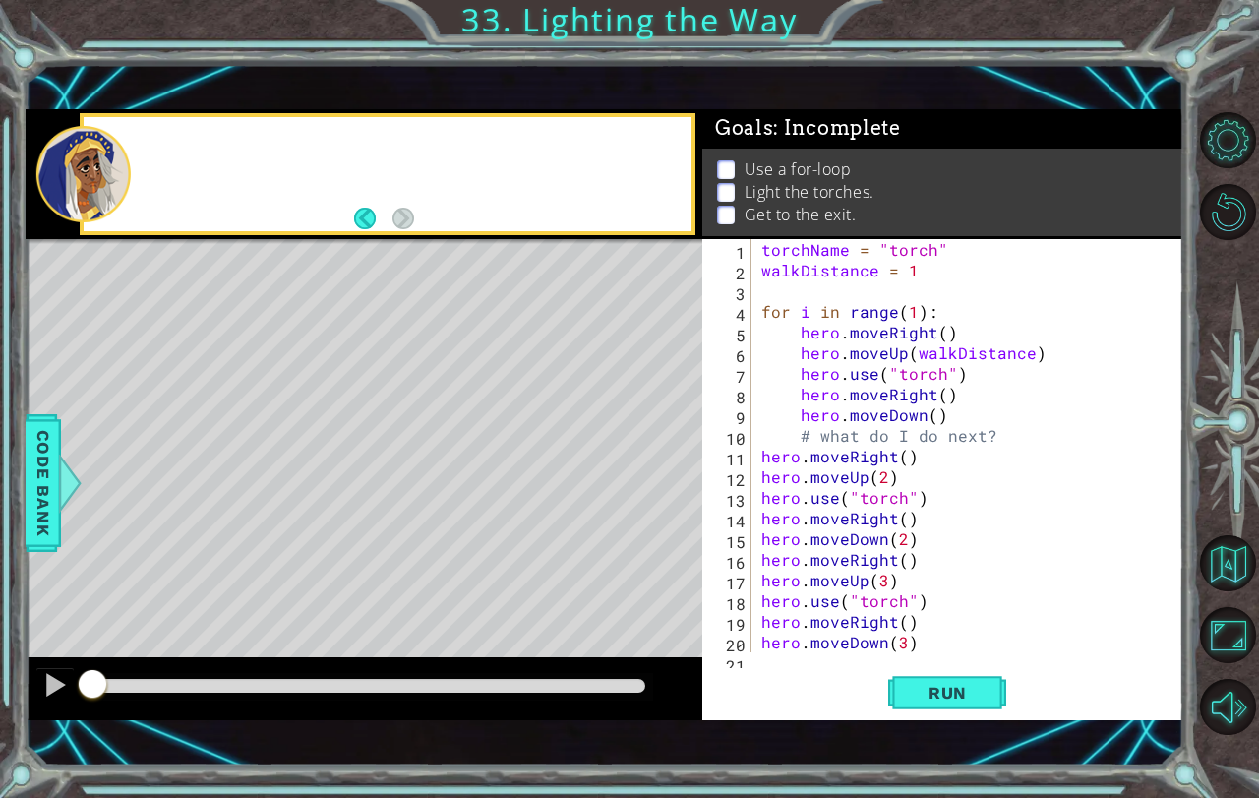
click at [809, 110] on div "Goals : Incomplete" at bounding box center [942, 128] width 481 height 39
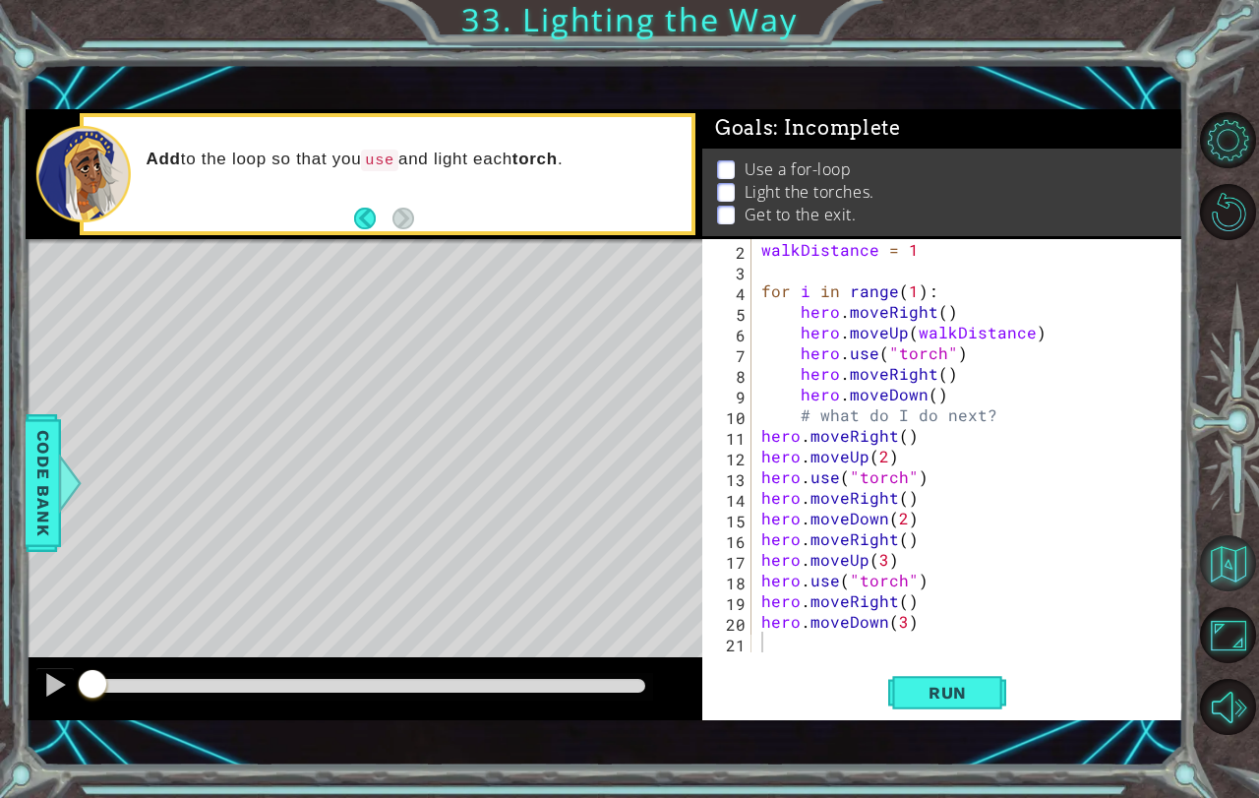
click at [1220, 549] on button "Back to Map" at bounding box center [1228, 563] width 56 height 56
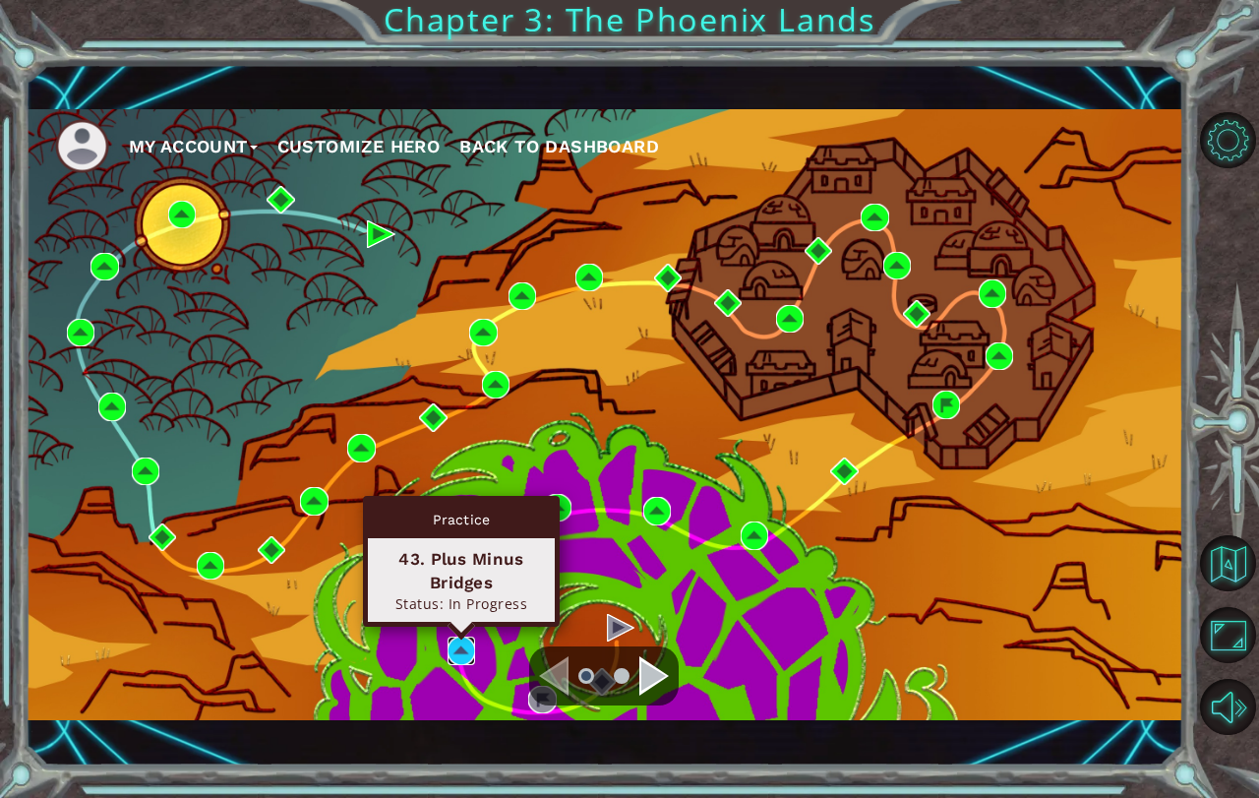
click at [452, 649] on img at bounding box center [462, 650] width 28 height 28
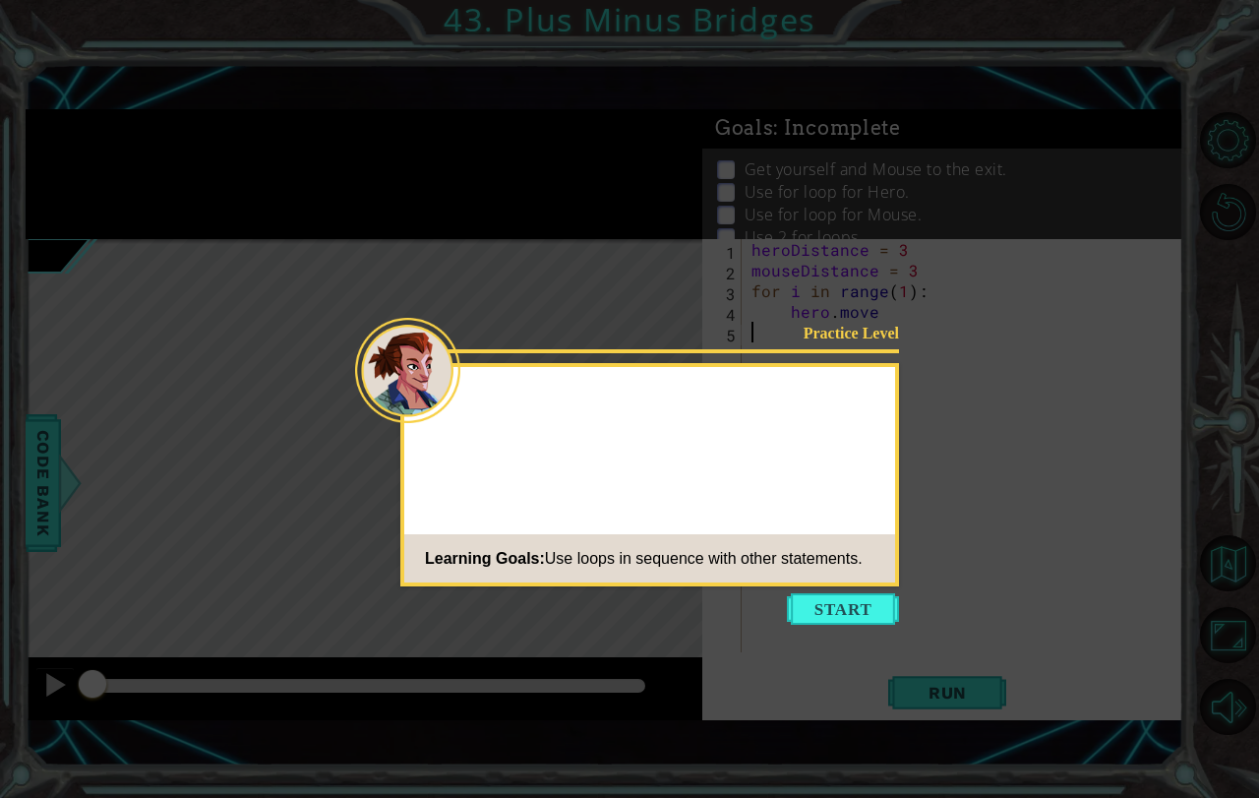
click at [843, 589] on icon at bounding box center [629, 399] width 1259 height 798
click at [837, 617] on button "Start" at bounding box center [843, 608] width 112 height 31
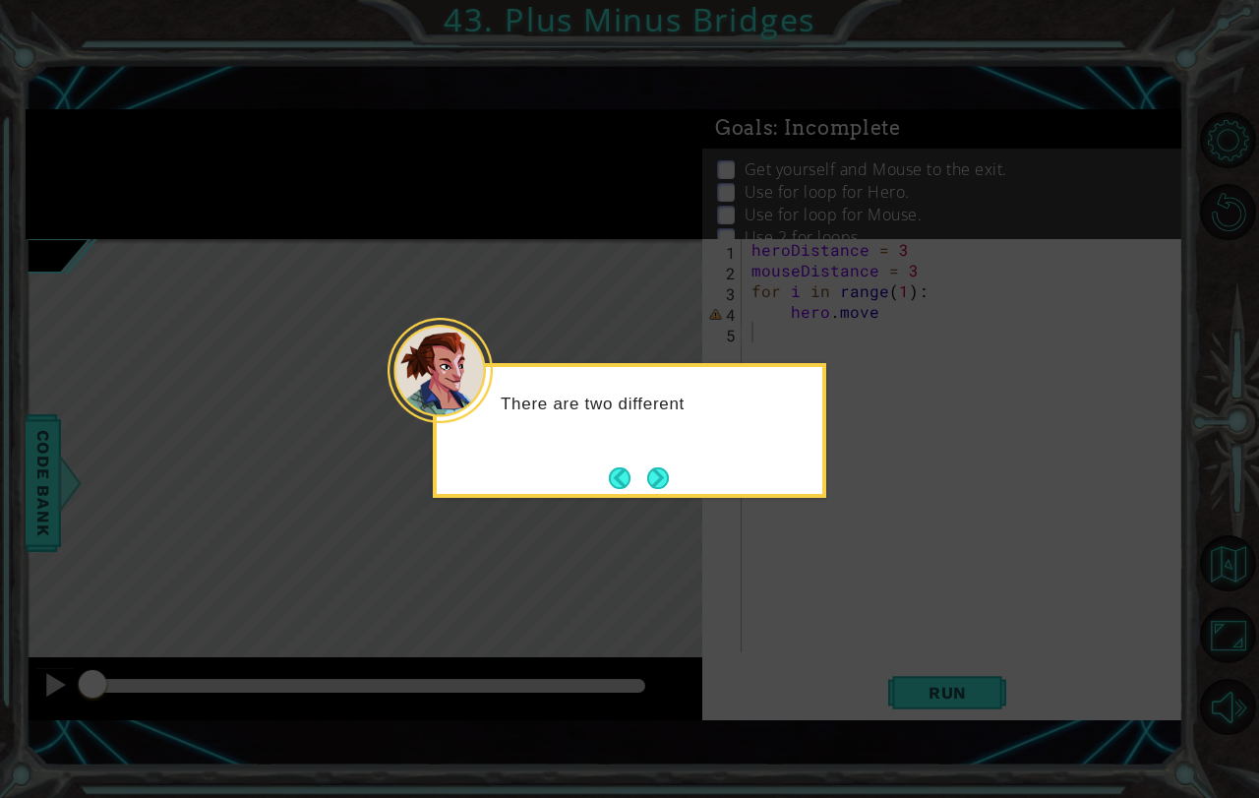
click at [662, 489] on button "Next" at bounding box center [658, 478] width 22 height 22
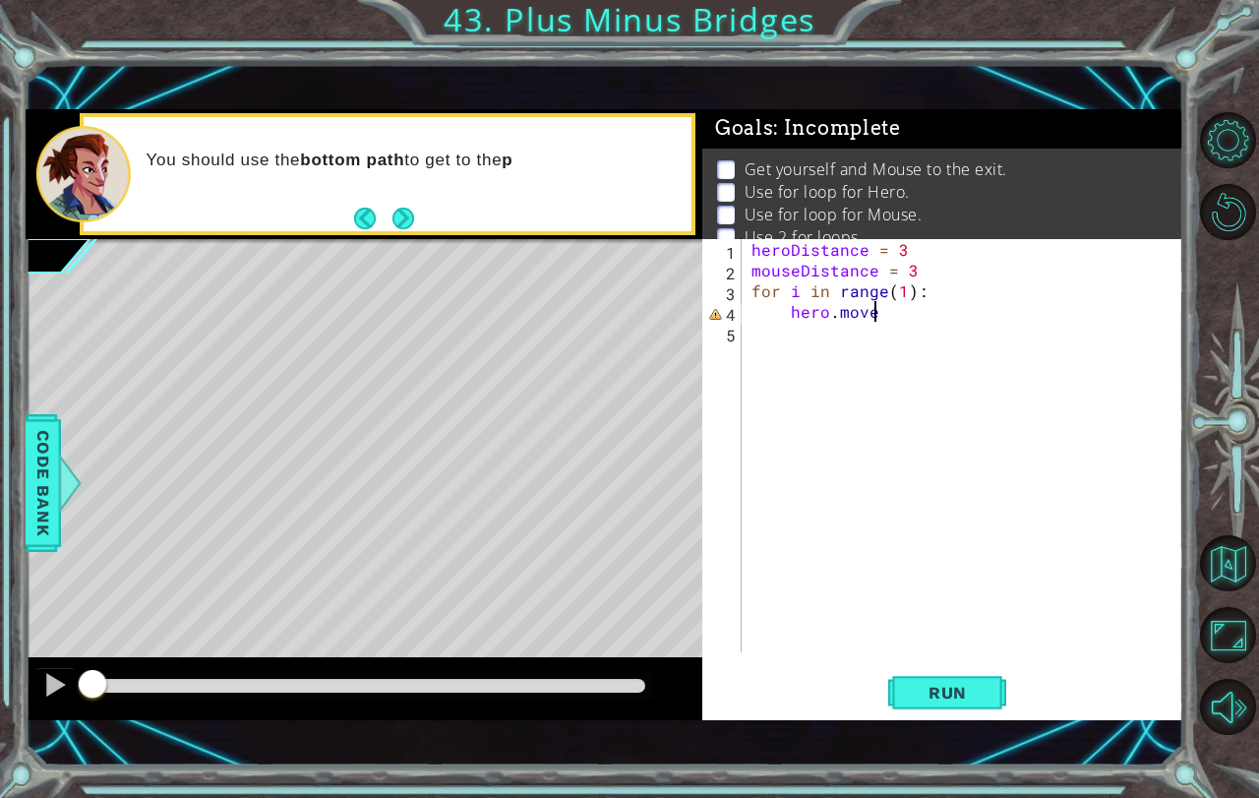
click at [892, 315] on div "heroDistance = 3 mouseDistance = 3 for i in range ( 1 ) : hero . move" at bounding box center [968, 466] width 441 height 454
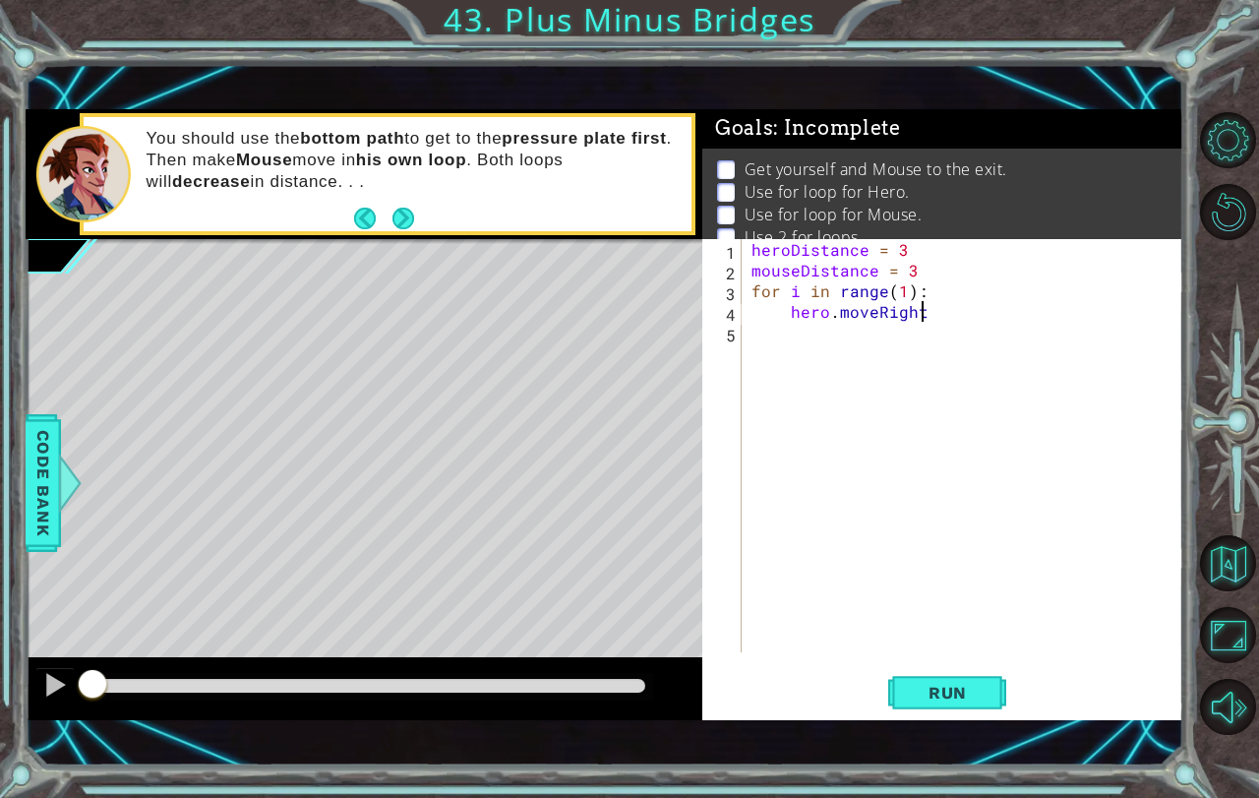
scroll to position [0, 10]
type textarea "hero.moveRight(3)"
type textarea "hero.moveUp()"
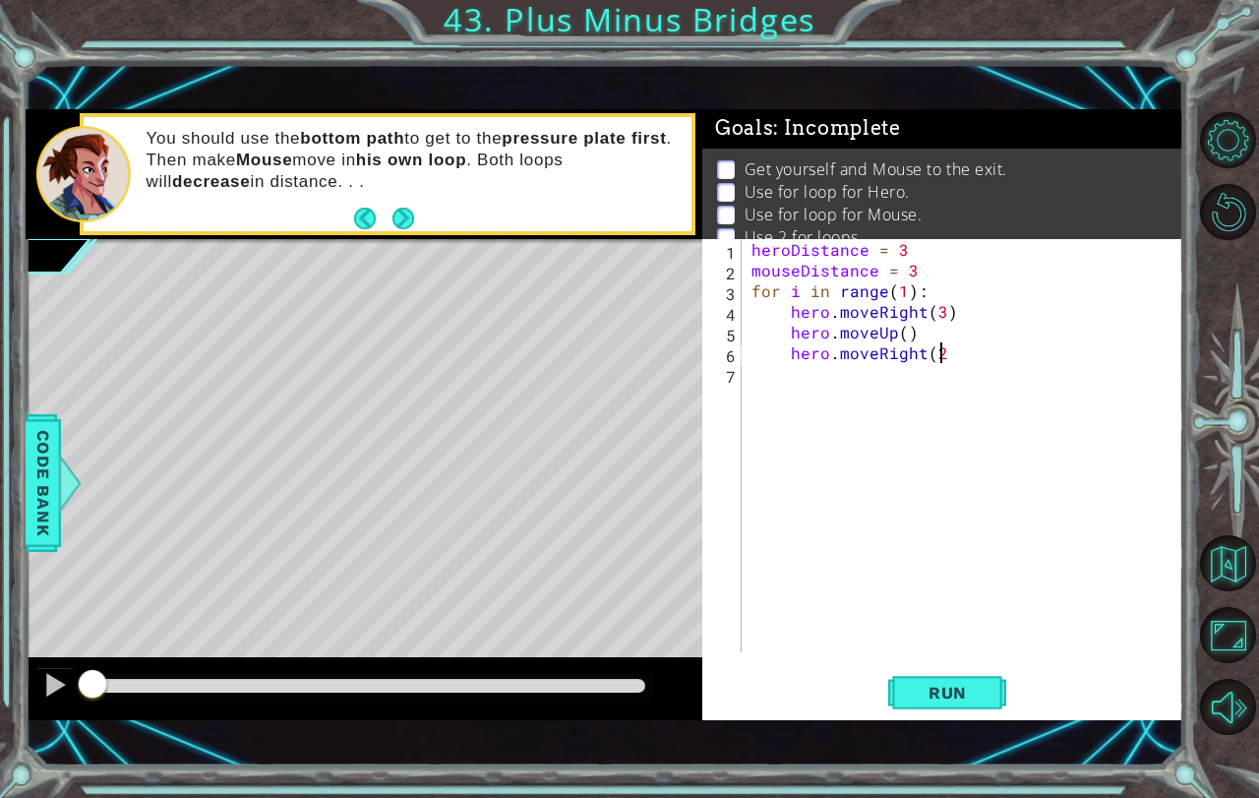
type textarea "hero.moveRight(2)"
type textarea "hero.moveUp()"
type textarea "hero.moveRight()"
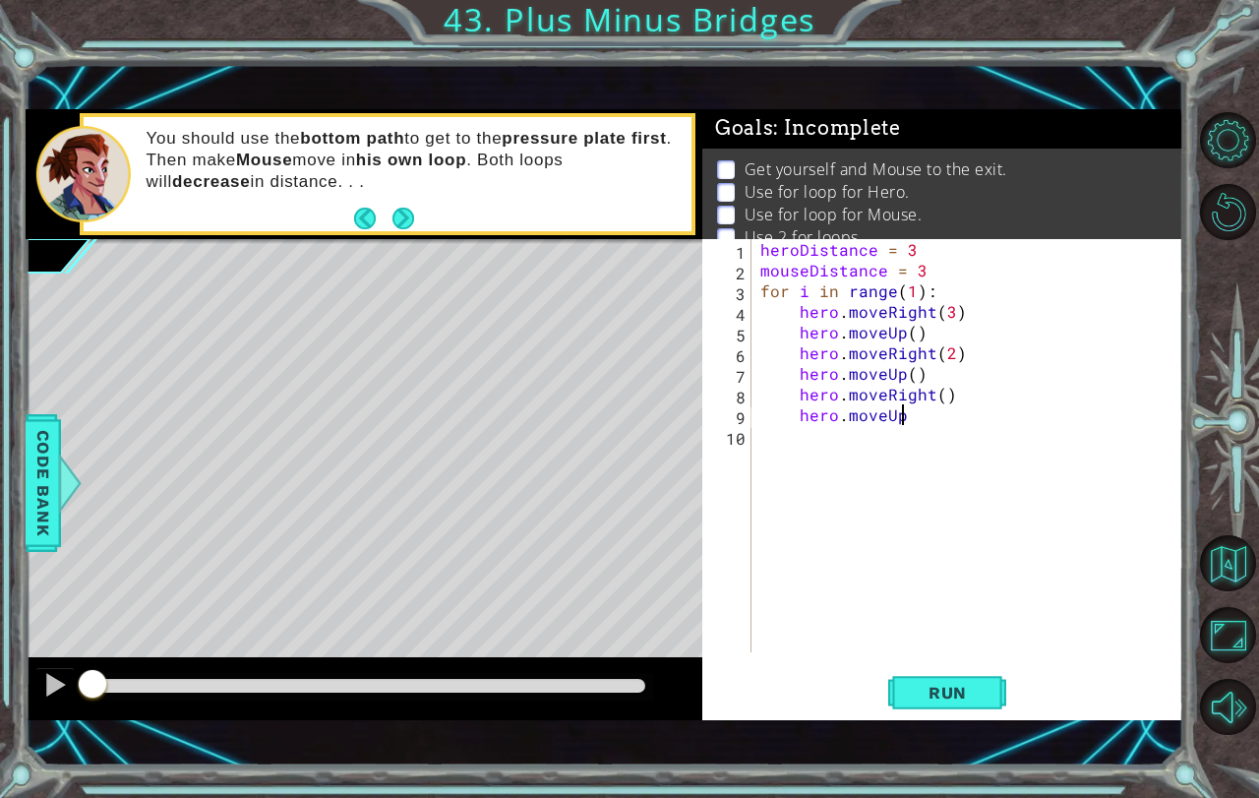
type textarea "hero.moveUp()"
type textarea "hero.jumpUp()"
click at [967, 699] on span "Run" at bounding box center [948, 693] width 78 height 20
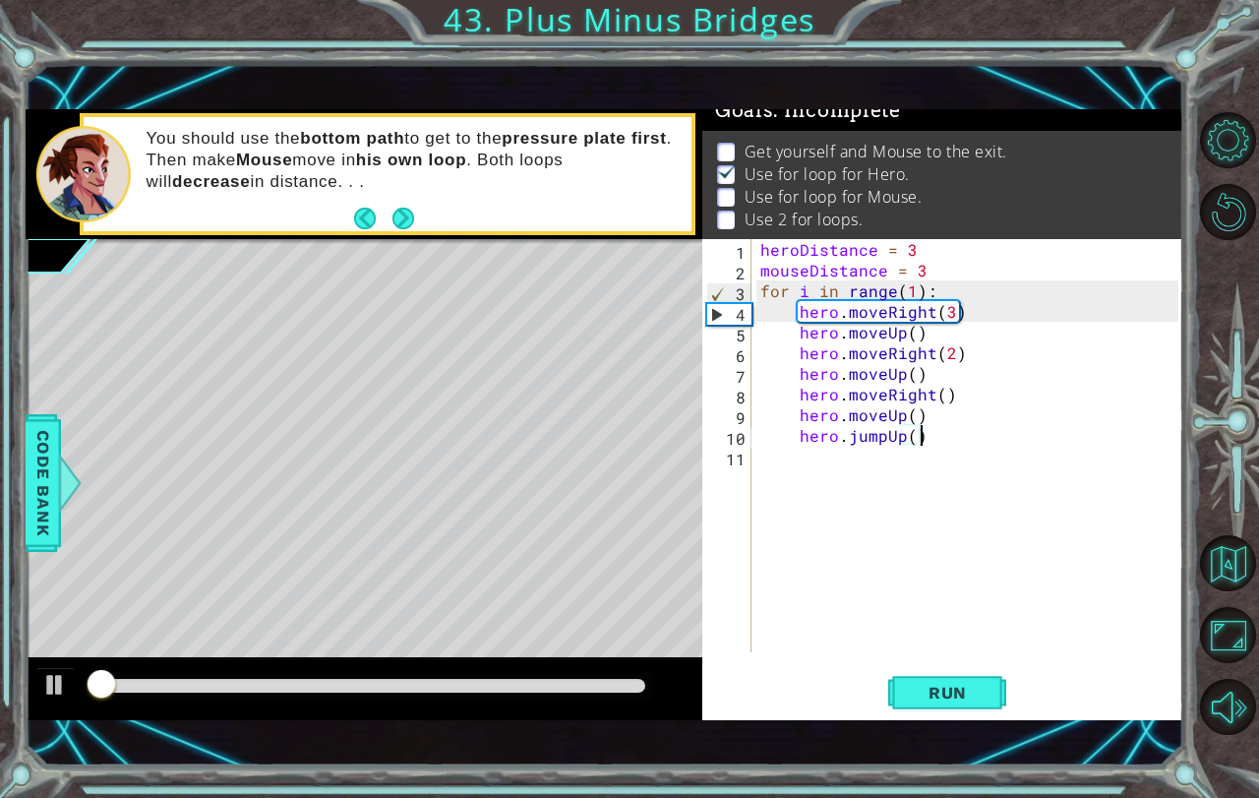
scroll to position [23, 0]
drag, startPoint x: 70, startPoint y: 675, endPoint x: 81, endPoint y: 678, distance: 11.2
click at [81, 678] on div at bounding box center [364, 688] width 677 height 63
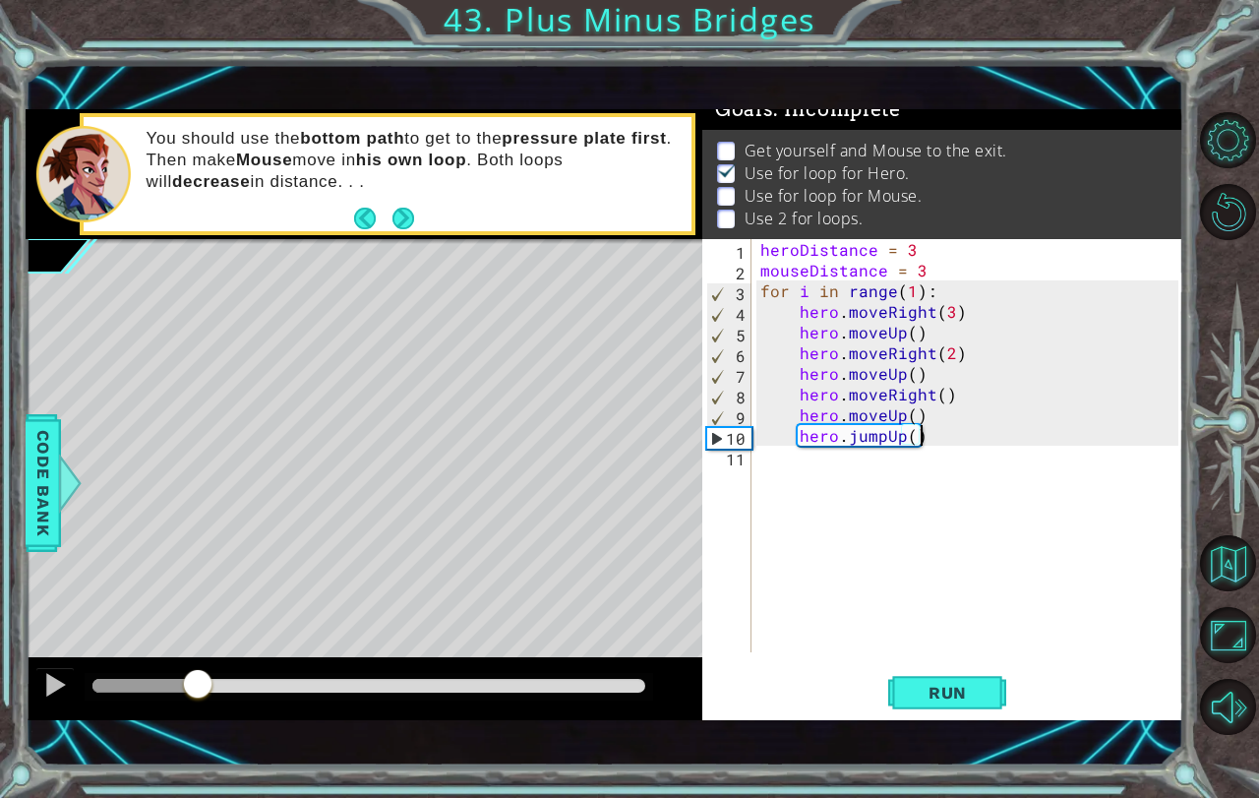
drag, startPoint x: 134, startPoint y: 695, endPoint x: 199, endPoint y: 700, distance: 65.1
click at [199, 700] on div at bounding box center [197, 685] width 35 height 35
click at [798, 475] on div "heroDistance = 3 mouseDistance = 3 for i in range ( 1 ) : hero . moveRight ( 3 …" at bounding box center [972, 466] width 432 height 454
type textarea "for i in range(1)"
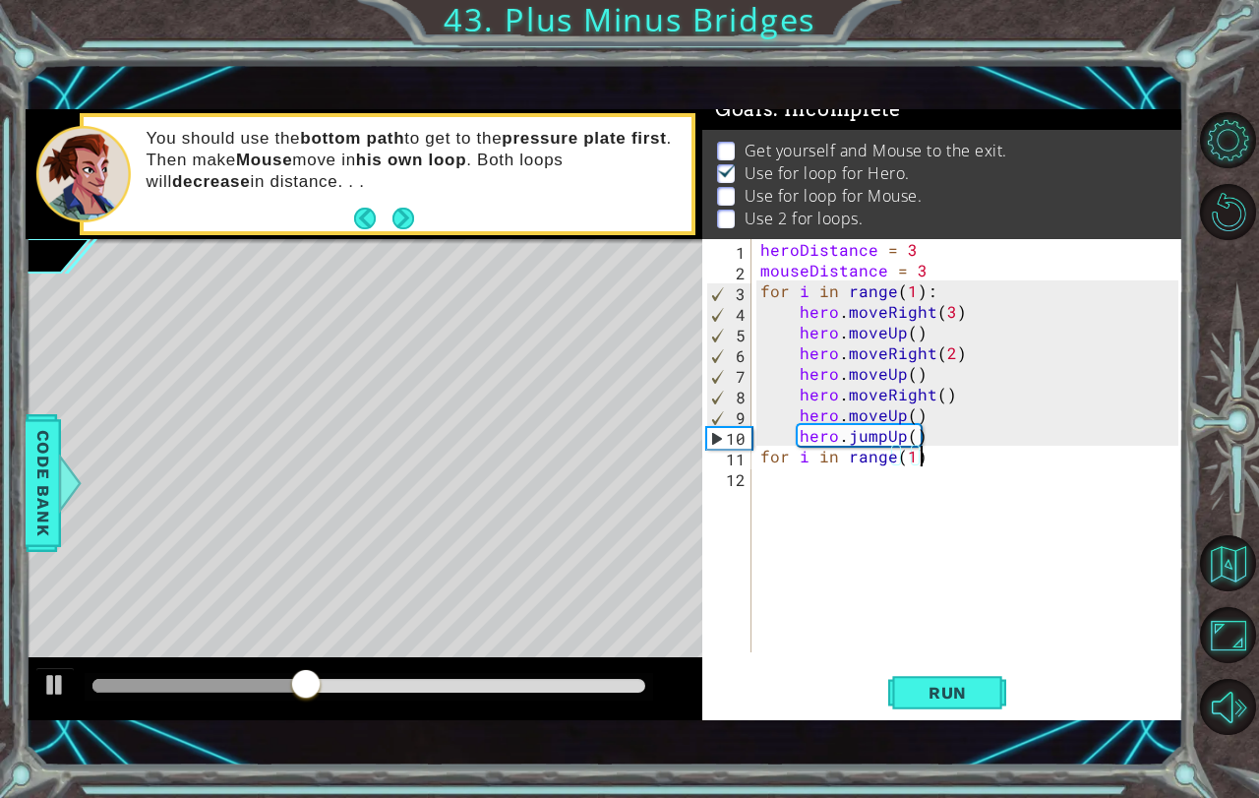
scroll to position [0, 0]
type textarea "m"
type textarea "for i in range(1):"
type textarea "mouse.moveDown(3)"
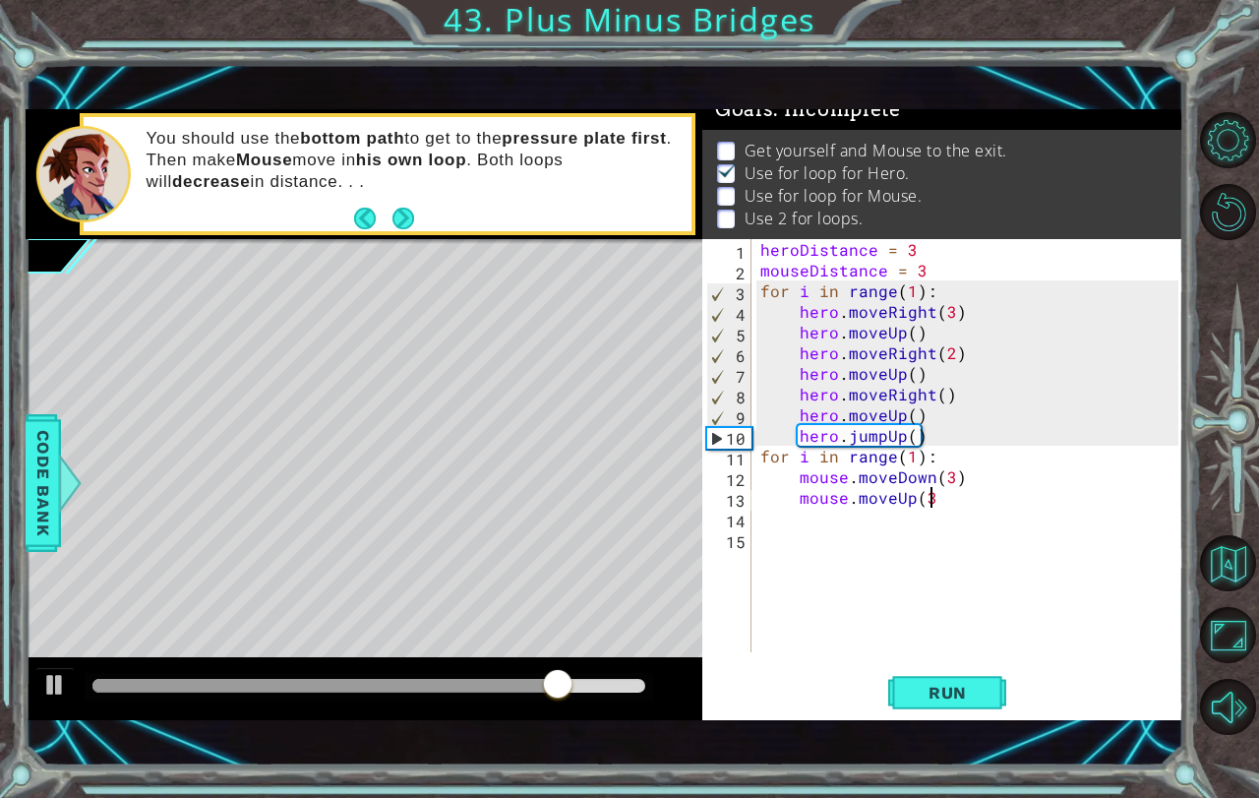
type textarea "mouse.moveUp(3)"
type textarea "m"
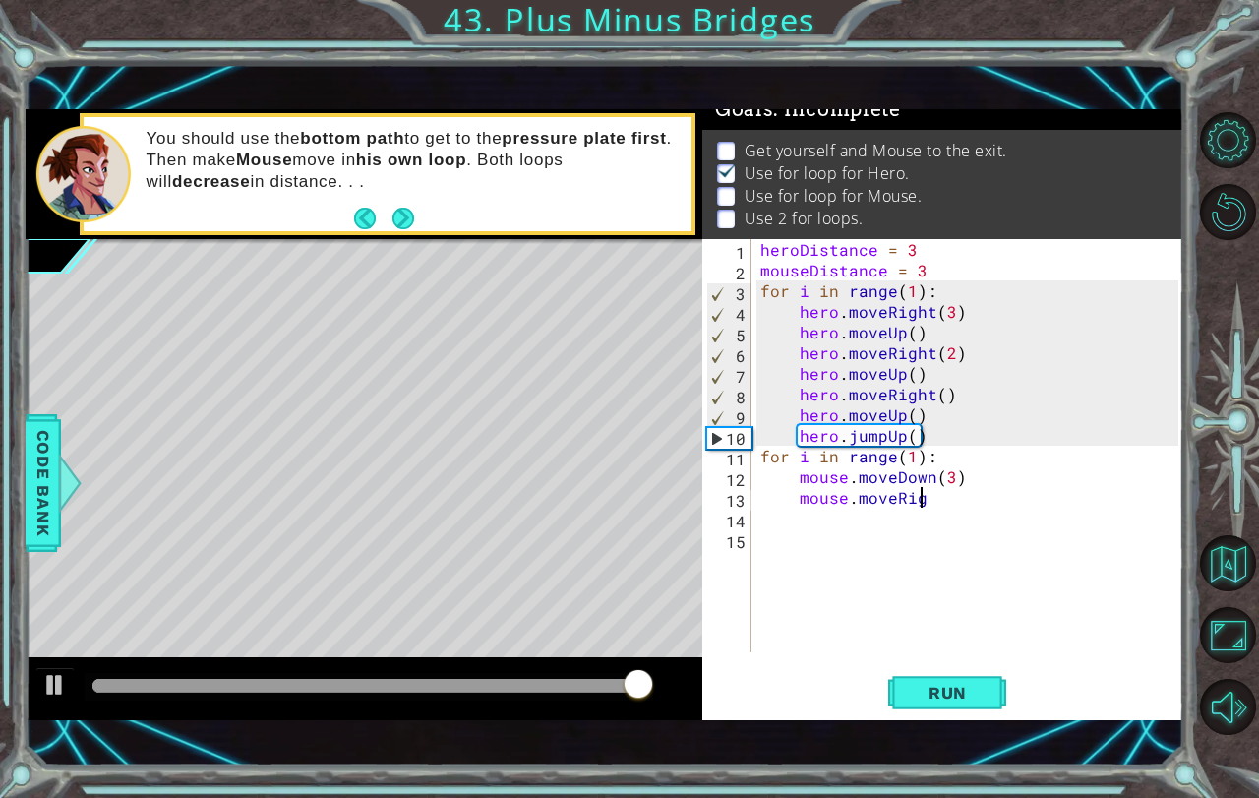
scroll to position [0, 10]
type textarea "mouse.moveRight()"
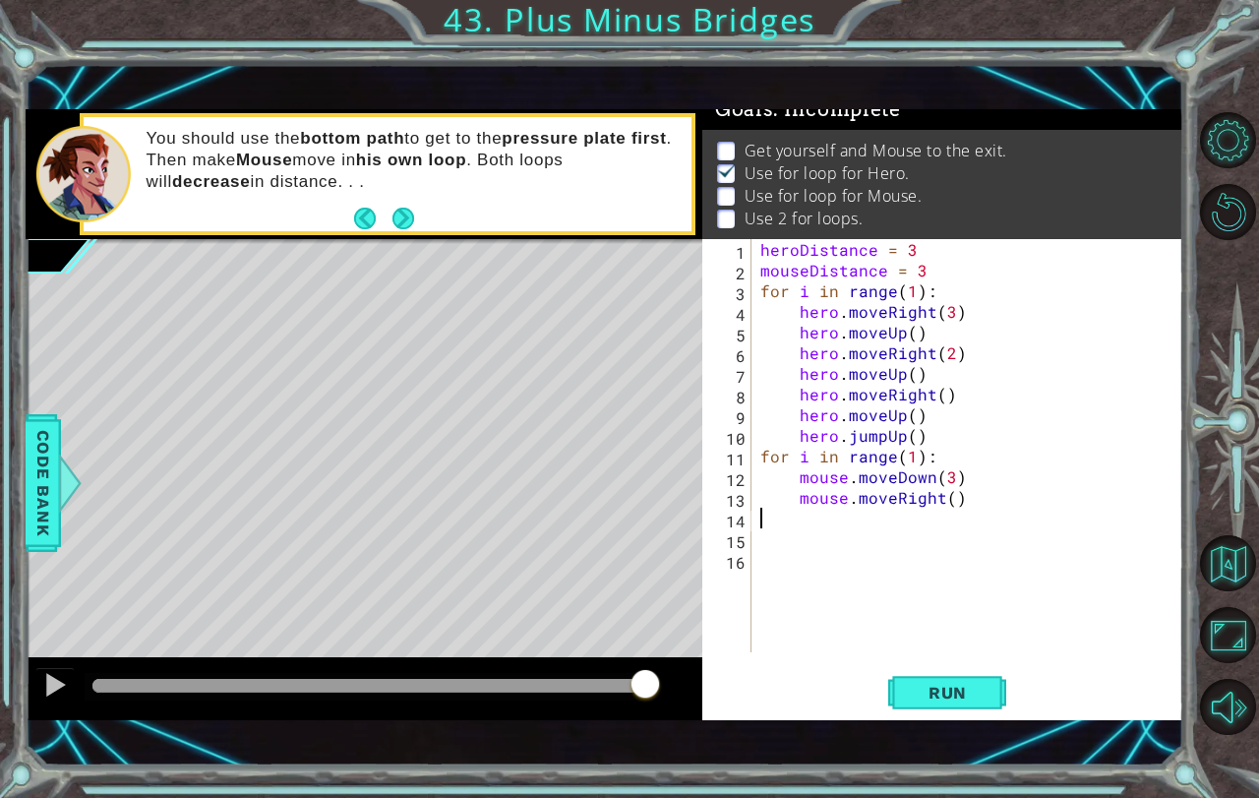
scroll to position [0, 0]
click at [934, 687] on span "Run" at bounding box center [948, 693] width 78 height 20
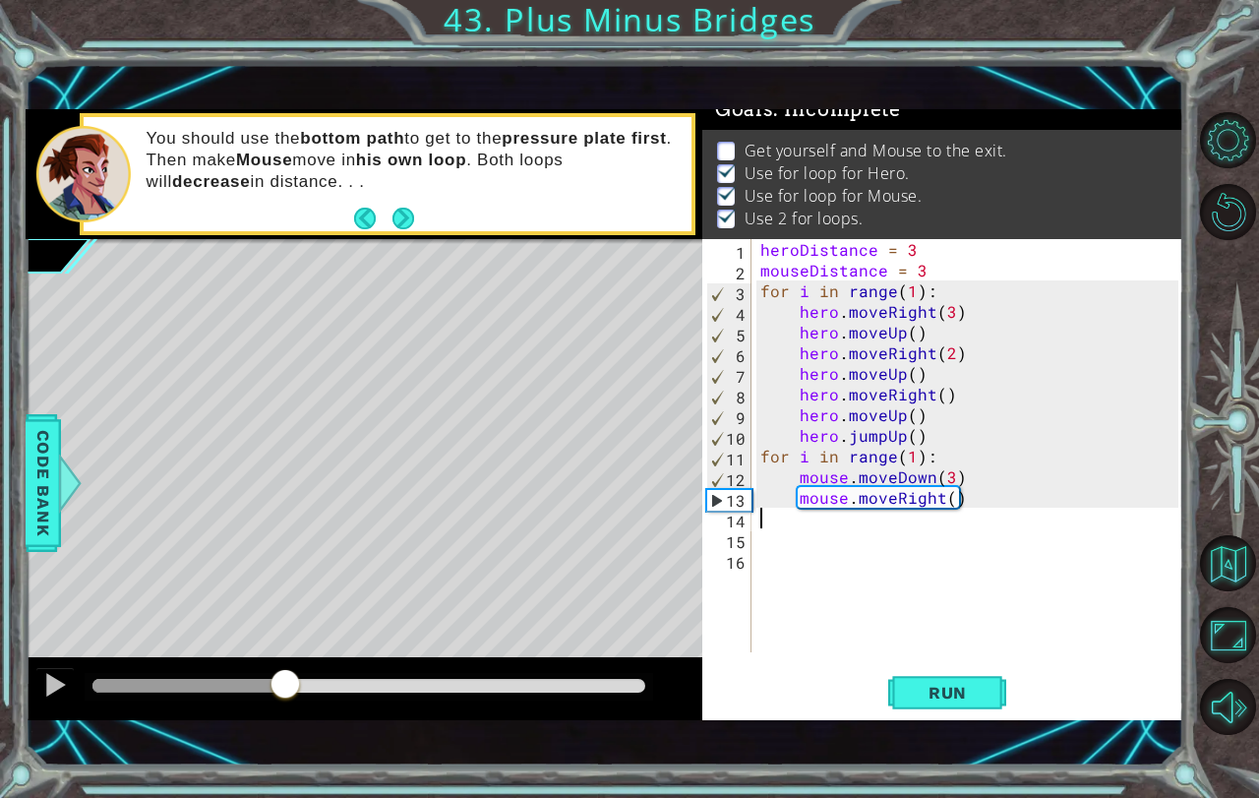
drag, startPoint x: 103, startPoint y: 686, endPoint x: 284, endPoint y: 668, distance: 181.9
click at [284, 668] on div at bounding box center [285, 685] width 35 height 35
click at [855, 510] on div "heroDistance = 3 mouseDistance = 3 for i in range ( 1 ) : hero . moveRight ( 3 …" at bounding box center [972, 466] width 432 height 454
click at [841, 515] on div "heroDistance = 3 mouseDistance = 3 for i in range ( 1 ) : hero . moveRight ( 3 …" at bounding box center [972, 466] width 432 height 454
type textarea "mouse.moveRight()"
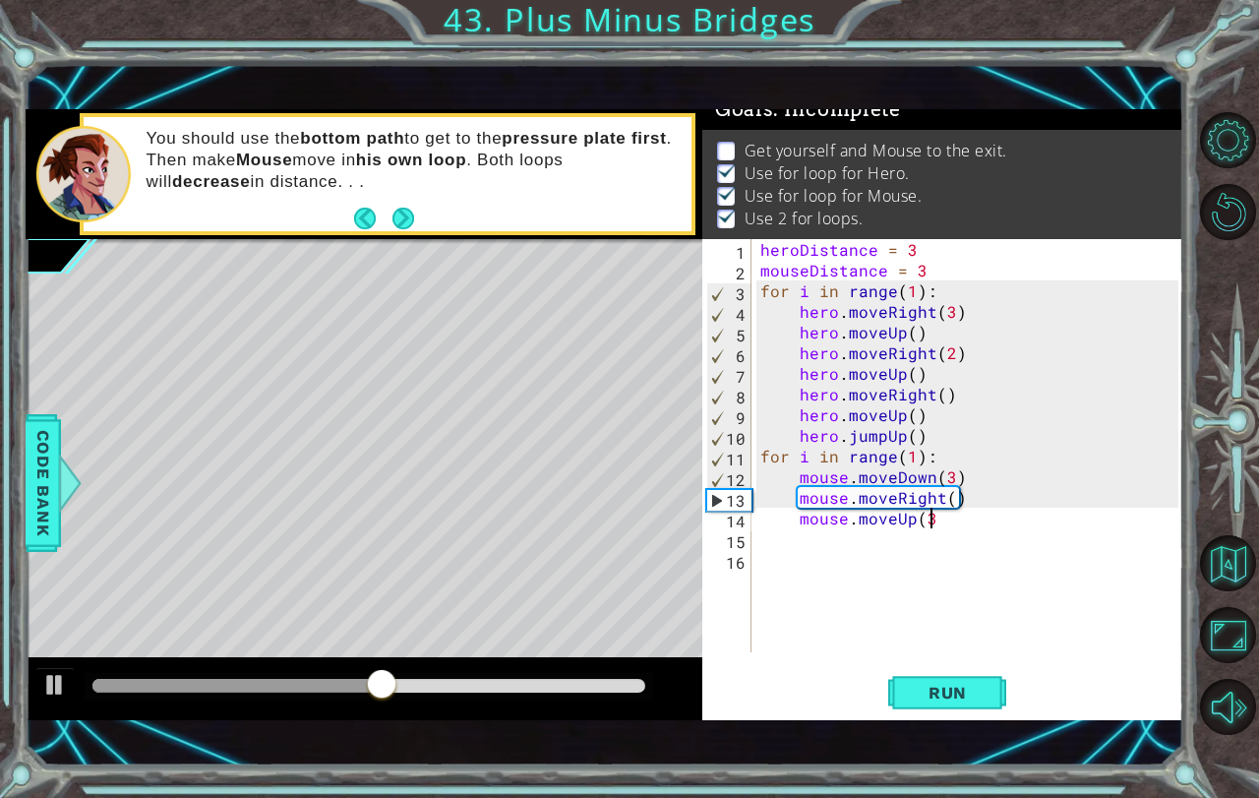
type textarea "mouse.moveUp(3)"
type textarea "mouse.moveRight()"
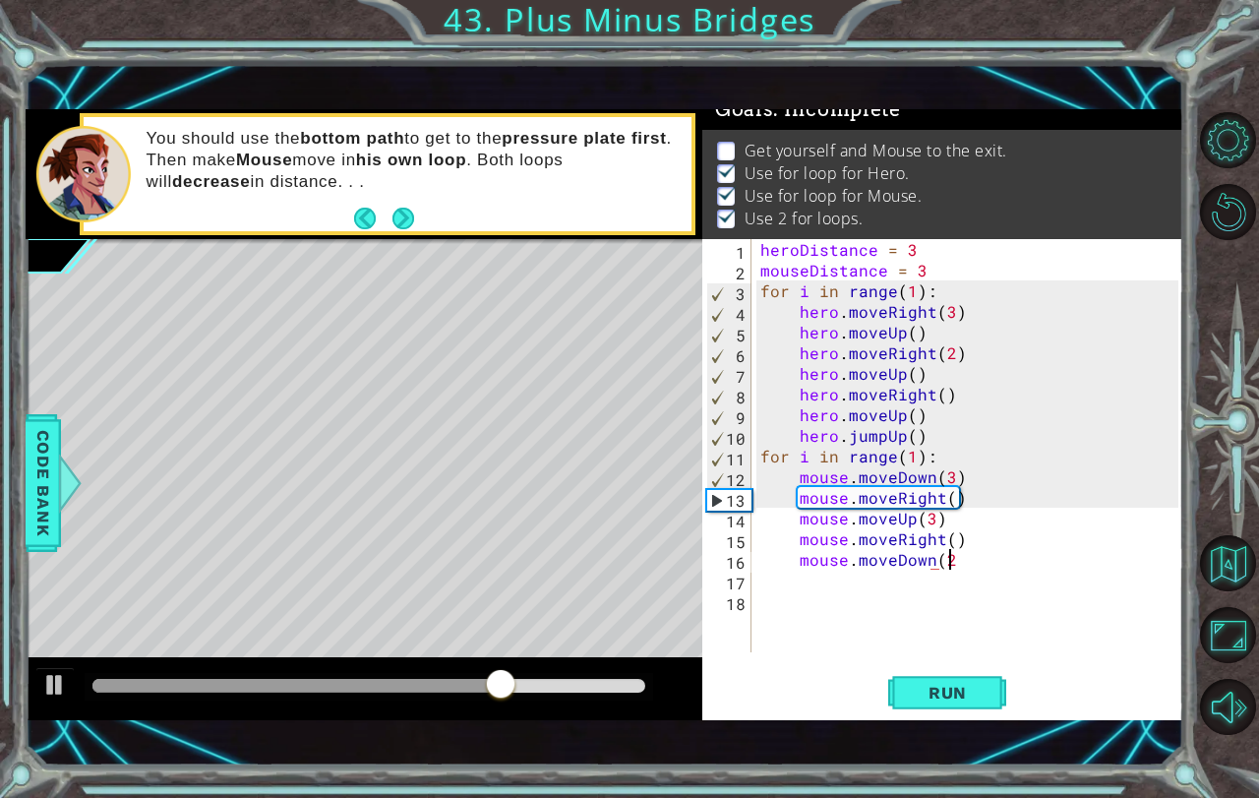
scroll to position [0, 11]
type textarea "mouse.moveDown(2)"
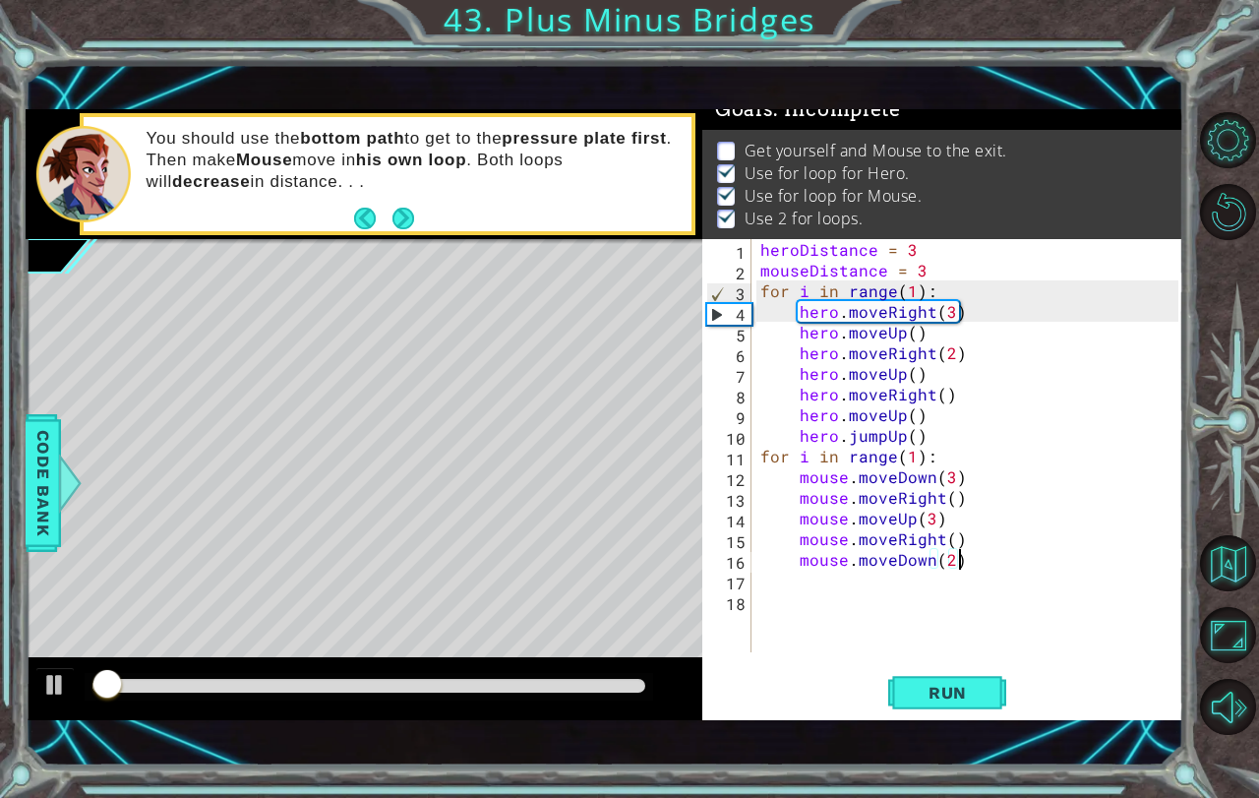
click at [839, 604] on div "heroDistance = 3 mouseDistance = 3 for i in range ( 1 ) : hero . moveRight ( 3 …" at bounding box center [972, 466] width 432 height 454
click at [839, 587] on div "heroDistance = 3 mouseDistance = 3 for i in range ( 1 ) : hero . moveRight ( 3 …" at bounding box center [972, 466] width 432 height 454
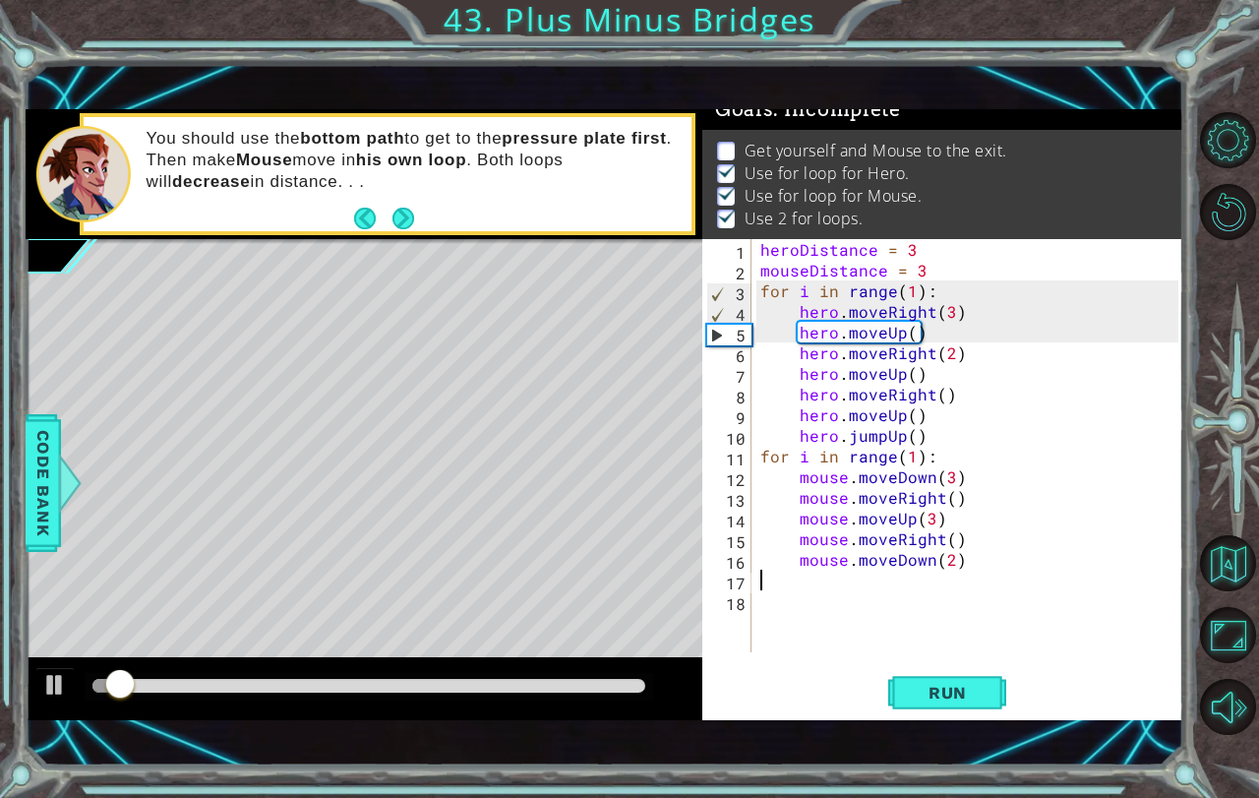
click at [980, 561] on div "heroDistance = 3 mouseDistance = 3 for i in range ( 1 ) : hero . moveRight ( 3 …" at bounding box center [972, 466] width 432 height 454
type textarea "mouse.moveDown(2)"
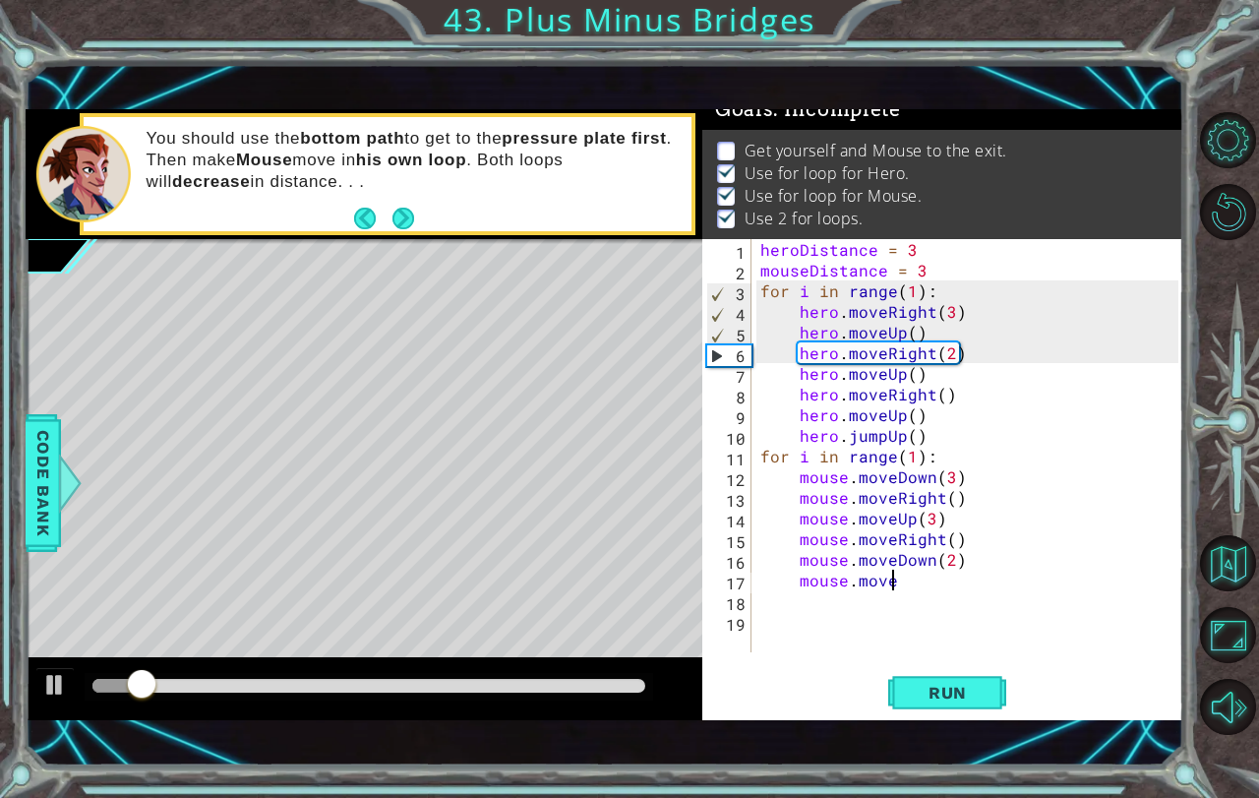
scroll to position [0, 7]
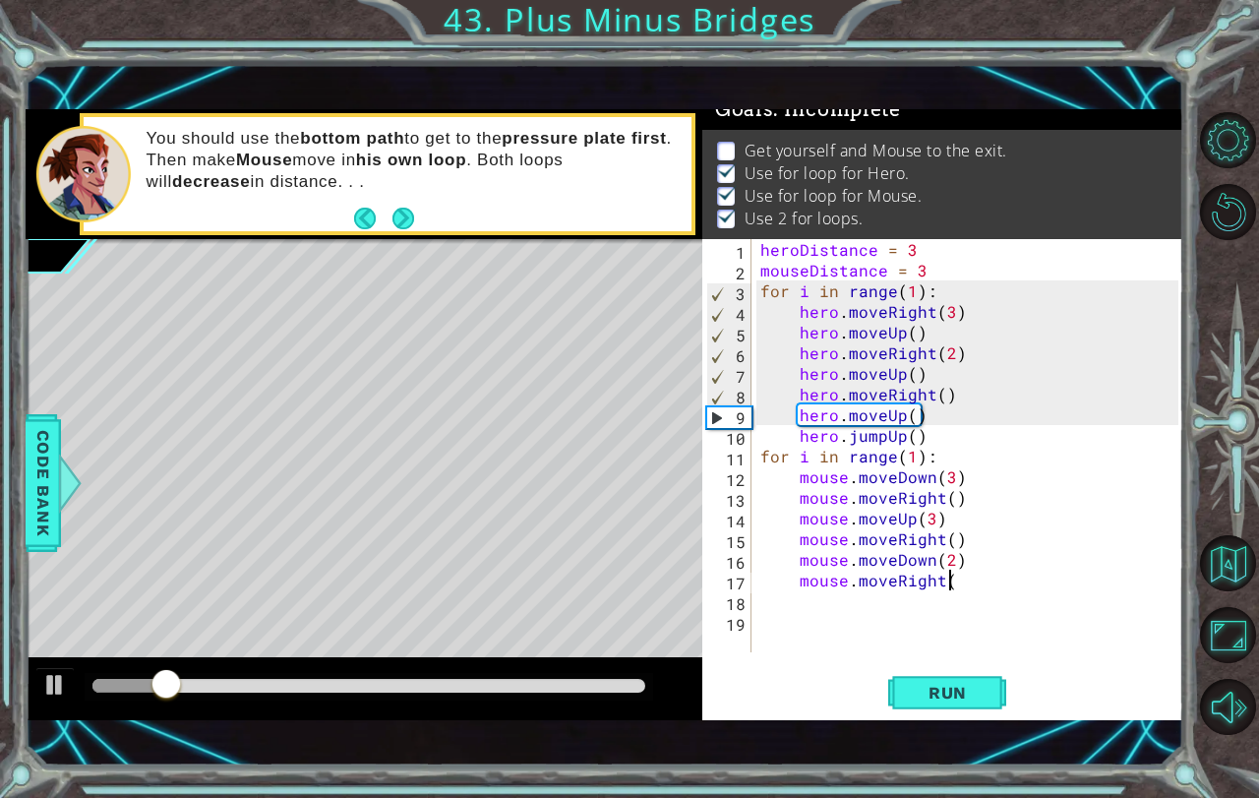
type textarea "mouse.moveRight()"
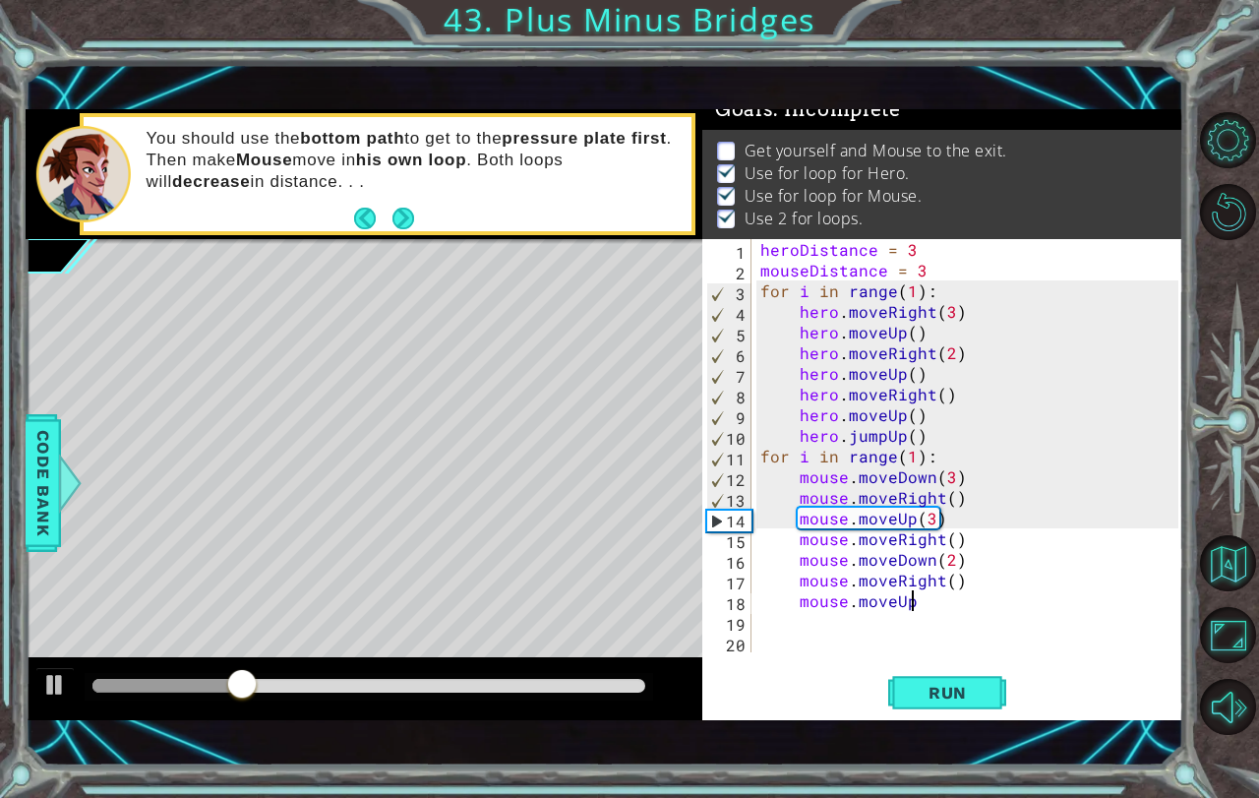
scroll to position [0, 9]
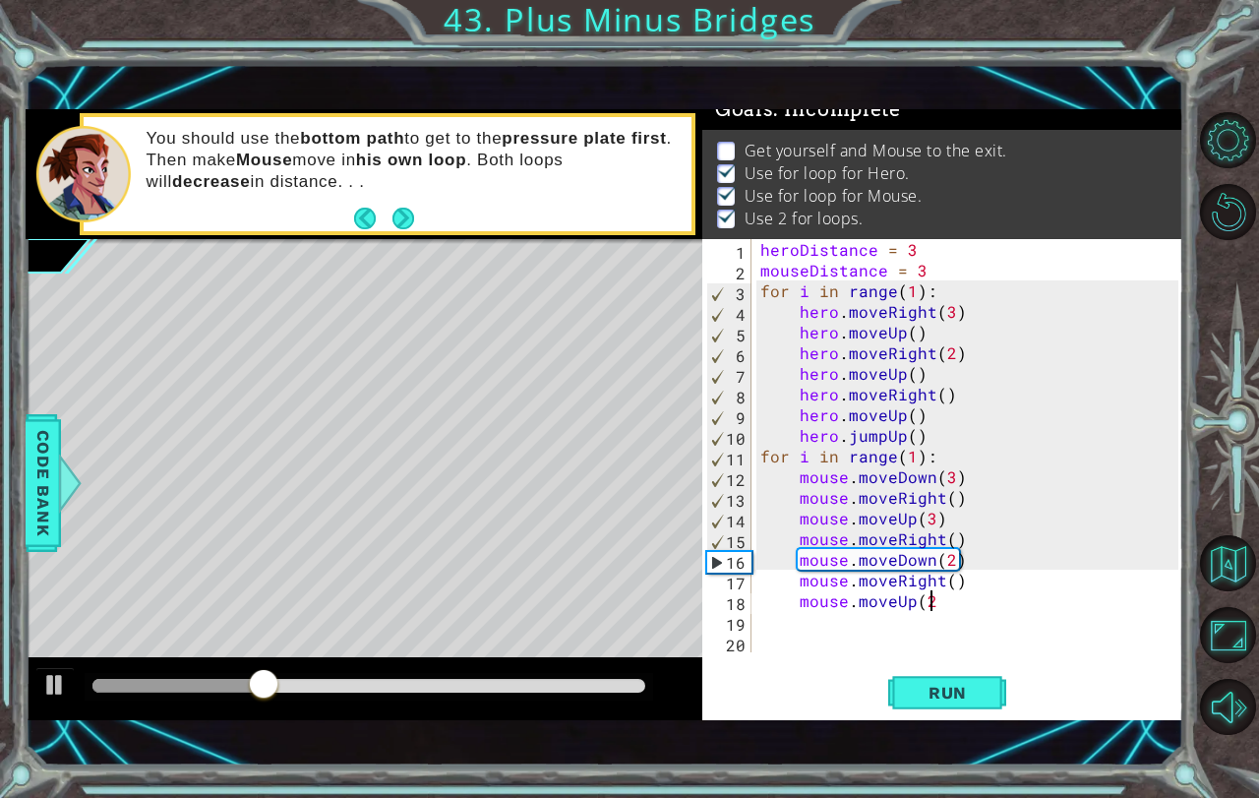
type textarea "mouse.moveUp(2)"
type textarea ","
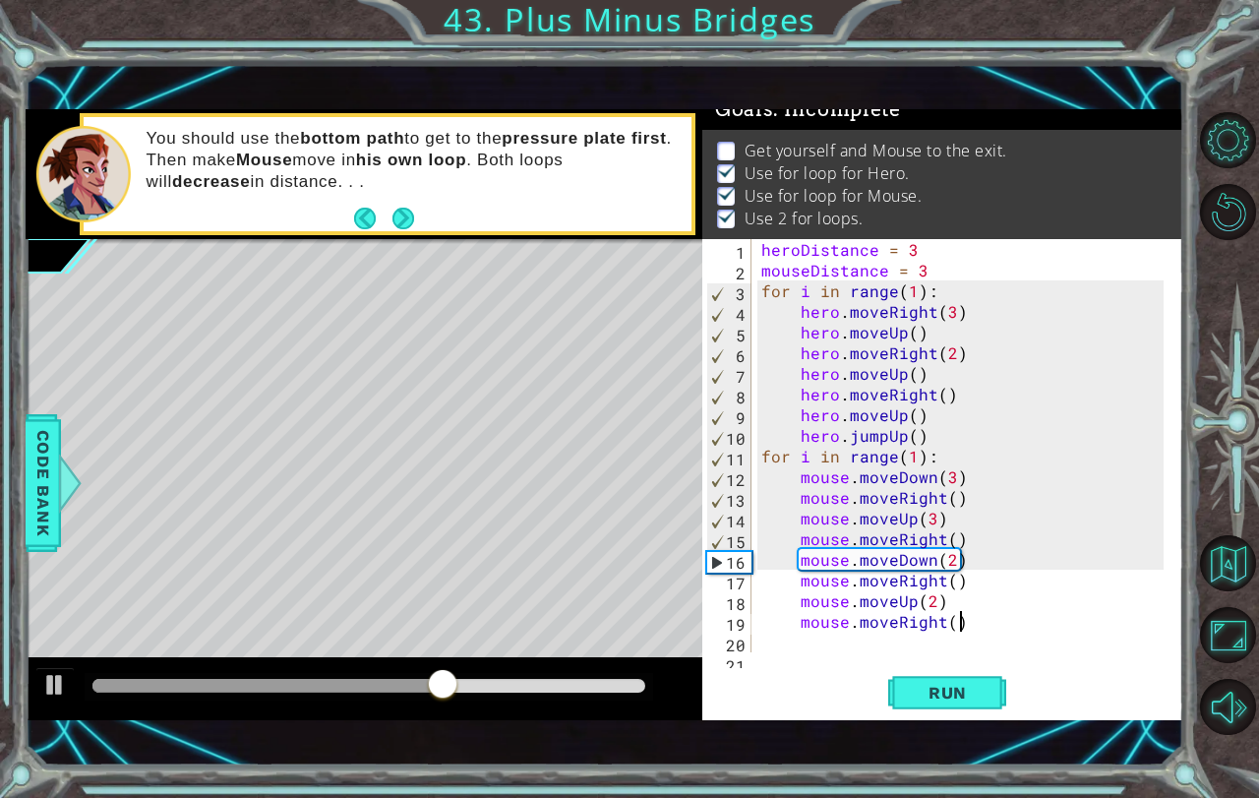
scroll to position [0, 11]
type textarea "mouse.moveRight()"
click at [932, 696] on span "Run" at bounding box center [948, 693] width 78 height 20
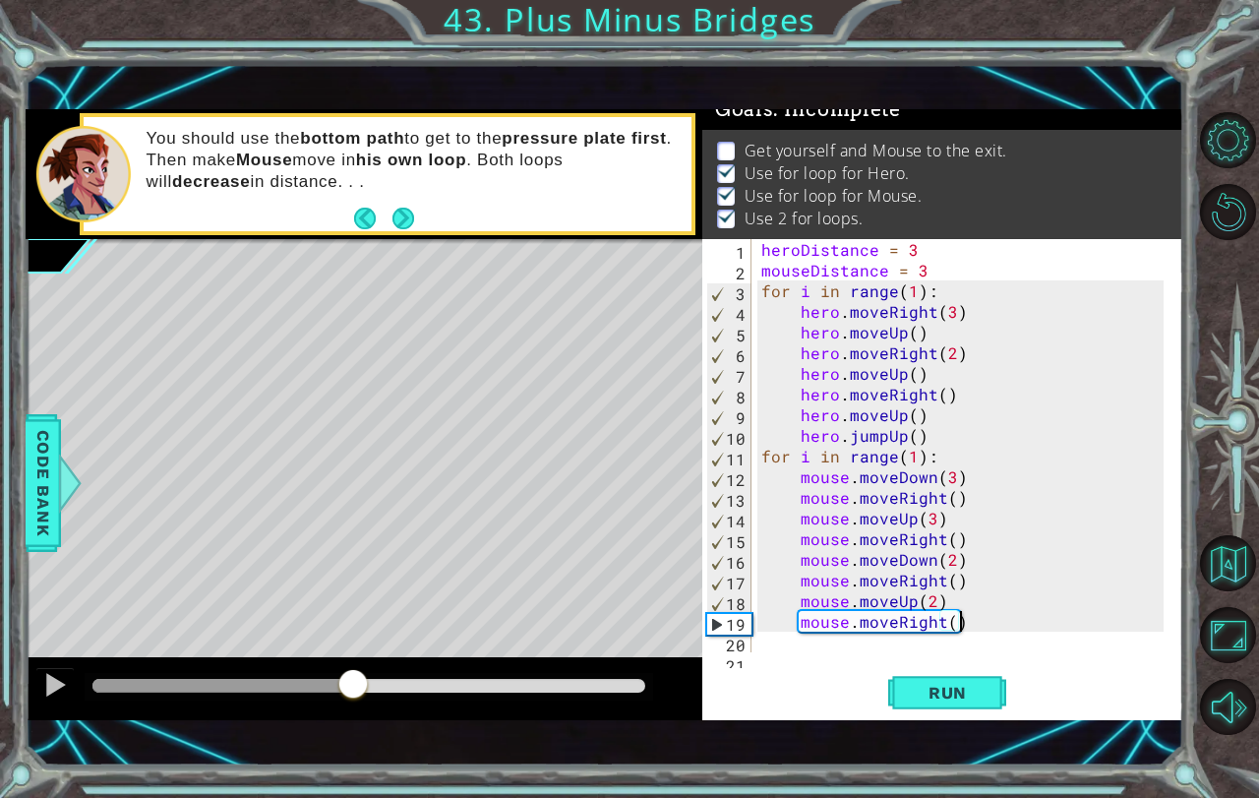
drag, startPoint x: 94, startPoint y: 676, endPoint x: 353, endPoint y: 694, distance: 259.4
click at [353, 694] on div at bounding box center [352, 685] width 35 height 35
click at [844, 652] on div "heroDistance = 3 mouseDistance = 3 for i in range ( 1 ) : hero . moveRight ( 3 …" at bounding box center [965, 466] width 416 height 454
type textarea "mouse.moveRight()"
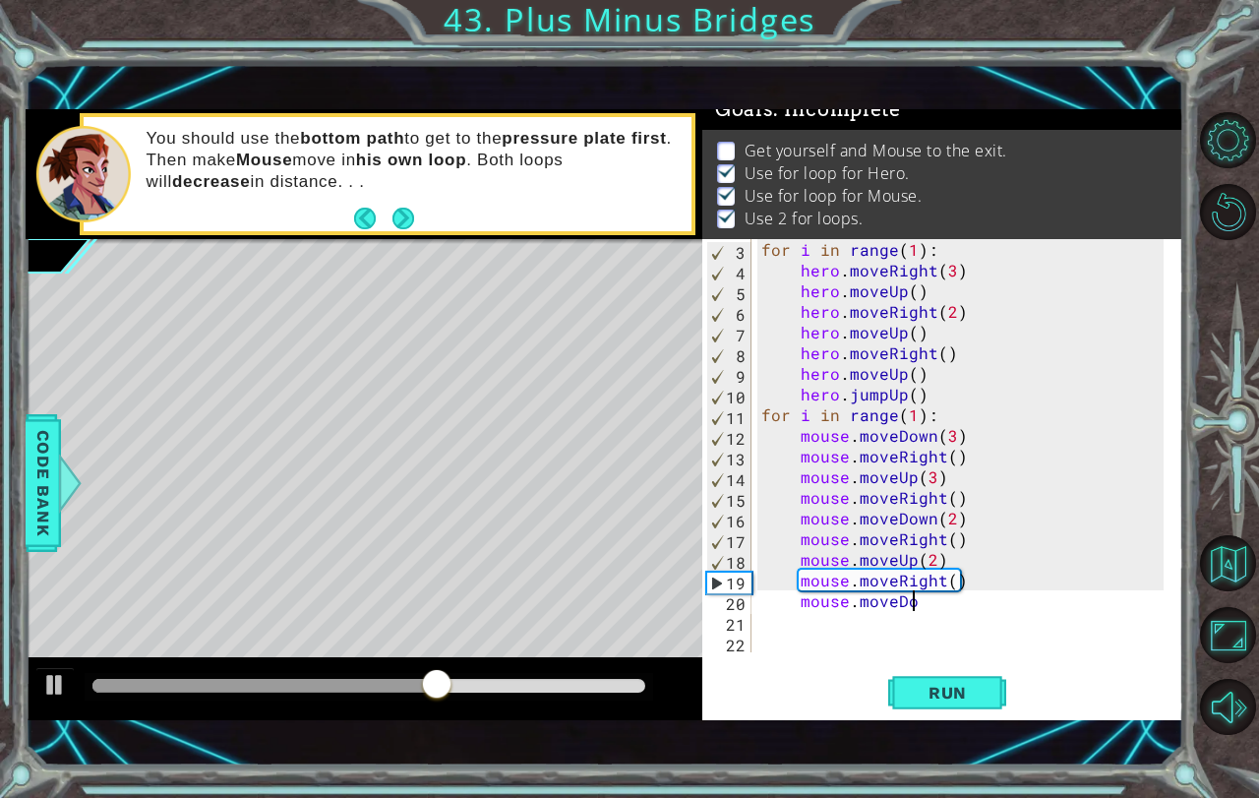
scroll to position [0, 9]
type textarea "mouse.moveDown()"
type textarea "mouse.moveRight()"
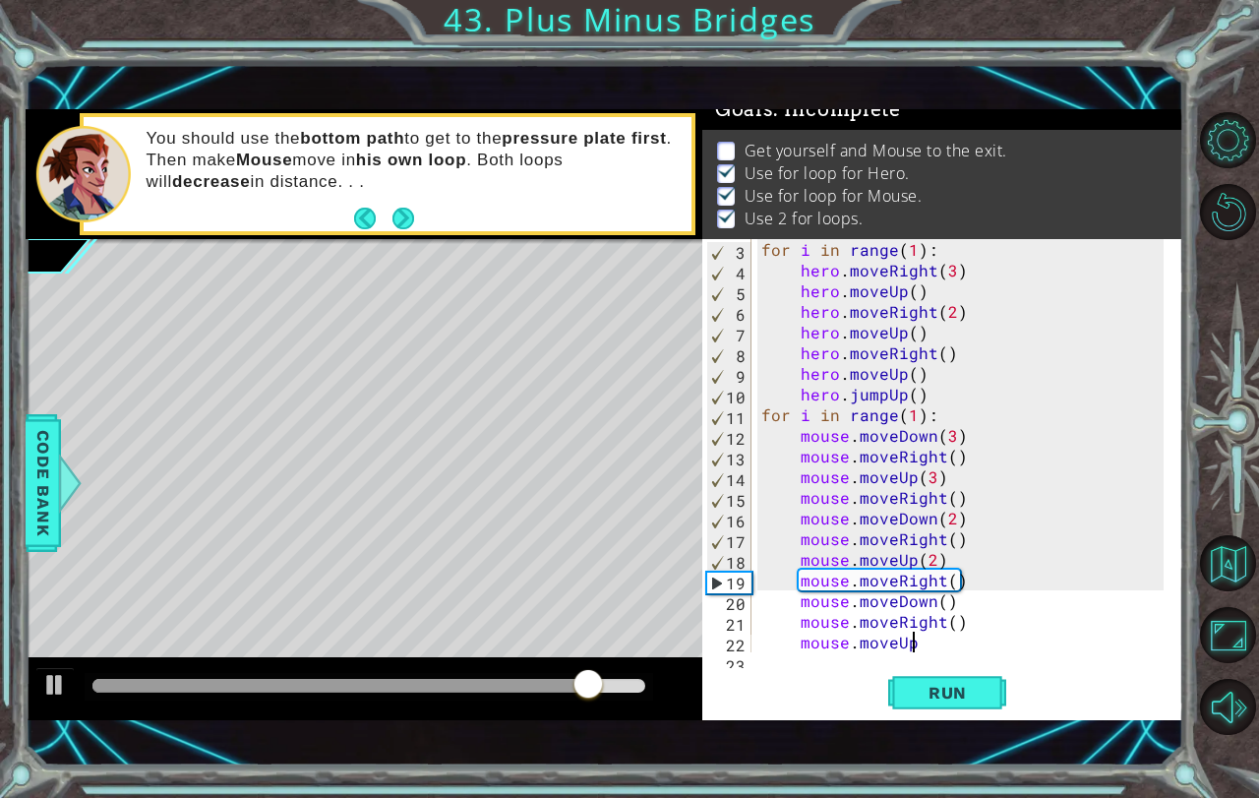
type textarea "mouse.moveUp()"
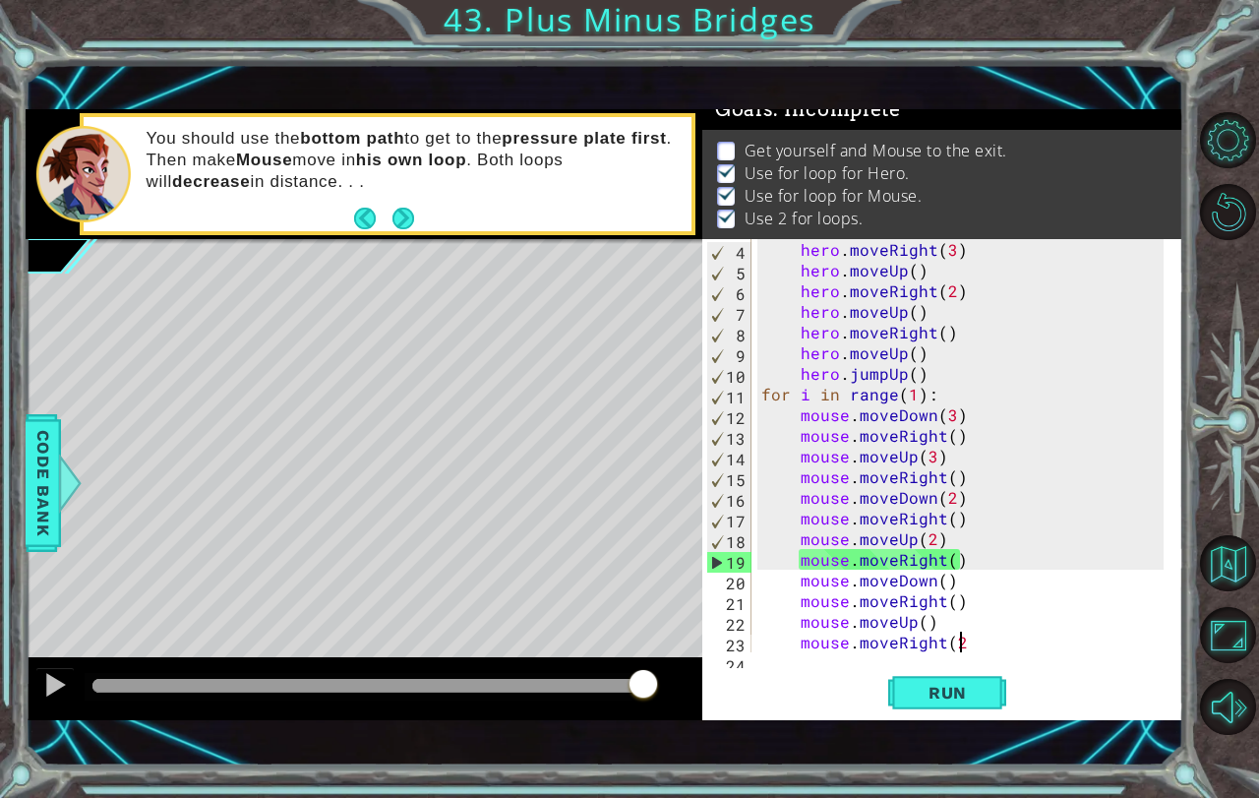
scroll to position [0, 12]
type textarea "mouse.moveRight(2)"
click at [938, 696] on span "Run" at bounding box center [948, 693] width 78 height 20
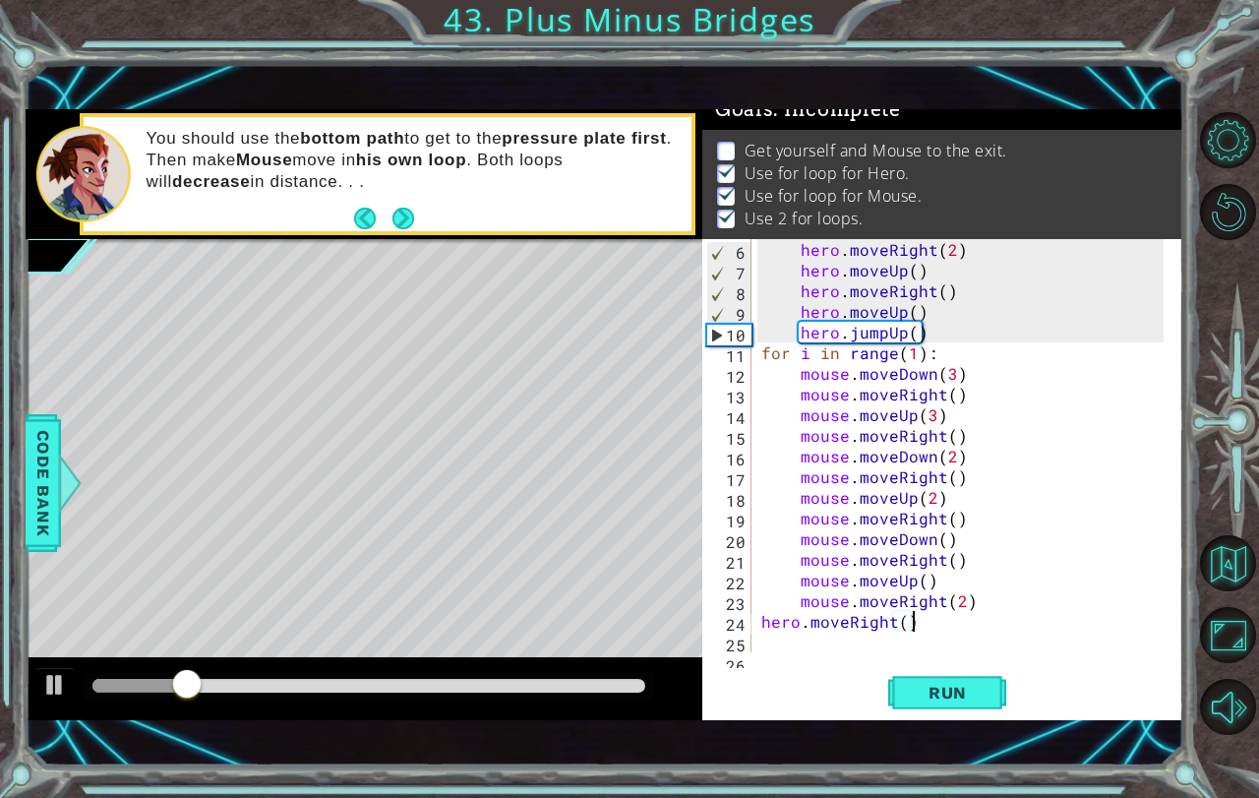
scroll to position [0, 8]
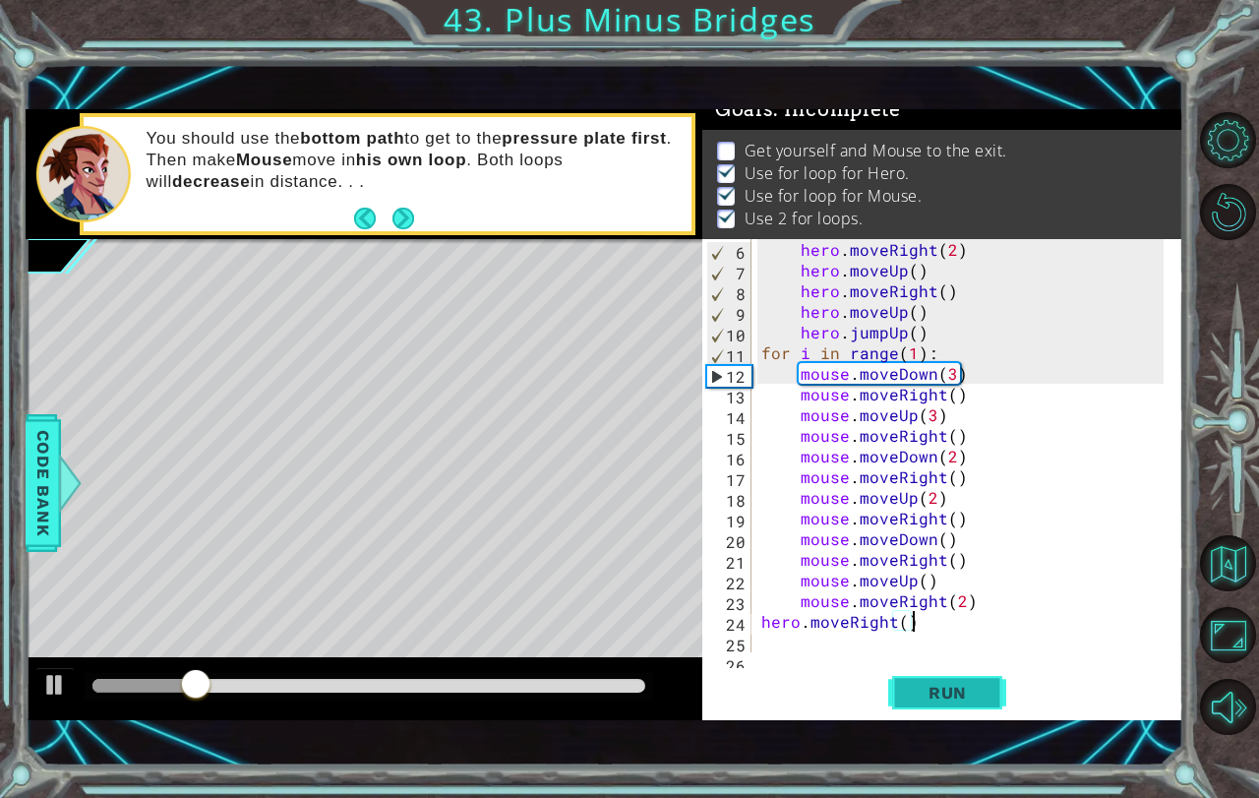
type textarea "hero.moveRight()"
click at [940, 673] on button "Run" at bounding box center [947, 692] width 118 height 48
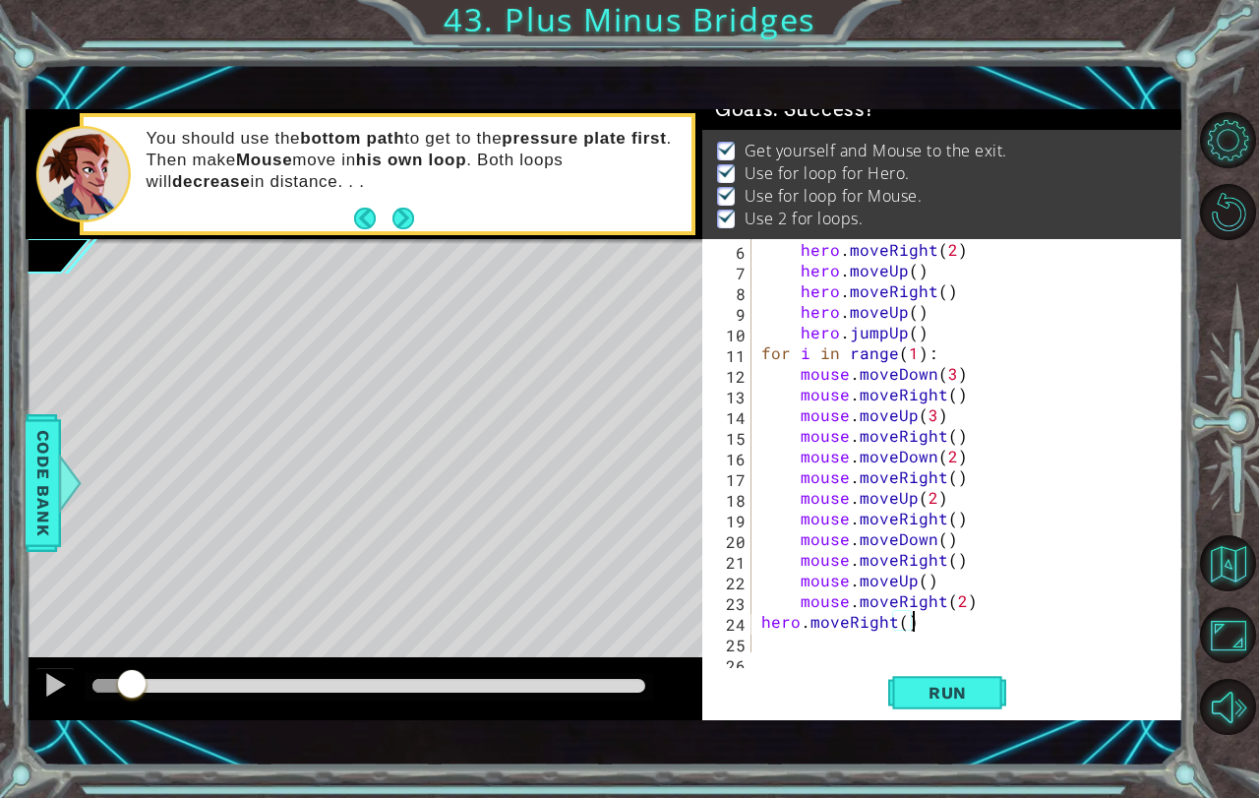
drag, startPoint x: 131, startPoint y: 680, endPoint x: 1258, endPoint y: 697, distance: 1127.4
click at [1243, 697] on div "1 ההההההההההההההההההההההההההההההההההההההההההההההההההההההההההההההההההההההההההההה…" at bounding box center [629, 399] width 1259 height 798
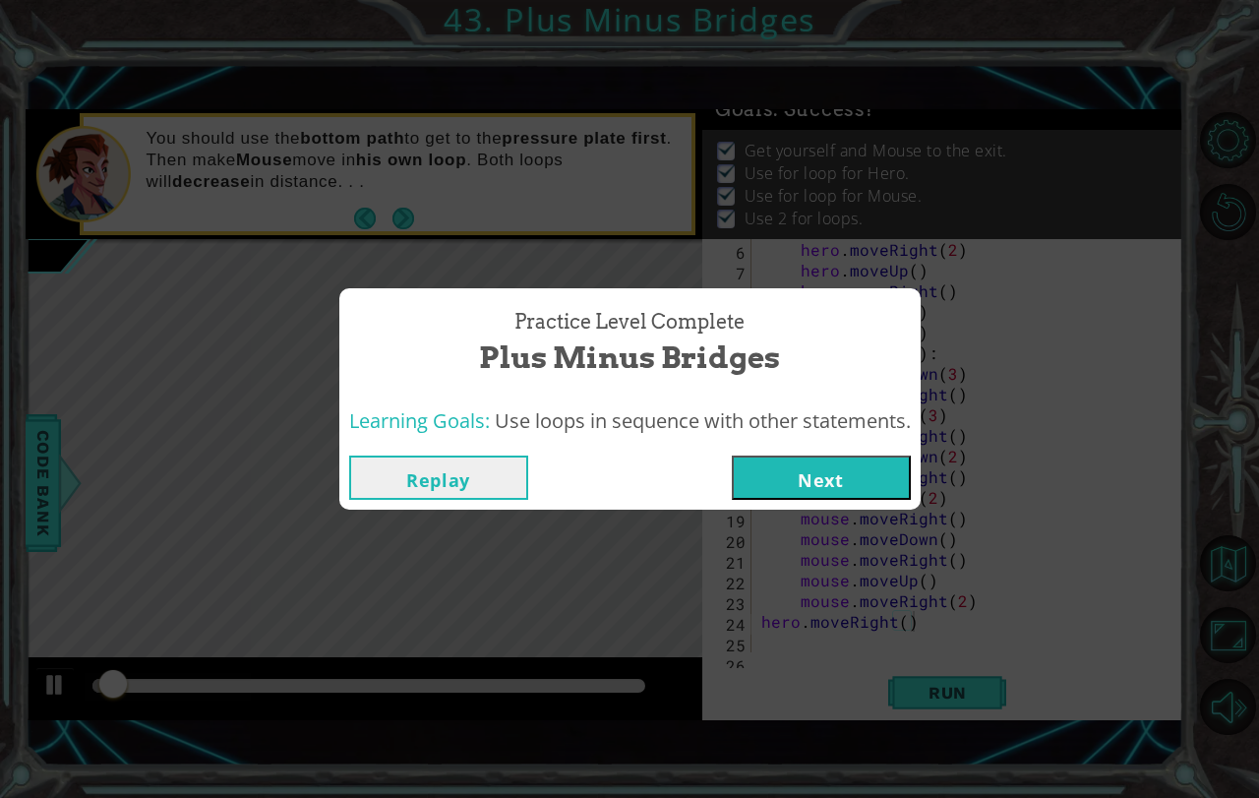
click at [757, 483] on button "Next" at bounding box center [821, 477] width 179 height 44
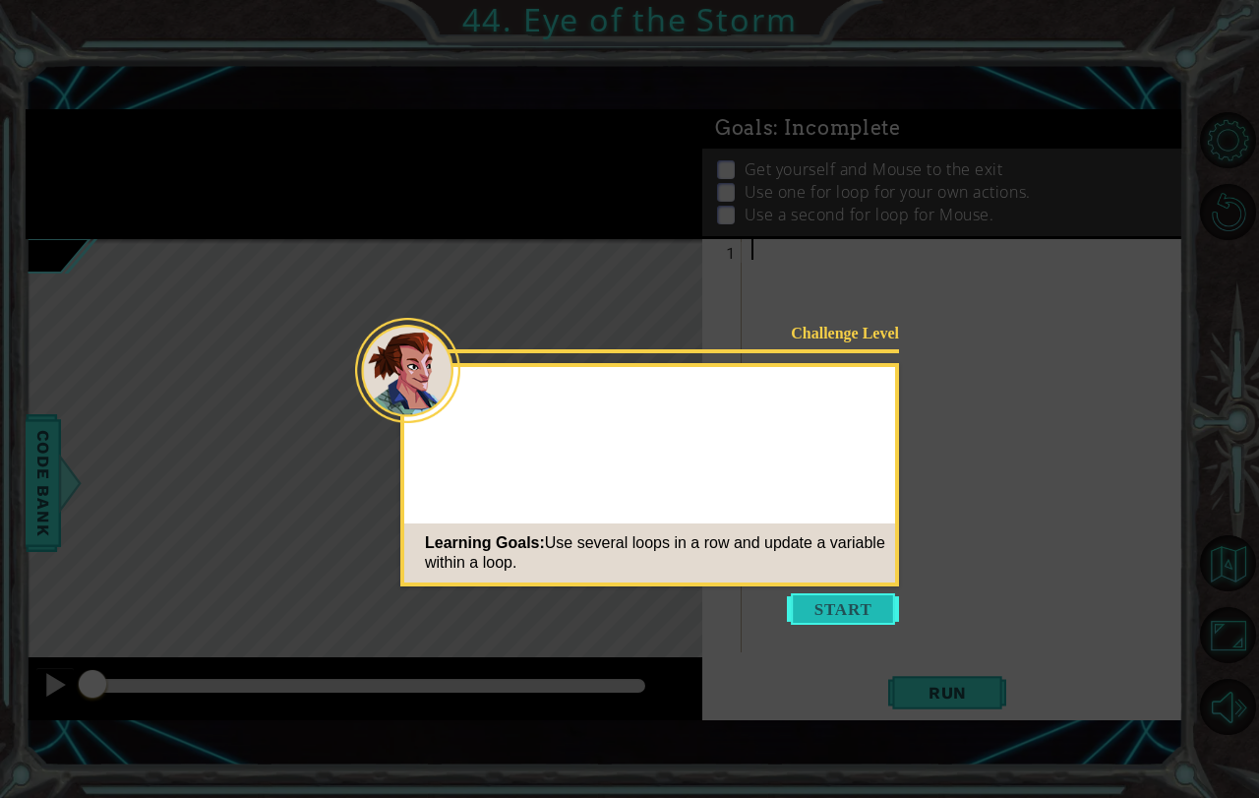
click at [830, 607] on button "Start" at bounding box center [843, 608] width 112 height 31
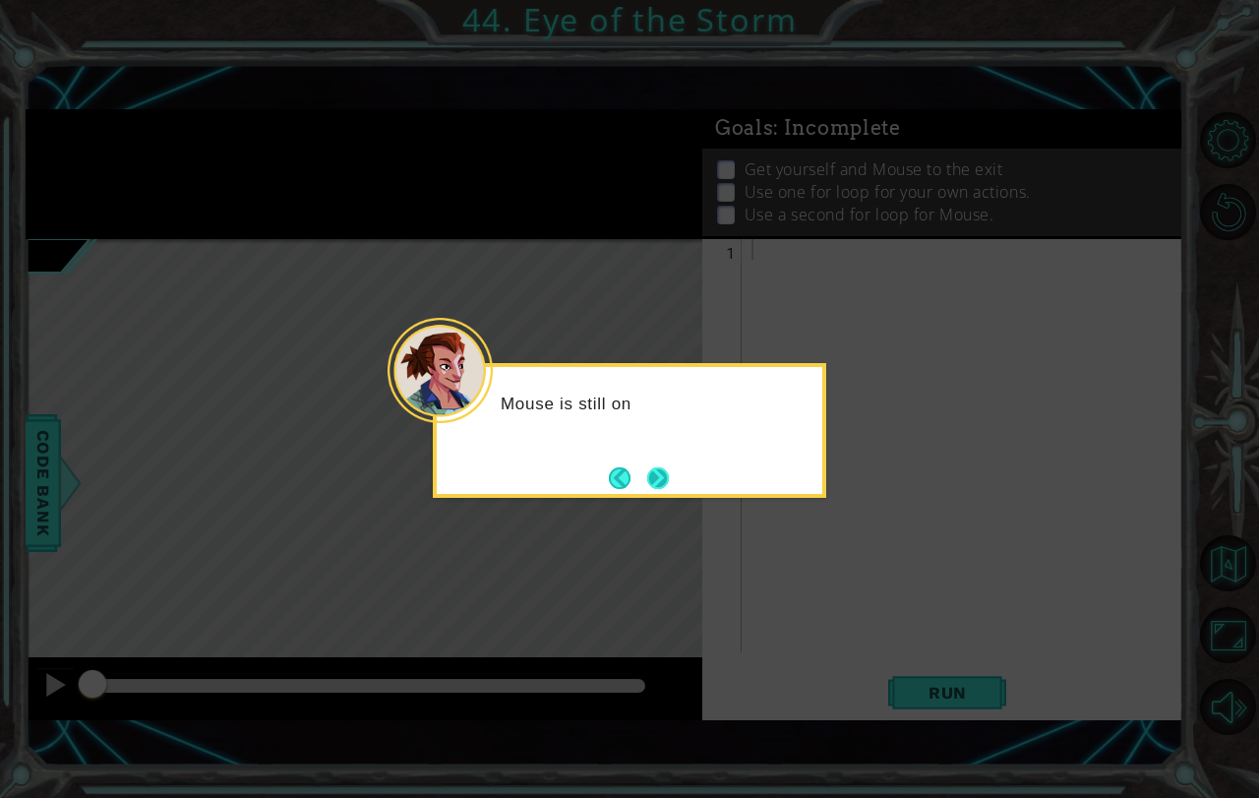
click at [665, 489] on button "Next" at bounding box center [658, 478] width 22 height 22
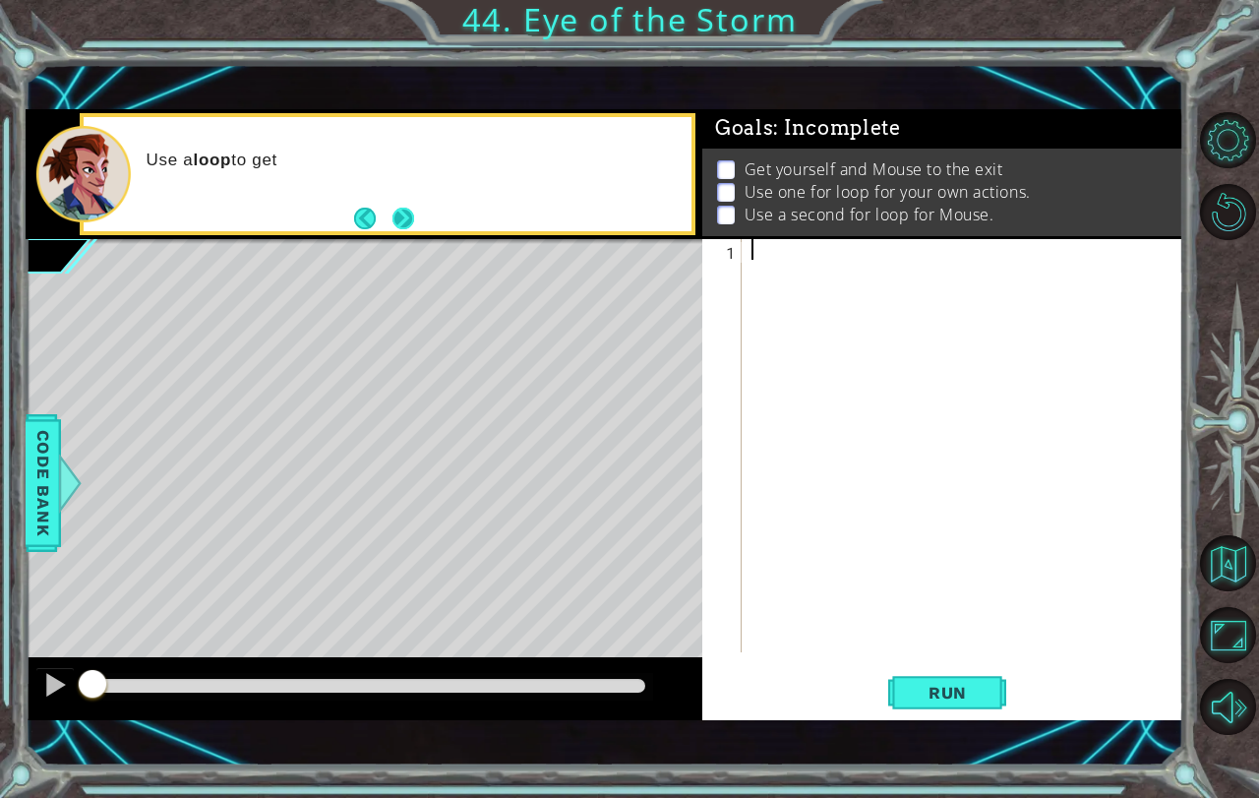
click at [395, 217] on button "Next" at bounding box center [403, 219] width 22 height 22
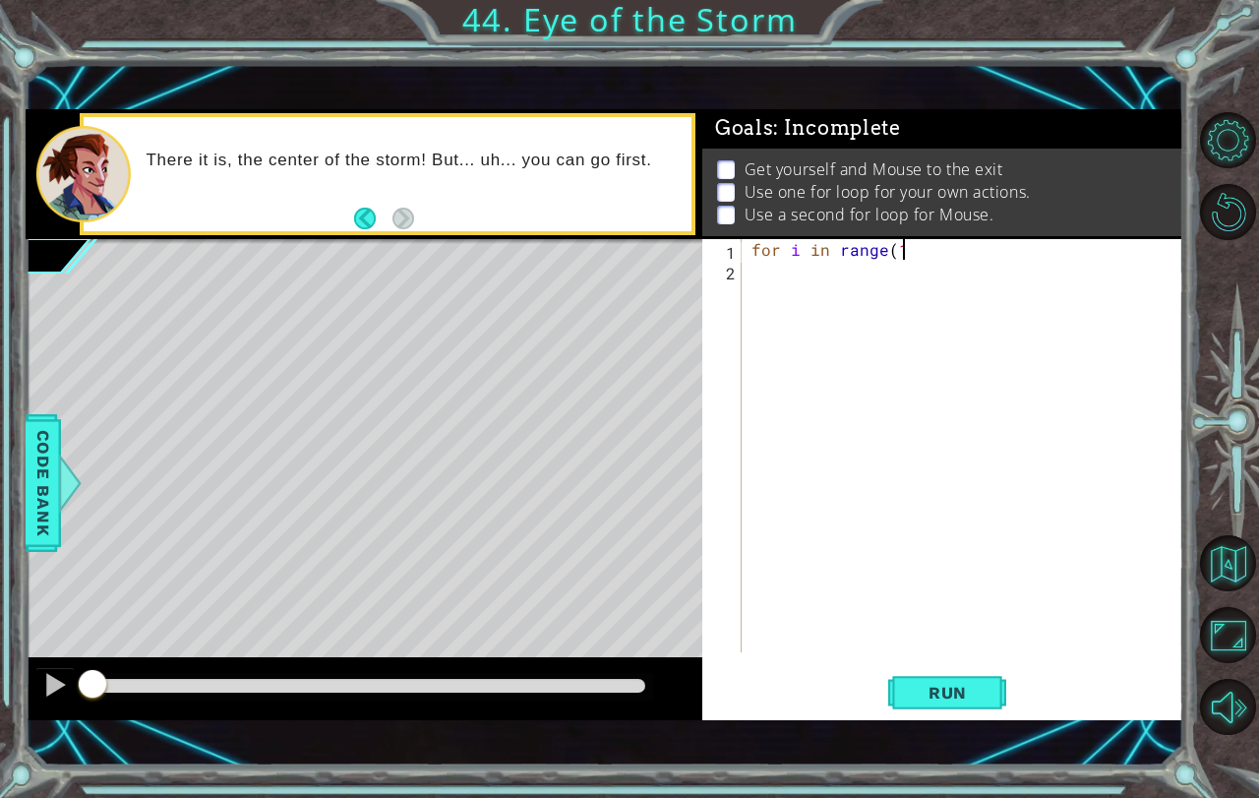
type textarea "for i in range(1)"
type textarea "h"
type textarea "for i in range(1):"
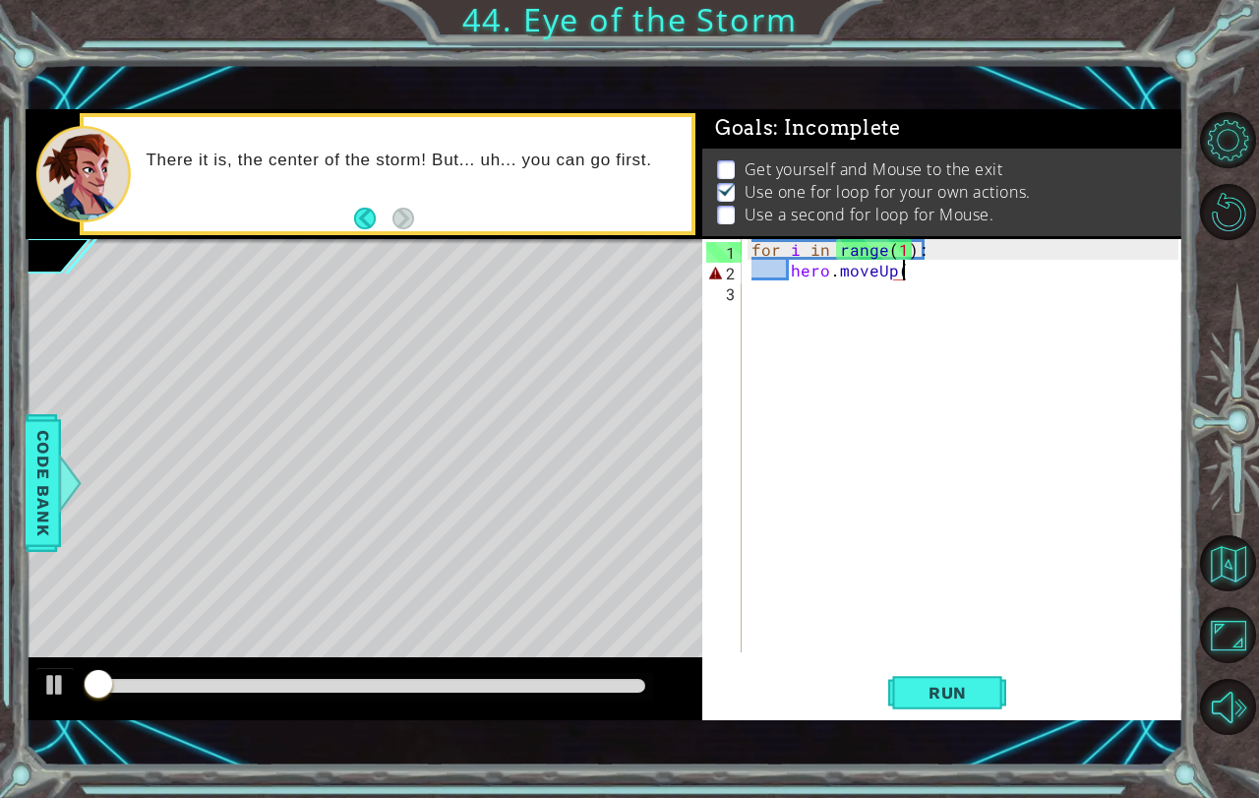
scroll to position [11, 0]
type textarea "hero.moveUp(3)"
type textarea "hero.moveRight()"
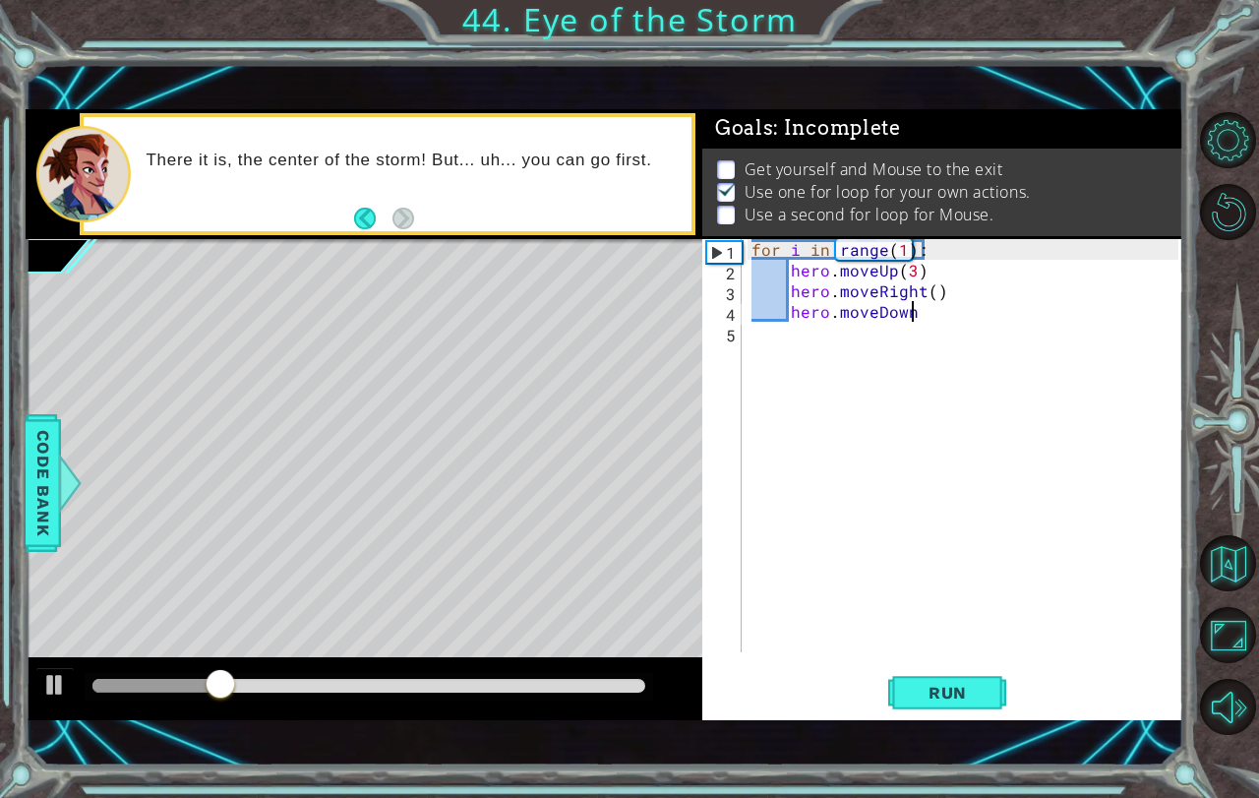
scroll to position [0, 9]
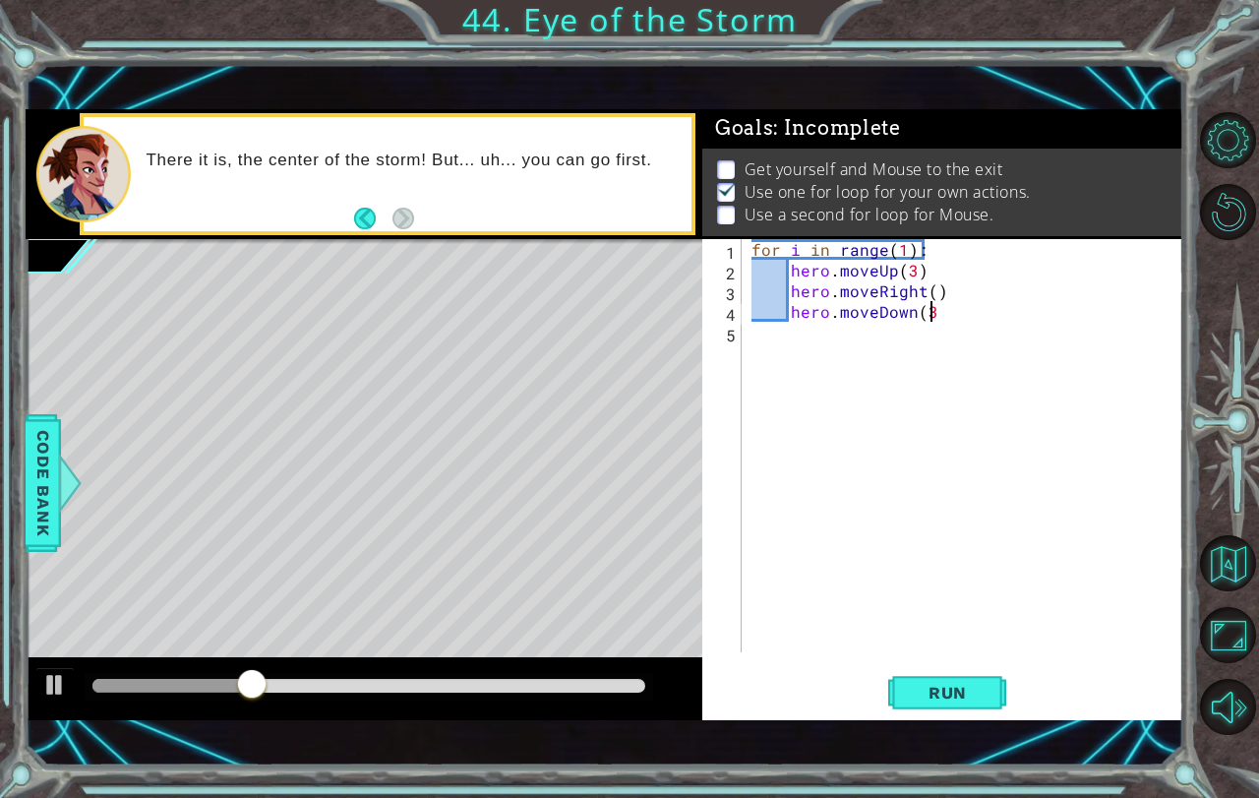
type textarea "hero.moveDown(3)"
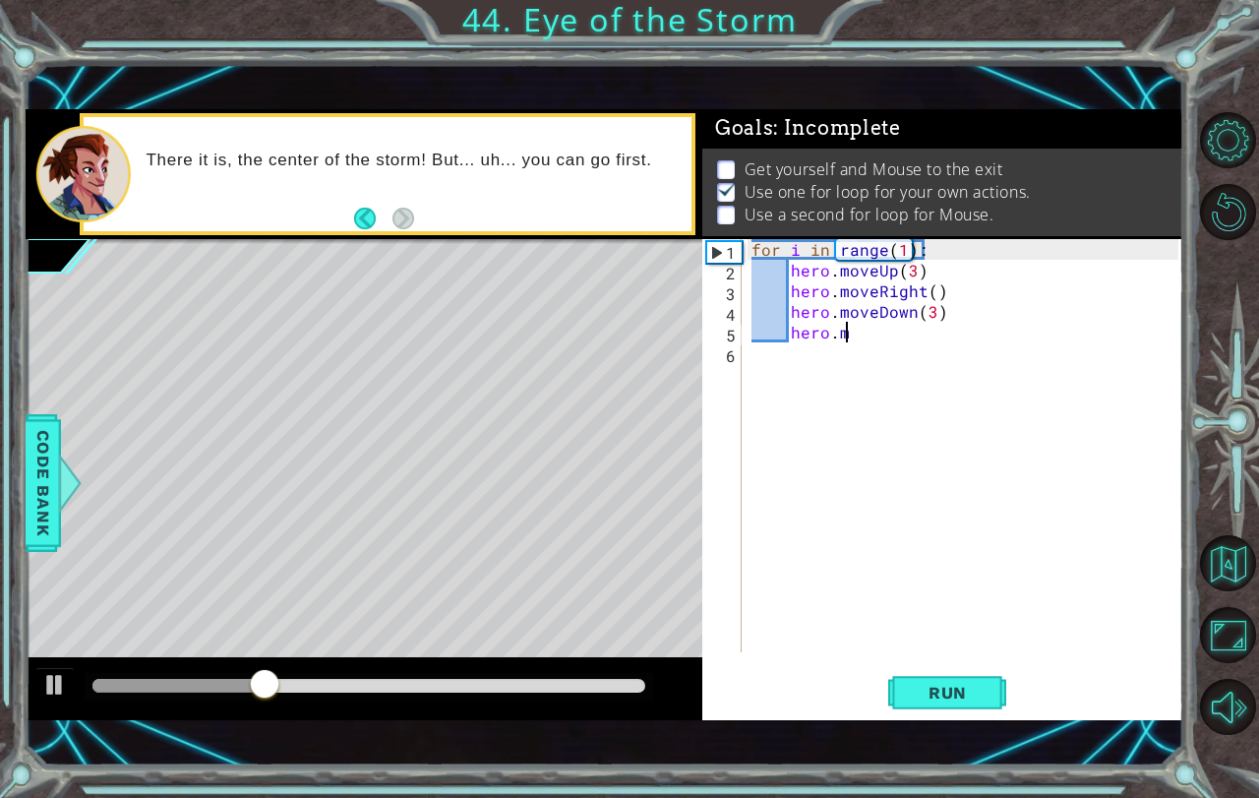
scroll to position [0, 6]
type textarea "hero.moveRight()"
type textarea "hero.moveUp(2)"
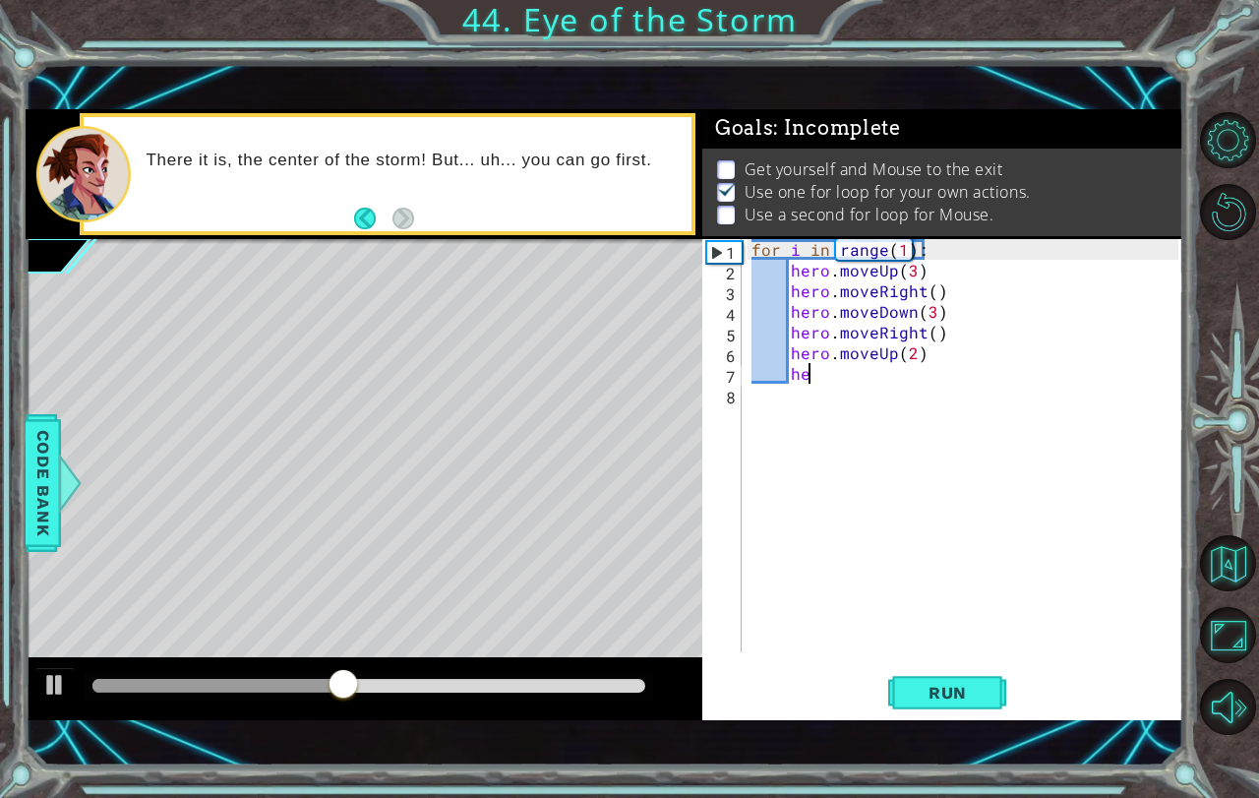
type textarea "h"
type textarea "hero.moveUp(2)"
type textarea "hero.moveRight()"
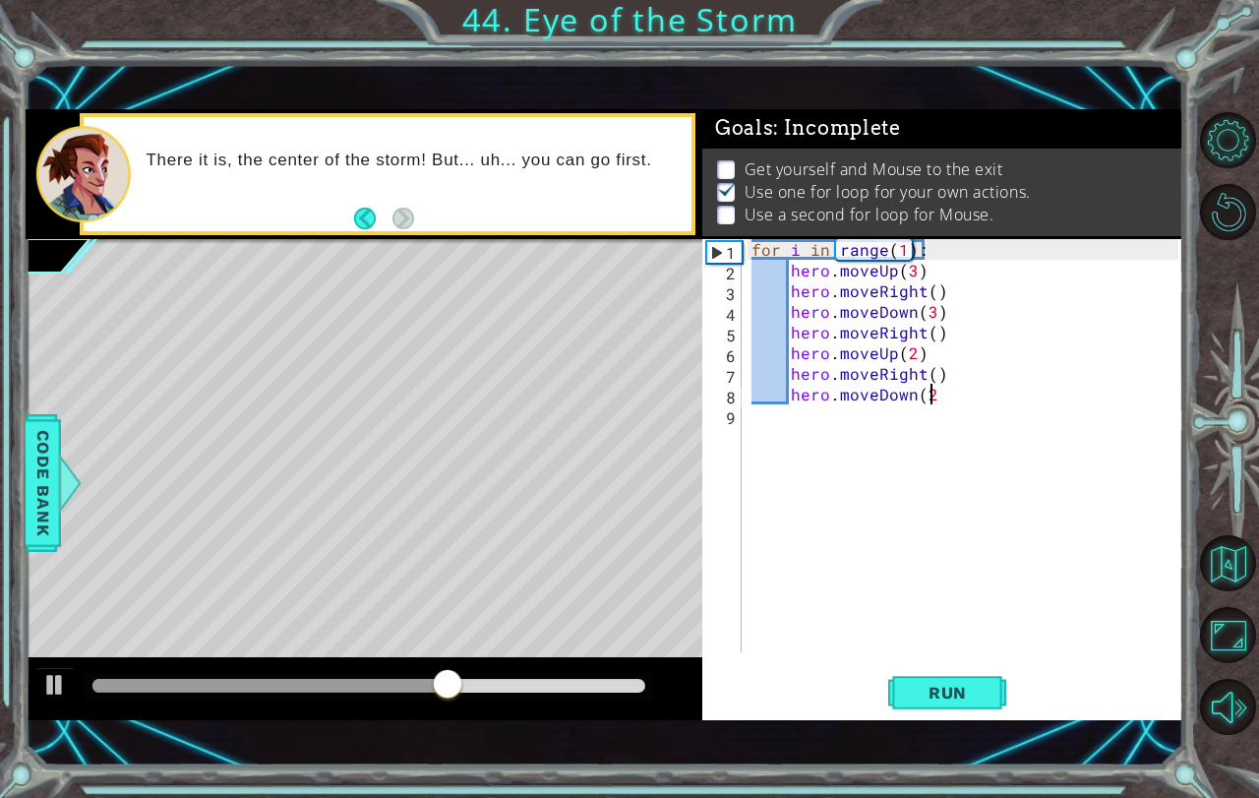
type textarea "hero.moveDown(2)"
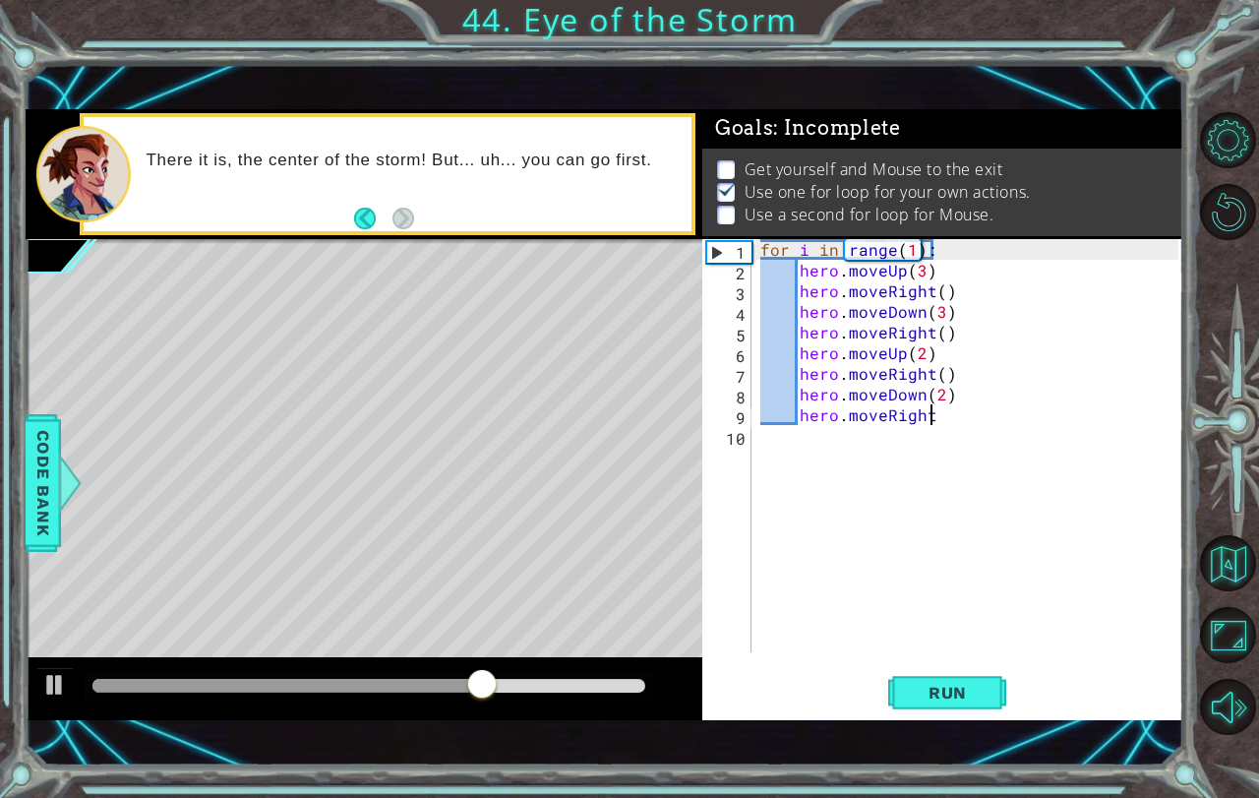
type textarea "hero.moveRight()"
type textarea "hero.moveUp()"
type textarea "hero.moveDown()"
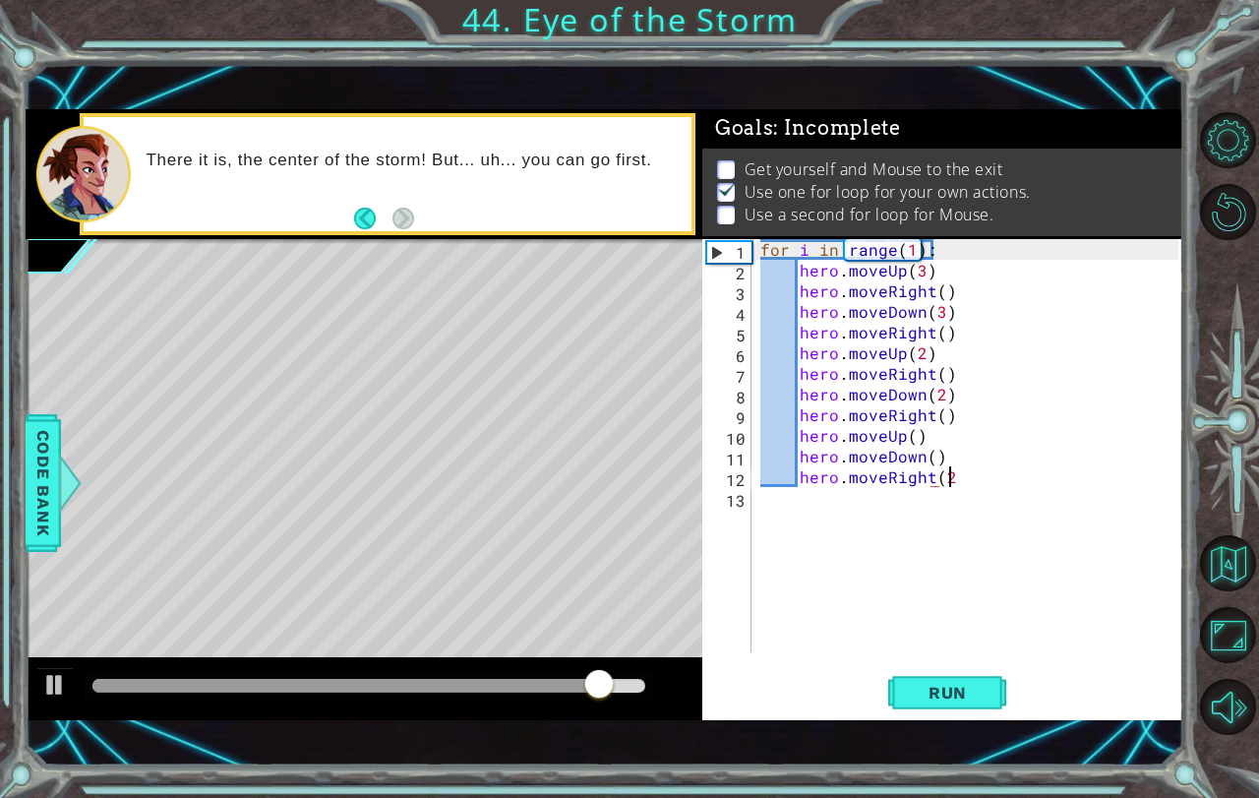
scroll to position [0, 11]
click at [948, 695] on span "Run" at bounding box center [948, 693] width 78 height 20
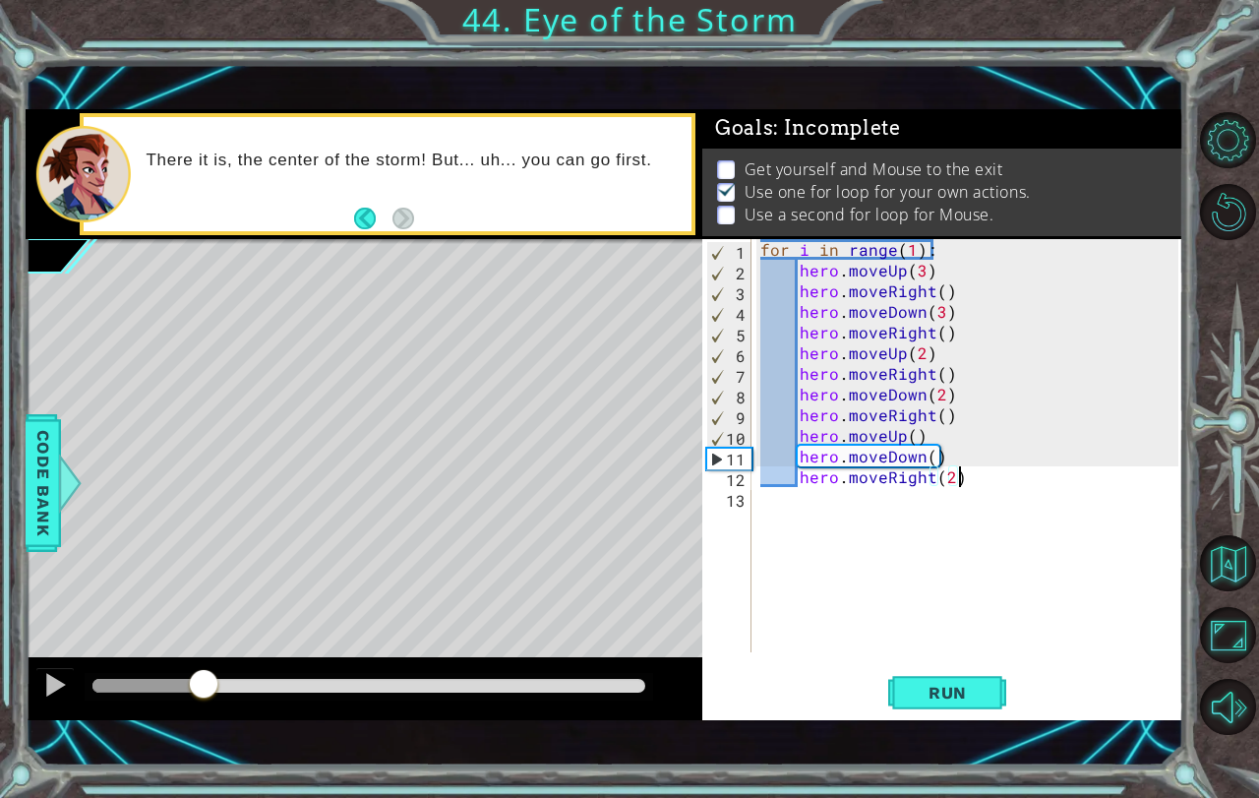
drag, startPoint x: 114, startPoint y: 688, endPoint x: 204, endPoint y: 693, distance: 89.6
click at [204, 693] on div at bounding box center [203, 685] width 35 height 35
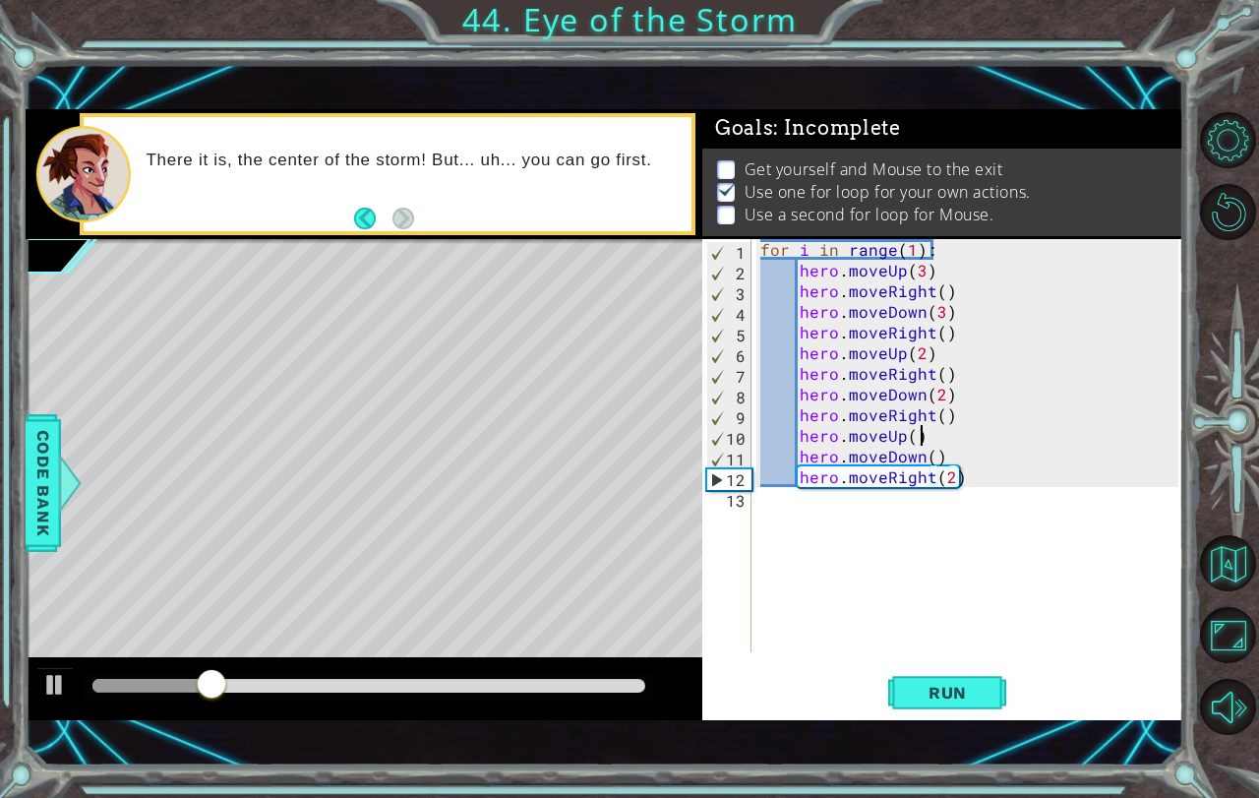
click at [934, 441] on div "for i in range ( 1 ) : hero . moveUp ( 3 ) hero . moveRight ( ) hero . moveDown…" at bounding box center [972, 466] width 432 height 454
type textarea "hero.moveUp()"
type textarea "hero.moveRight()"
click at [949, 693] on span "Run" at bounding box center [948, 693] width 78 height 20
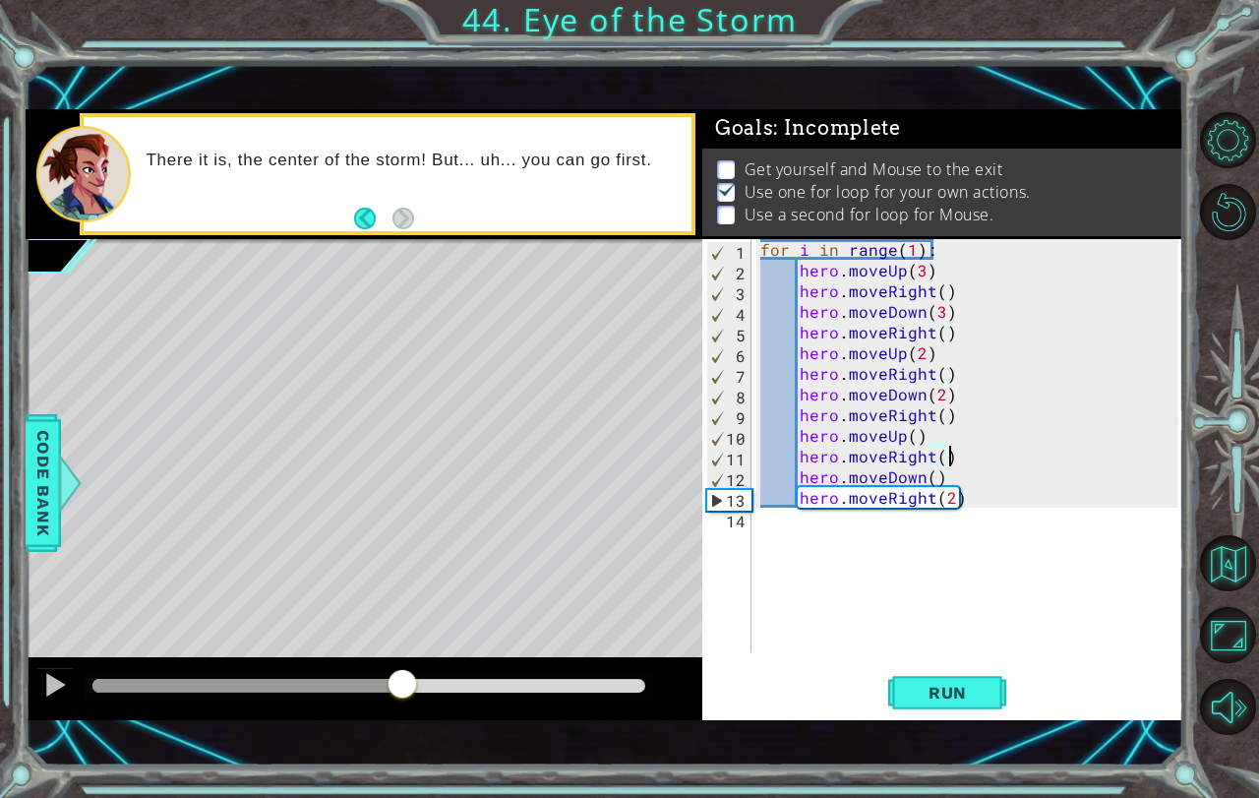
drag, startPoint x: 98, startPoint y: 684, endPoint x: 402, endPoint y: 663, distance: 304.7
click at [402, 663] on div at bounding box center [364, 688] width 677 height 63
click at [837, 520] on div "for i in range ( 1 ) : hero . moveUp ( 3 ) hero . moveRight ( ) hero . moveDown…" at bounding box center [972, 466] width 432 height 454
type textarea "for i in range(1)"
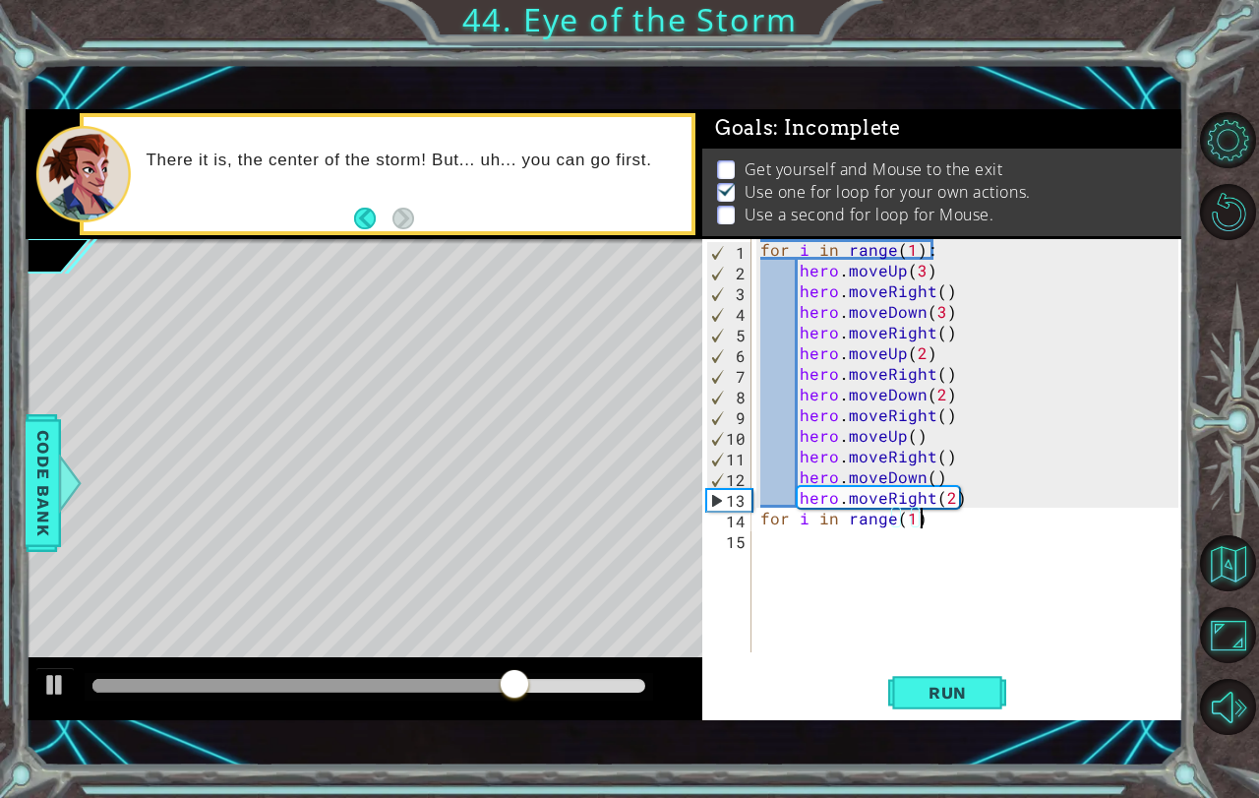
scroll to position [0, 0]
type textarea "for i in range(1):"
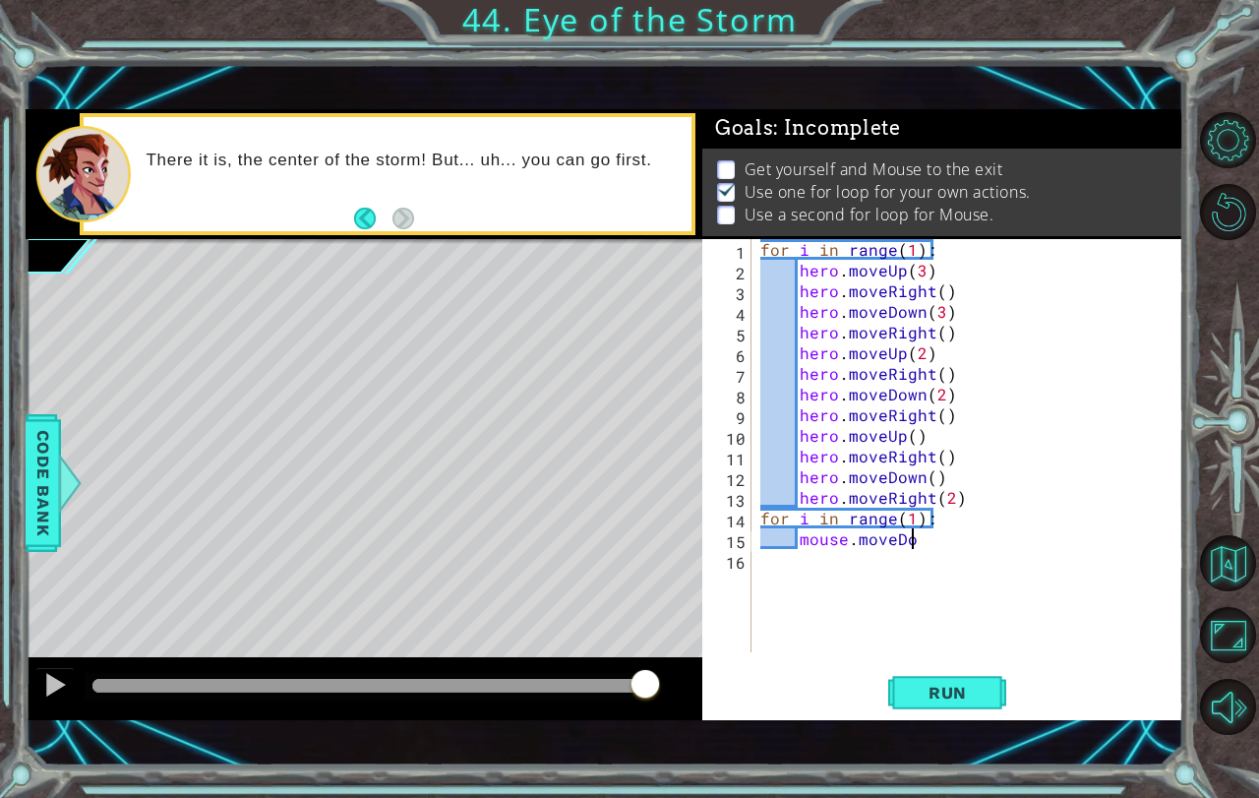
scroll to position [0, 9]
type textarea "mouse.moveDown()"
type textarea "mouse.moveRight()"
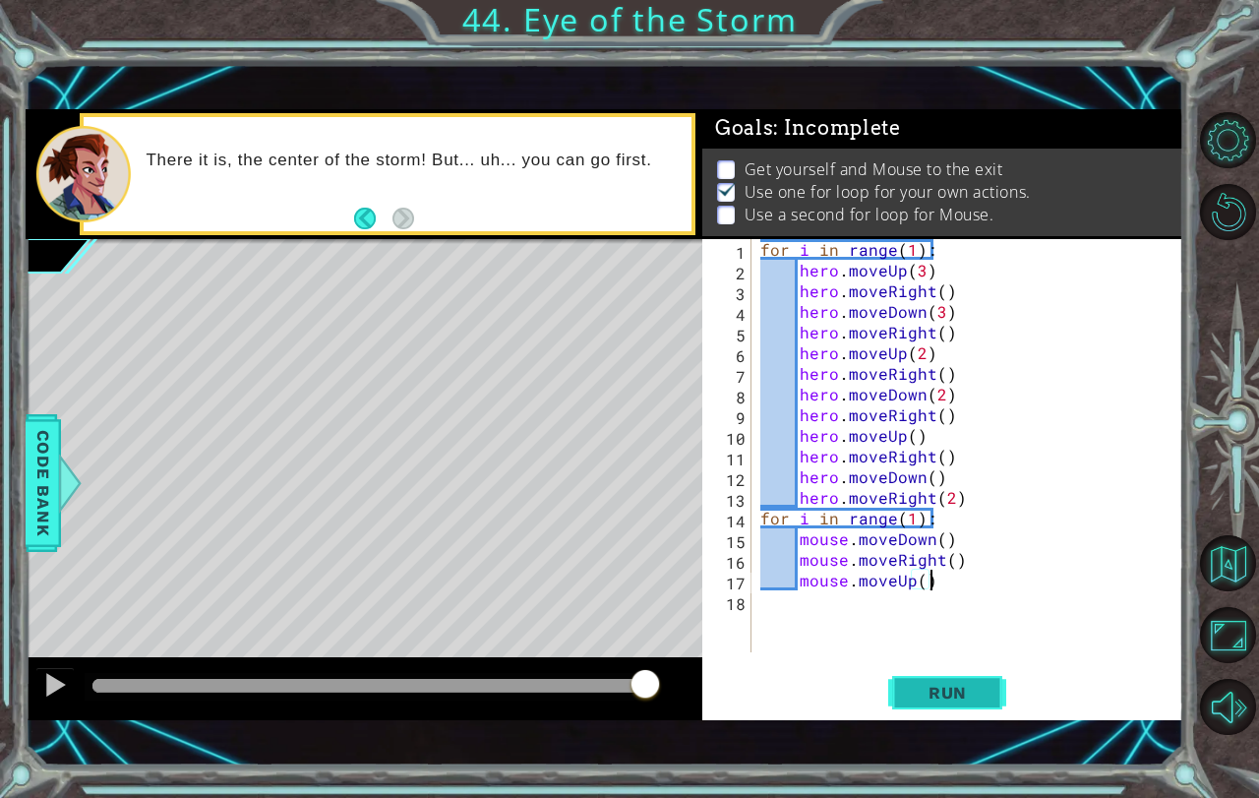
type textarea "mouse.moveUp()"
click at [958, 699] on span "Run" at bounding box center [948, 693] width 78 height 20
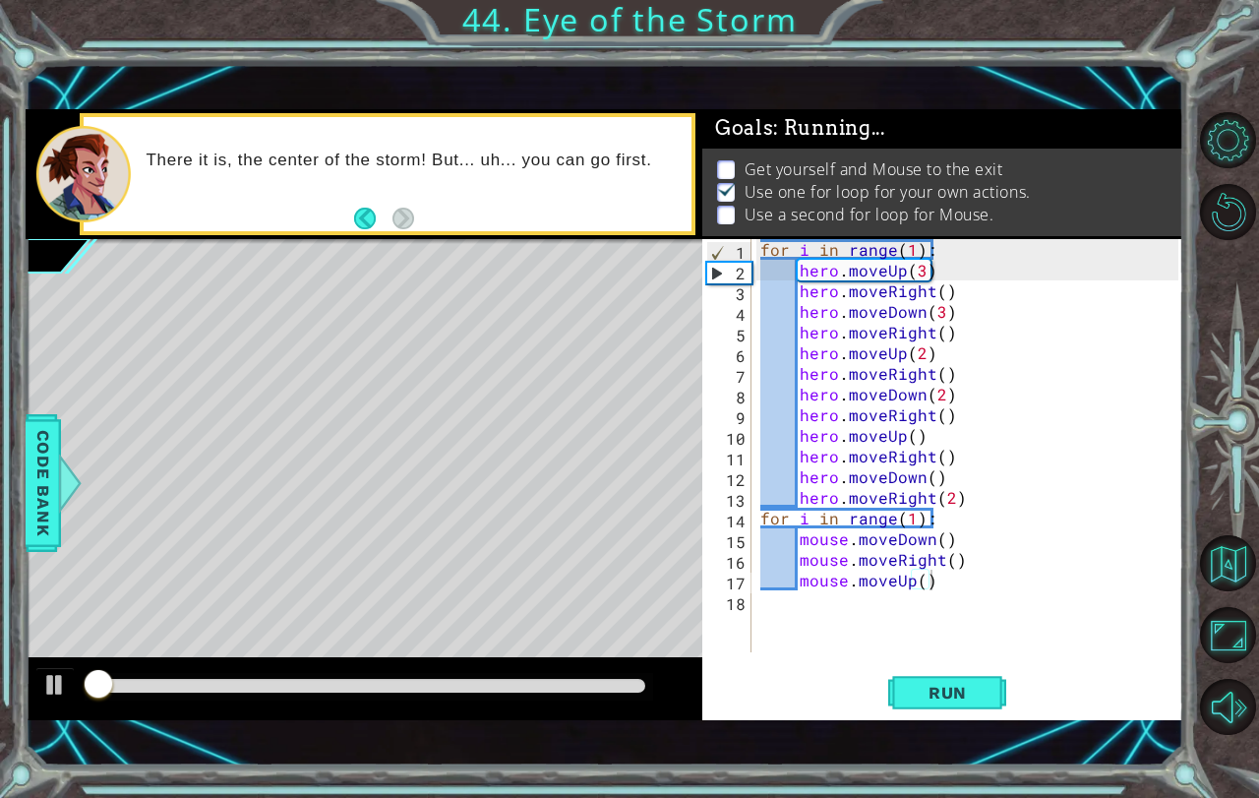
drag, startPoint x: 116, startPoint y: 678, endPoint x: 216, endPoint y: 686, distance: 100.6
click at [216, 686] on div at bounding box center [369, 687] width 569 height 28
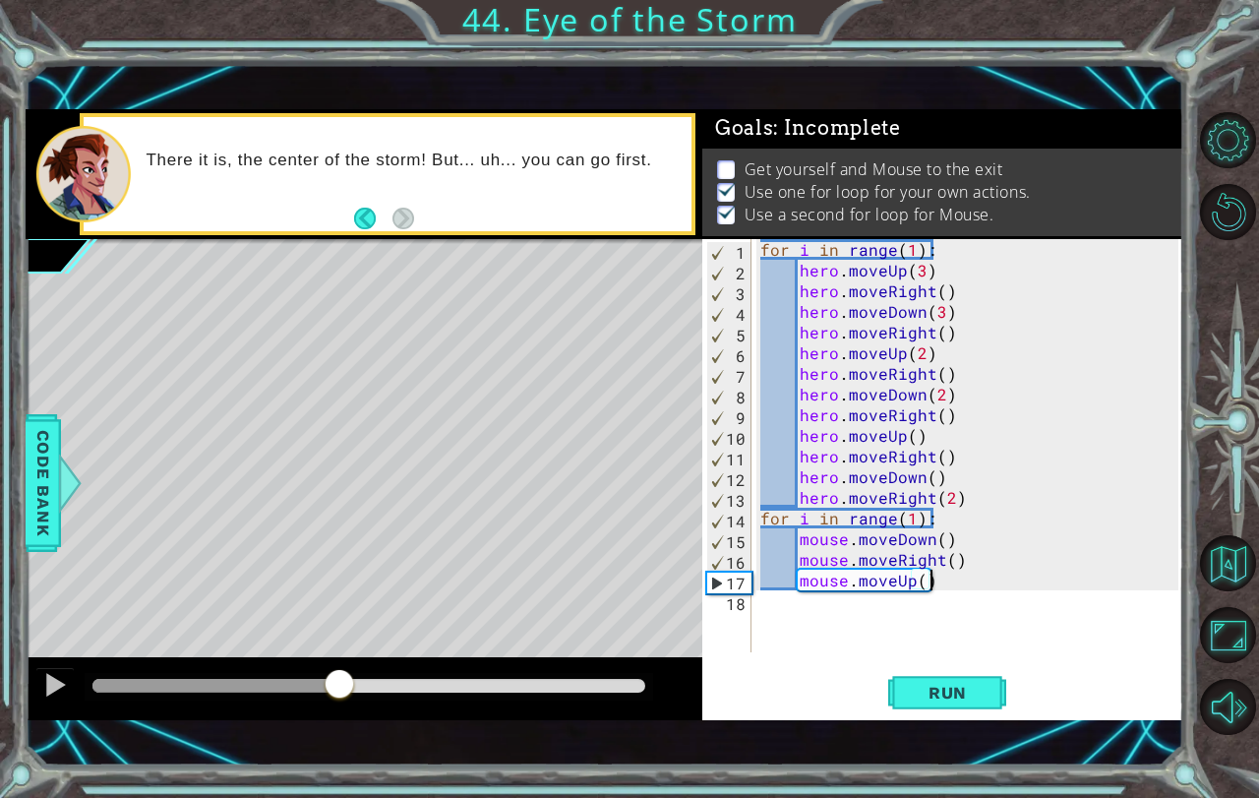
drag, startPoint x: 102, startPoint y: 675, endPoint x: 339, endPoint y: 667, distance: 237.2
click at [339, 667] on div at bounding box center [364, 688] width 677 height 63
click at [835, 598] on div "for i in range ( 1 ) : hero . moveUp ( 3 ) hero . moveRight ( ) hero . moveDown…" at bounding box center [972, 466] width 432 height 454
click at [1216, 565] on button "Back to Map" at bounding box center [1228, 563] width 56 height 56
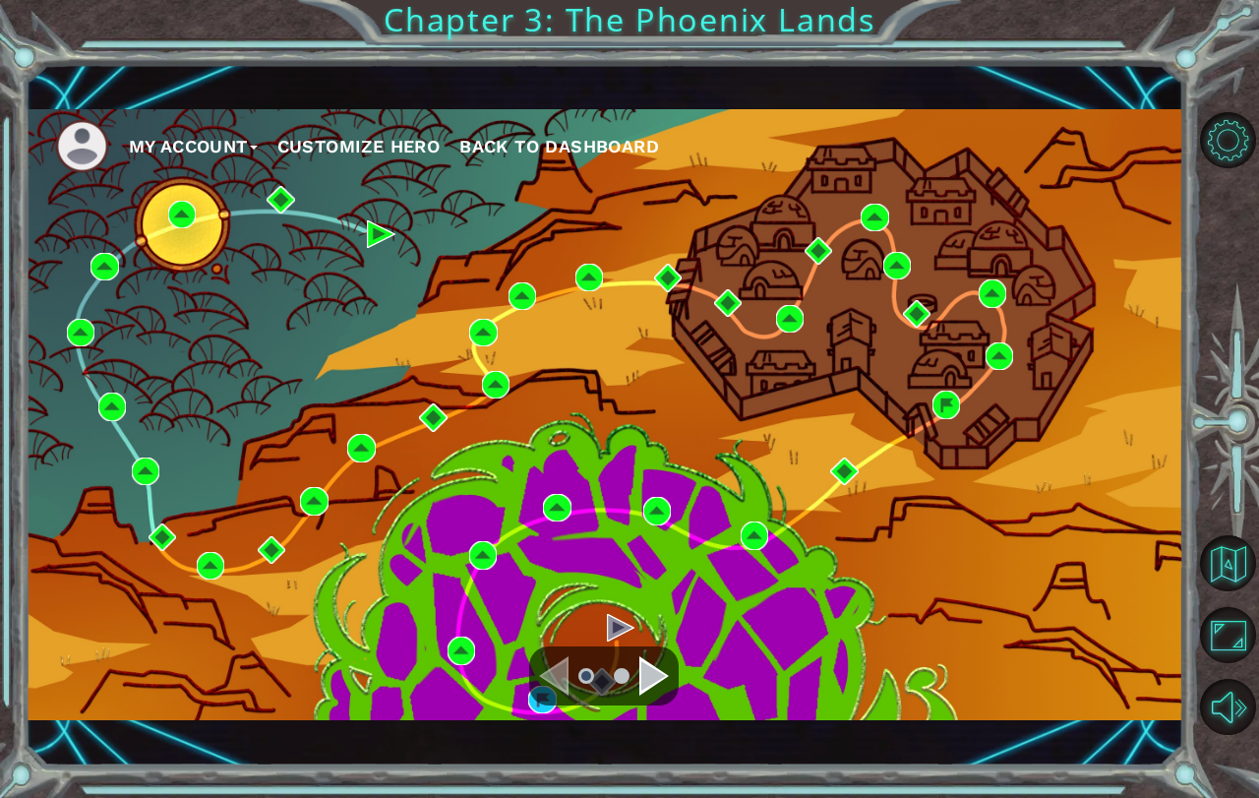
click at [639, 662] on div "Navigate to the next page" at bounding box center [654, 675] width 30 height 39
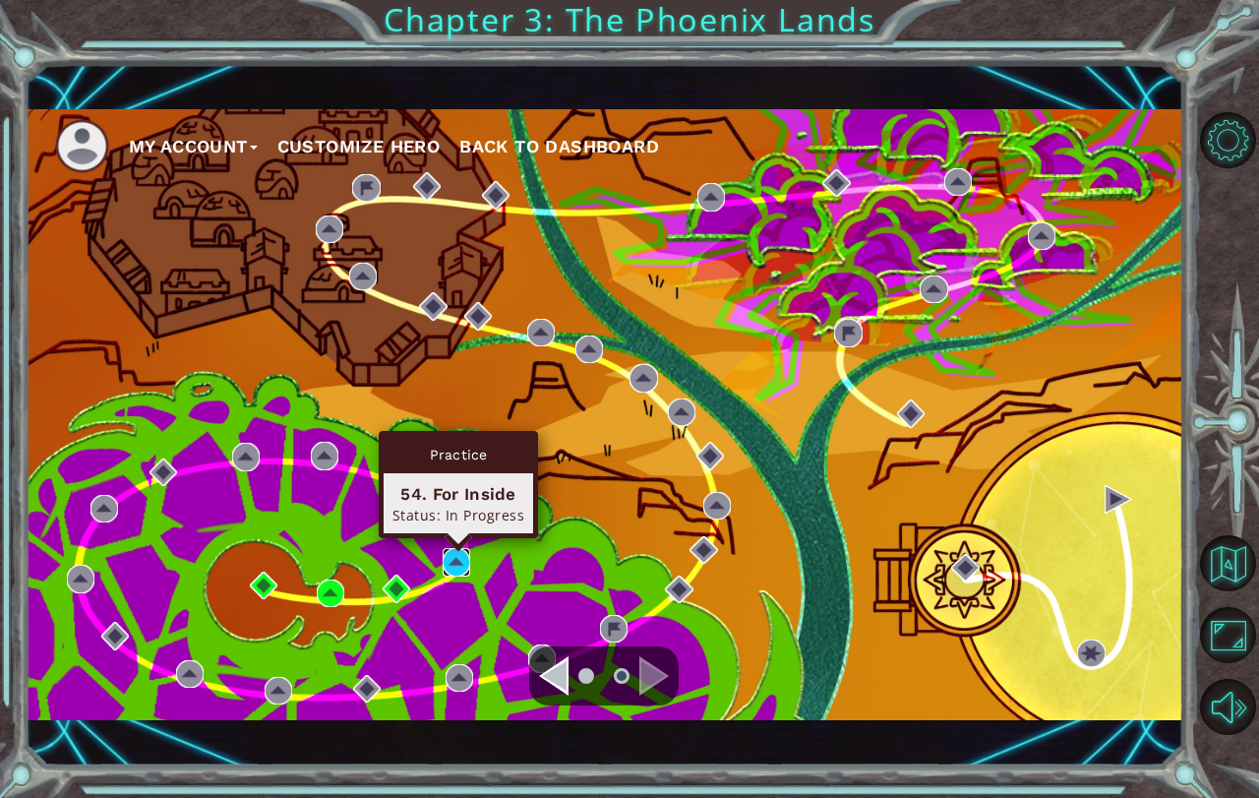
click at [465, 550] on img at bounding box center [457, 562] width 28 height 28
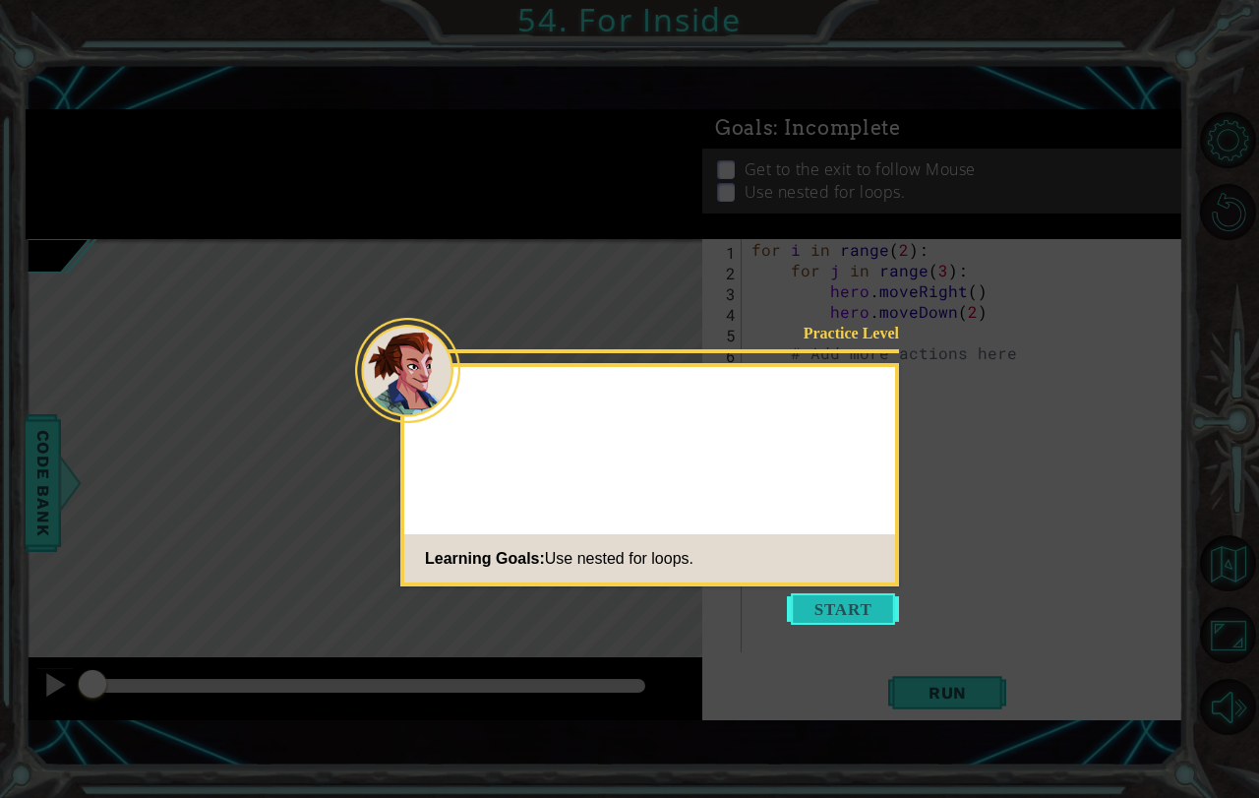
click at [813, 601] on button "Start" at bounding box center [843, 608] width 112 height 31
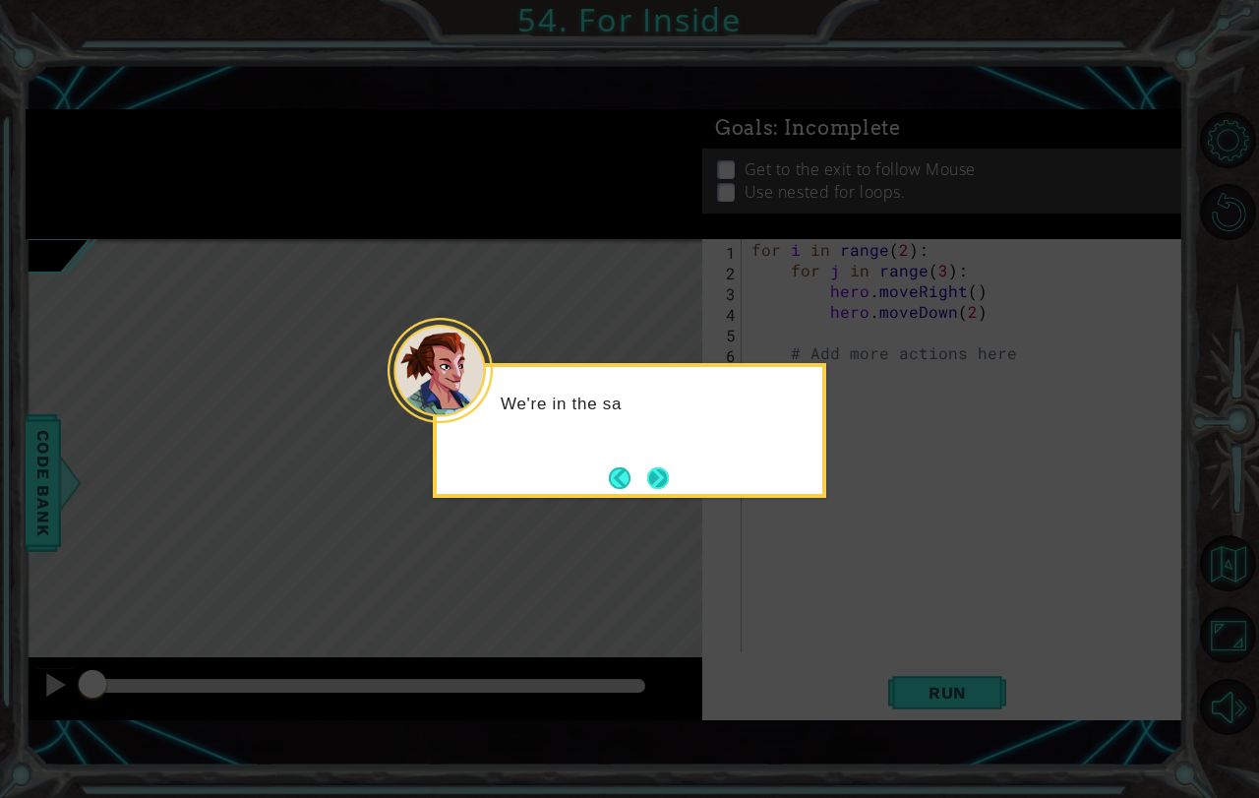
click at [658, 475] on button "Next" at bounding box center [658, 478] width 22 height 22
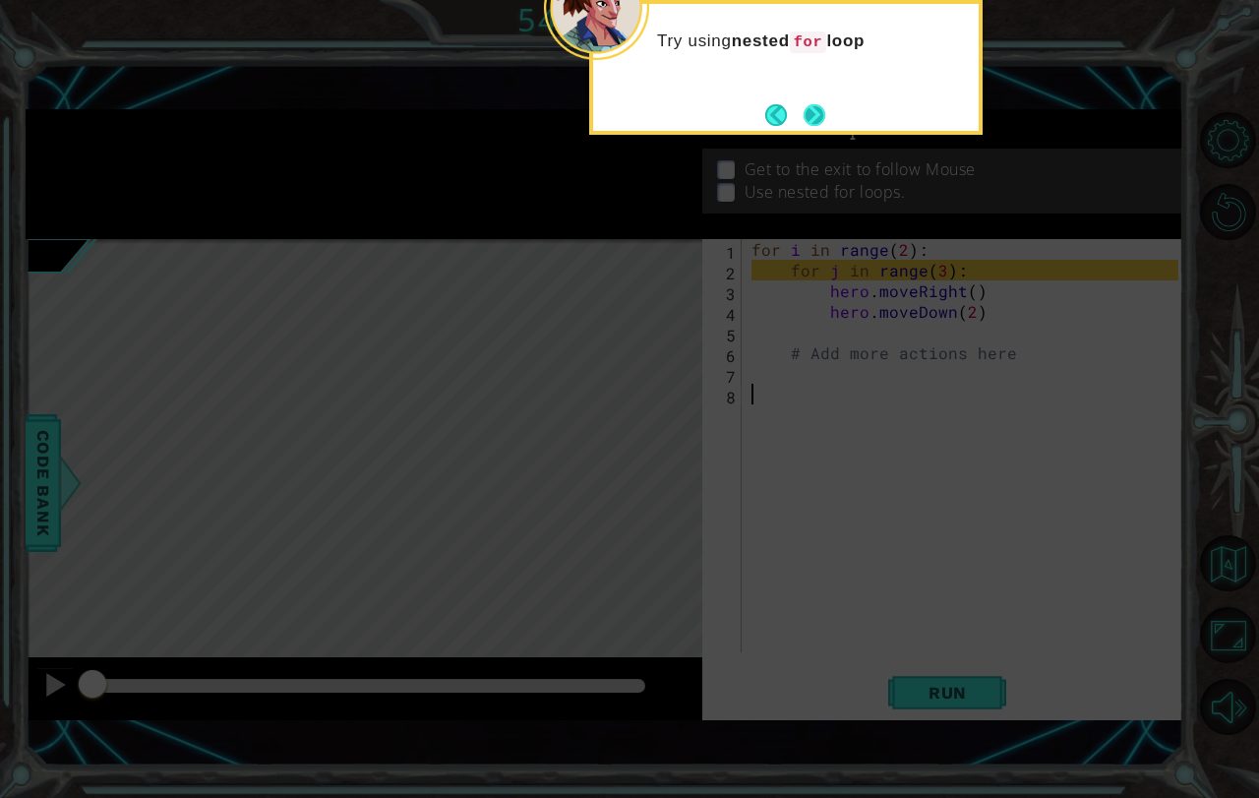
click at [813, 111] on button "Next" at bounding box center [815, 115] width 22 height 22
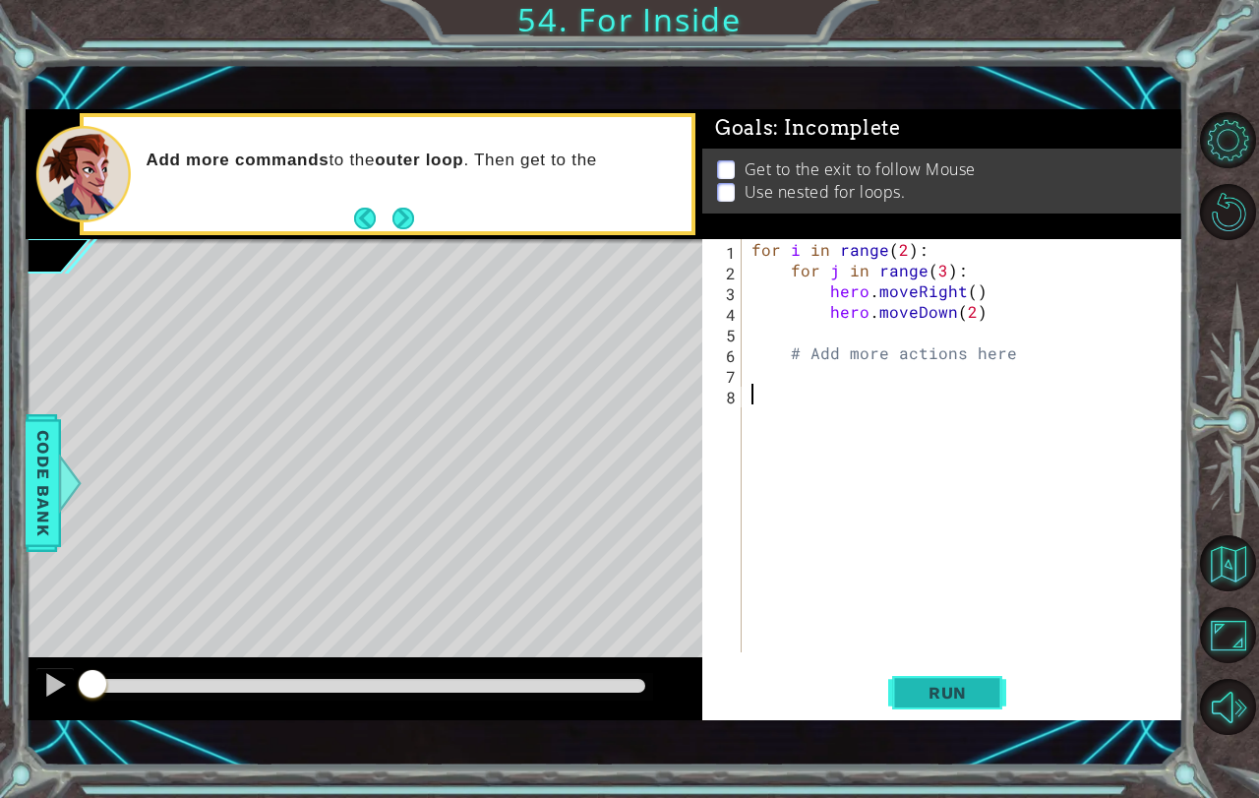
click at [962, 688] on span "Run" at bounding box center [948, 693] width 78 height 20
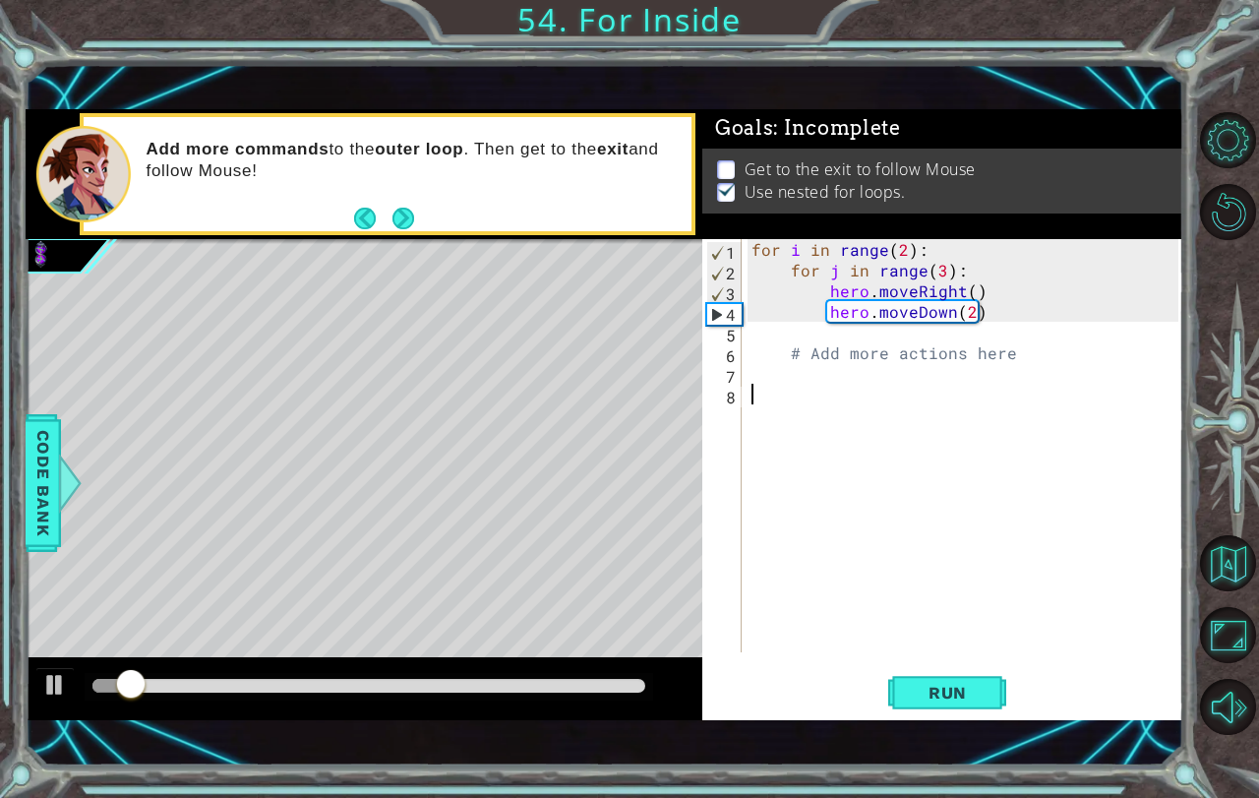
click at [898, 242] on div "for i in range ( 2 ) : for j in range ( 3 ) : hero . moveRight ( ) hero . moveD…" at bounding box center [968, 466] width 441 height 454
click at [920, 679] on button "Run" at bounding box center [947, 692] width 118 height 48
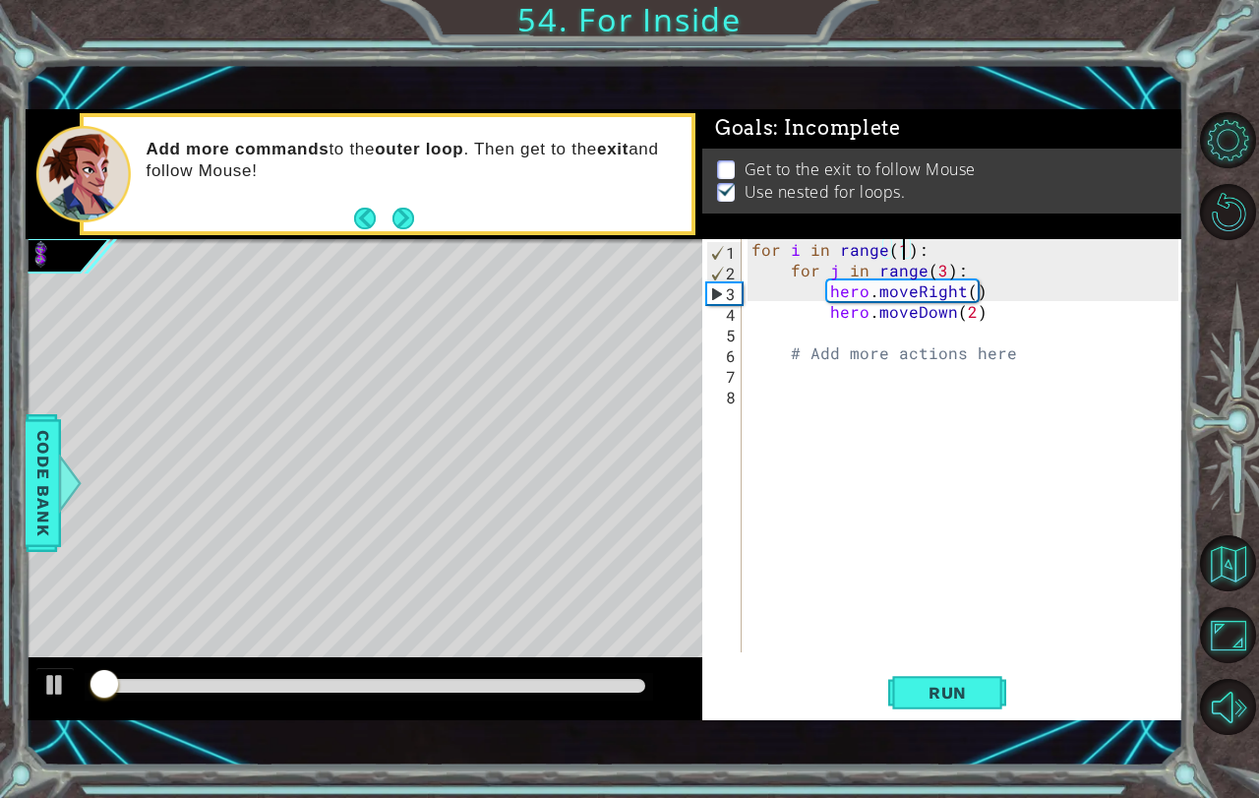
click at [902, 349] on div "for i in range ( 1 ) : for j in range ( 3 ) : hero . moveRight ( ) hero . moveD…" at bounding box center [968, 466] width 441 height 454
type textarea "# Add more actions here"
click at [813, 376] on div "for i in range ( 1 ) : for j in range ( 3 ) : hero . moveRight ( ) hero . moveD…" at bounding box center [968, 466] width 441 height 454
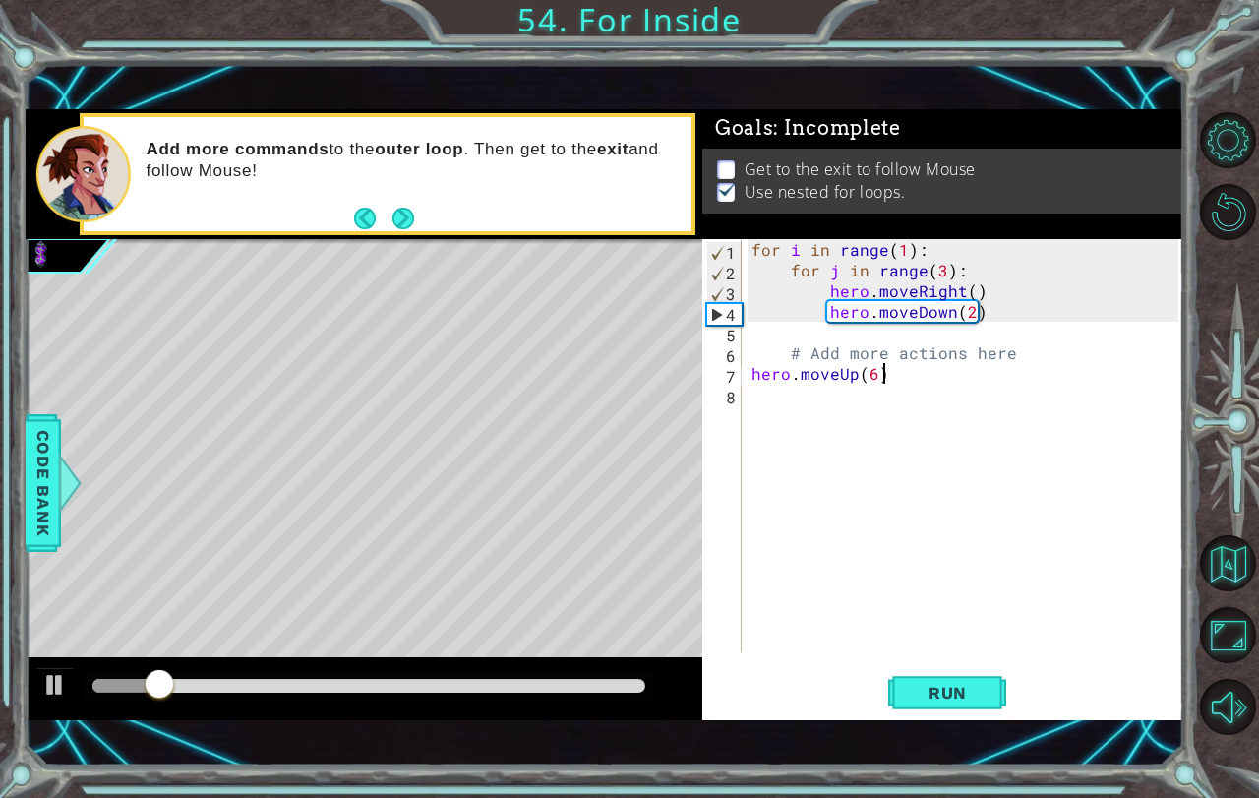
scroll to position [0, 7]
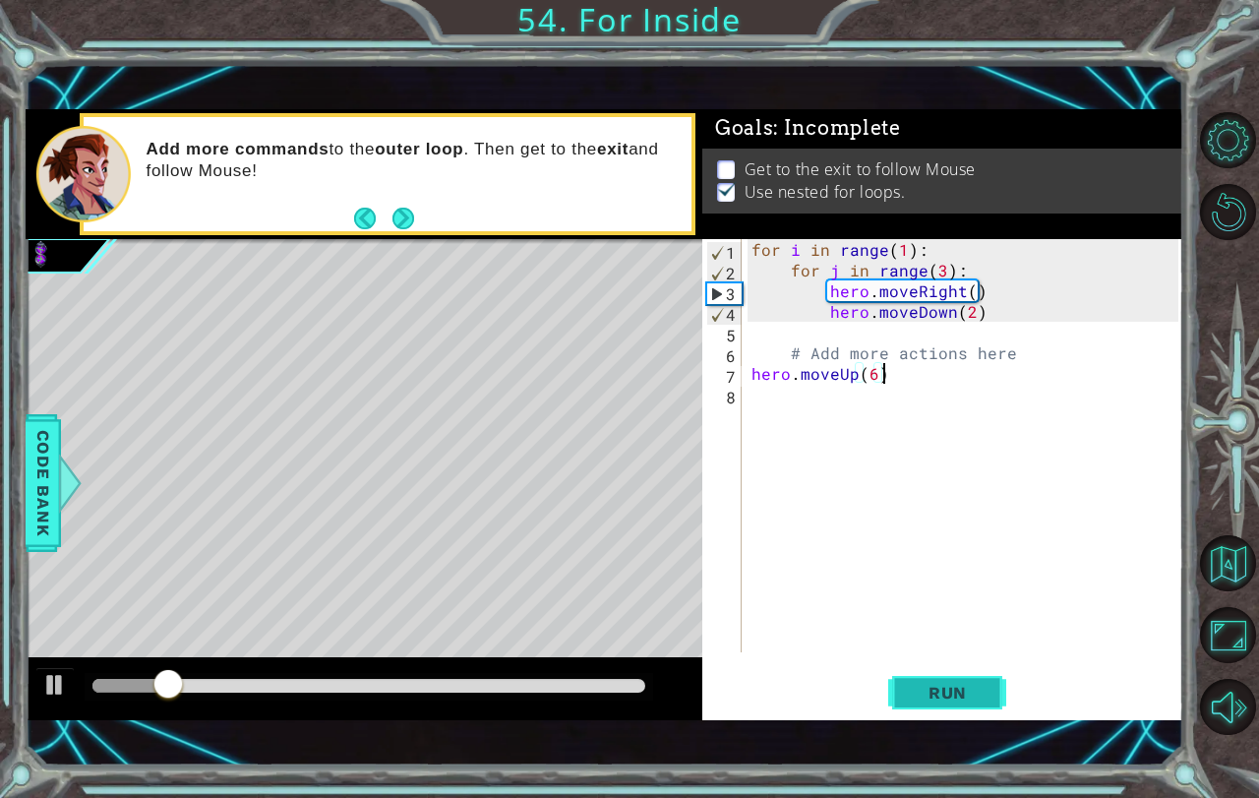
type textarea "hero.moveUp(6)"
click at [903, 690] on button "Run" at bounding box center [947, 692] width 118 height 48
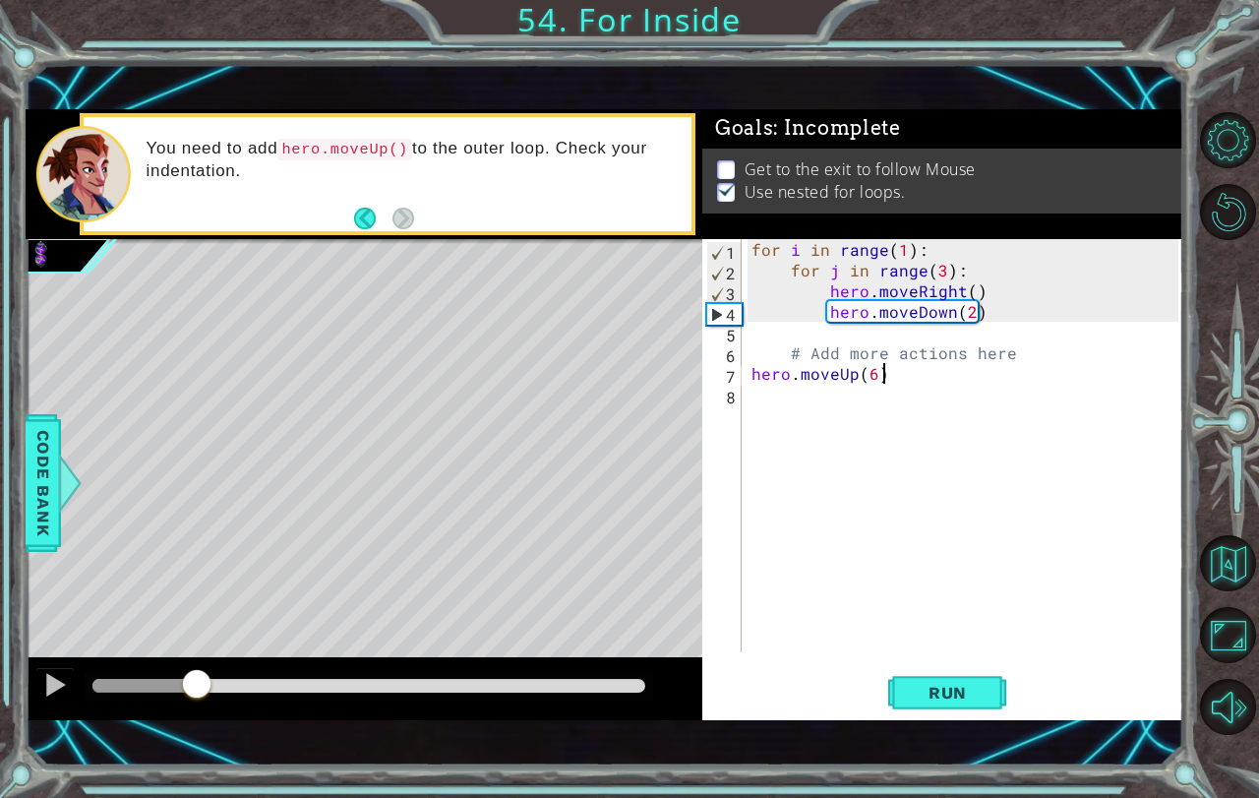
drag, startPoint x: 110, startPoint y: 681, endPoint x: 197, endPoint y: 694, distance: 87.7
click at [197, 694] on div at bounding box center [196, 685] width 35 height 35
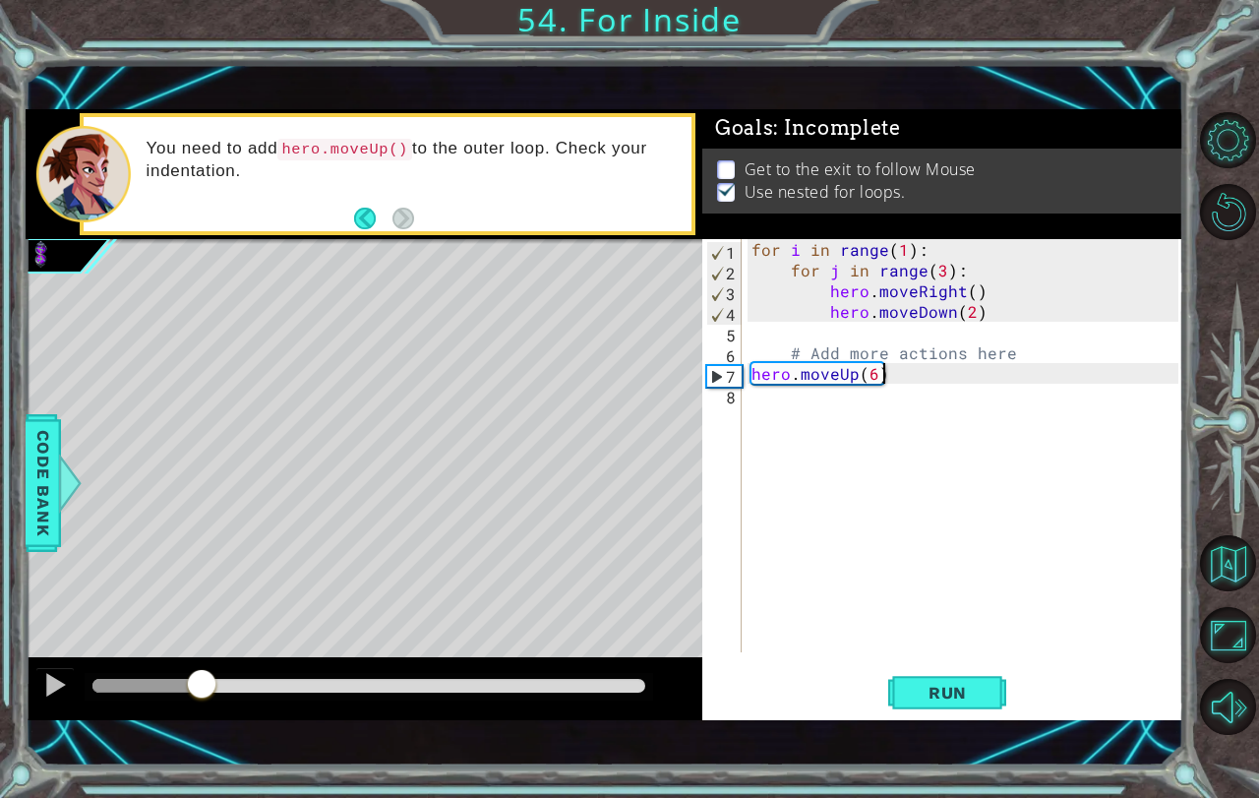
drag, startPoint x: 197, startPoint y: 694, endPoint x: 202, endPoint y: 678, distance: 17.4
click at [202, 678] on div at bounding box center [201, 685] width 35 height 35
click at [909, 332] on div "for i in range ( 1 ) : for j in range ( 3 ) : hero . moveRight ( ) hero . moveD…" at bounding box center [968, 466] width 441 height 454
type textarea "hero.moveRight()"
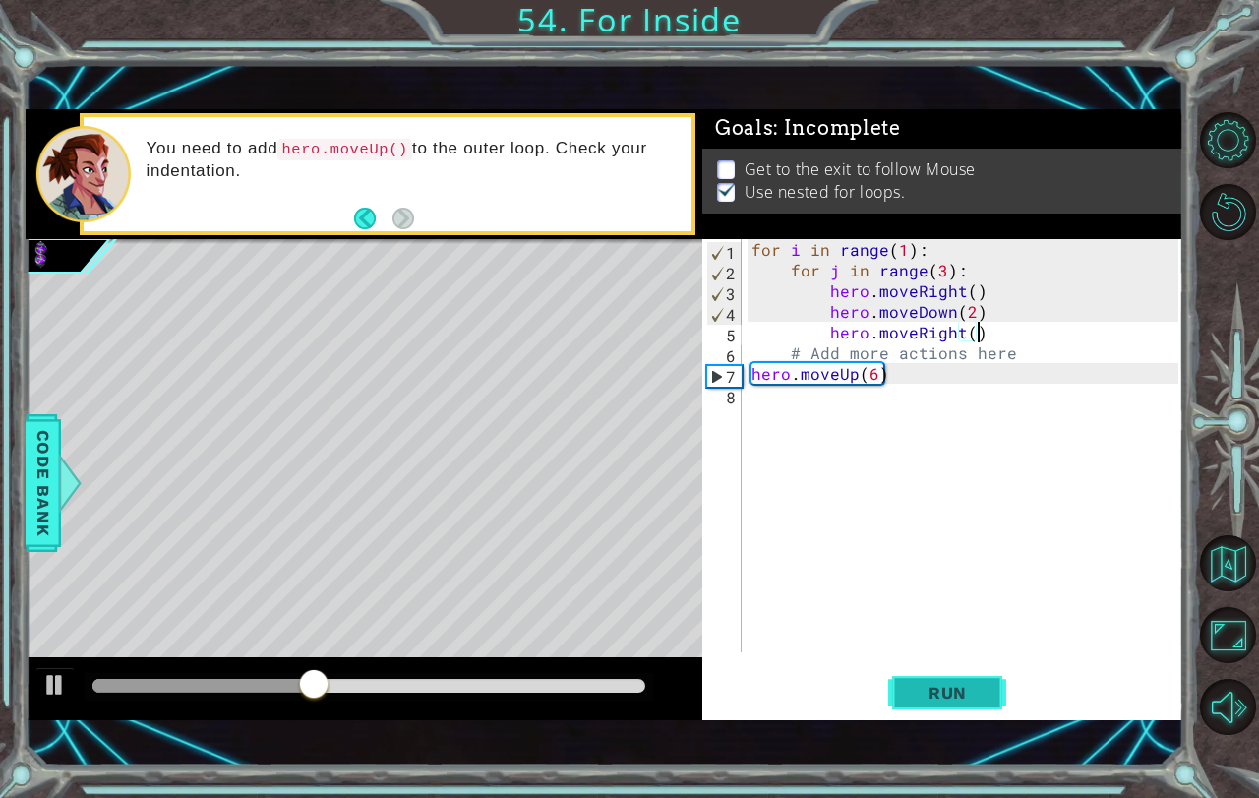
click at [943, 686] on span "Run" at bounding box center [948, 693] width 78 height 20
drag, startPoint x: 96, startPoint y: 687, endPoint x: 385, endPoint y: 662, distance: 289.3
click at [385, 662] on div at bounding box center [364, 688] width 677 height 63
click at [785, 402] on div "for i in range ( 1 ) : for j in range ( 3 ) : hero . moveRight ( ) hero . moveD…" at bounding box center [968, 466] width 441 height 454
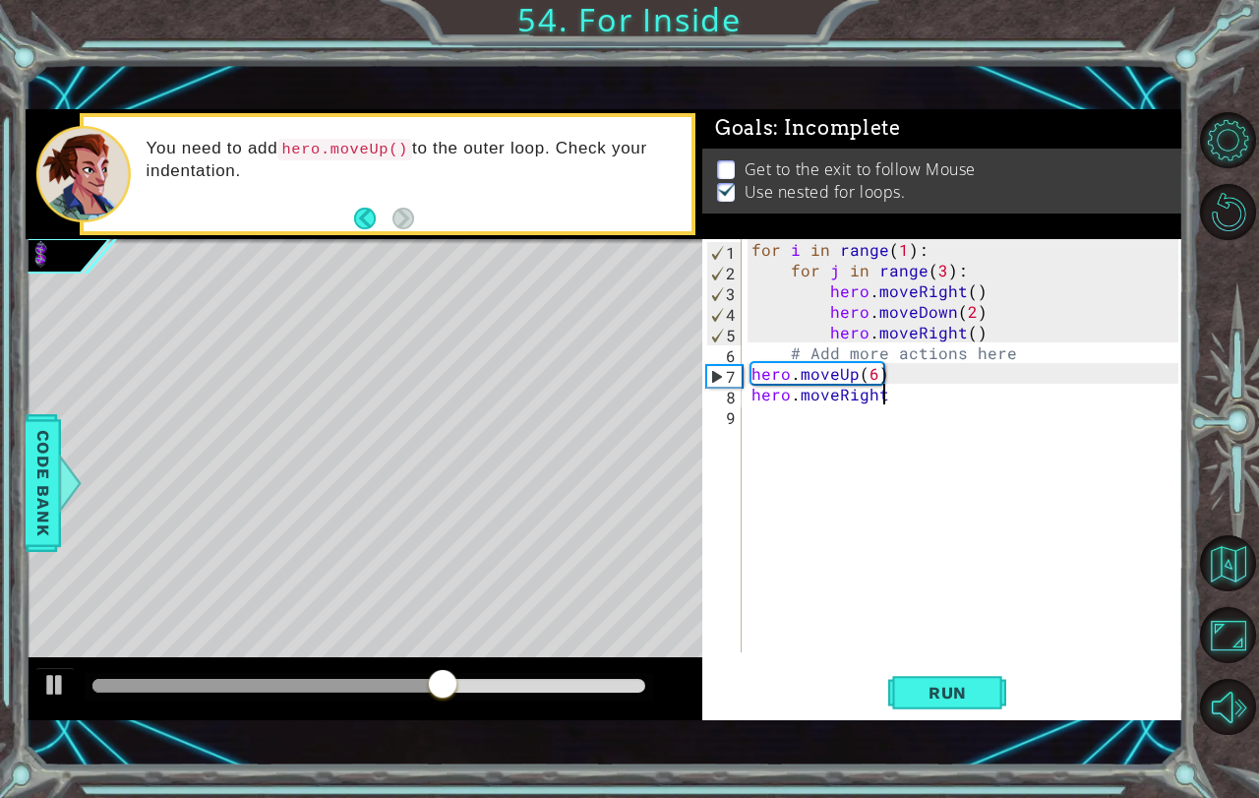
type textarea "hero.moveRight()"
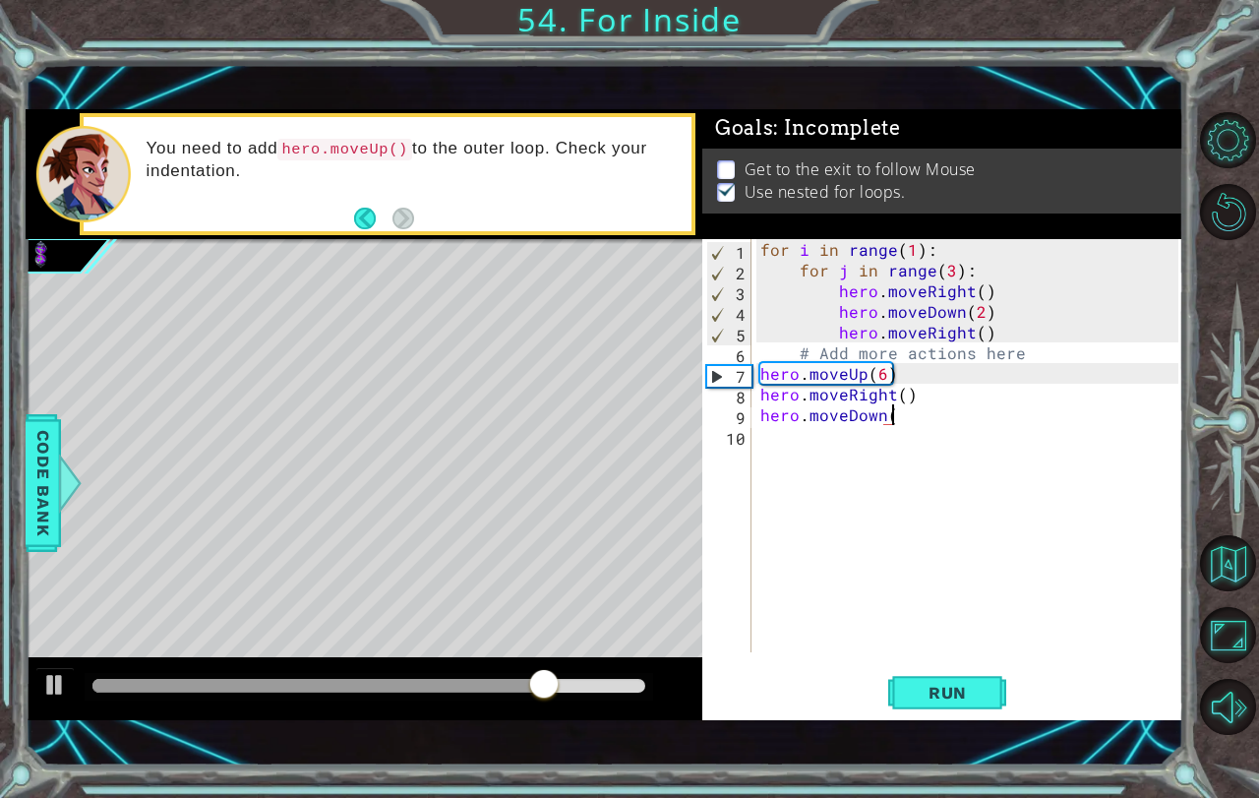
scroll to position [0, 8]
type textarea "hero.moveDown(2)"
type textarea "h"
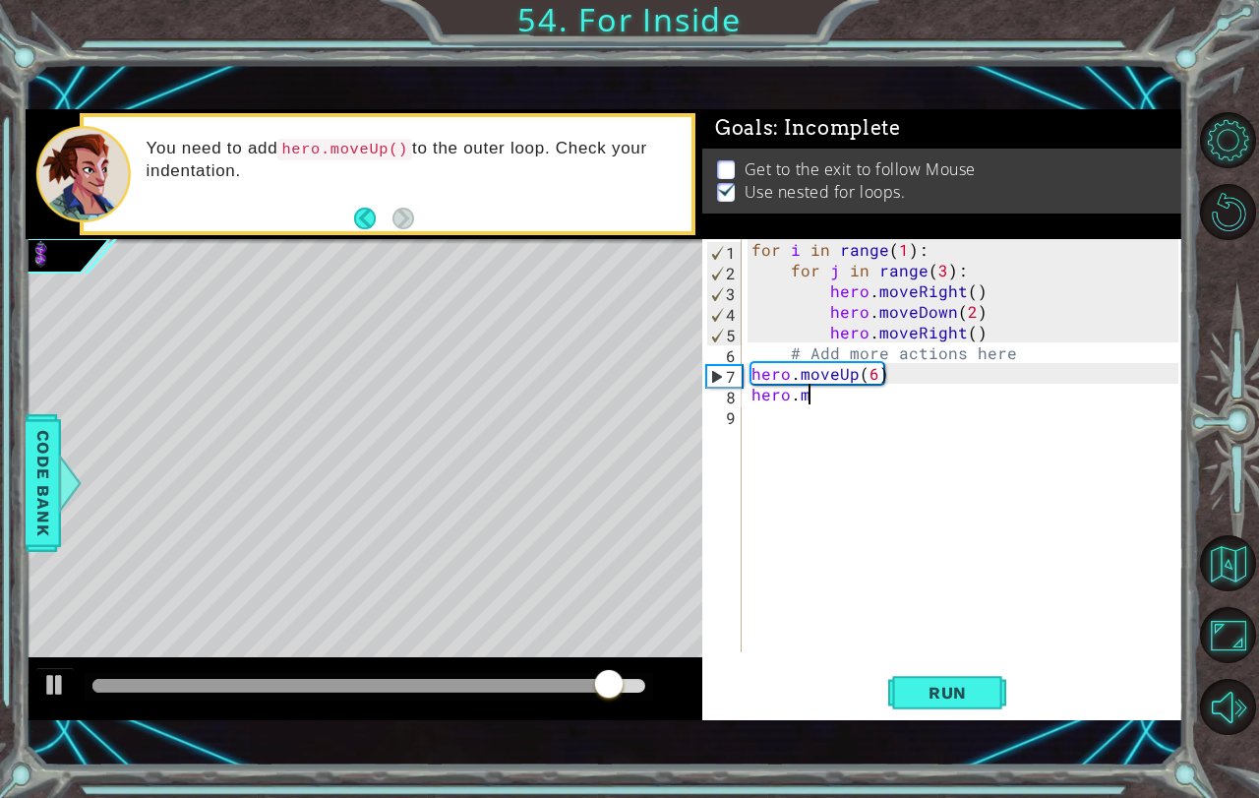
type textarea "h"
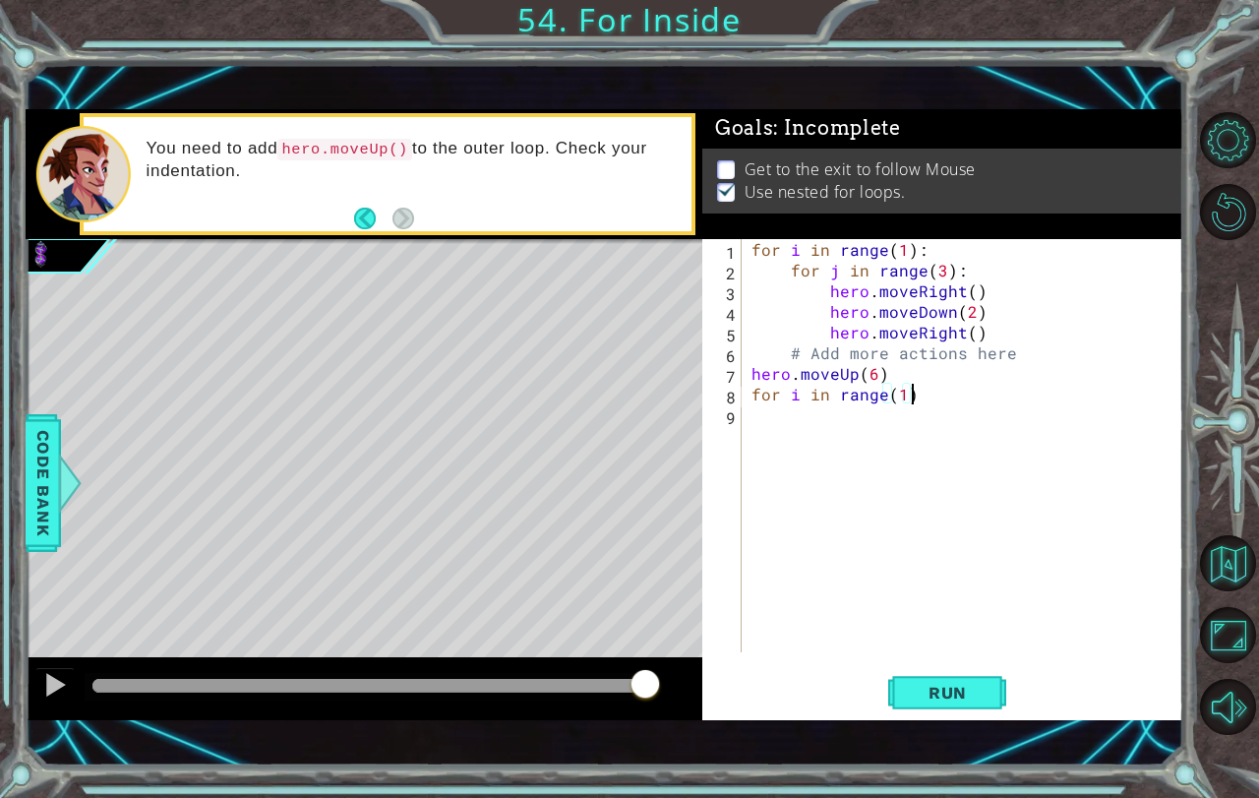
type textarea "for i in range(1):"
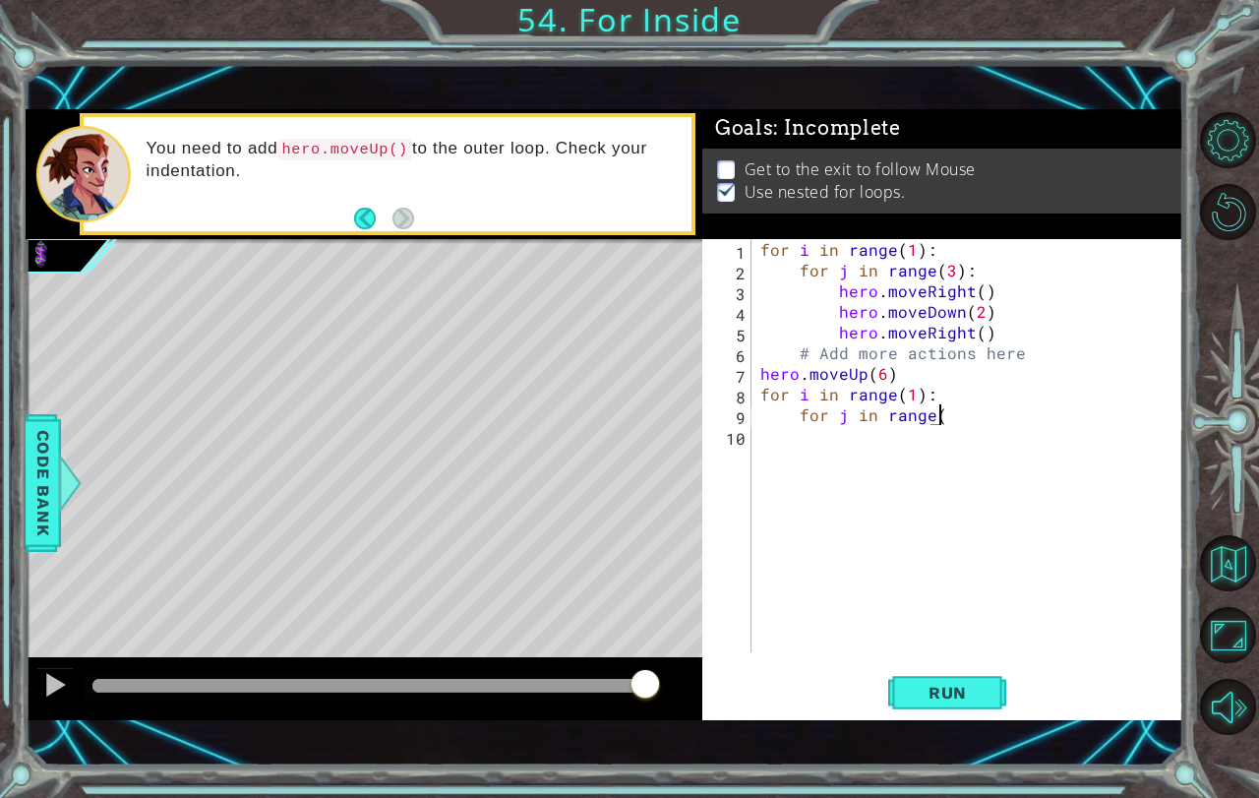
scroll to position [0, 11]
type textarea "for j in range(3):"
type textarea "hero.moveRight()"
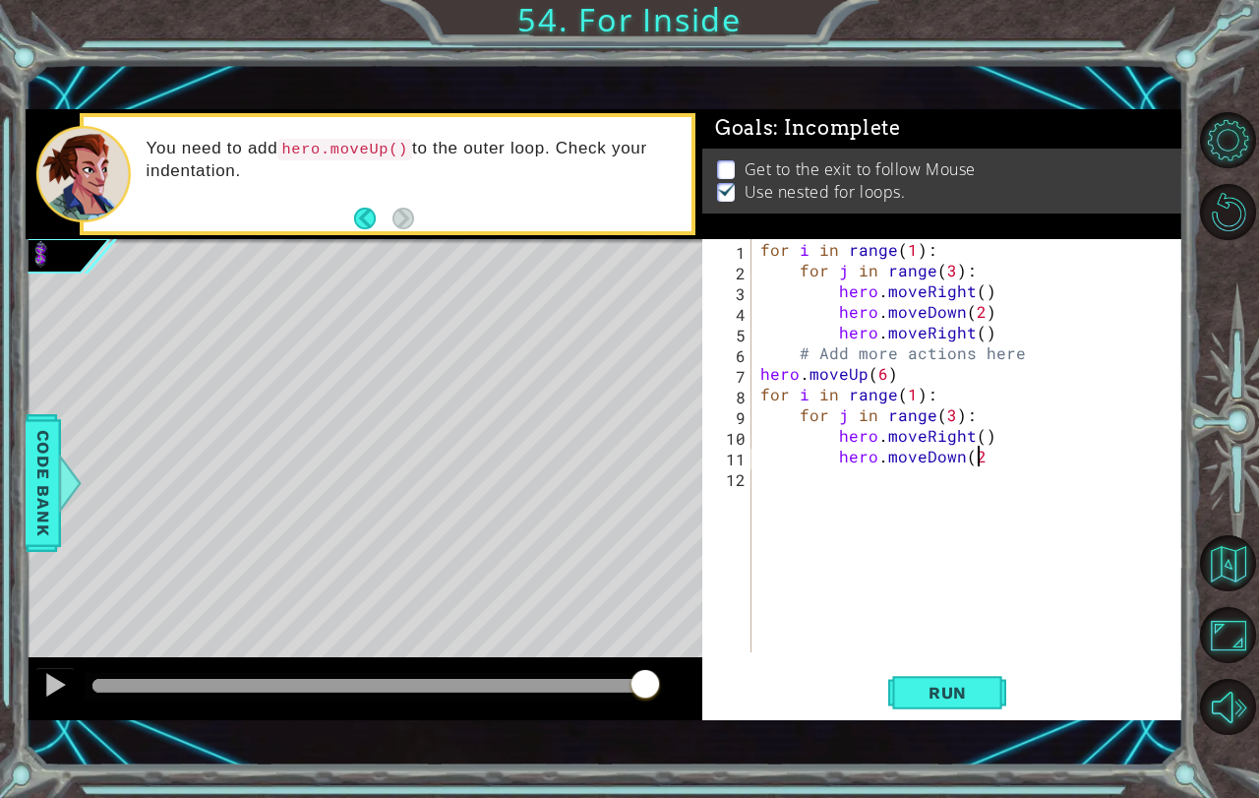
type textarea "hero.moveDown(2)"
type textarea "hero.moveRight()"
click at [959, 687] on span "Run" at bounding box center [948, 693] width 78 height 20
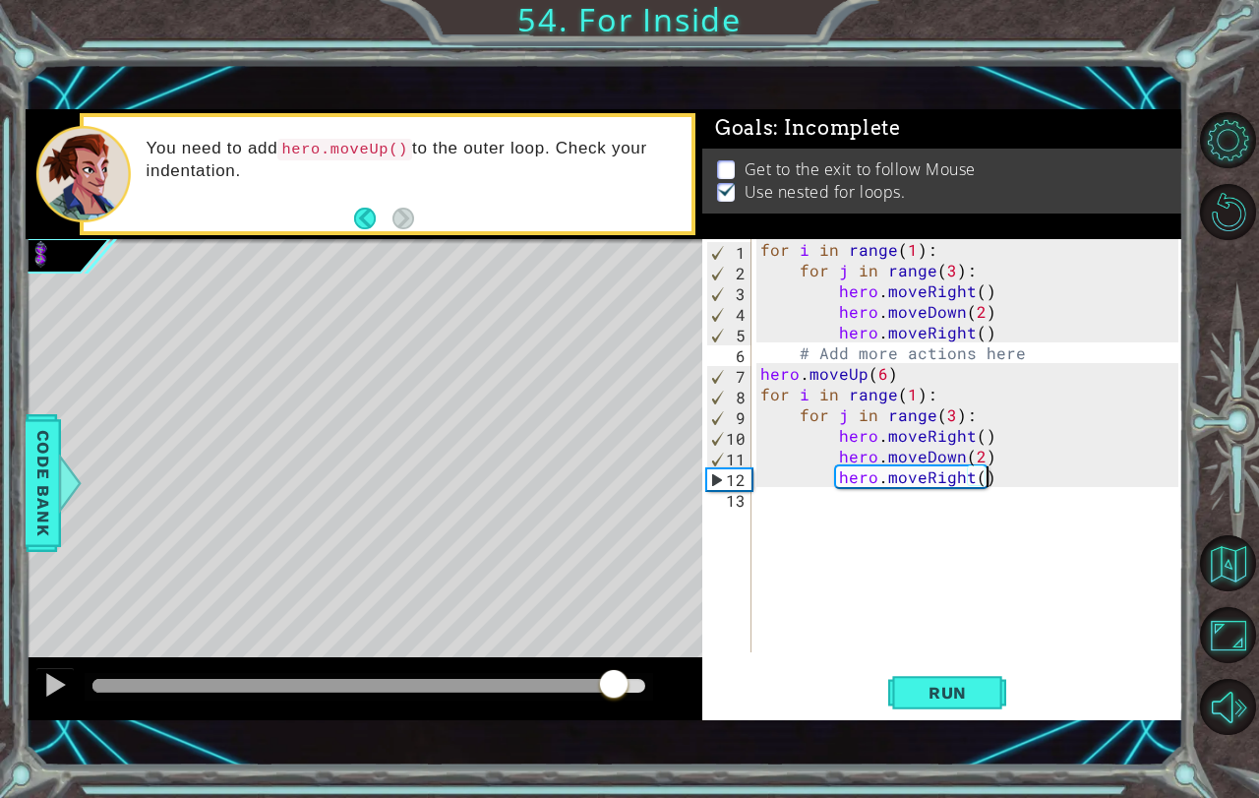
drag, startPoint x: 129, startPoint y: 680, endPoint x: 615, endPoint y: 768, distance: 493.9
click at [615, 768] on div "1 ההההההההההההההההההההההההההההההההההההההההההההההההההההההההההההההההההההההההההההה…" at bounding box center [629, 399] width 1259 height 798
click at [802, 509] on div "for i in range ( 1 ) : for j in range ( 3 ) : hero . moveRight ( ) hero . moveD…" at bounding box center [972, 466] width 432 height 454
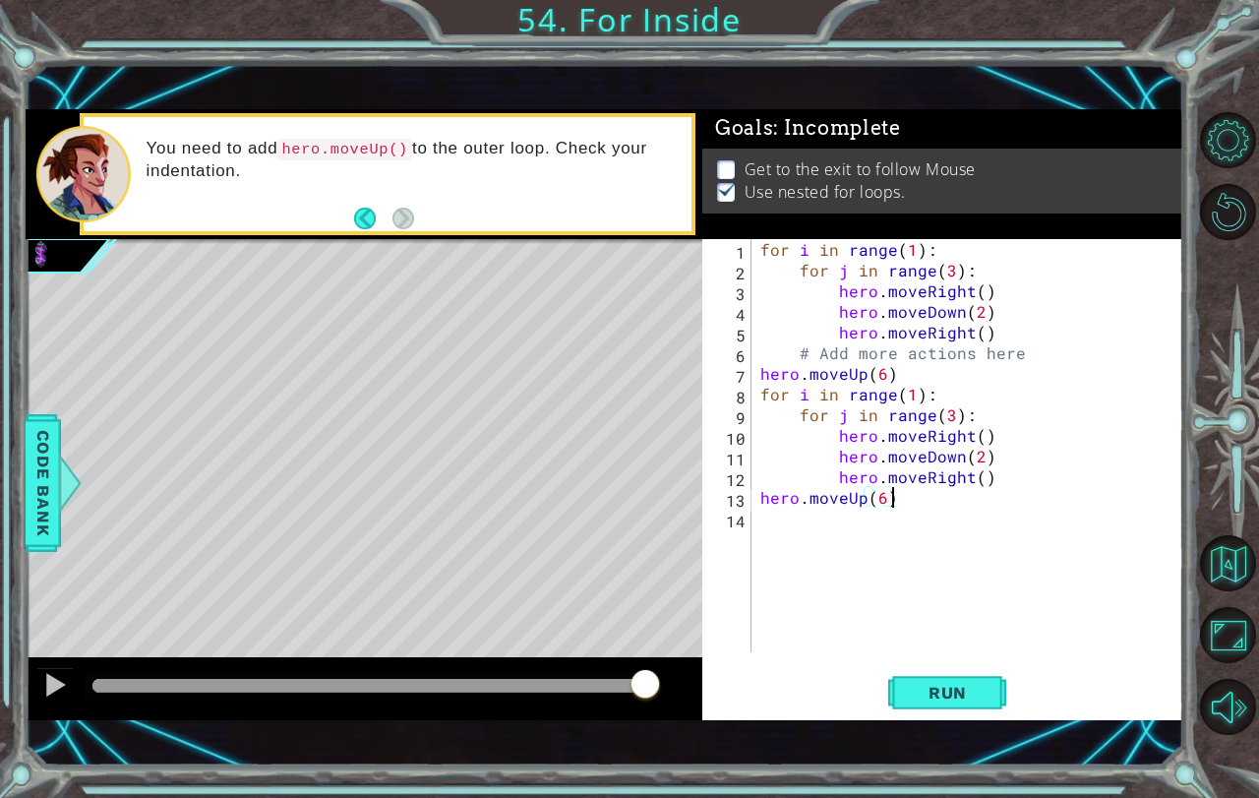
scroll to position [0, 7]
click at [942, 672] on button "Run" at bounding box center [947, 692] width 118 height 48
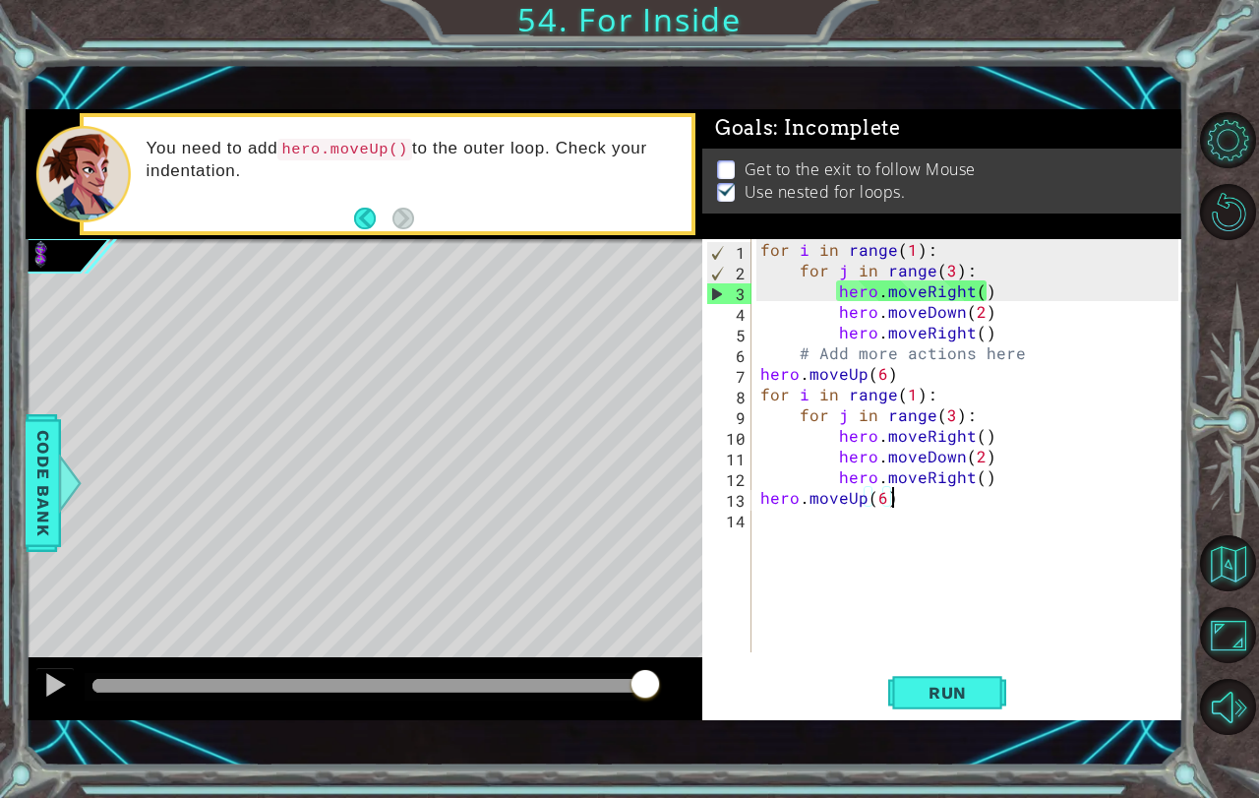
drag, startPoint x: 99, startPoint y: 674, endPoint x: 1258, endPoint y: 770, distance: 1162.8
click at [1243, 736] on div "1 ההההההההההההההההההההההההההההההההההההההההההההההההההההההההההההההההההההההההההההה…" at bounding box center [629, 399] width 1259 height 798
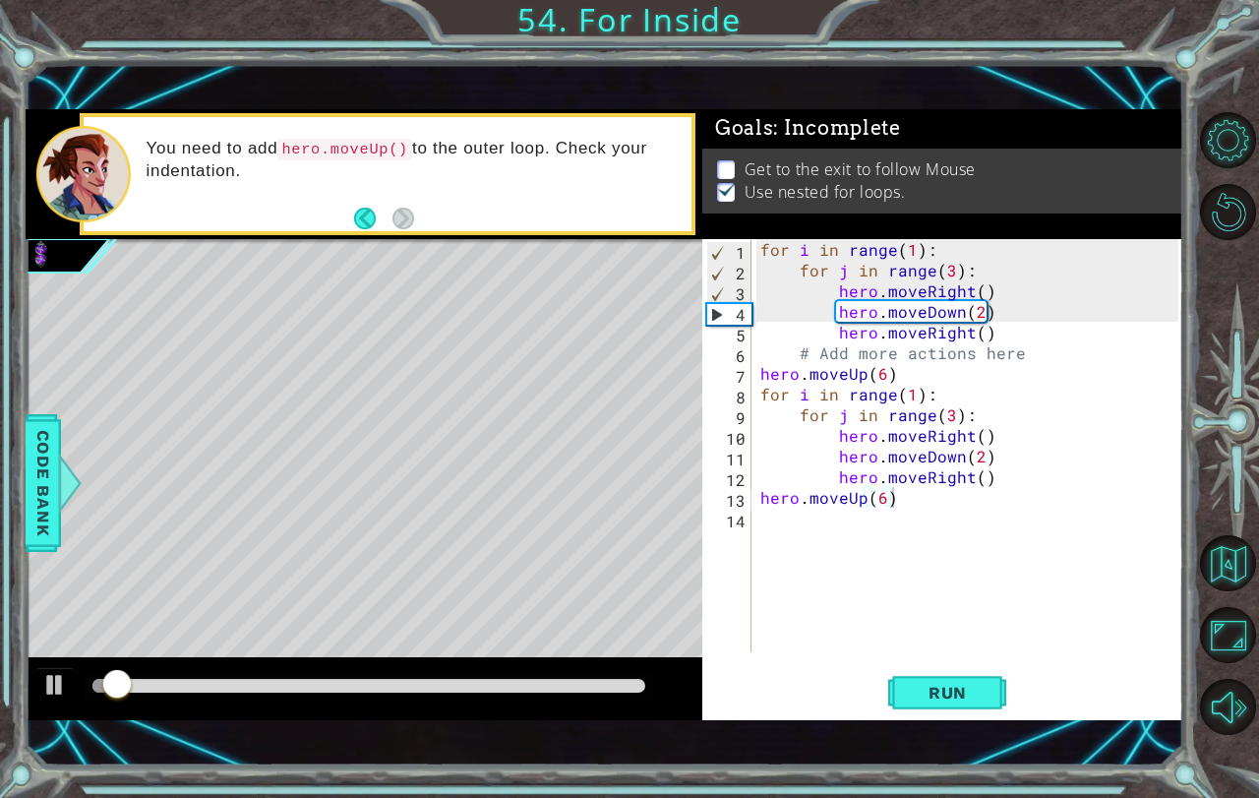
drag, startPoint x: 80, startPoint y: 675, endPoint x: 97, endPoint y: 673, distance: 17.8
click at [97, 673] on div at bounding box center [364, 688] width 677 height 63
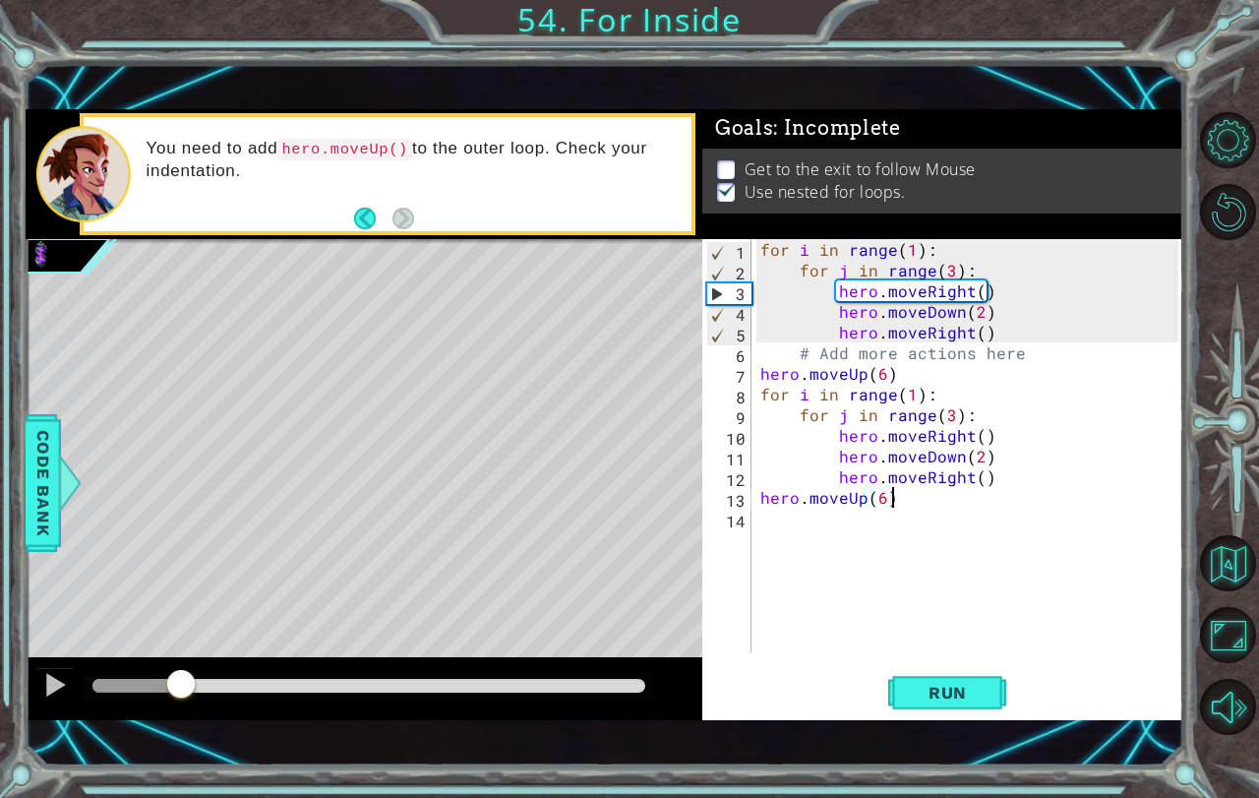
drag, startPoint x: 107, startPoint y: 669, endPoint x: 181, endPoint y: 672, distance: 73.8
click at [181, 672] on div at bounding box center [180, 685] width 35 height 35
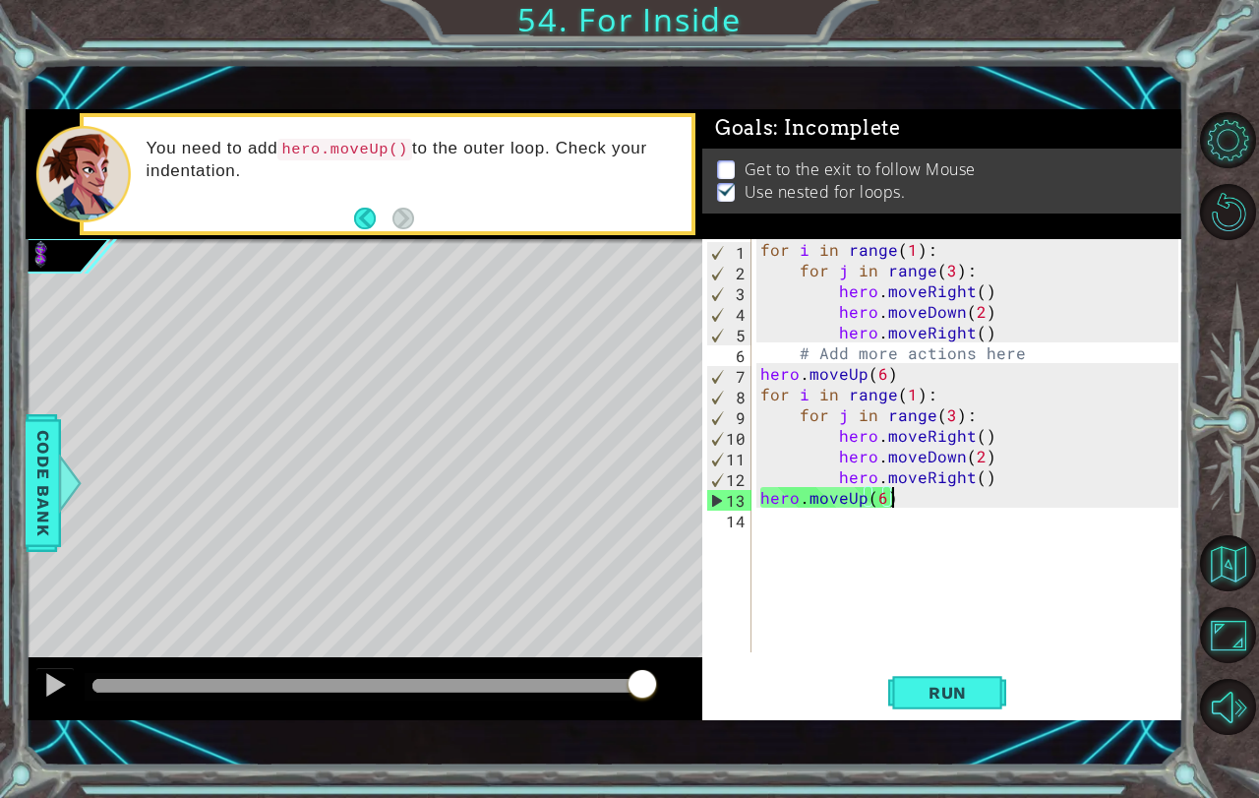
drag, startPoint x: 208, startPoint y: 670, endPoint x: 642, endPoint y: 755, distance: 443.1
click at [642, 755] on div "1 ההההההההההההההההההההההההההההההההההההההההההההההההההההההההההההההההההההההההההההה…" at bounding box center [605, 415] width 1159 height 702
drag, startPoint x: 120, startPoint y: 676, endPoint x: 616, endPoint y: 766, distance: 504.0
click at [616, 766] on div "1 ההההההההההההההההההההההההההההההההההההההההההההההההההההההההההההההההההההההההההההה…" at bounding box center [629, 399] width 1259 height 798
click at [35, 679] on button at bounding box center [54, 687] width 39 height 40
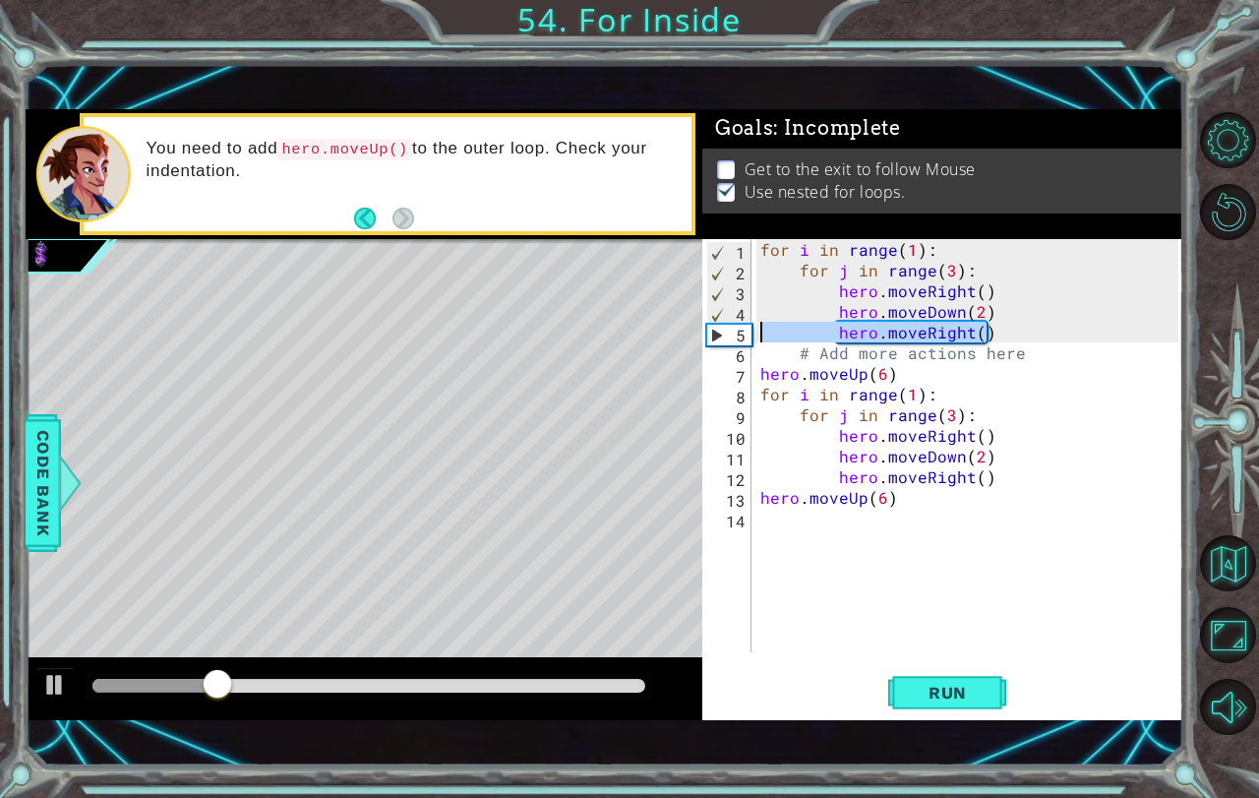
drag, startPoint x: 1008, startPoint y: 328, endPoint x: 751, endPoint y: 334, distance: 257.8
click at [751, 334] on div "hero.moveUp(6) 1 2 3 4 5 6 7 8 9 10 11 12 13 14 for i in range ( 1 ) : for j in…" at bounding box center [940, 445] width 476 height 413
type textarea "hero.moveRight()"
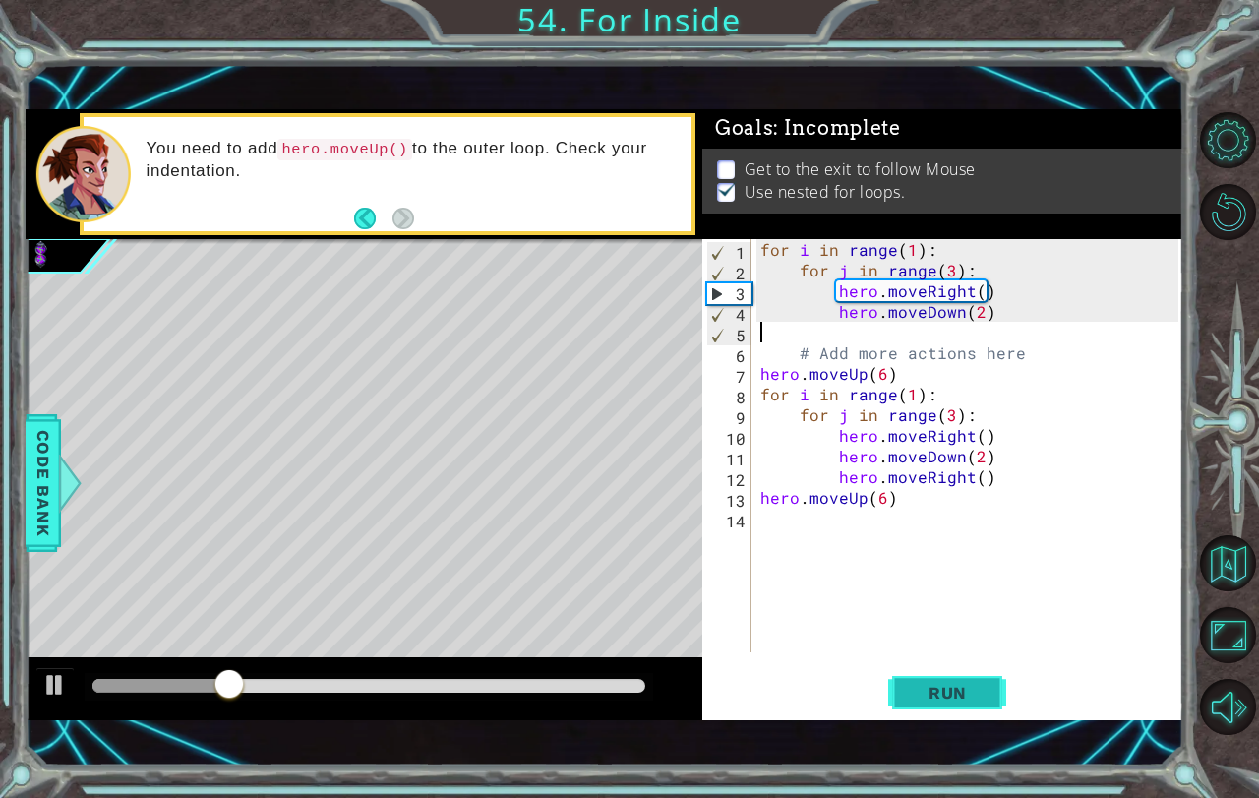
click at [933, 681] on button "Run" at bounding box center [947, 692] width 118 height 48
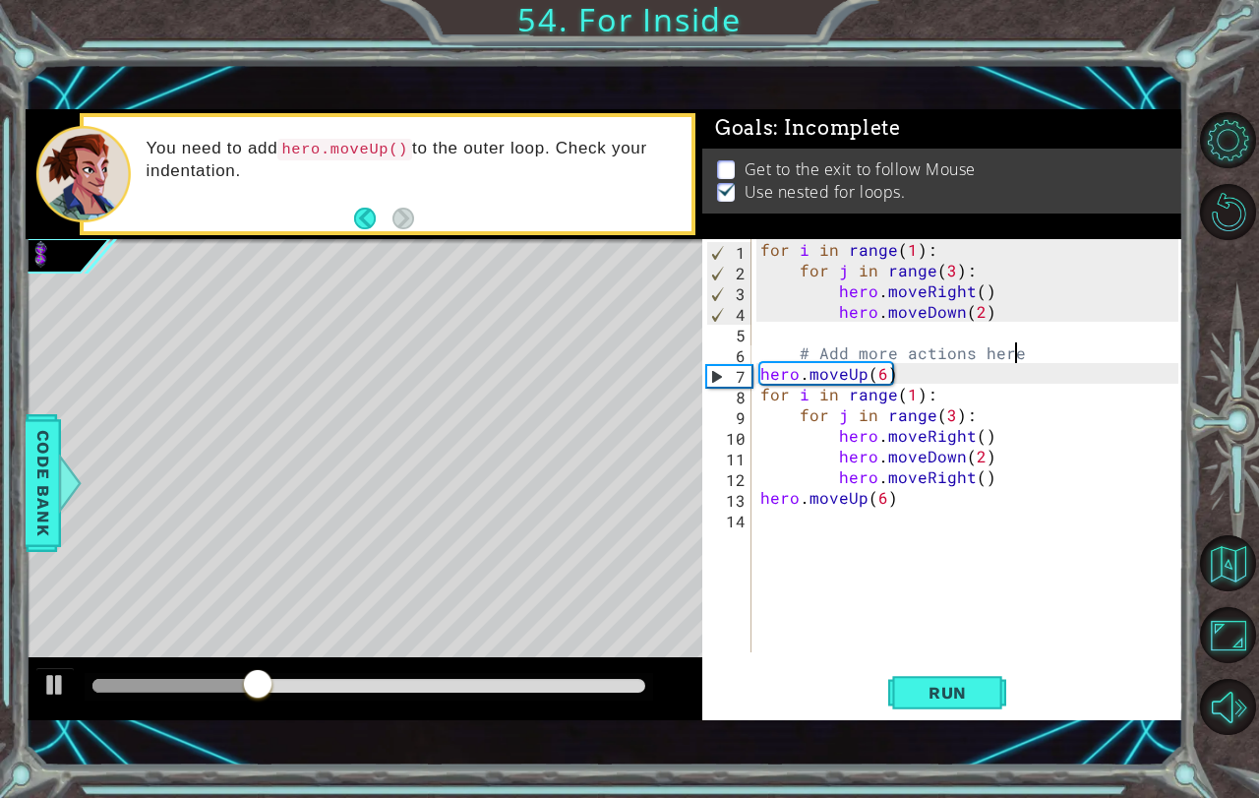
click at [1035, 354] on div "for i in range ( 1 ) : for j in range ( 3 ) : hero . moveRight ( ) hero . moveD…" at bounding box center [972, 466] width 432 height 454
type textarea "# Add more actions here"
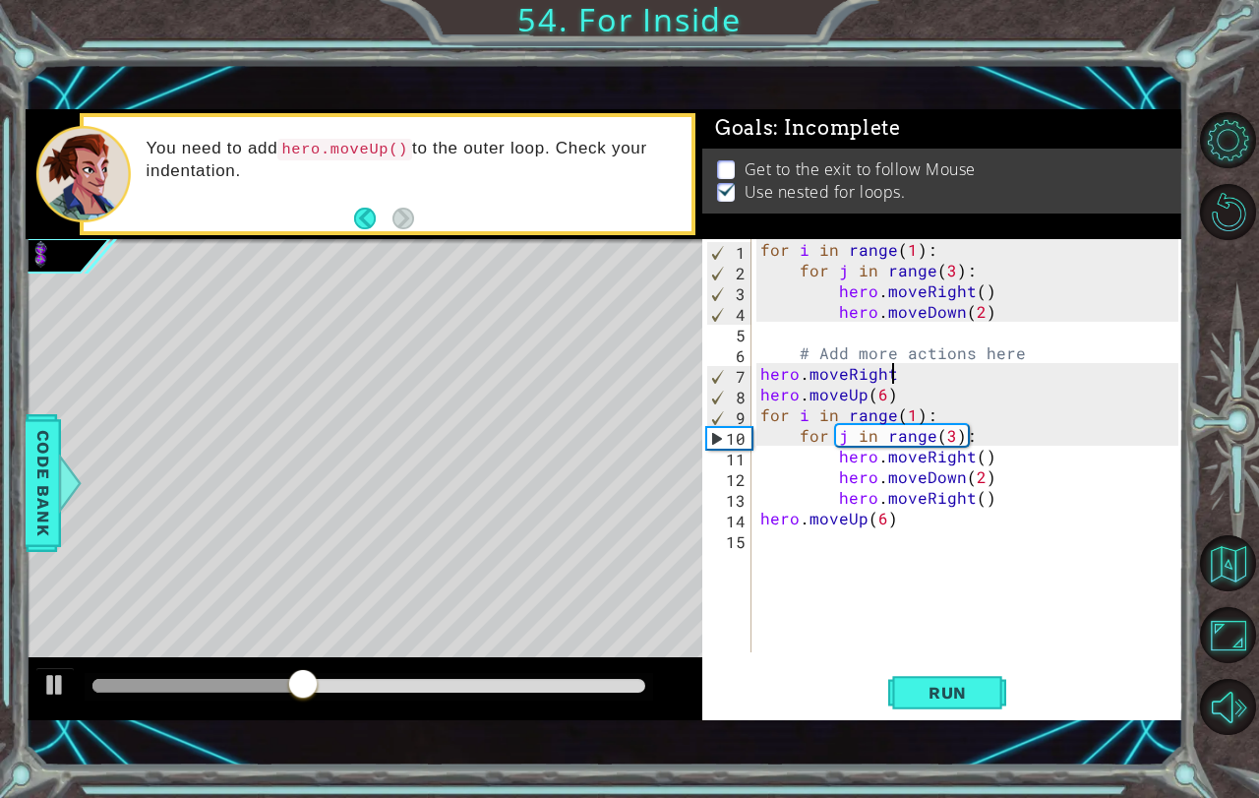
scroll to position [0, 8]
click at [935, 722] on div "1 ההההההההההההההההההההההההההההההההההההההההההההההההההההההההההההההההההההההההההההה…" at bounding box center [605, 415] width 1159 height 702
click at [936, 697] on span "Run" at bounding box center [948, 693] width 78 height 20
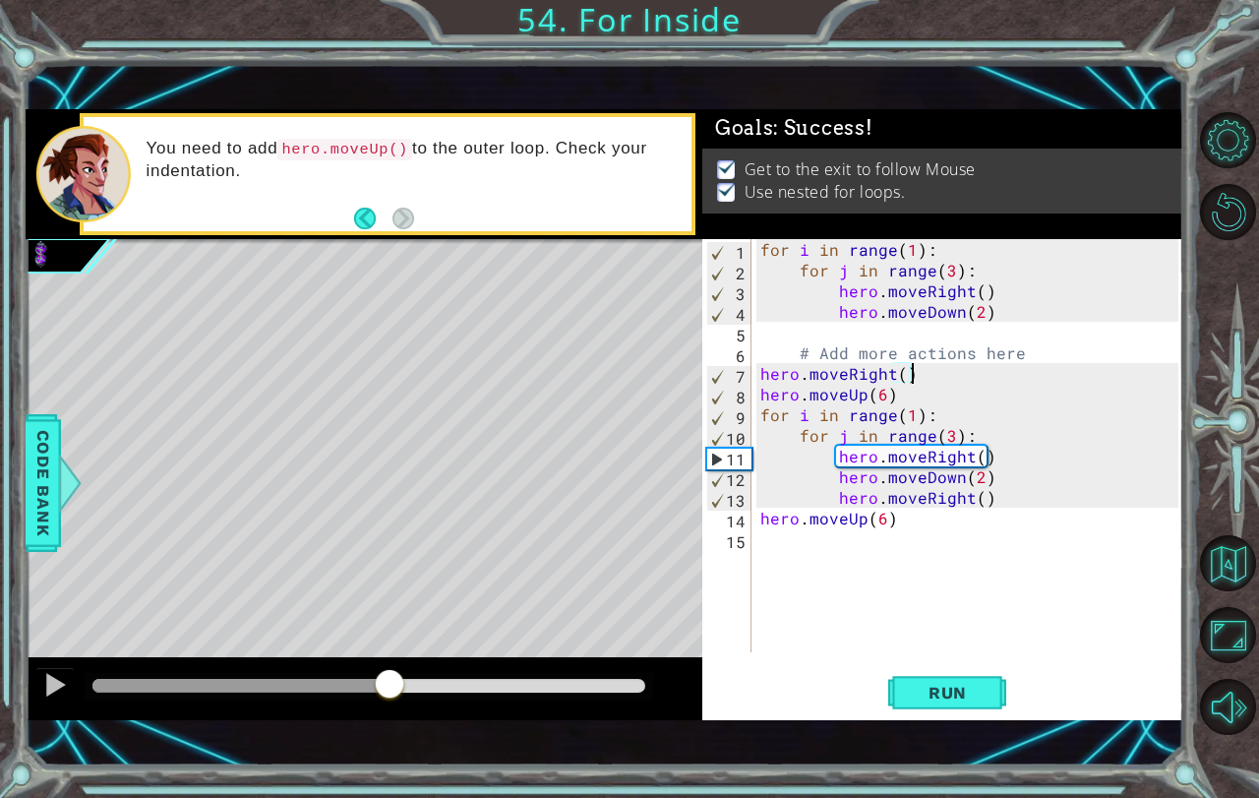
drag, startPoint x: 109, startPoint y: 672, endPoint x: 390, endPoint y: 646, distance: 281.5
click at [390, 646] on div "methods hero moveUp() moveDown() moveLeft() moveRight() sneakUp() sneakDown() s…" at bounding box center [605, 414] width 1159 height 611
drag, startPoint x: 991, startPoint y: 501, endPoint x: 823, endPoint y: 499, distance: 167.2
click at [823, 499] on div "for i in range ( 1 ) : for j in range ( 3 ) : hero . moveRight ( ) hero . moveD…" at bounding box center [972, 466] width 432 height 454
type textarea "hero.moveRight()"
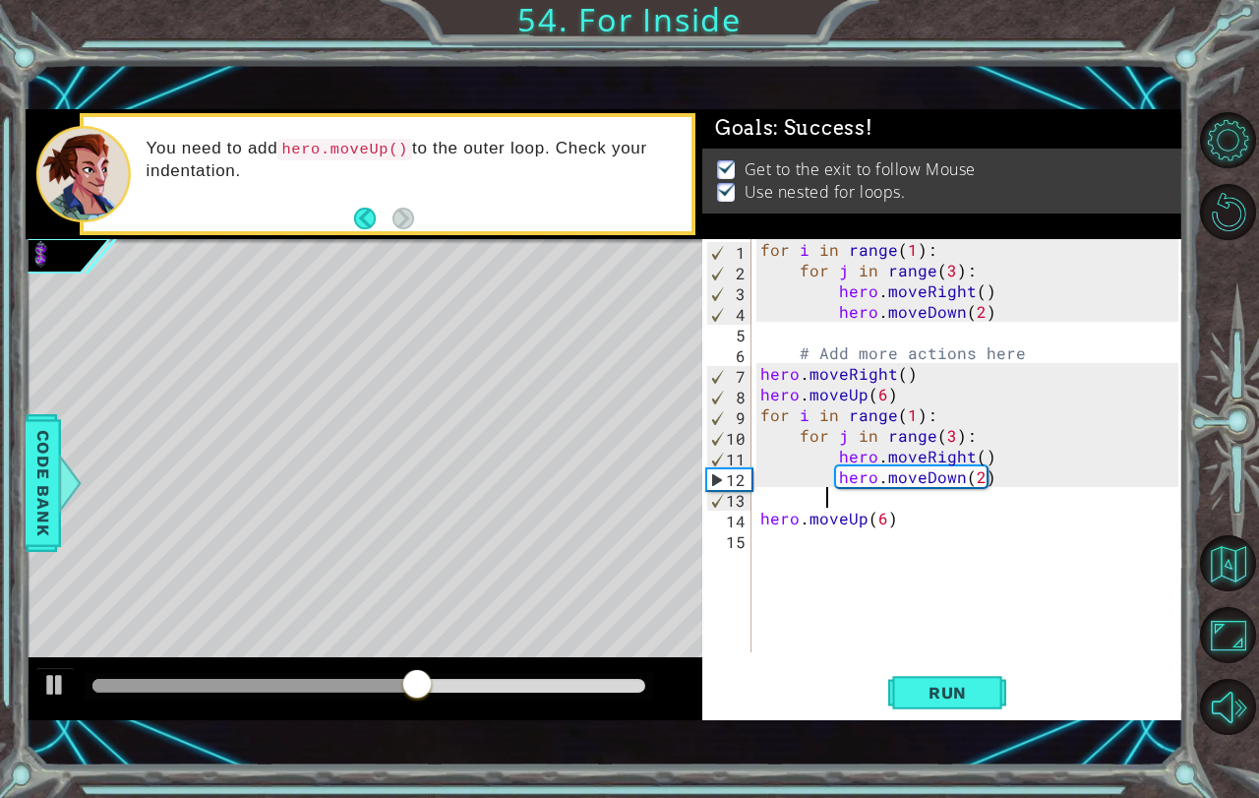
scroll to position [0, 3]
click at [926, 697] on span "Run" at bounding box center [948, 693] width 78 height 20
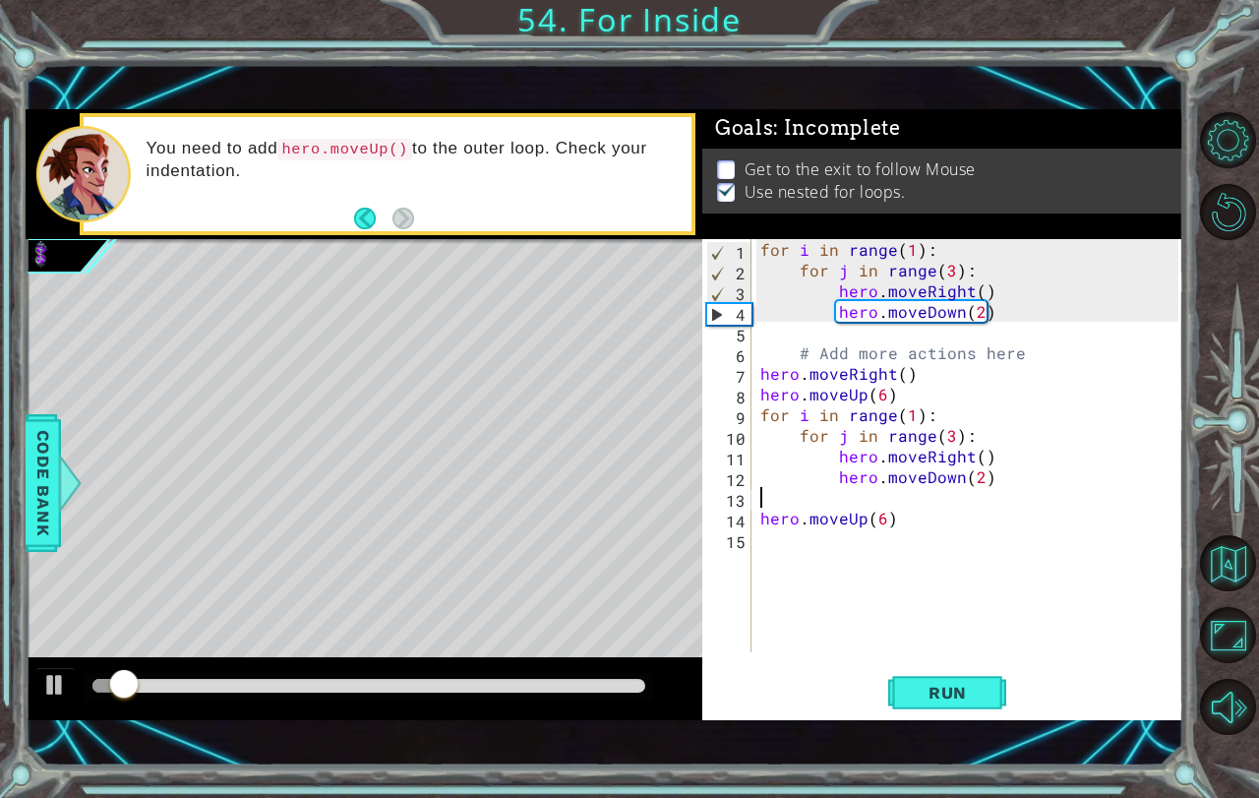
scroll to position [0, 0]
type textarea "hero.moveDown(2)"
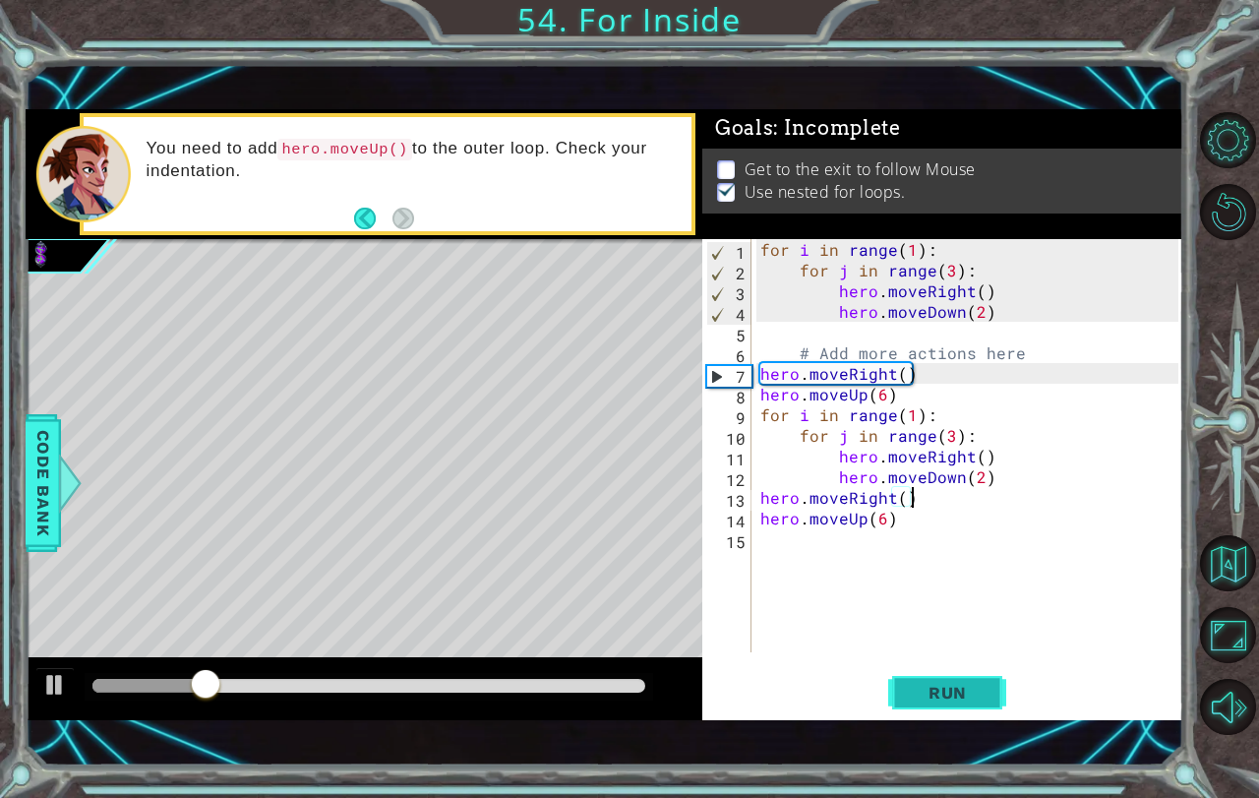
type textarea "hero.moveRight()"
click at [954, 693] on span "Run" at bounding box center [948, 693] width 78 height 20
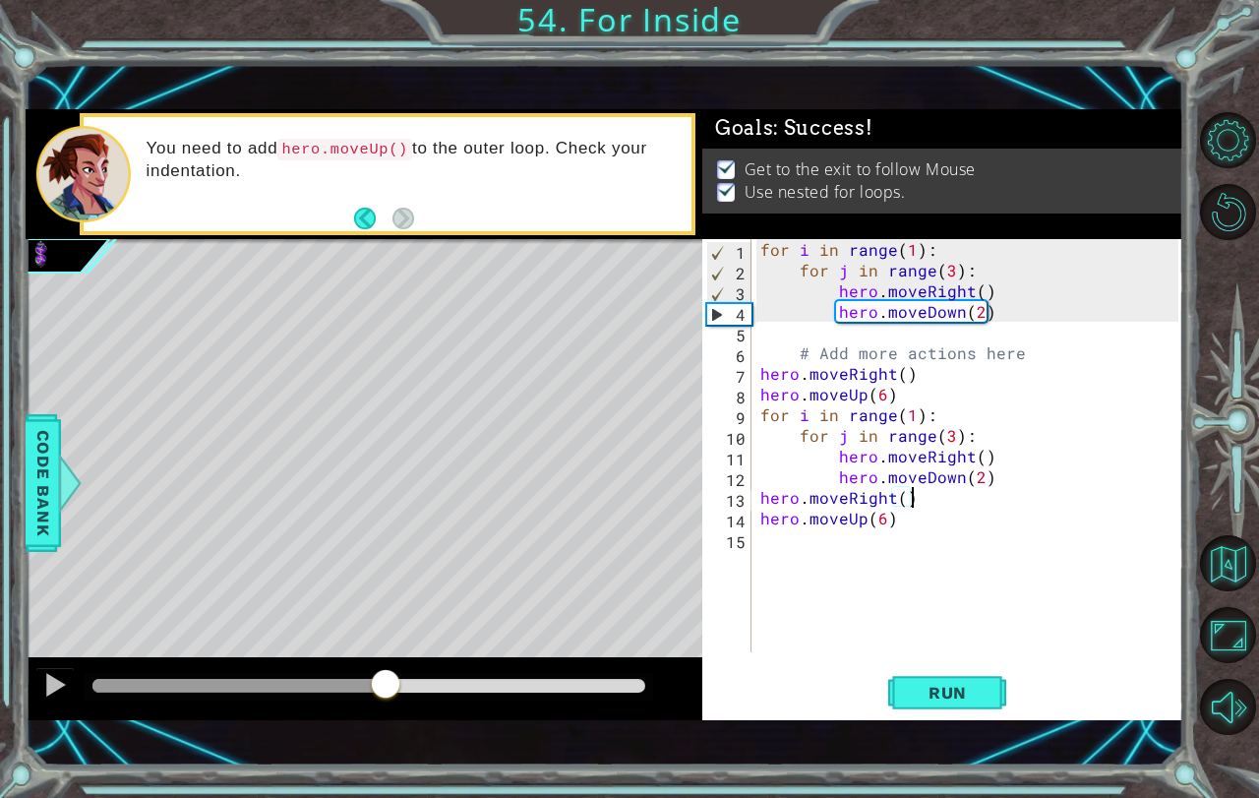
click at [385, 682] on div at bounding box center [368, 686] width 553 height 14
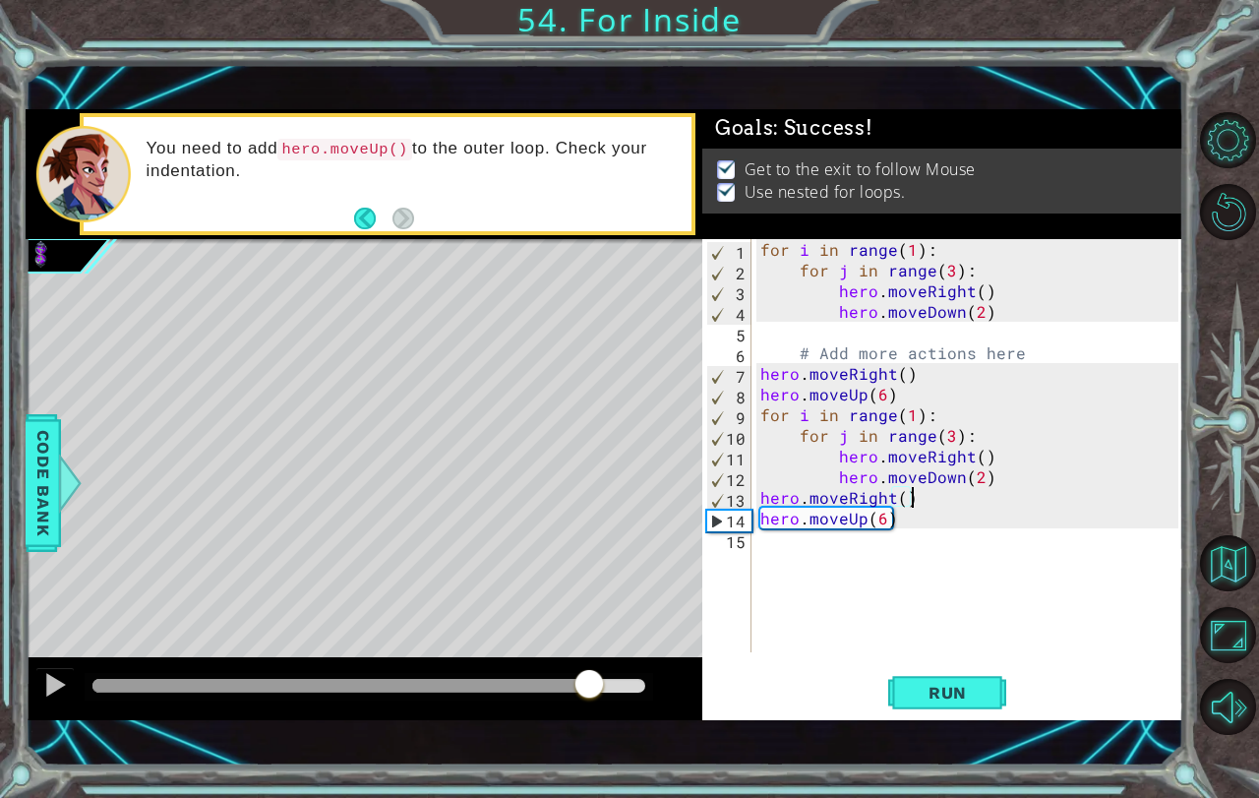
drag, startPoint x: 511, startPoint y: 688, endPoint x: 639, endPoint y: 634, distance: 139.4
click at [633, 640] on div "methods hero moveUp() moveDown() moveLeft() moveRight() sneakUp() sneakDown() s…" at bounding box center [605, 414] width 1159 height 611
drag, startPoint x: 621, startPoint y: 687, endPoint x: 1258, endPoint y: 677, distance: 637.5
click at [1243, 677] on body "1 ההההההההההההההההההההההההההההההההההההההההההההההההההההההההההההההההההההההההההההה…" at bounding box center [629, 399] width 1259 height 798
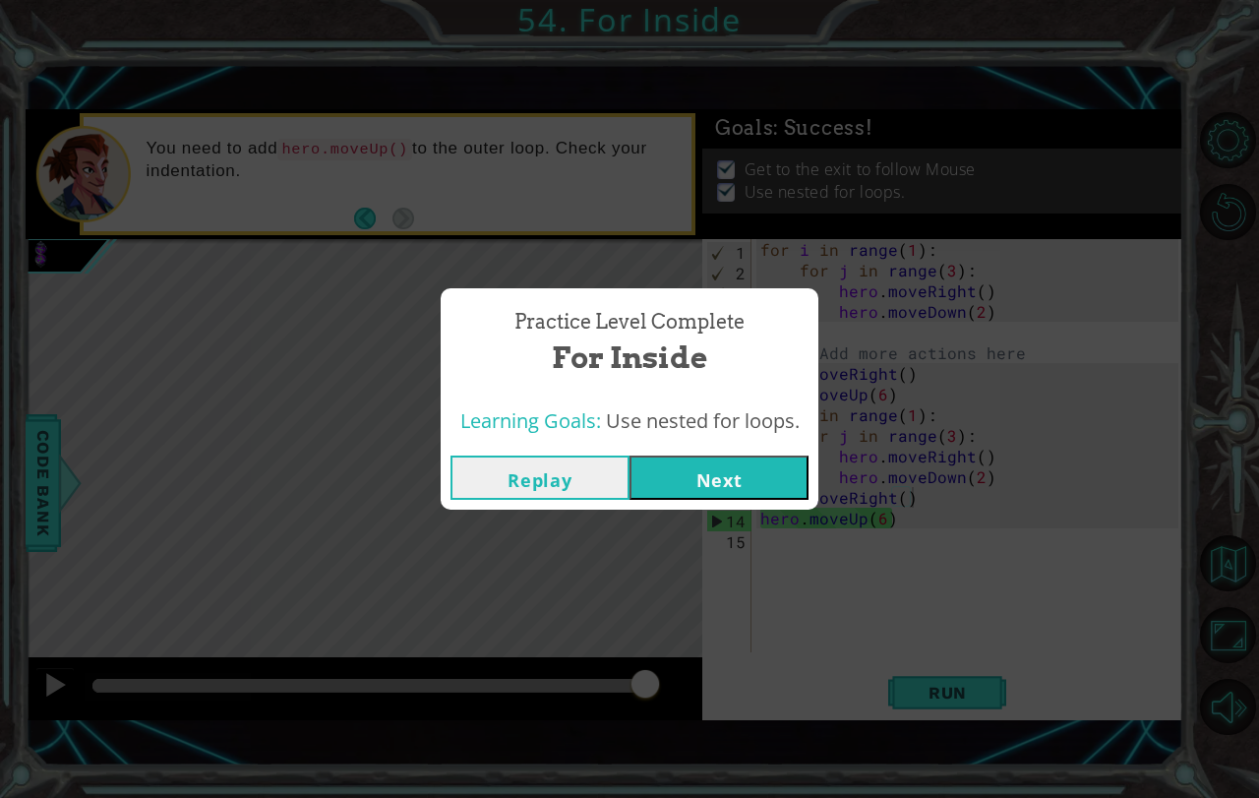
click at [714, 472] on button "Next" at bounding box center [719, 477] width 179 height 44
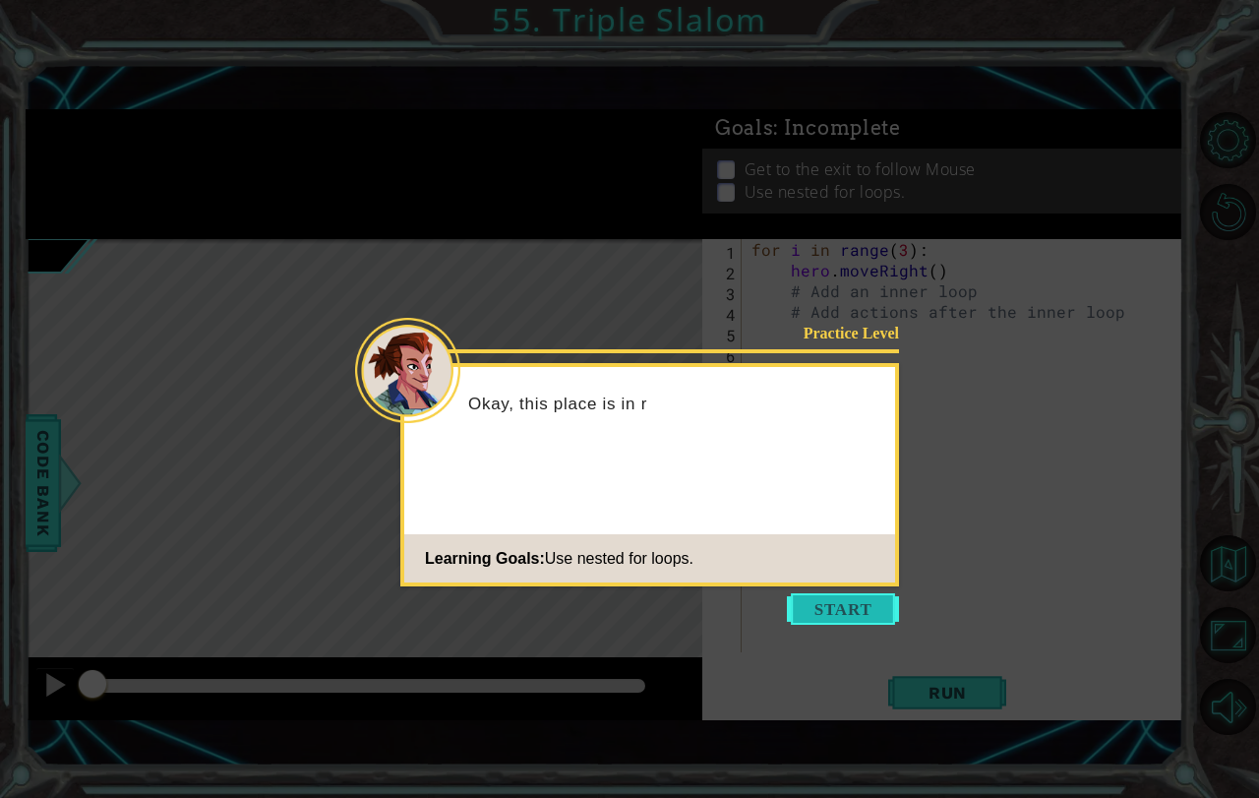
click at [845, 608] on button "Start" at bounding box center [843, 608] width 112 height 31
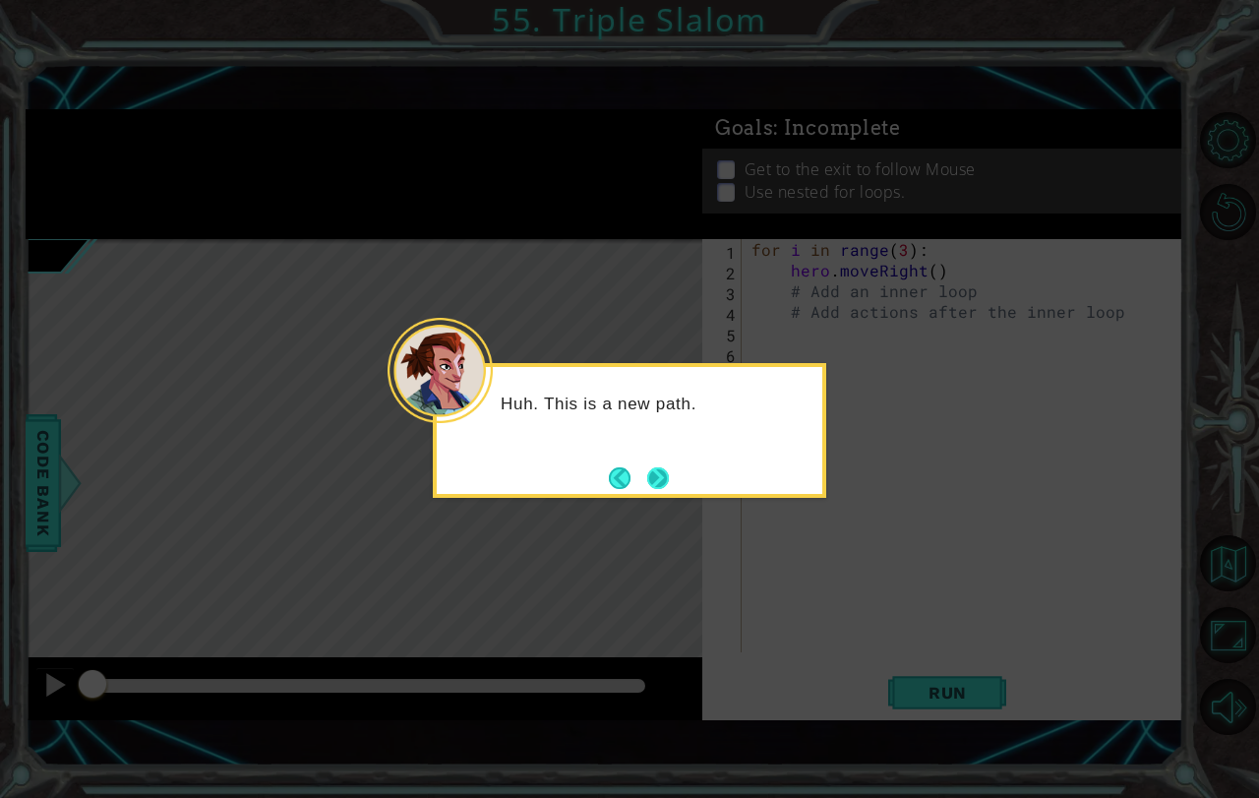
click at [669, 478] on button "Next" at bounding box center [658, 478] width 22 height 22
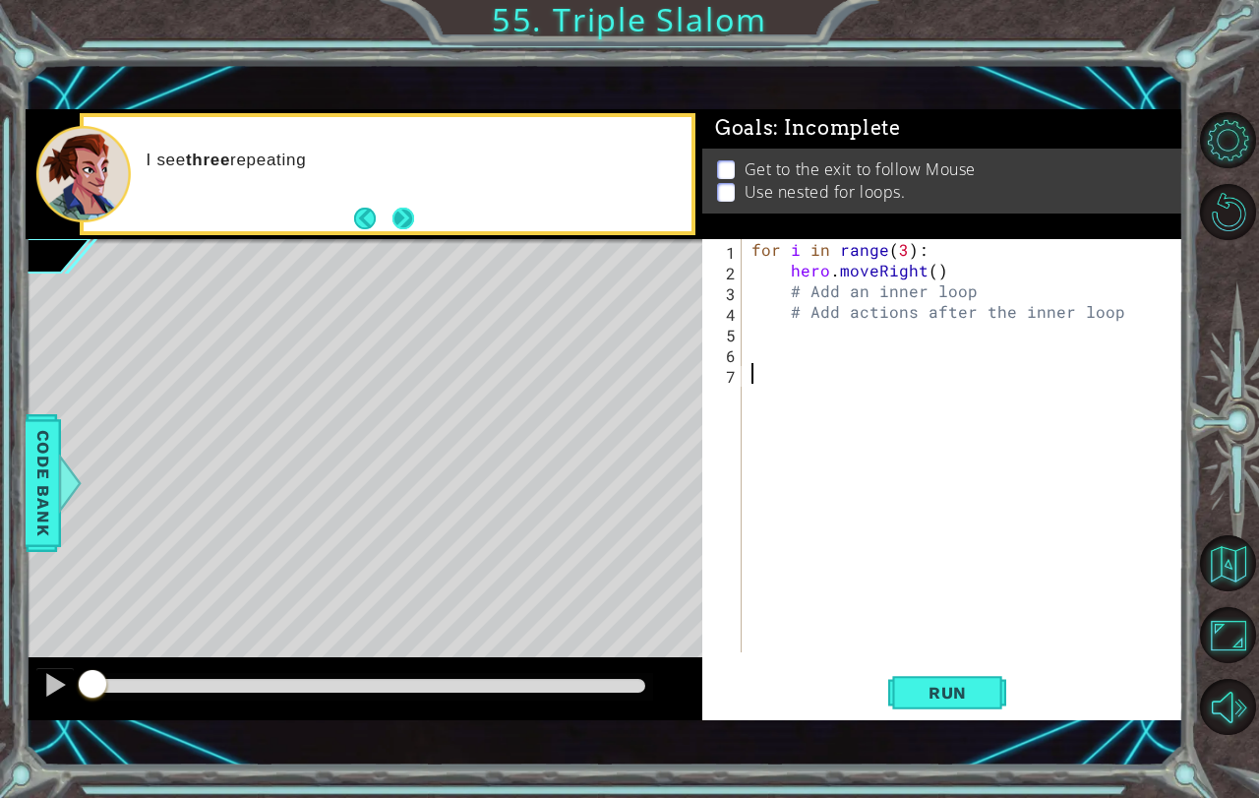
drag, startPoint x: 437, startPoint y: 224, endPoint x: 387, endPoint y: 220, distance: 50.3
click at [426, 224] on div "I see three repeating" at bounding box center [388, 174] width 608 height 114
click at [383, 220] on button "Back" at bounding box center [373, 219] width 38 height 22
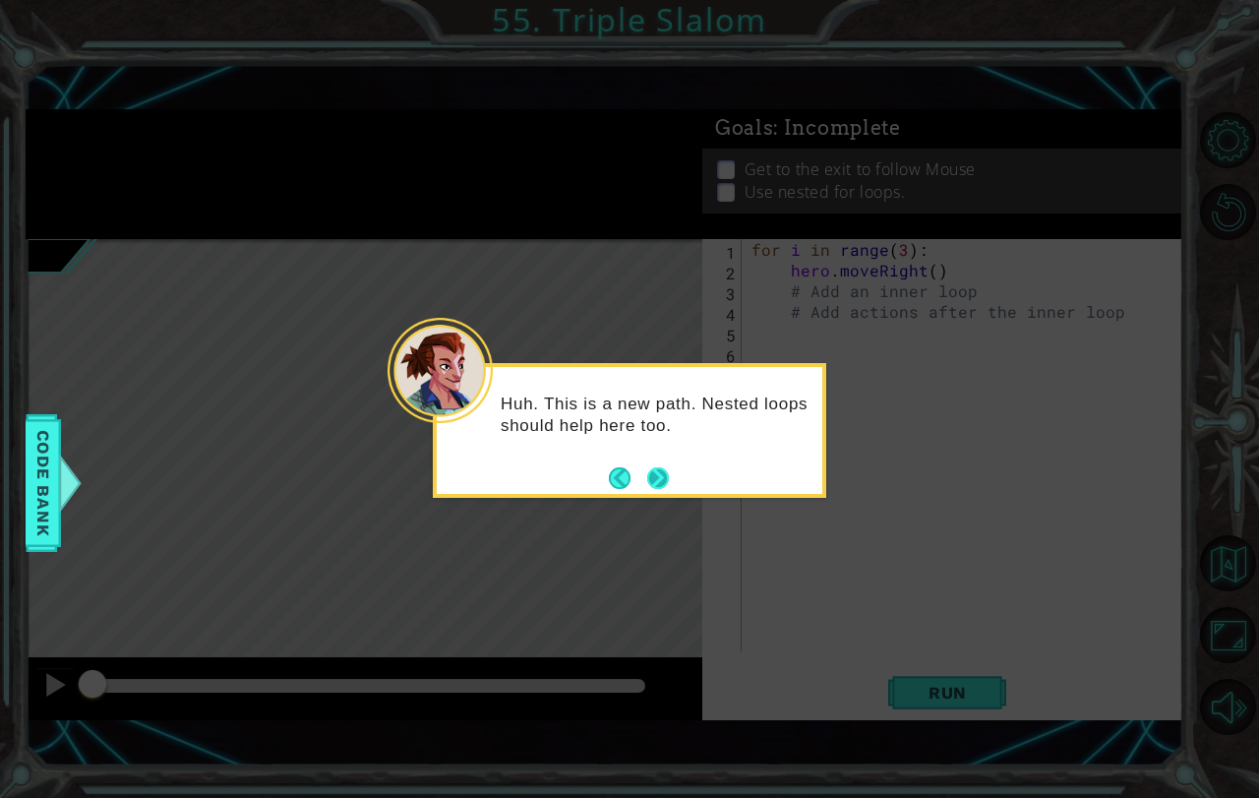
click at [653, 477] on button "Next" at bounding box center [658, 478] width 22 height 22
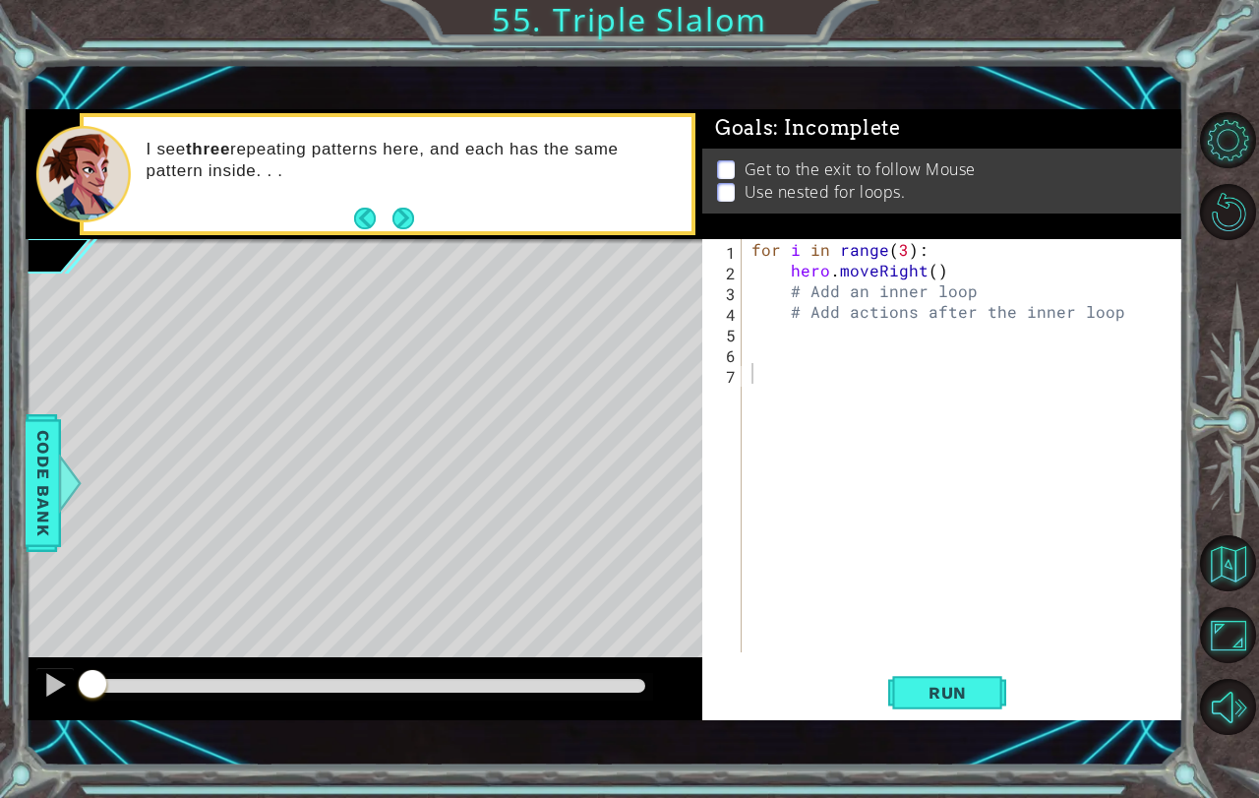
click at [425, 212] on div "I see three repeating patterns here, and each has the same pattern inside. . ." at bounding box center [413, 174] width 560 height 91
click at [401, 216] on button "Next" at bounding box center [403, 219] width 22 height 22
click at [0, 0] on icon at bounding box center [0, 0] width 0 height 0
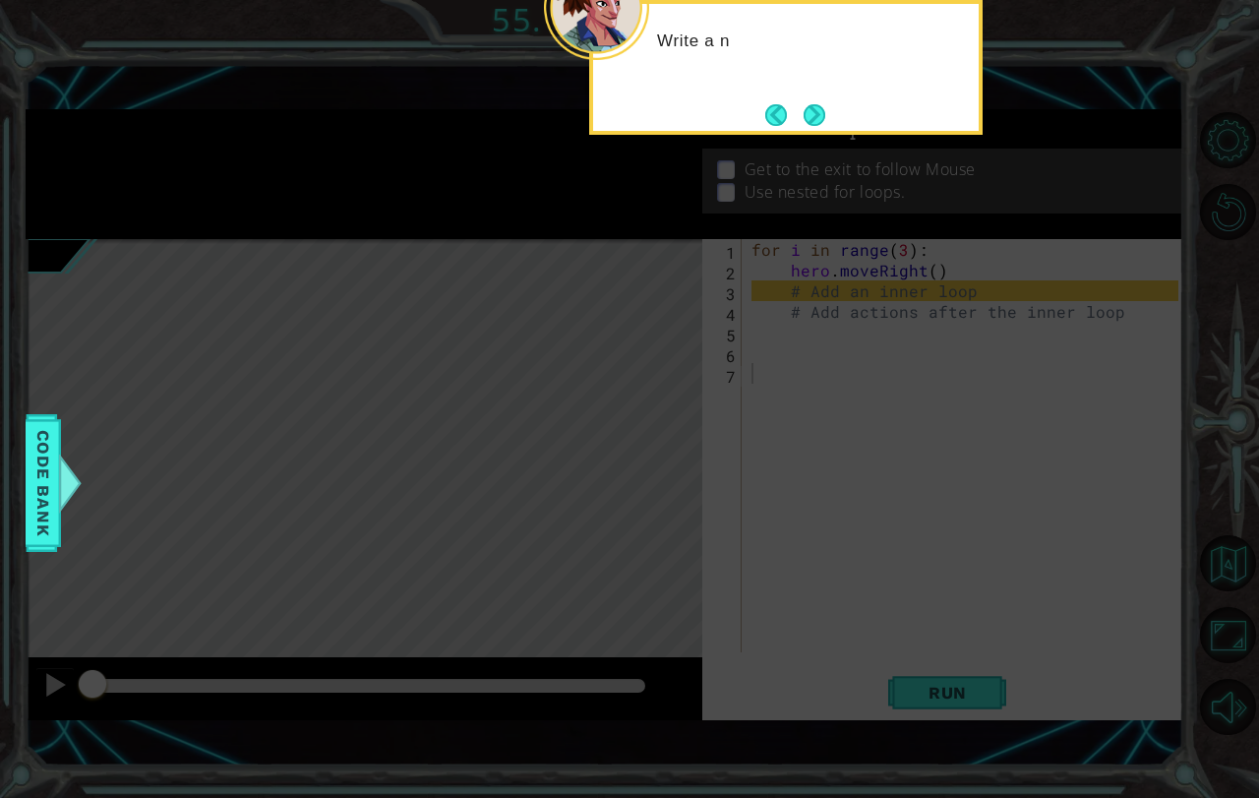
click at [820, 113] on button "Next" at bounding box center [815, 115] width 22 height 22
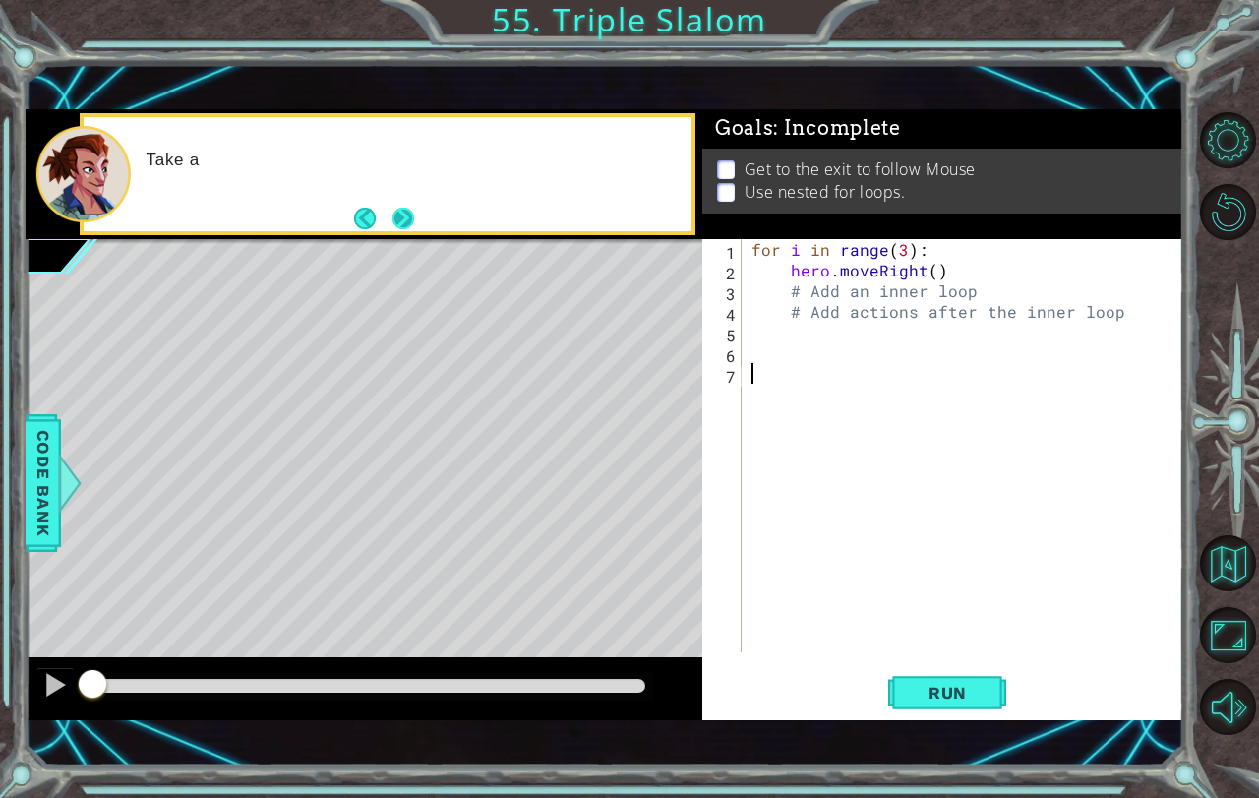
click at [414, 210] on button "Next" at bounding box center [403, 219] width 22 height 22
click at [944, 685] on span "Run" at bounding box center [948, 693] width 78 height 20
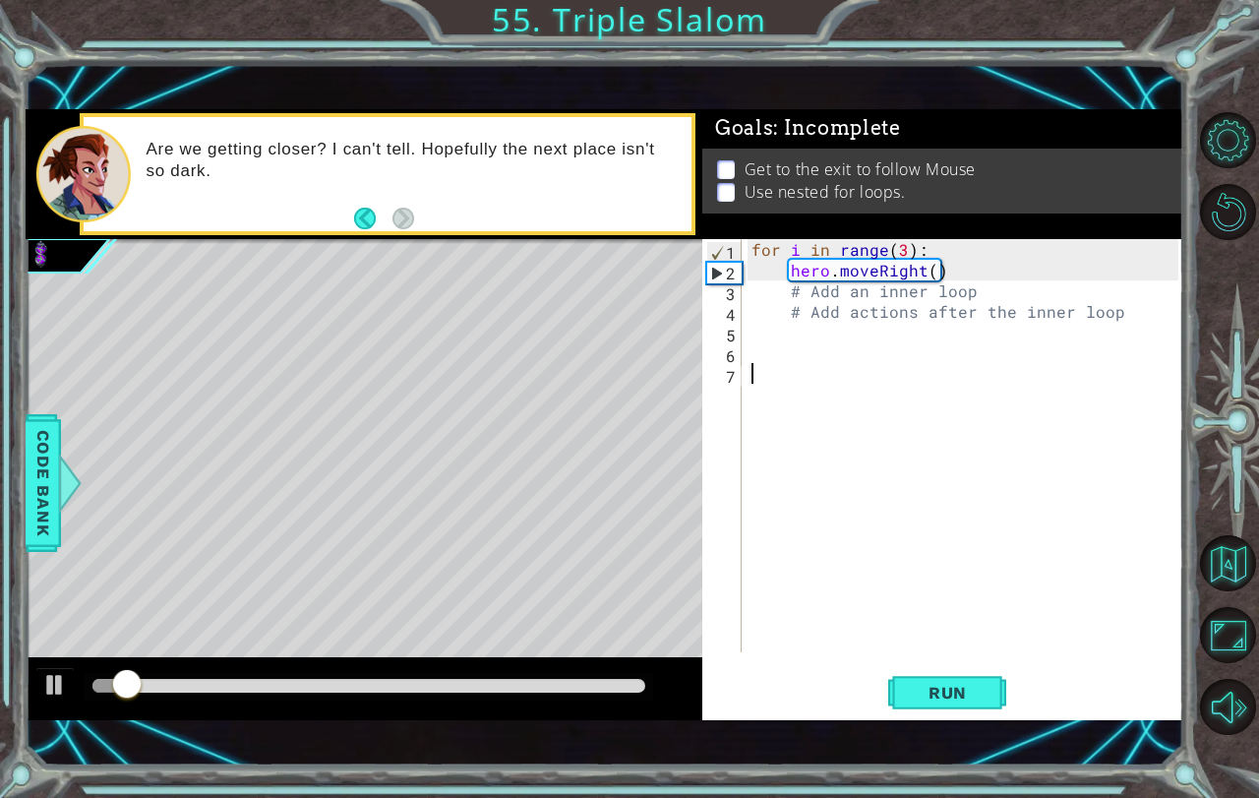
click at [967, 271] on div "for i in range ( 3 ) : hero . moveRight ( ) # Add an inner loop # Add actions a…" at bounding box center [968, 466] width 441 height 454
type textarea "hero.moveRight()"
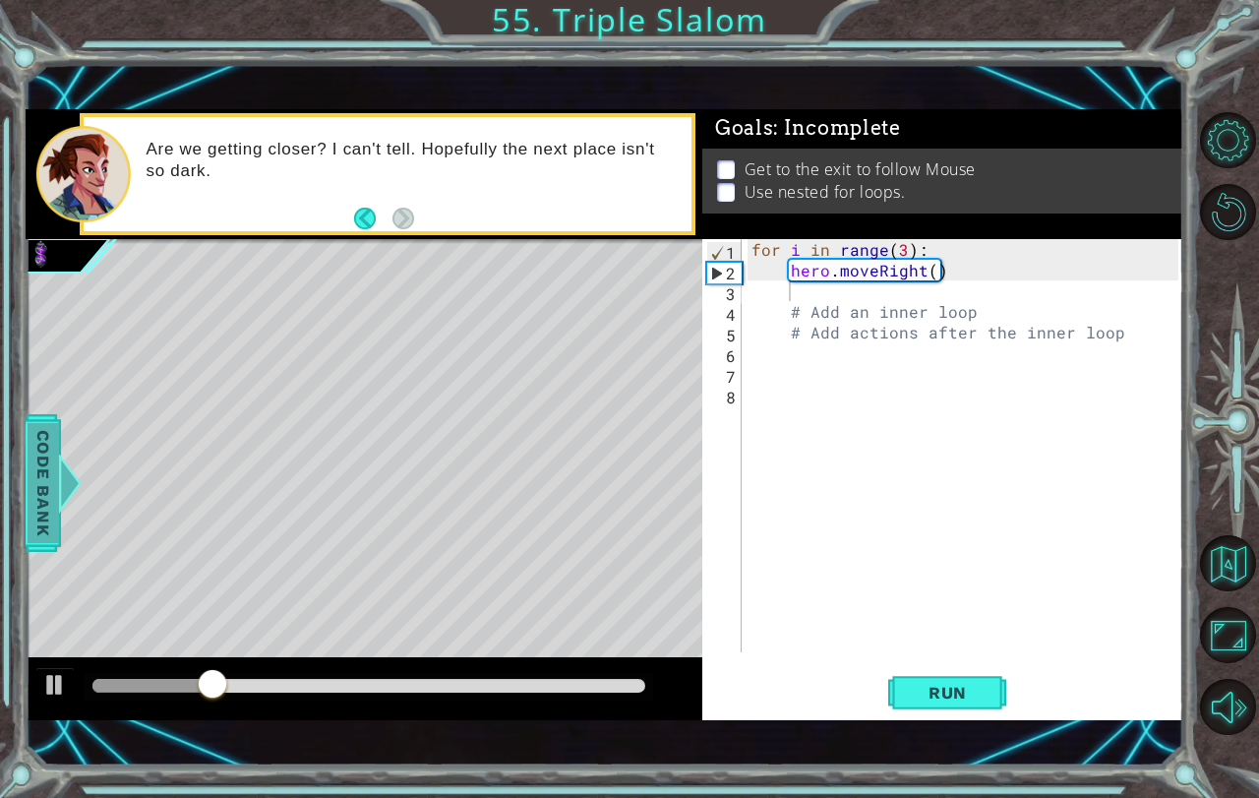
click at [54, 452] on span "Code Bank" at bounding box center [43, 483] width 31 height 120
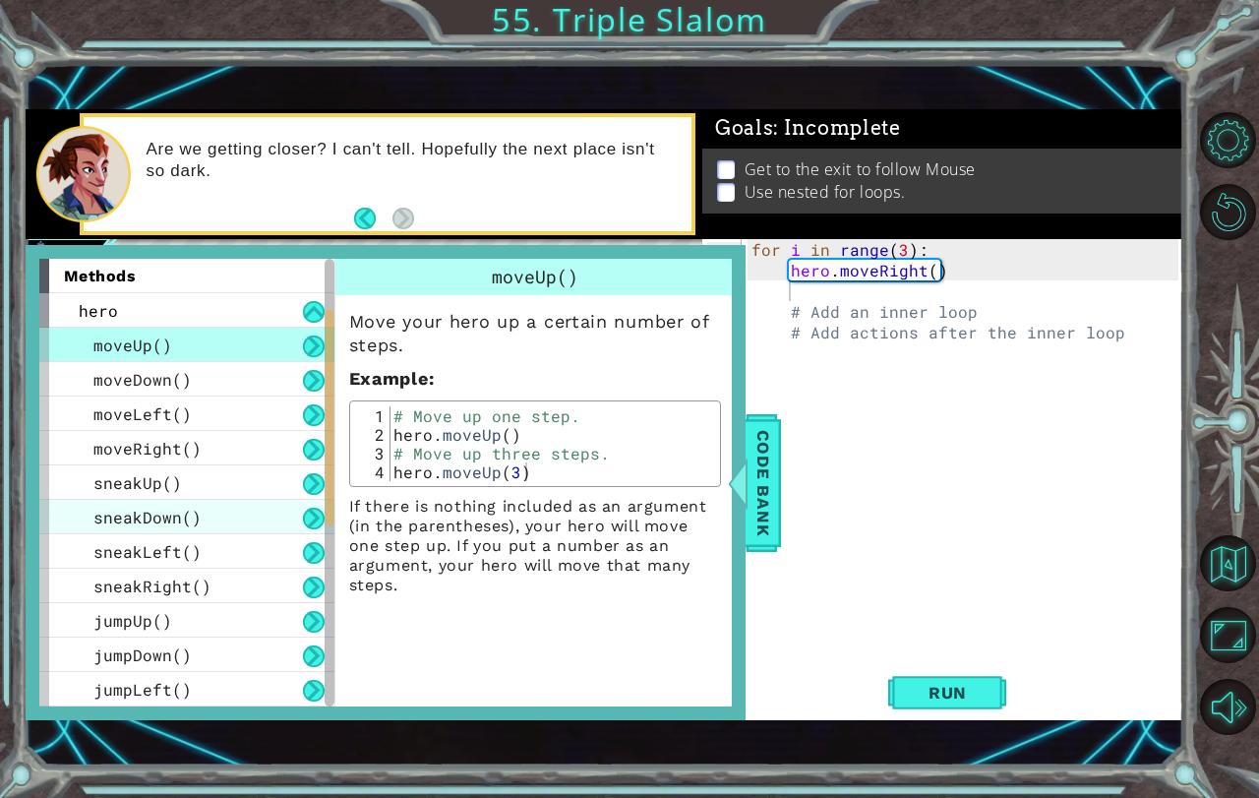
scroll to position [620, 0]
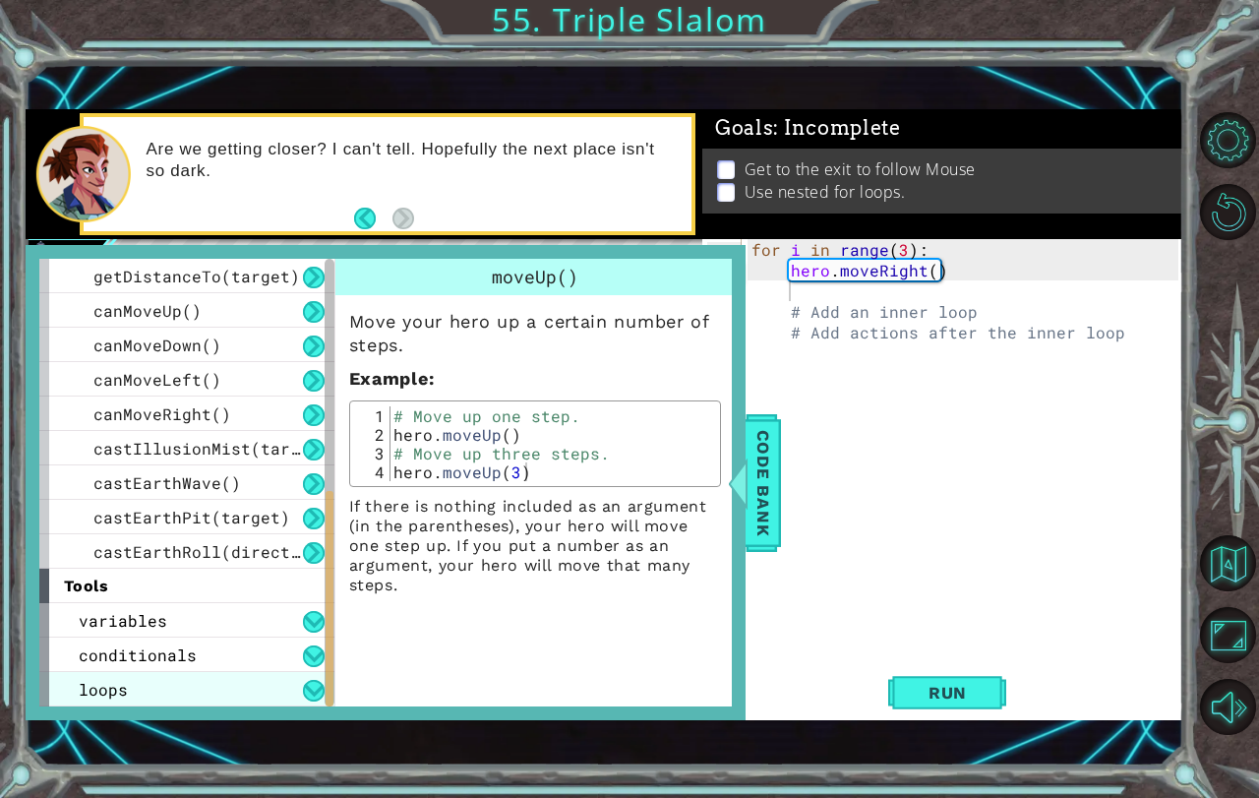
click at [195, 674] on div "loops" at bounding box center [186, 689] width 295 height 34
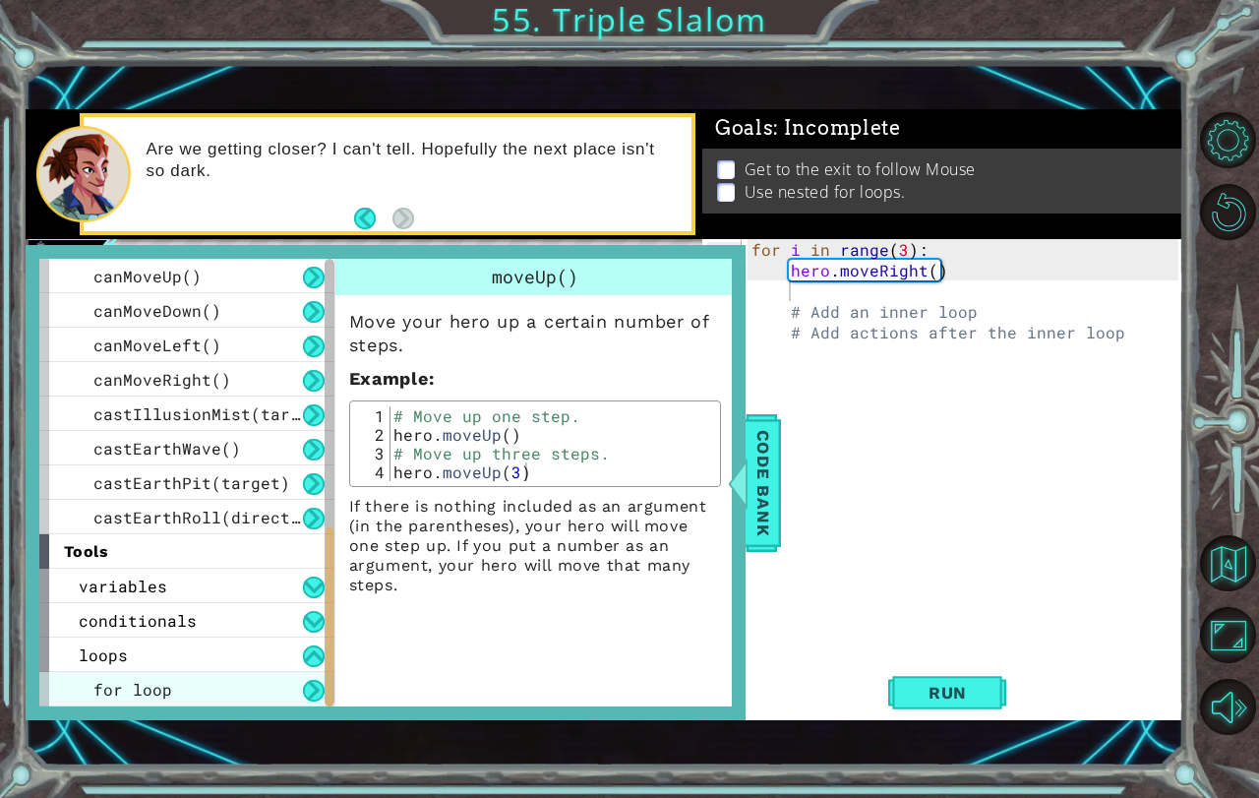
click at [193, 700] on div "for loop" at bounding box center [186, 689] width 295 height 34
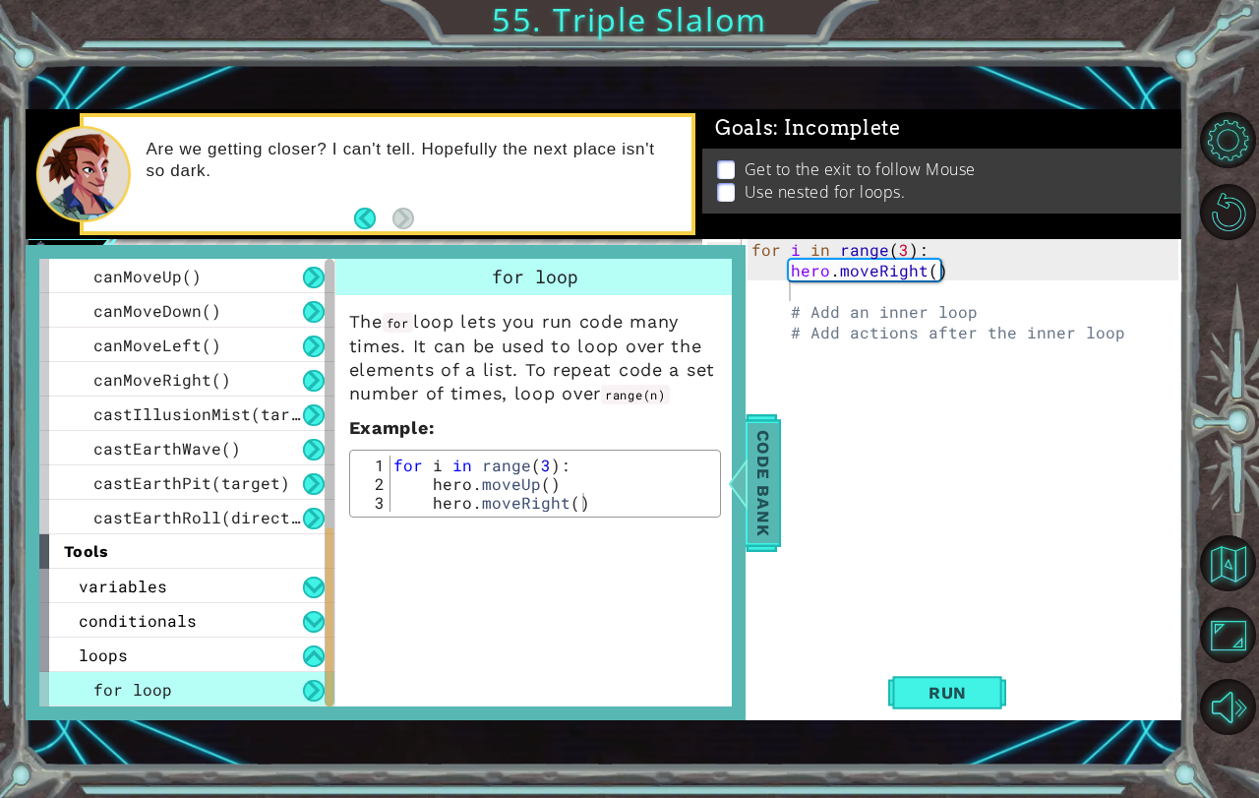
click at [773, 466] on span "Code Bank" at bounding box center [763, 483] width 31 height 120
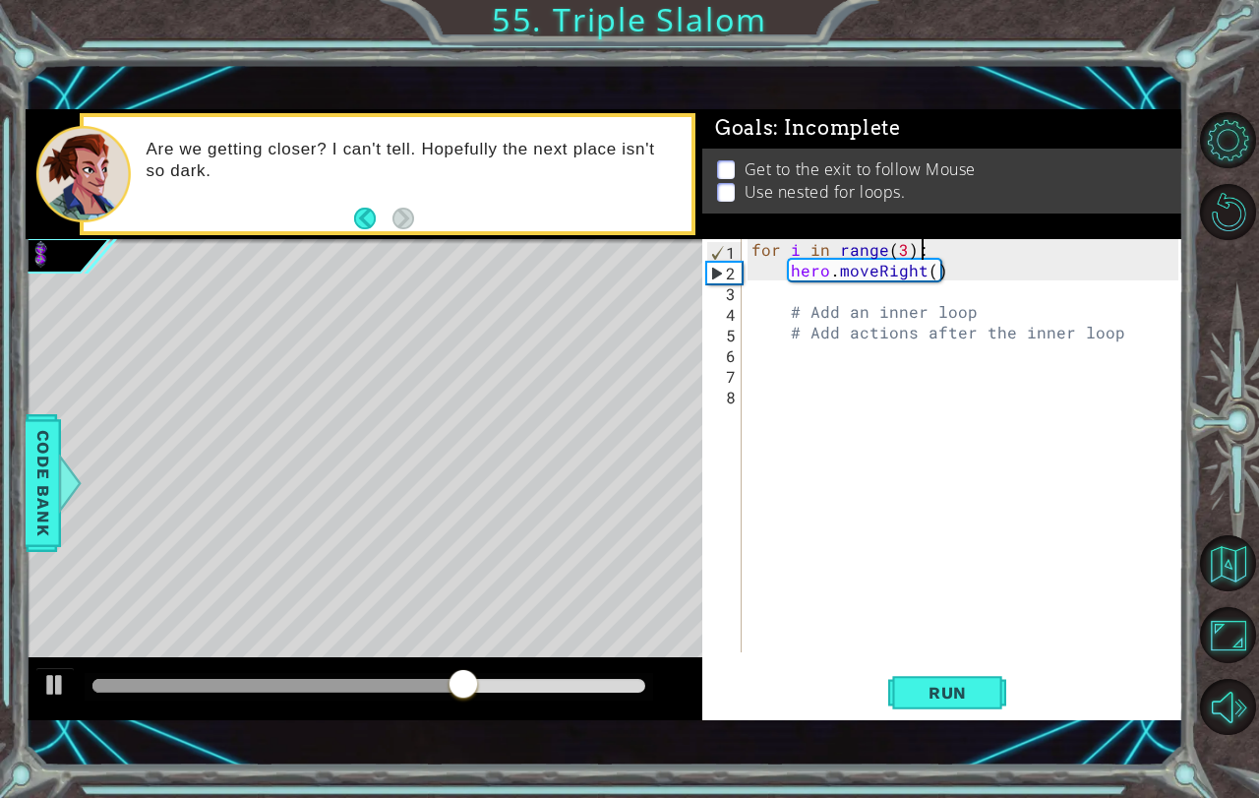
click at [962, 255] on div "for i in range ( 3 ) : hero . moveRight ( ) # Add an inner loop # Add actions a…" at bounding box center [968, 466] width 441 height 454
click at [962, 264] on div "for i in range ( 3 ) : hero . moveRight ( ) # Add an inner loop # Add actions a…" at bounding box center [968, 466] width 441 height 454
type textarea "hero.moveRight()"
click at [966, 264] on div "for i in range ( 3 ) : hero . moveRight ( ) # Add an inner loop # Add actions a…" at bounding box center [968, 466] width 441 height 454
click at [966, 267] on div "for i in range ( 3 ) : hero . moveRight ( ) # Add an inner loop # Add actions a…" at bounding box center [968, 466] width 441 height 454
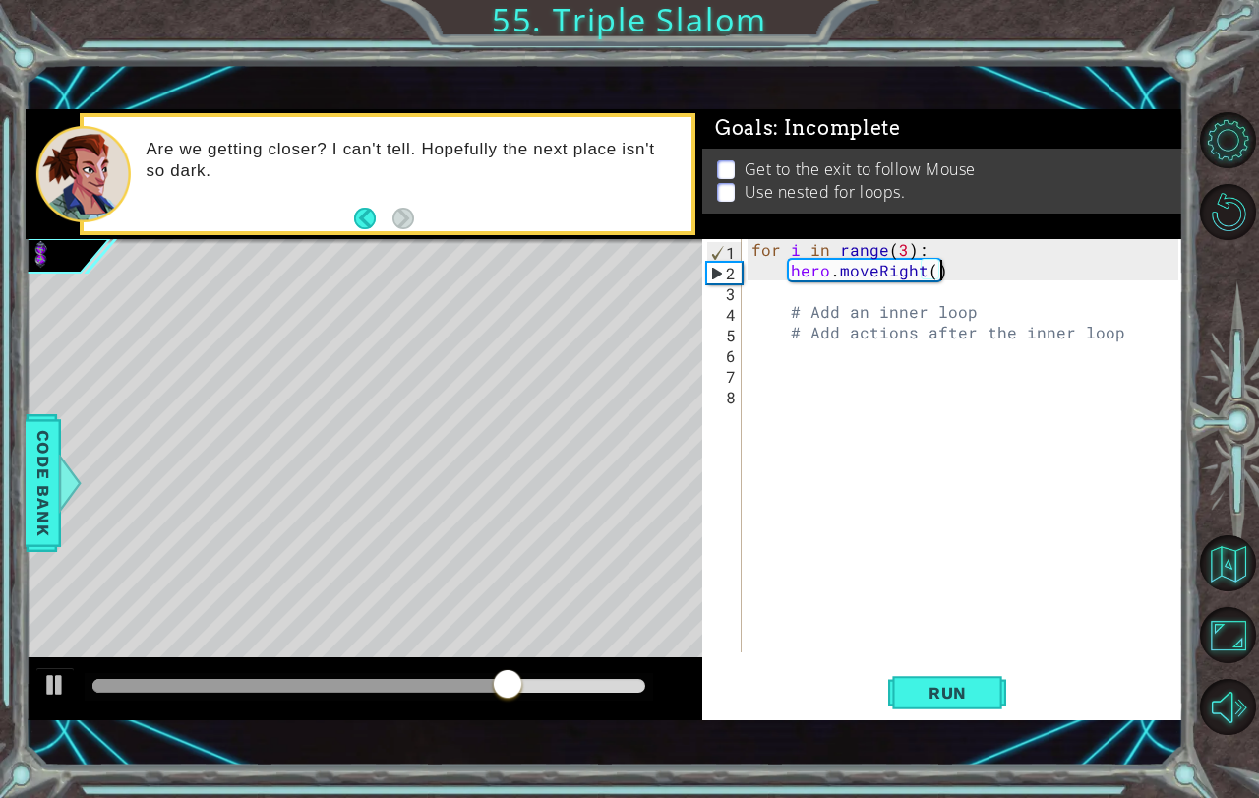
click at [958, 271] on div "for i in range ( 3 ) : hero . moveRight ( ) # Add an inner loop # Add actions a…" at bounding box center [968, 466] width 441 height 454
click at [938, 273] on div "for i in range ( 3 ) : hero . moveRight ( ) # Add an inner loop # Add actions a…" at bounding box center [968, 466] width 441 height 454
click at [958, 275] on div "for i in range ( 3 ) : hero . moveRight ( ) # Add an inner loop # Add actions a…" at bounding box center [968, 466] width 441 height 454
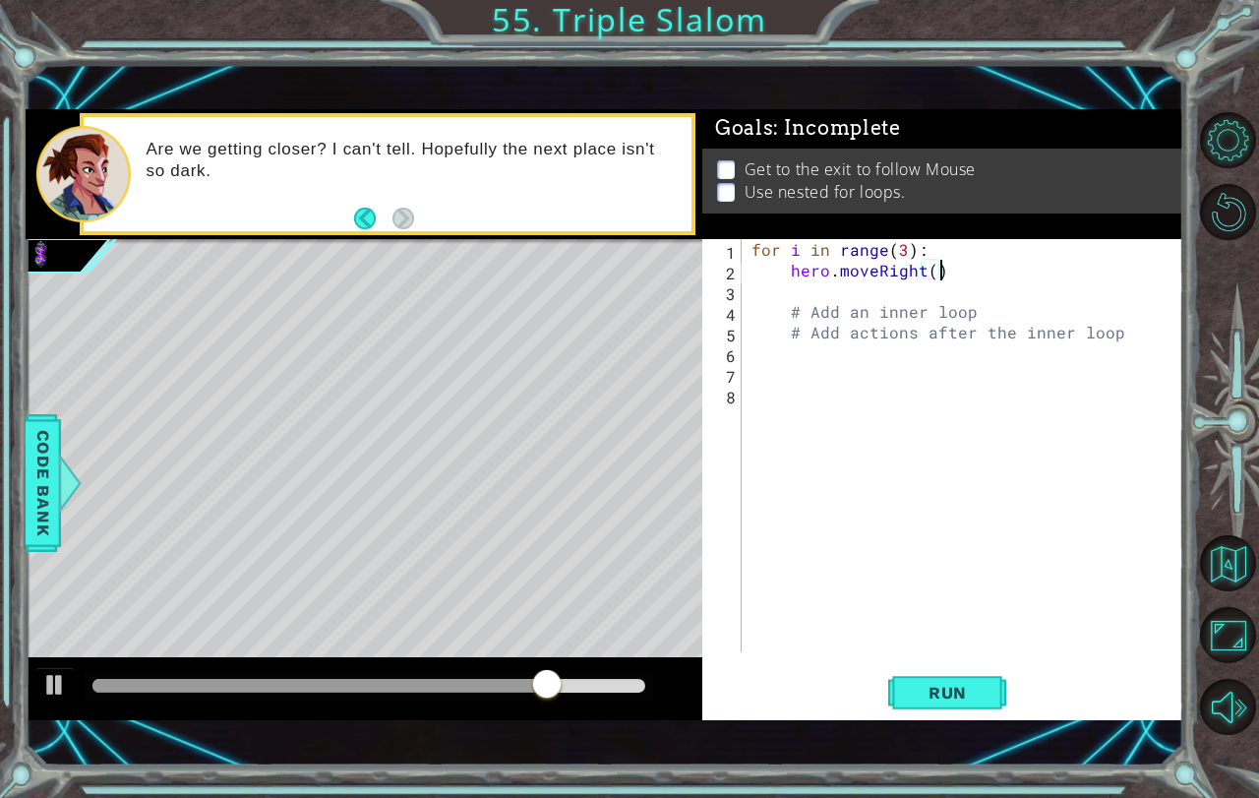
type textarea "hero.moveRight():"
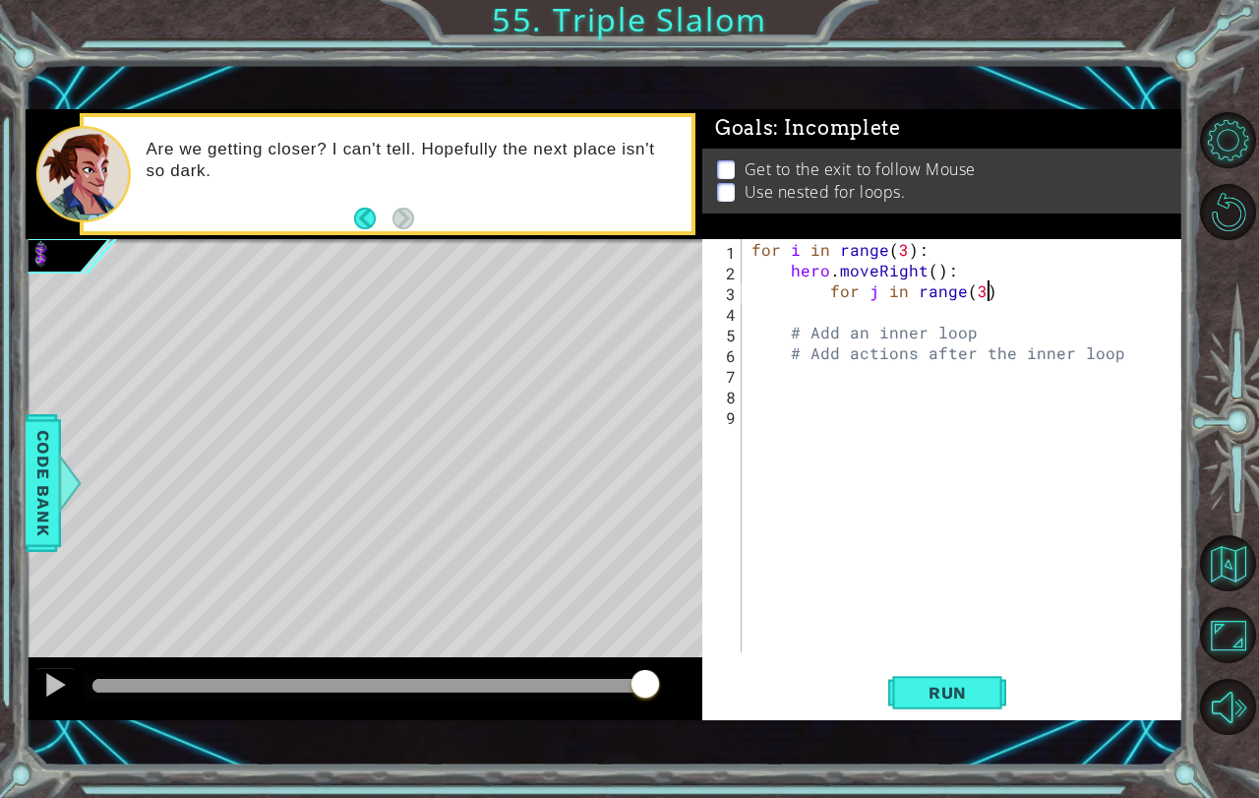
scroll to position [0, 14]
type textarea "for j in range(3):"
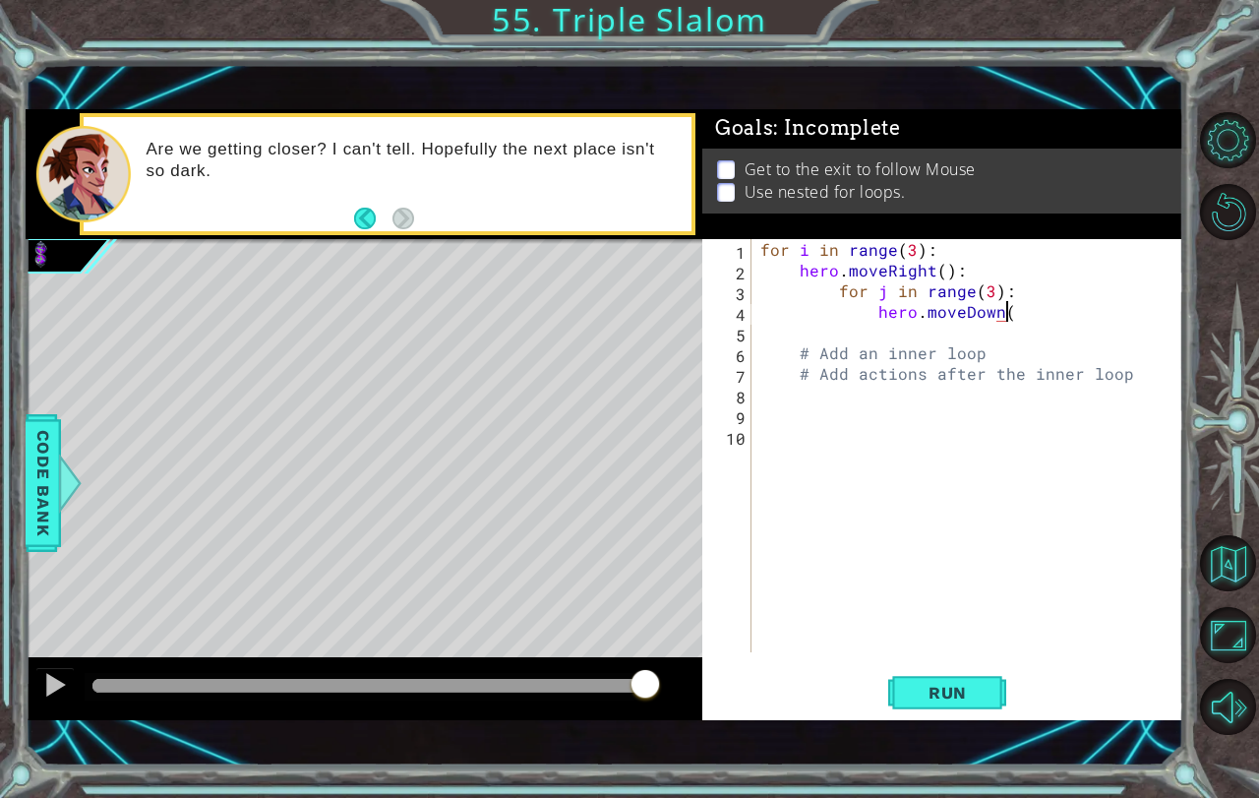
type textarea "hero.moveDown()"
type textarea "hero.moveLeft()"
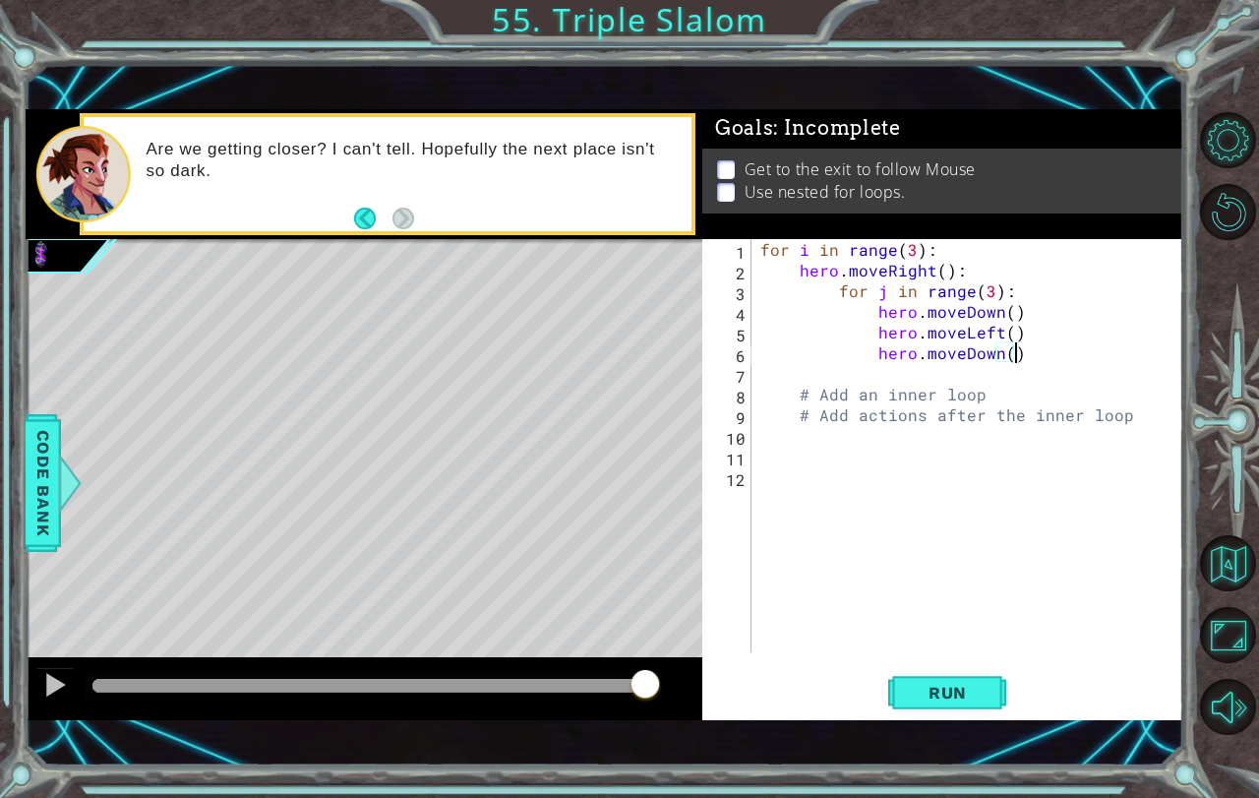
scroll to position [0, 15]
click at [946, 702] on button "Run" at bounding box center [947, 692] width 118 height 48
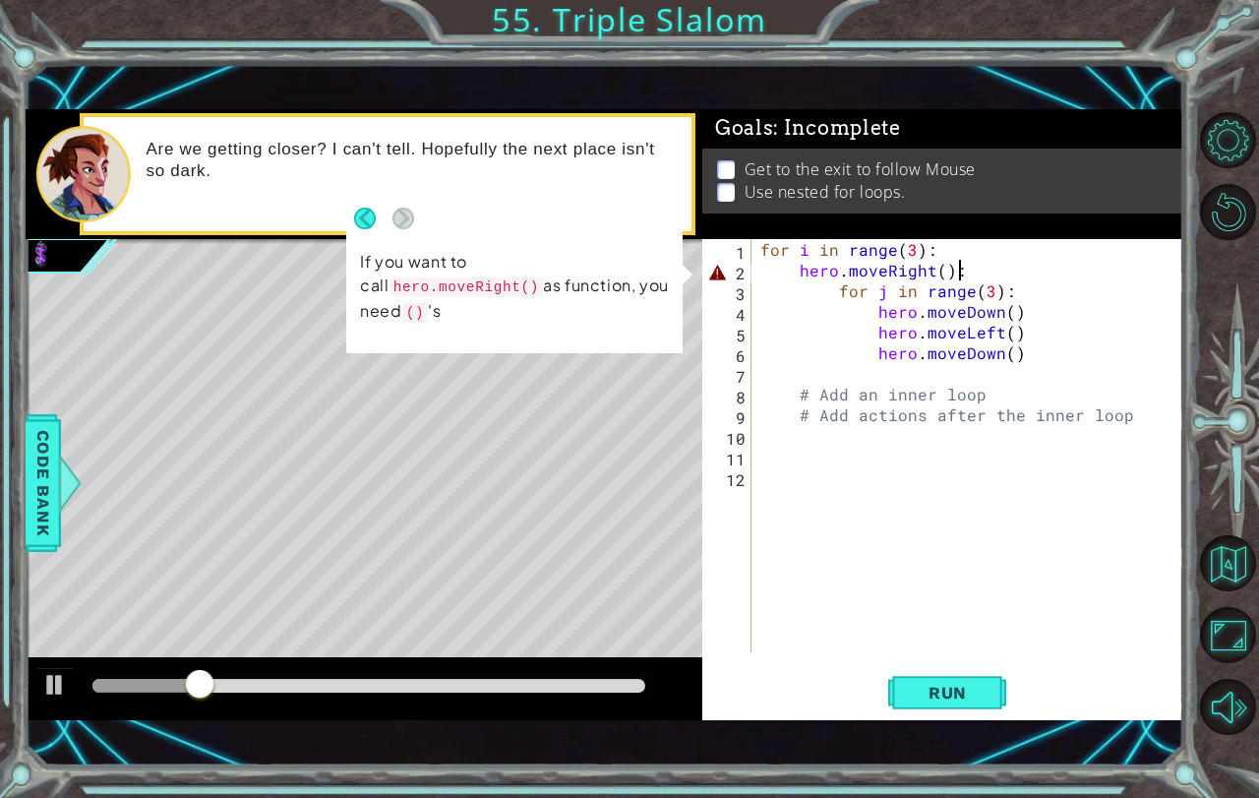
click at [961, 264] on div "for i in range ( 3 ) : hero . moveRight ( ) : for j in range ( 3 ) : hero . mov…" at bounding box center [972, 466] width 432 height 454
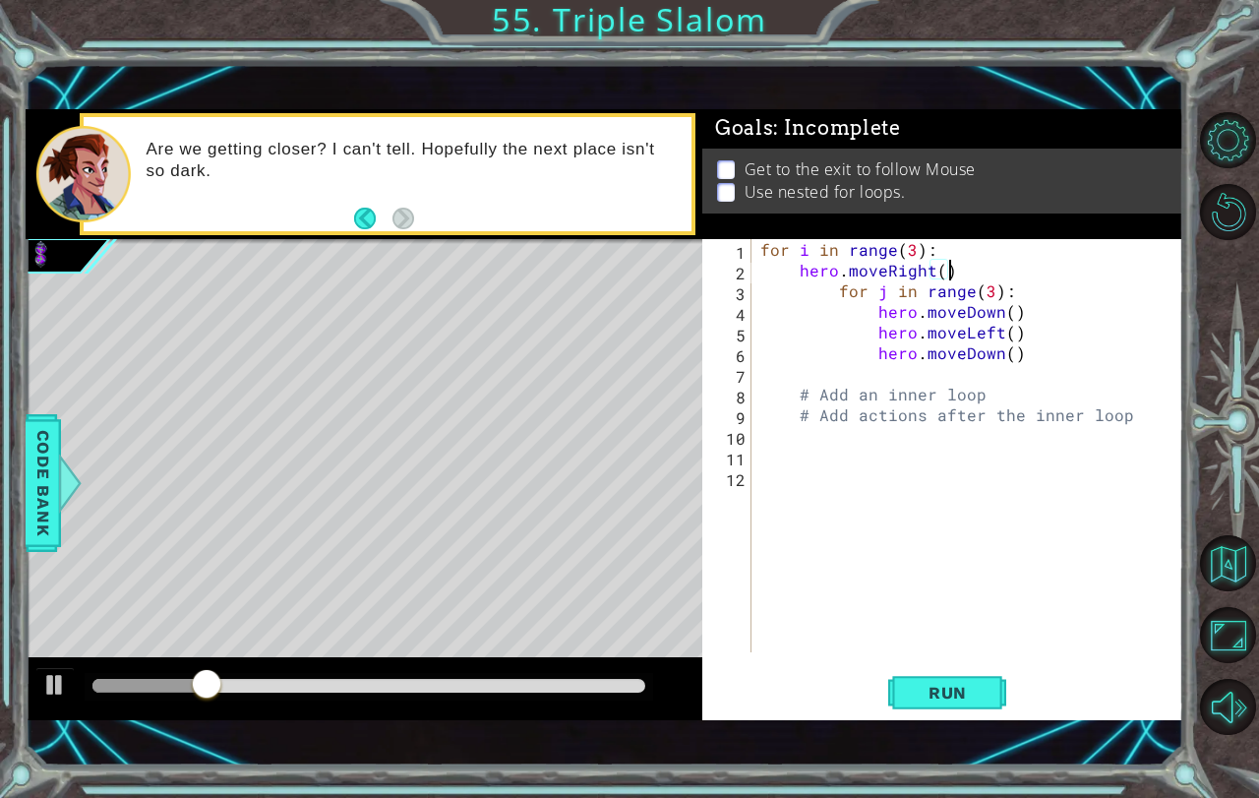
scroll to position [0, 11]
click at [941, 674] on button "Run" at bounding box center [947, 692] width 118 height 48
click at [928, 704] on button "Run" at bounding box center [947, 692] width 118 height 48
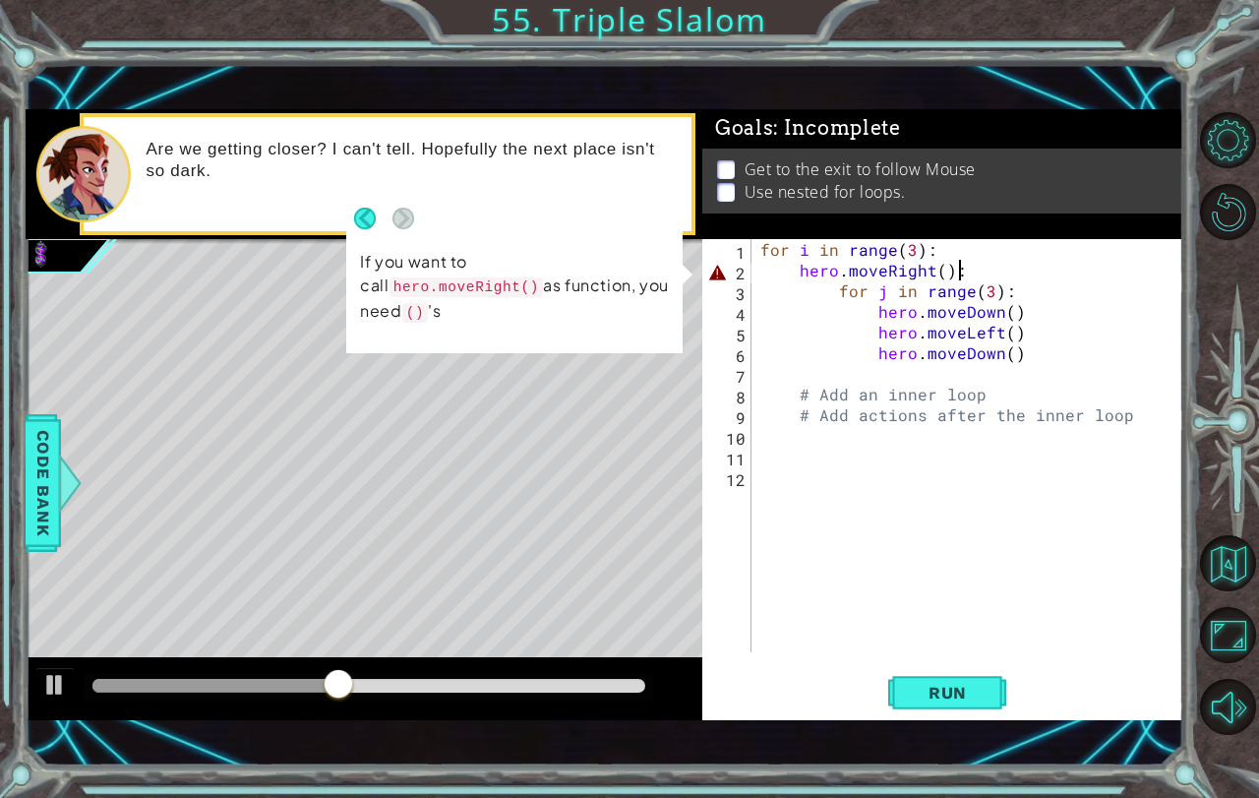
click at [836, 295] on div "for i in range ( 3 ) : hero . moveRight ( ) : for j in range ( 3 ) : hero . mov…" at bounding box center [972, 466] width 432 height 454
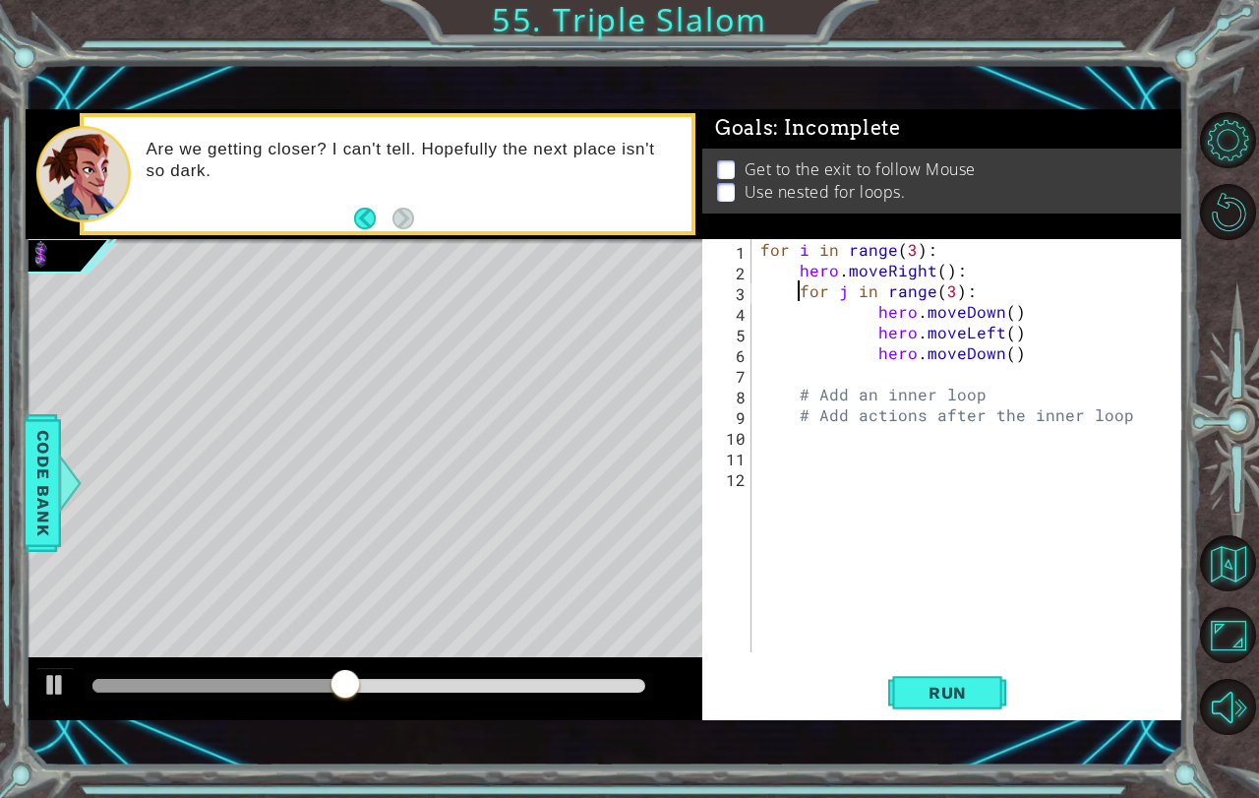
scroll to position [0, 10]
click at [980, 274] on div "for i in range ( 3 ) : hero . moveRight ( ) : for j in range ( 3 ) : hero . mov…" at bounding box center [972, 466] width 432 height 454
click at [954, 693] on span "Run" at bounding box center [948, 693] width 78 height 20
drag, startPoint x: 111, startPoint y: 679, endPoint x: 130, endPoint y: 677, distance: 18.8
click at [130, 677] on div at bounding box center [129, 685] width 35 height 35
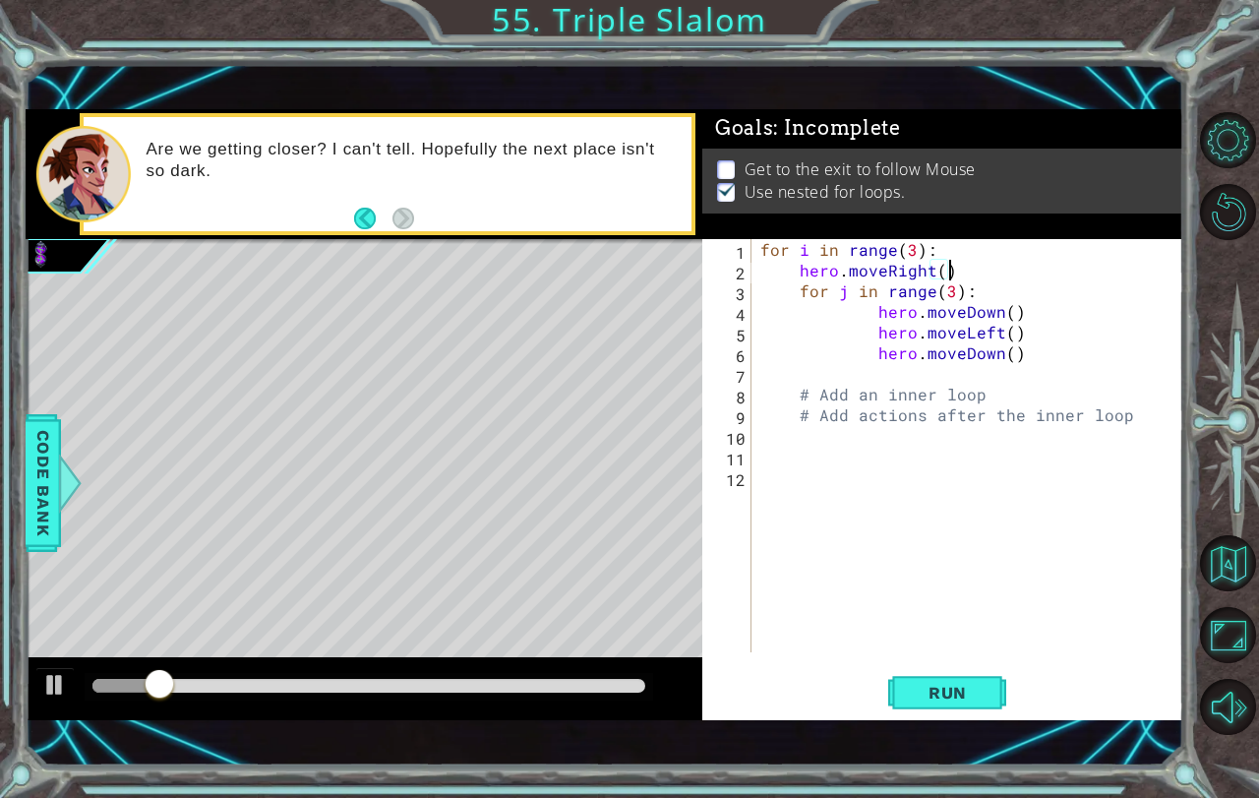
click at [943, 270] on div "for i in range ( 3 ) : hero . moveRight ( ) for j in range ( 3 ) : hero . moveD…" at bounding box center [972, 466] width 432 height 454
click at [938, 696] on span "Run" at bounding box center [948, 693] width 78 height 20
drag, startPoint x: 107, startPoint y: 667, endPoint x: 106, endPoint y: 688, distance: 20.7
click at [106, 688] on div at bounding box center [106, 685] width 35 height 35
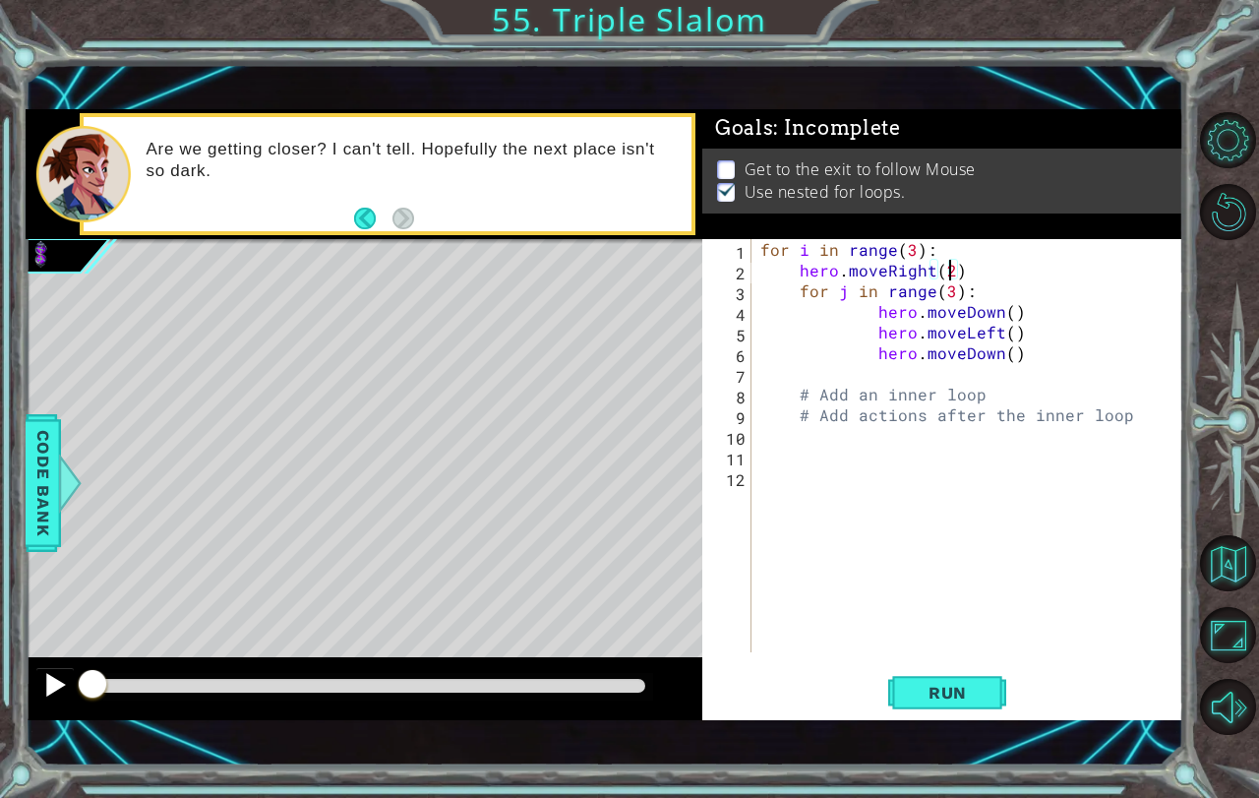
drag, startPoint x: 106, startPoint y: 688, endPoint x: 50, endPoint y: 690, distance: 56.1
click at [50, 690] on div at bounding box center [364, 688] width 677 height 63
click at [996, 305] on div "for i in range ( 3 ) : hero . moveRight ( 2 ) for j in range ( 3 ) : hero . mov…" at bounding box center [972, 466] width 432 height 454
click at [963, 265] on div "for i in range ( 3 ) : hero . moveRight ( 2 ) for j in range ( 3 ) : hero . mov…" at bounding box center [972, 466] width 432 height 454
click at [931, 246] on div "for i in range ( 3 ) : hero . moveRight ( 2 ) for j in range ( 3 ) : hero . mov…" at bounding box center [972, 466] width 432 height 454
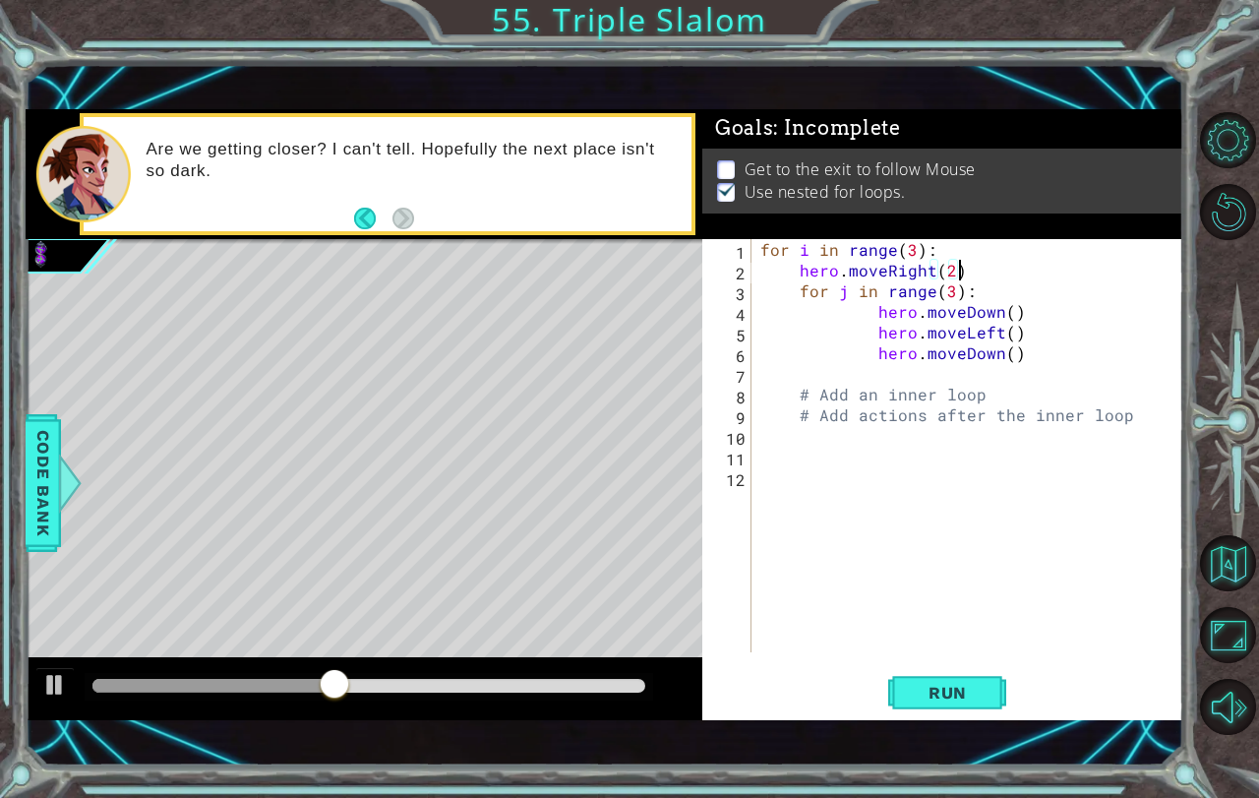
type textarea "for i in range(3):"
click at [758, 244] on div "for i in range ( 3 ) : hero . moveRight ( 2 ) for j in range ( 3 ) : hero . mov…" at bounding box center [972, 466] width 432 height 454
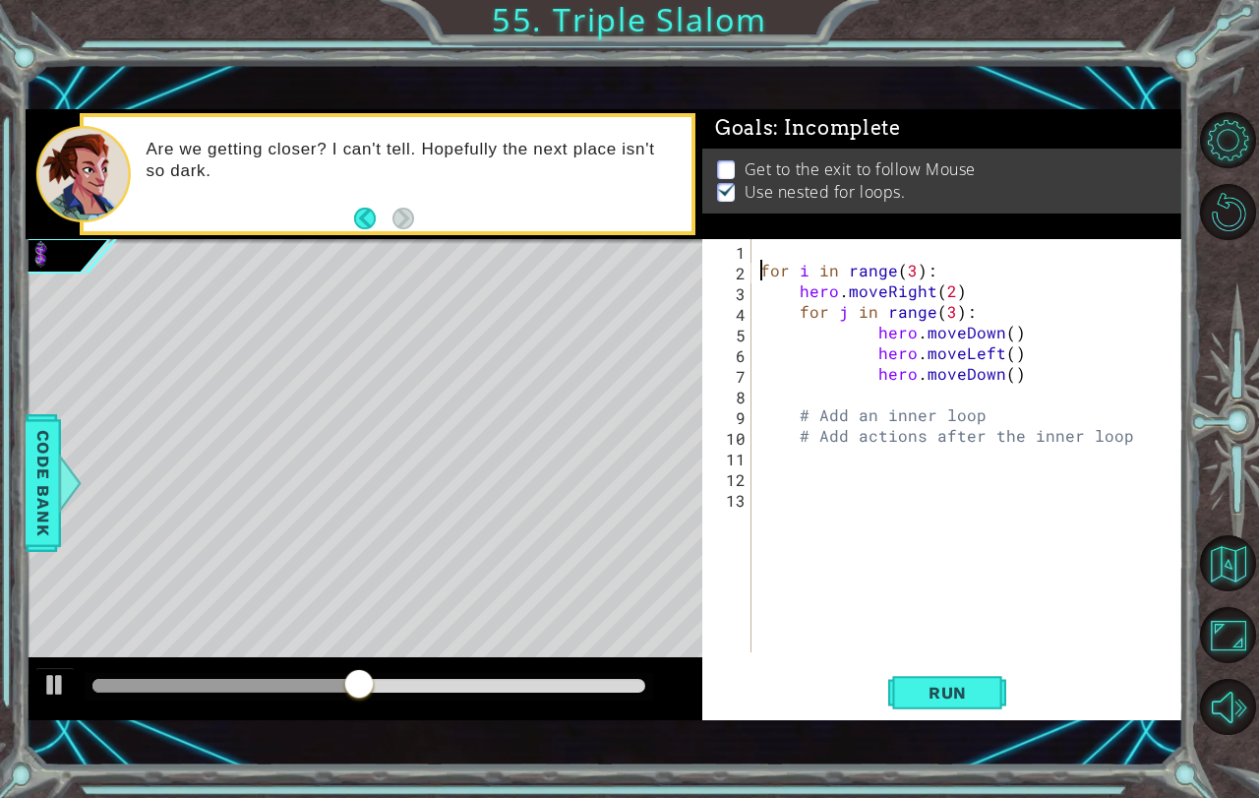
click at [776, 251] on div "for i in range ( 3 ) : hero . moveRight ( 2 ) for j in range ( 3 ) : hero . mov…" at bounding box center [972, 466] width 432 height 454
click at [988, 290] on div "hero . moveRight ( 2 ) for i in range ( 3 ) : hero . moveRight ( 2 ) for j in r…" at bounding box center [972, 466] width 432 height 454
type textarea "h"
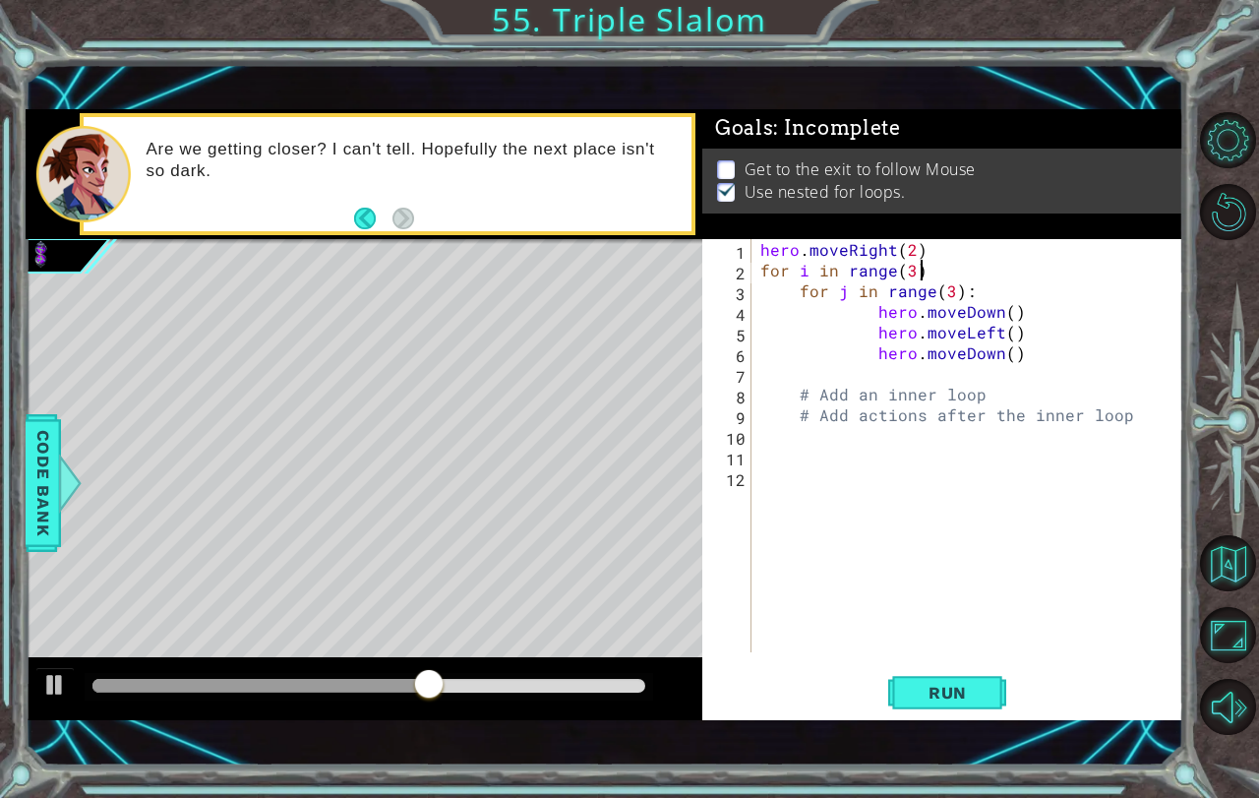
scroll to position [0, 0]
drag, startPoint x: 951, startPoint y: 696, endPoint x: 961, endPoint y: 614, distance: 83.2
click at [961, 614] on div "for i in range(3) 1 2 3 4 5 6 7 8 9 10 11 12 hero . moveRight ( 2 ) for i in ra…" at bounding box center [942, 479] width 481 height 481
click at [942, 661] on div "for i in range(3): 1 2 3 4 5 6 7 8 9 10 11 12 hero . moveRight ( 2 ) for i in r…" at bounding box center [942, 479] width 481 height 481
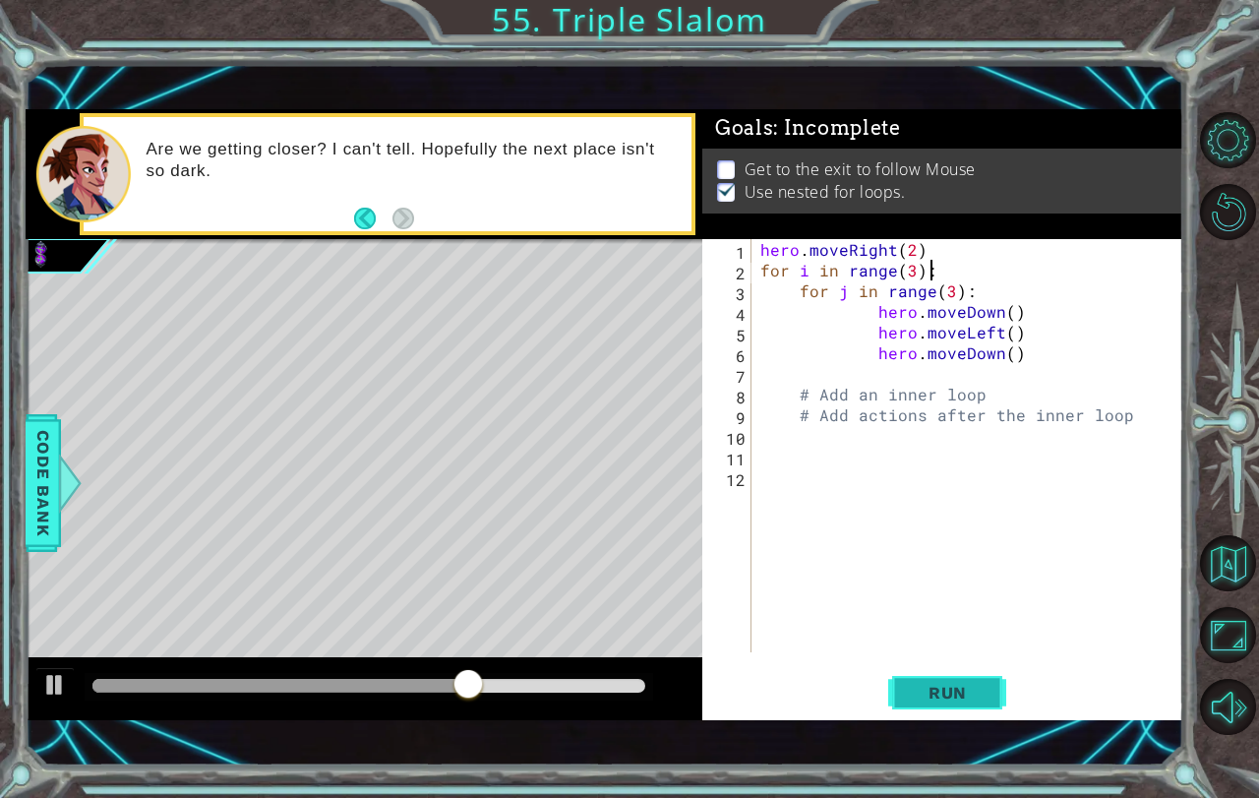
click at [916, 698] on span "Run" at bounding box center [948, 693] width 78 height 20
click at [133, 676] on div at bounding box center [133, 685] width 35 height 35
click at [983, 293] on div "hero . moveRight ( 2 ) for i in range ( 3 ) : for j in range ( 3 ) : hero . mov…" at bounding box center [972, 466] width 432 height 454
type textarea "for j in range(3):"
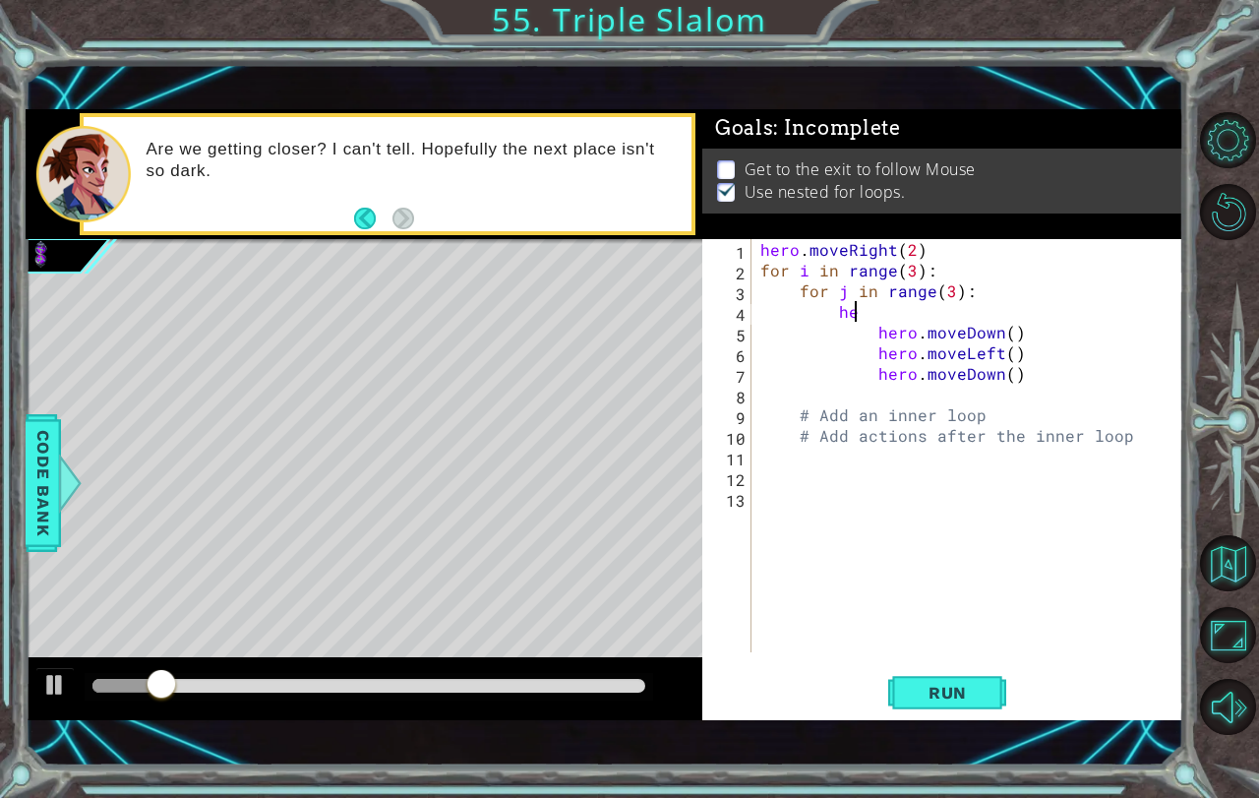
type textarea "h"
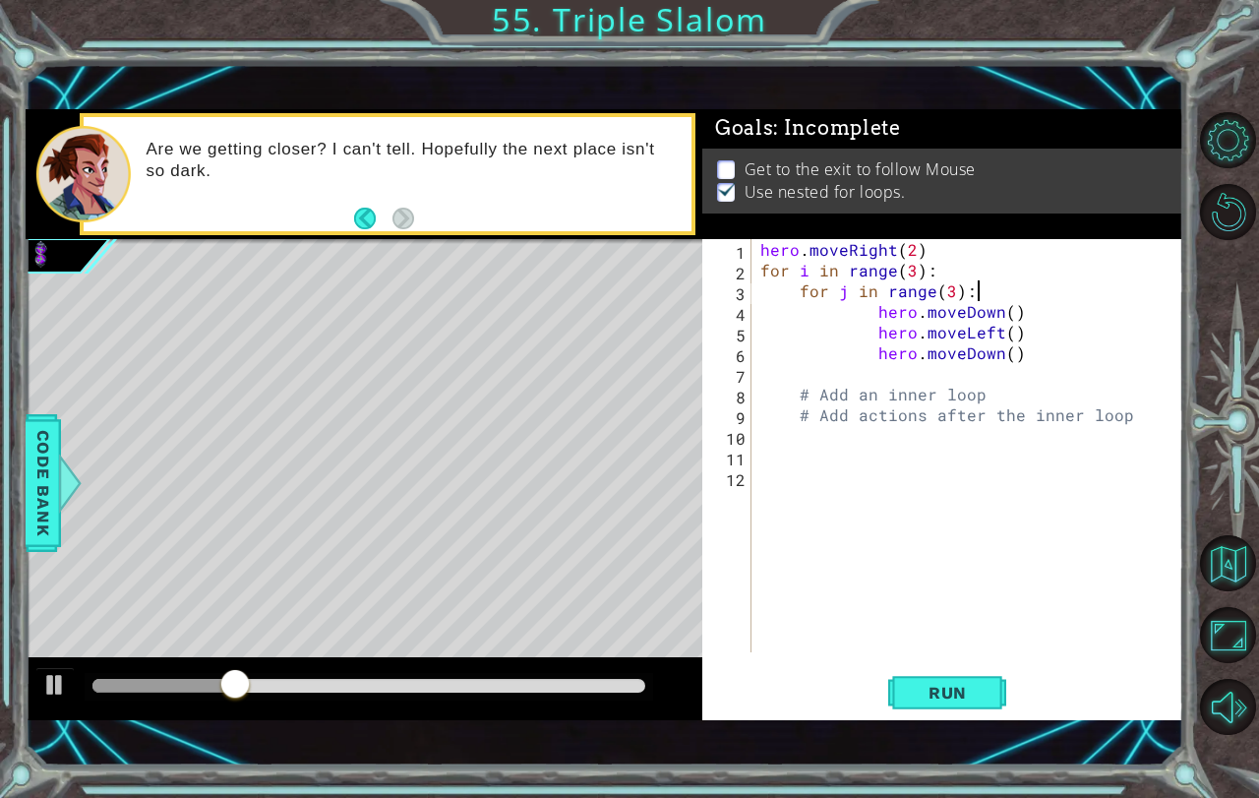
type textarea "for j in range(3):"
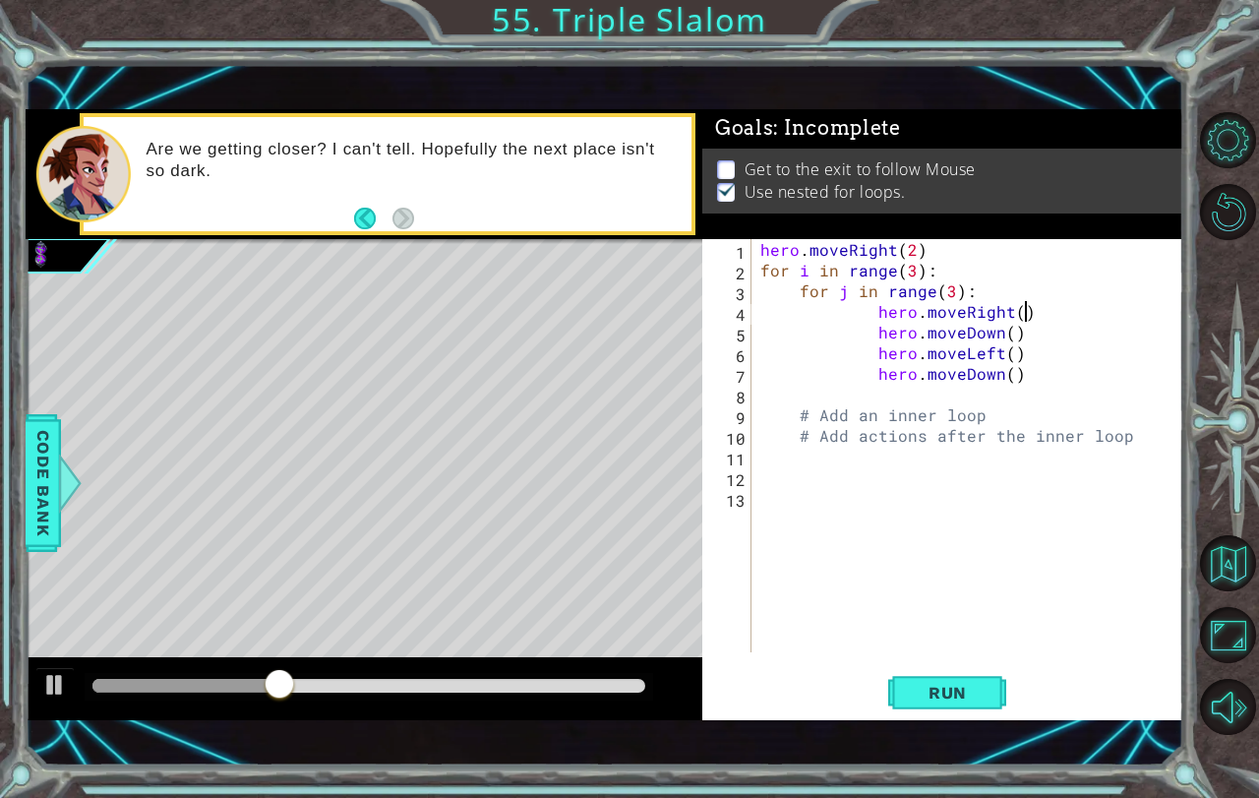
scroll to position [0, 15]
click at [979, 683] on span "Run" at bounding box center [948, 693] width 78 height 20
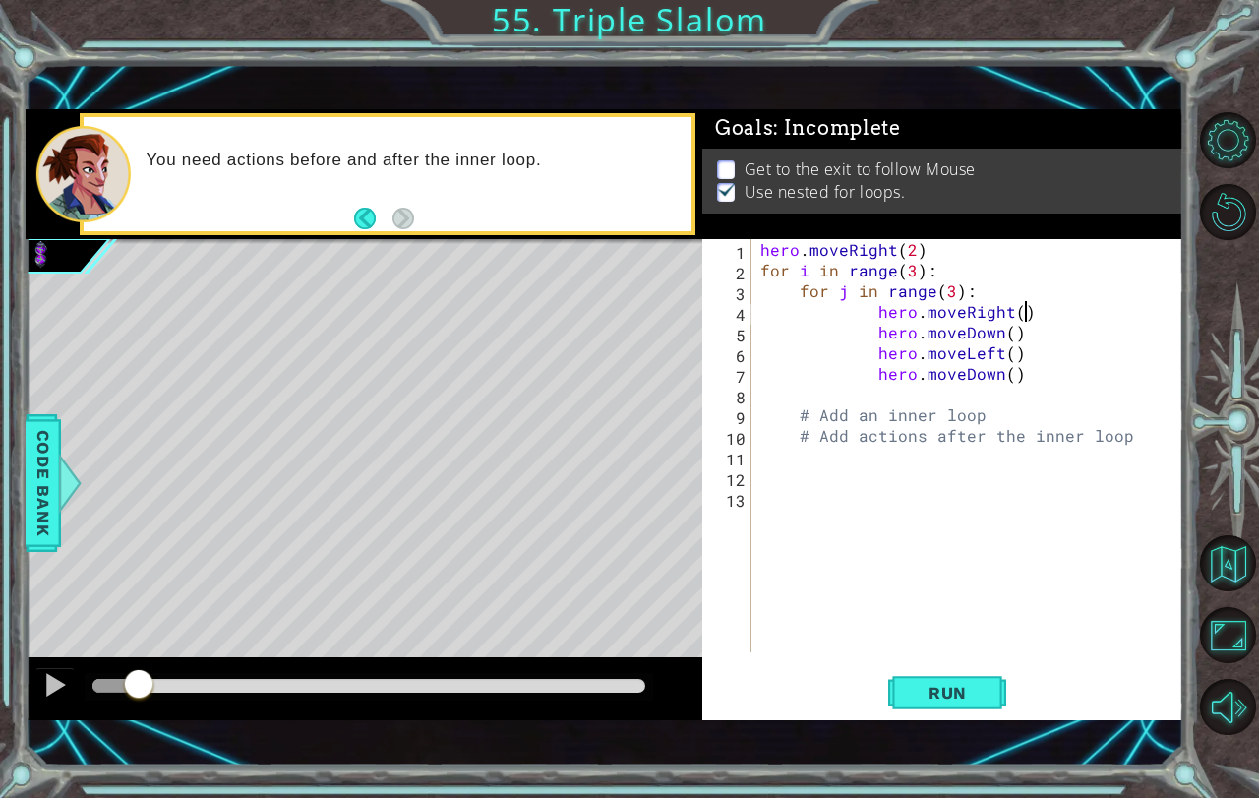
drag, startPoint x: 107, startPoint y: 700, endPoint x: 139, endPoint y: 695, distance: 31.9
click at [139, 695] on div at bounding box center [138, 685] width 35 height 35
drag, startPoint x: 161, startPoint y: 687, endPoint x: 118, endPoint y: 715, distance: 51.8
click at [118, 715] on div at bounding box center [364, 688] width 677 height 63
type textarea "h"
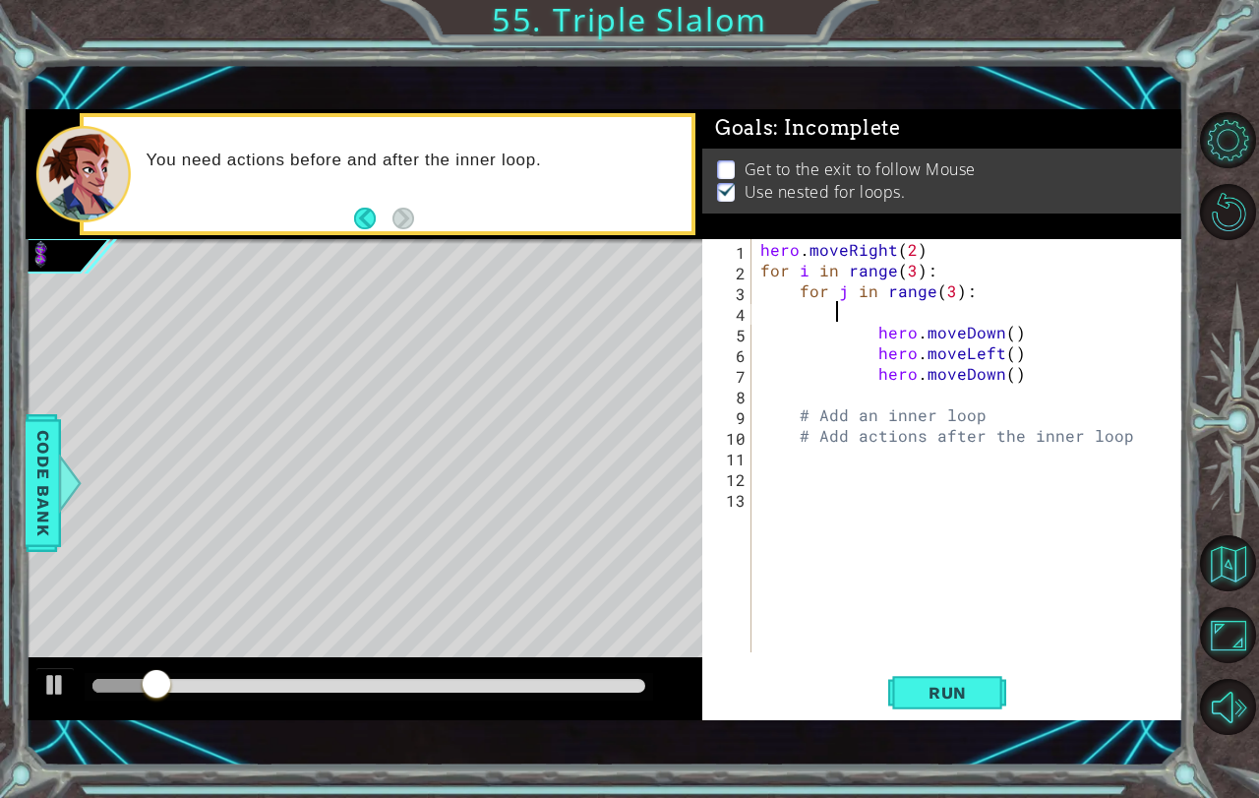
scroll to position [0, 4]
click at [1003, 395] on div "hero . moveRight ( 2 ) for i in range ( 3 ) : for j in range ( 3 ) : hero . mov…" at bounding box center [972, 466] width 432 height 454
click at [849, 300] on div "hero . moveRight ( 2 ) for i in range ( 3 ) : for j in range ( 3 ) : hero . mov…" at bounding box center [972, 466] width 432 height 454
click at [848, 327] on div "hero . moveRight ( 2 ) for i in range ( 3 ) : for j in range ( 3 ) : hero . mov…" at bounding box center [972, 466] width 432 height 454
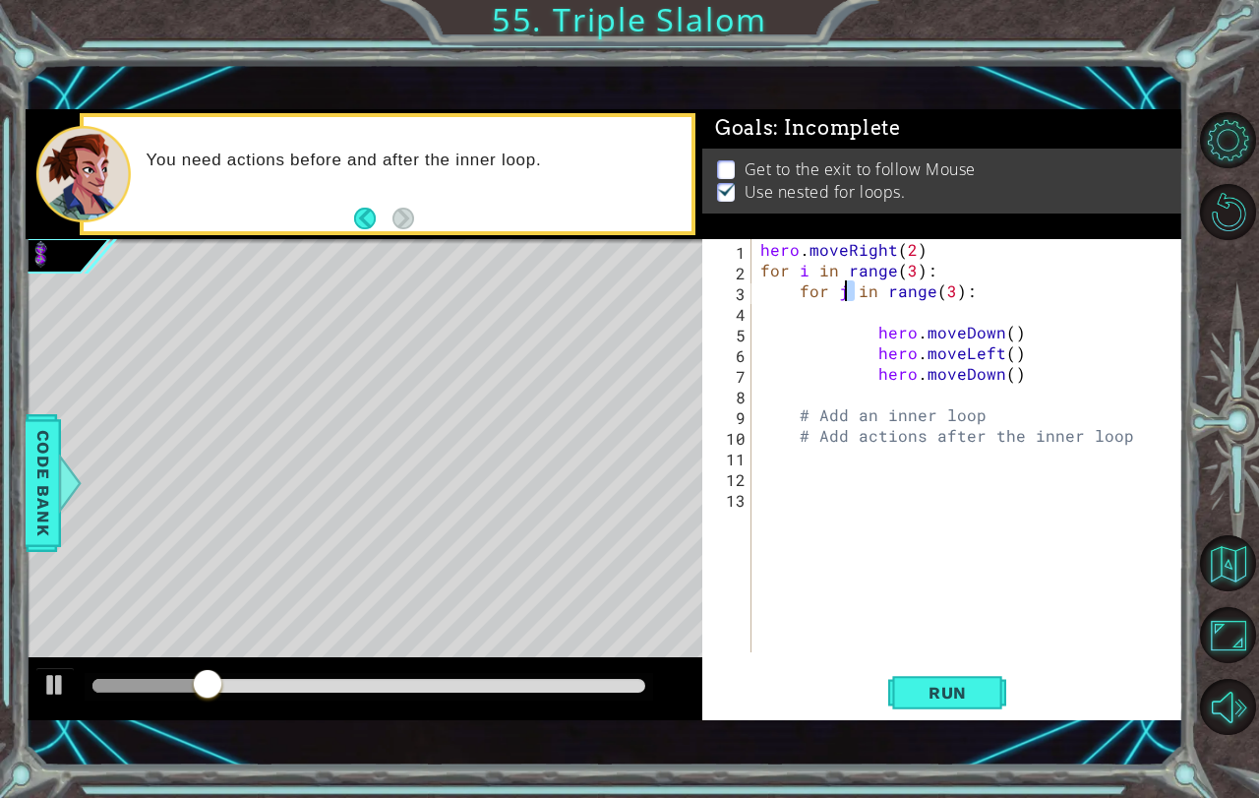
type textarea "hero.moveDown()"
click at [849, 318] on div "hero . moveRight ( 2 ) for i in range ( 3 ) : for j in range ( 3 ) : hero . mov…" at bounding box center [972, 466] width 432 height 454
type textarea "for j in range(3):"
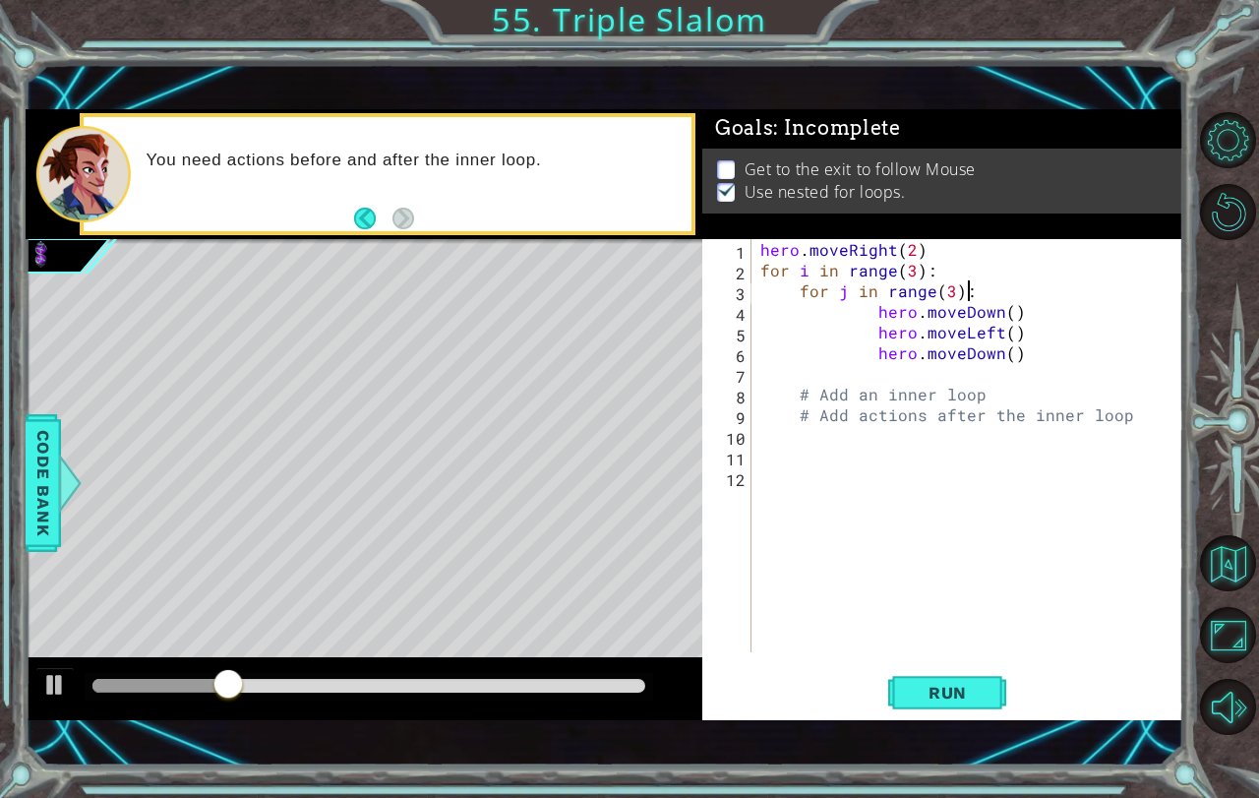
click at [904, 375] on div "hero . moveRight ( 2 ) for i in range ( 3 ) : for j in range ( 3 ) : hero . mov…" at bounding box center [972, 466] width 432 height 454
type textarea "hero.moveRight()"
click at [925, 695] on span "Run" at bounding box center [948, 693] width 78 height 20
drag, startPoint x: 118, startPoint y: 666, endPoint x: 151, endPoint y: 671, distance: 33.8
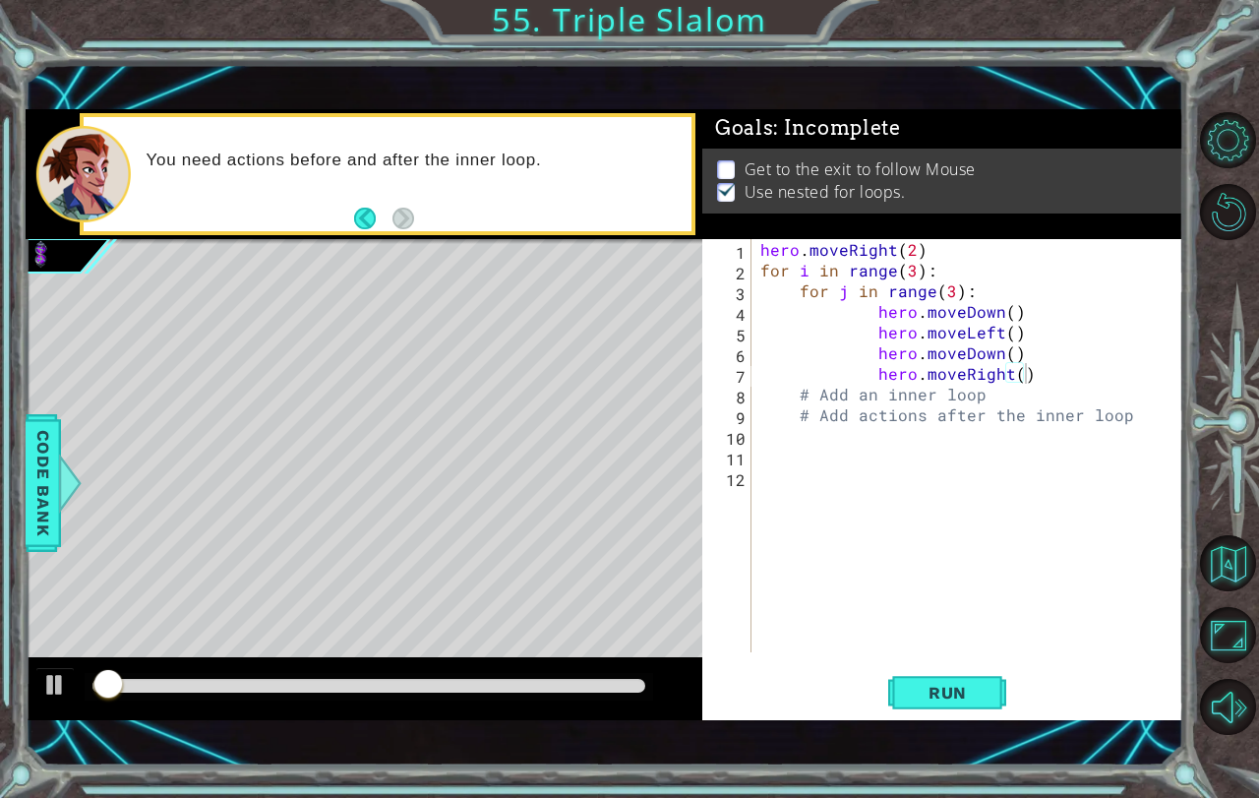
click at [156, 671] on div at bounding box center [364, 688] width 677 height 63
drag, startPoint x: 127, startPoint y: 686, endPoint x: 238, endPoint y: 689, distance: 111.2
click at [238, 689] on div at bounding box center [228, 685] width 35 height 35
click at [860, 452] on div "hero . moveRight ( 2 ) for i in range ( 3 ) : for j in range ( 3 ) : hero . mov…" at bounding box center [972, 466] width 432 height 454
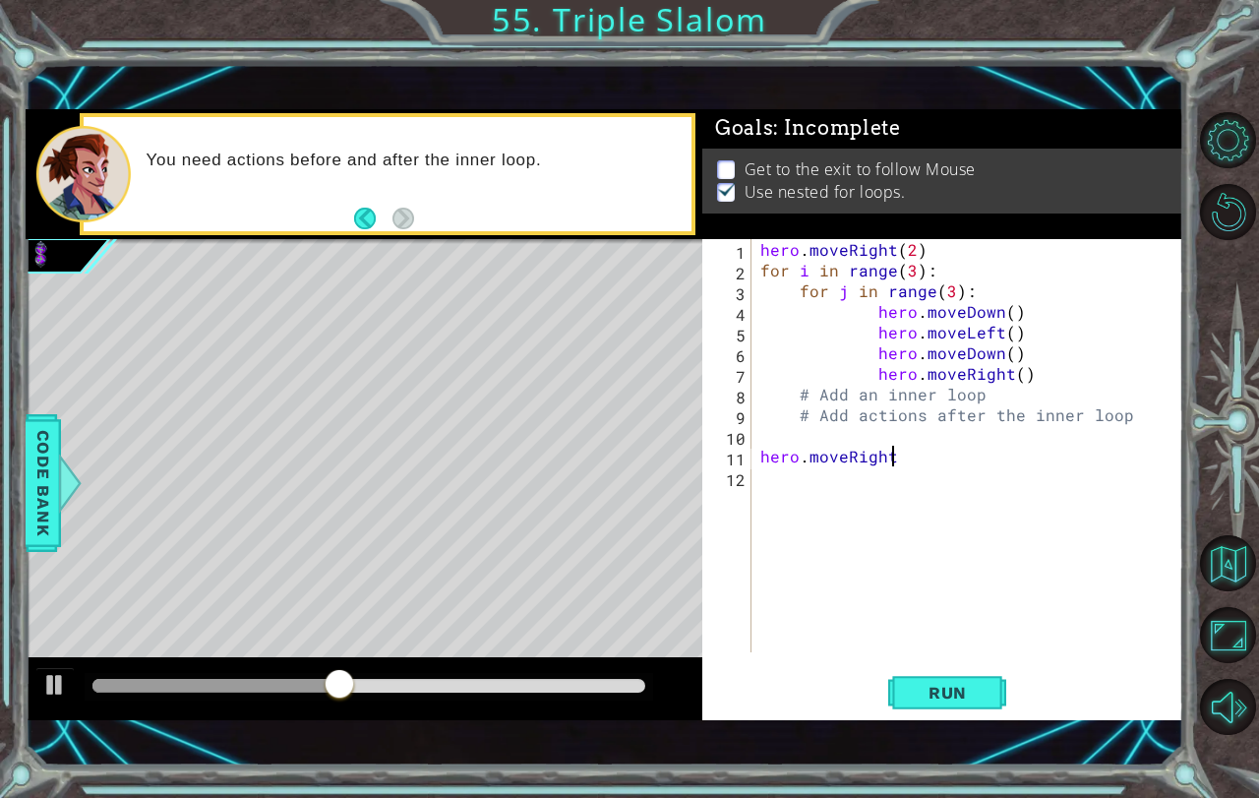
type textarea "hero.moveRight()"
click at [956, 689] on span "Run" at bounding box center [948, 693] width 78 height 20
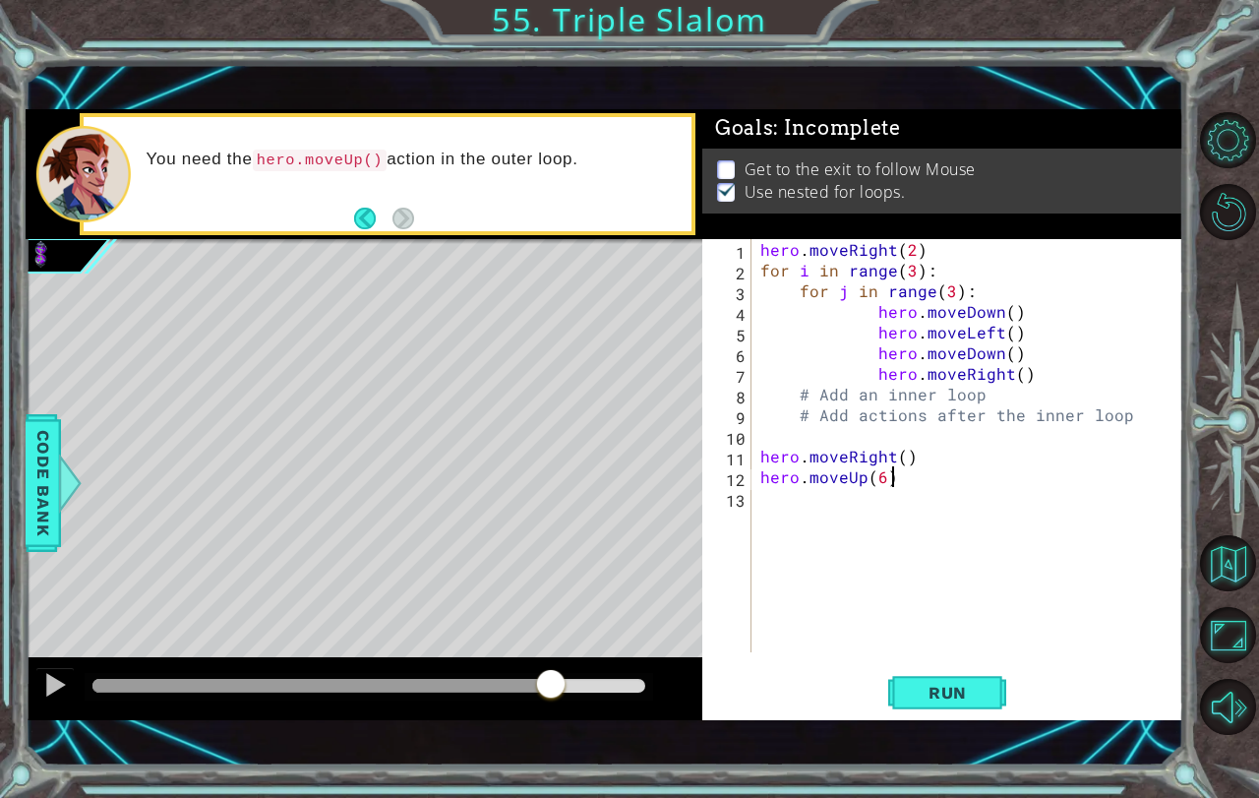
drag, startPoint x: 122, startPoint y: 690, endPoint x: 280, endPoint y: 699, distance: 158.7
click at [533, 724] on div "1 ההההההההההההההההההההההההההההההההההההההההההההההההההההההההההההההההההההההההההההה…" at bounding box center [605, 415] width 1159 height 702
click at [892, 456] on div "hero . moveRight ( 2 ) for i in range ( 3 ) : for j in range ( 3 ) : hero . mov…" at bounding box center [972, 466] width 432 height 454
click at [897, 456] on div "hero . moveRight ( 2 ) for i in range ( 3 ) : for j in range ( 3 ) : hero . mov…" at bounding box center [972, 466] width 432 height 454
click at [908, 456] on div "hero . moveRight ( 2 ) for i in range ( 3 ) : for j in range ( 3 ) : hero . mov…" at bounding box center [972, 466] width 432 height 454
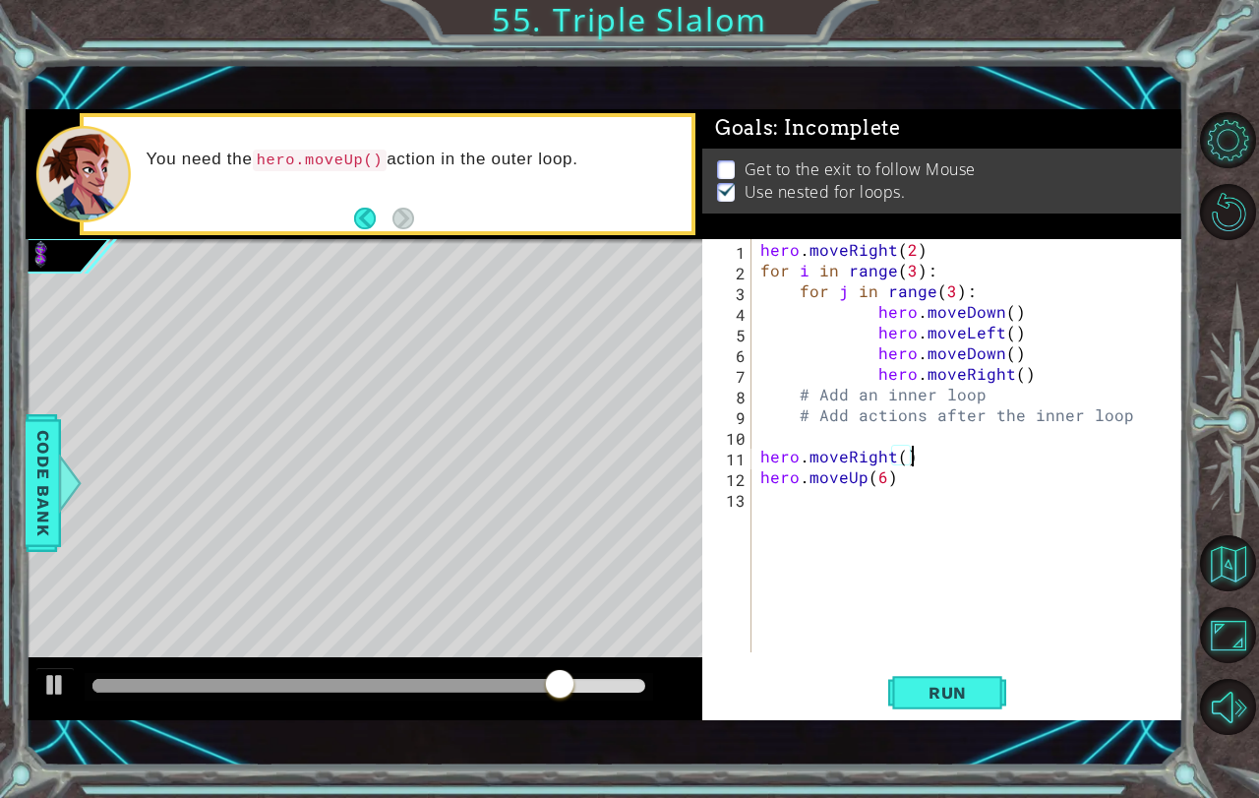
click at [905, 458] on div "hero . moveRight ( 2 ) for i in range ( 3 ) : for j in range ( 3 ) : hero . mov…" at bounding box center [972, 466] width 432 height 454
click at [924, 700] on span "Run" at bounding box center [948, 693] width 78 height 20
drag, startPoint x: 107, startPoint y: 664, endPoint x: 131, endPoint y: 664, distance: 23.6
click at [131, 664] on div at bounding box center [364, 688] width 677 height 63
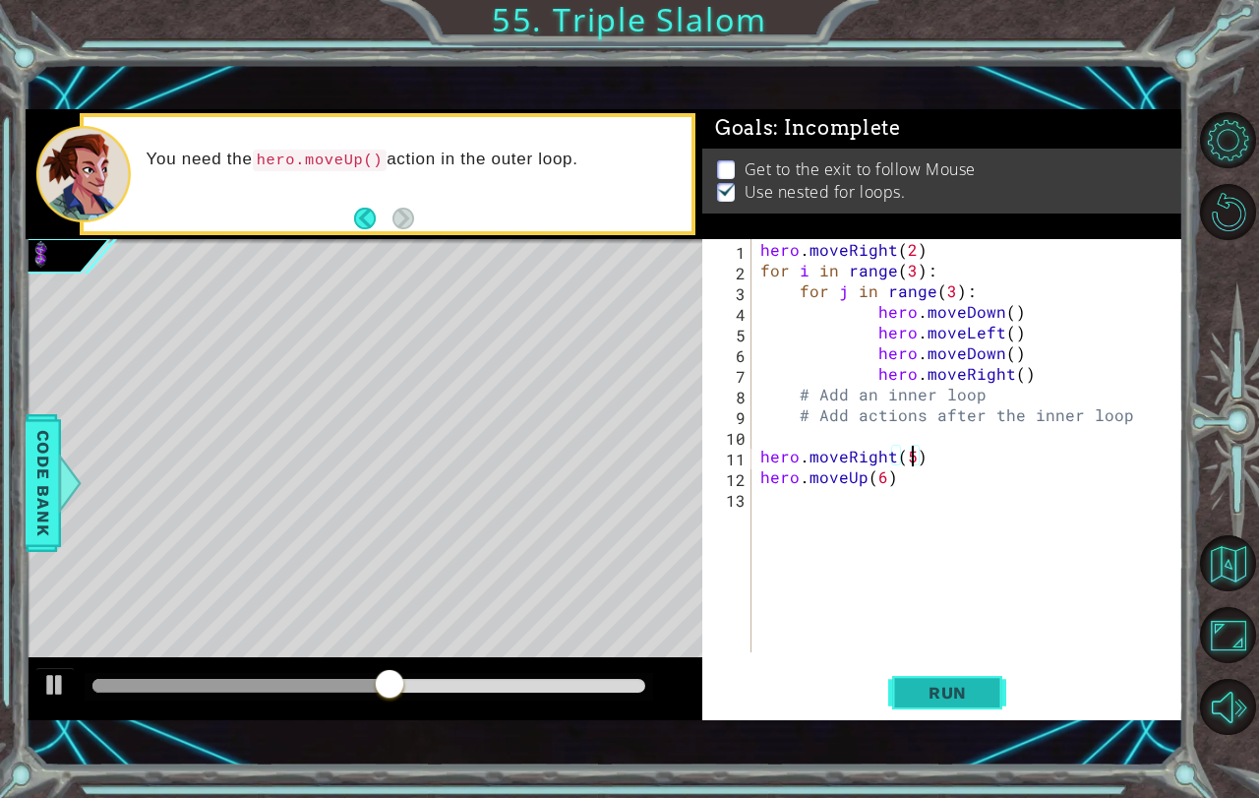
click at [940, 701] on span "Run" at bounding box center [948, 693] width 78 height 20
type textarea "hero.moveRight()"
